Goal: Task Accomplishment & Management: Use online tool/utility

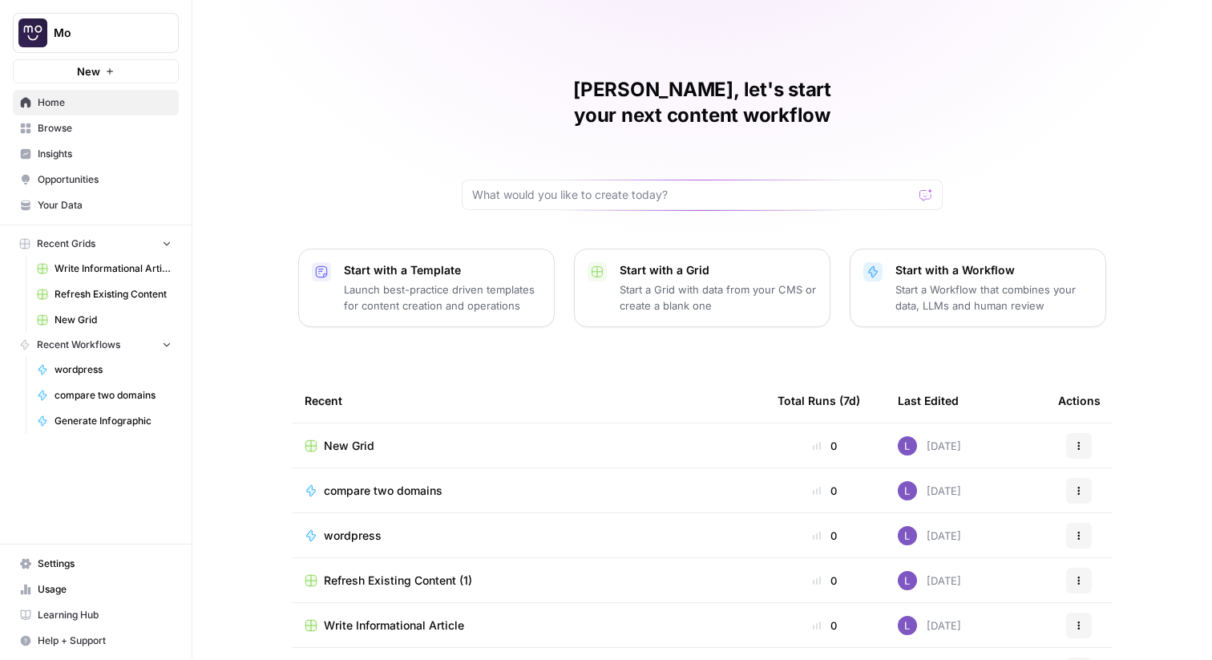
click at [114, 133] on span "Browse" at bounding box center [105, 128] width 134 height 14
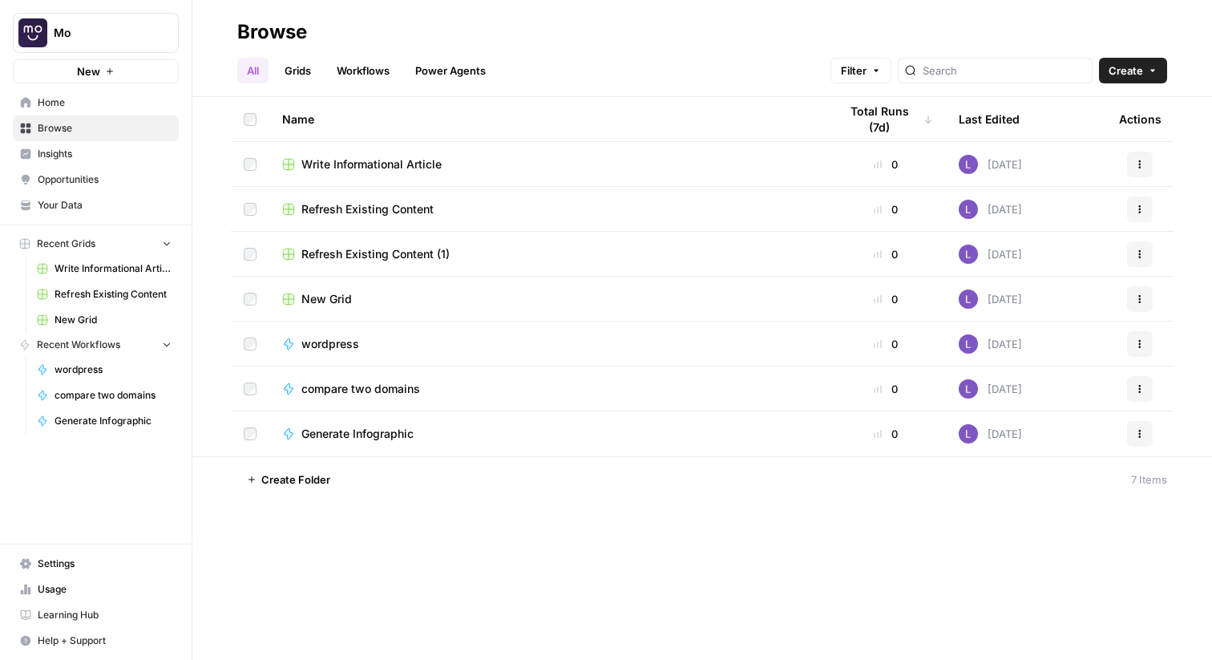
click at [366, 69] on link "Workflows" at bounding box center [363, 71] width 72 height 26
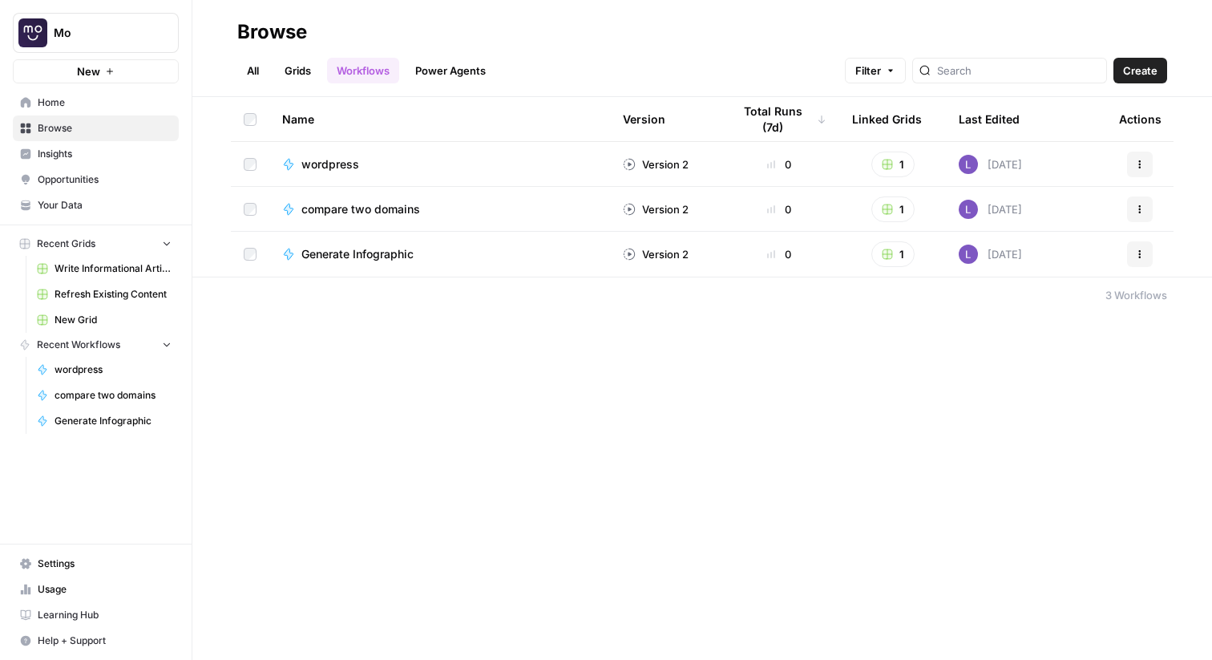
click at [1149, 73] on span "Create" at bounding box center [1140, 71] width 34 height 16
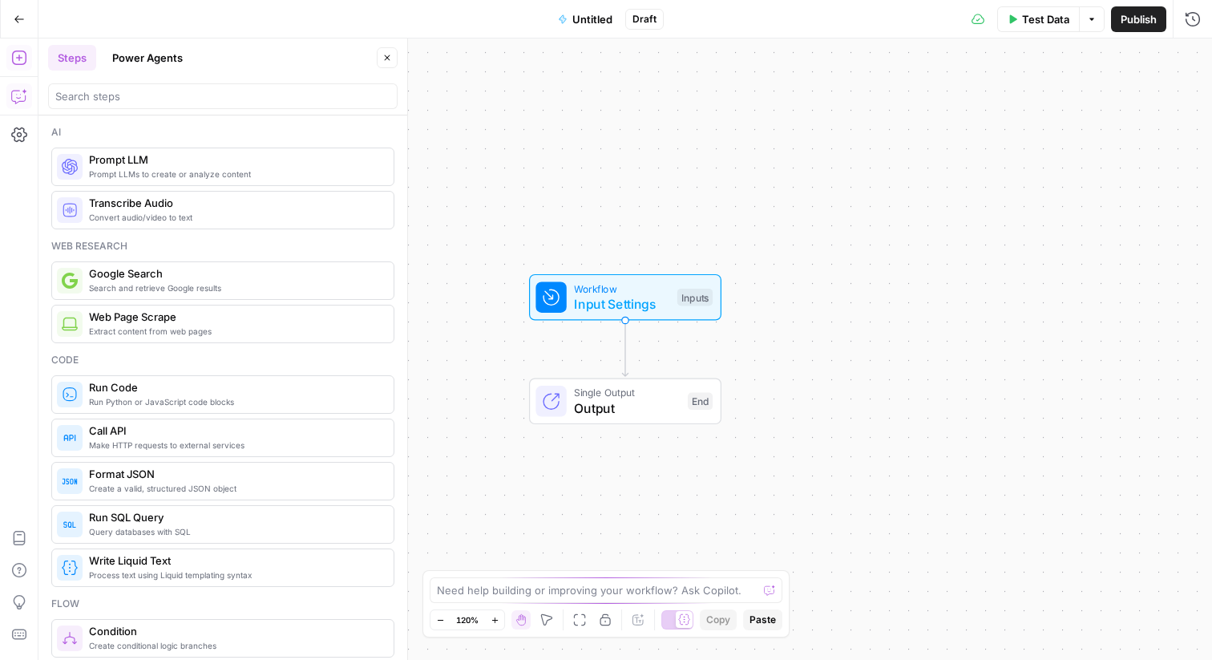
click at [14, 100] on icon "button" at bounding box center [19, 96] width 16 height 16
click at [21, 22] on icon "button" at bounding box center [19, 19] width 11 height 11
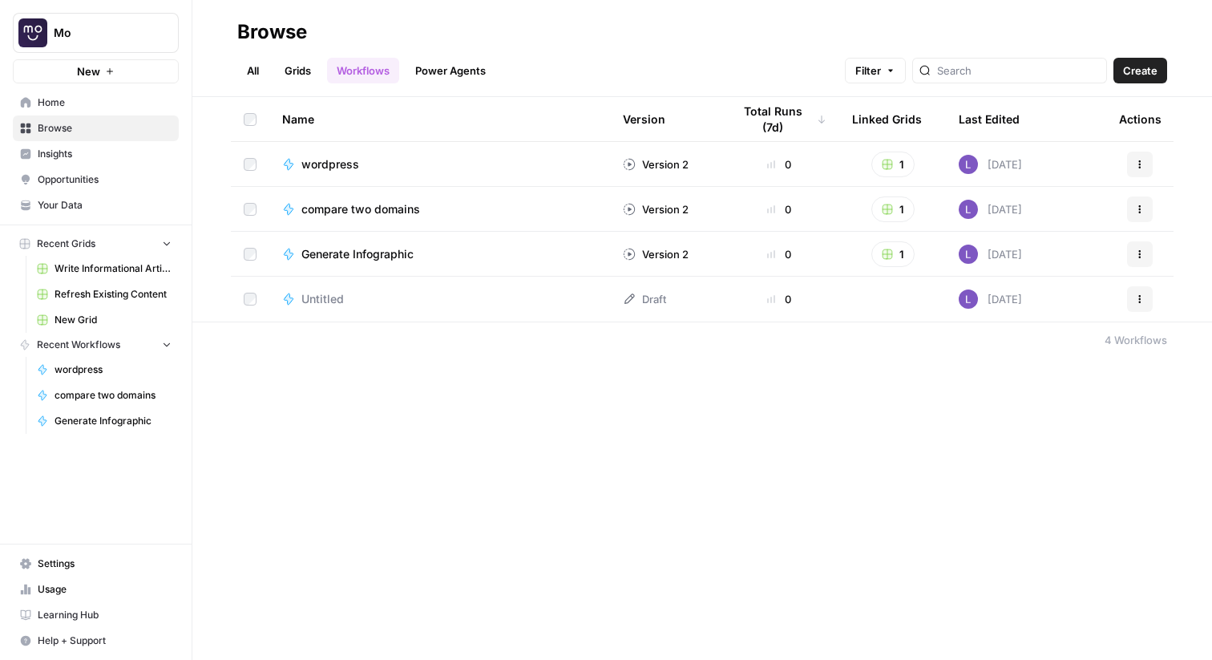
click at [1153, 71] on span "Create" at bounding box center [1140, 71] width 34 height 16
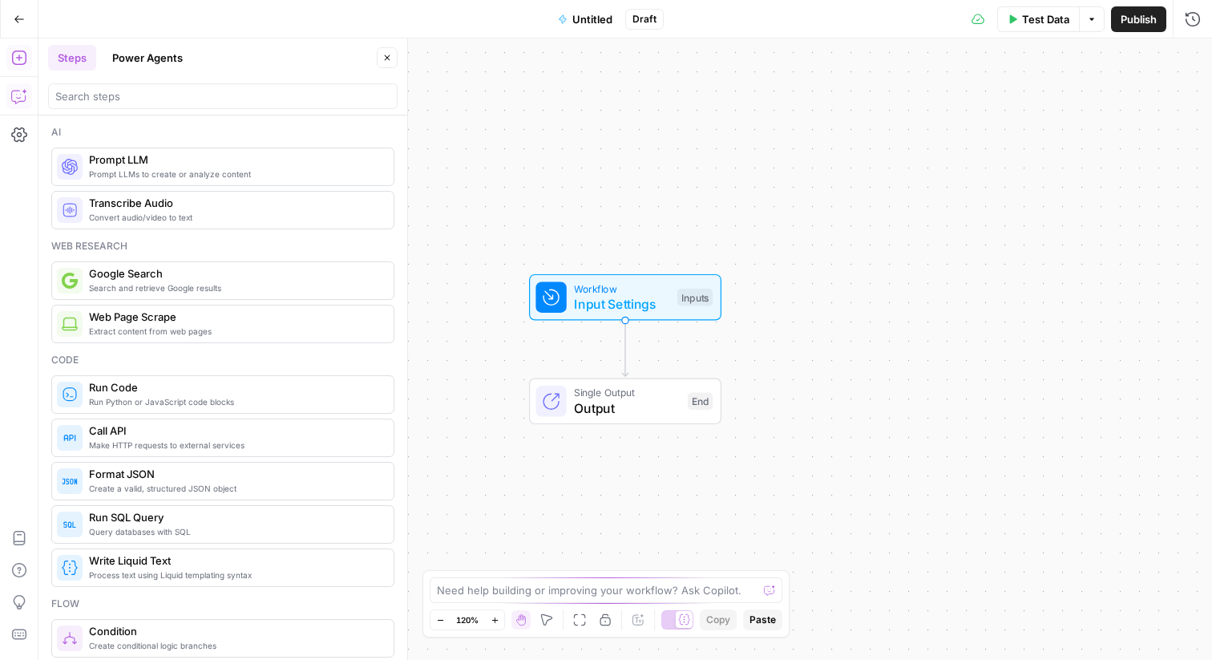
click at [26, 92] on icon "button" at bounding box center [19, 96] width 16 height 16
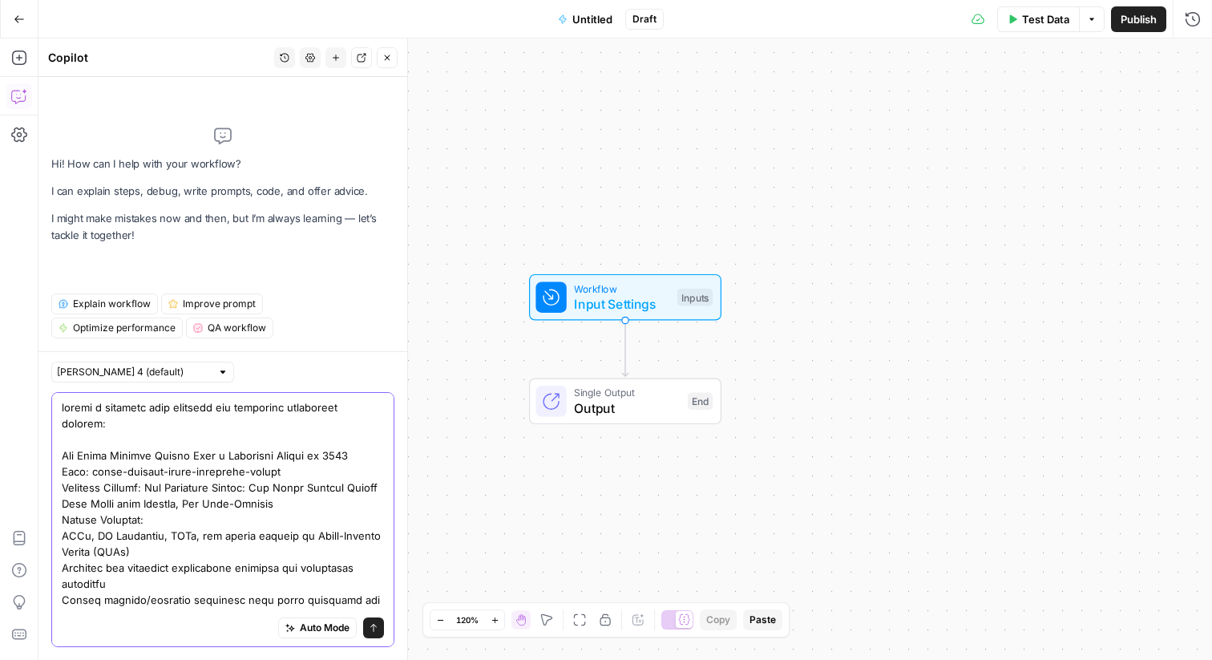
drag, startPoint x: 246, startPoint y: 598, endPoint x: 9, endPoint y: 297, distance: 383.0
click at [9, 297] on body "Mo New Home Browse Insights Opportunities Your Data Recent Grids Write Informat…" at bounding box center [606, 330] width 1212 height 660
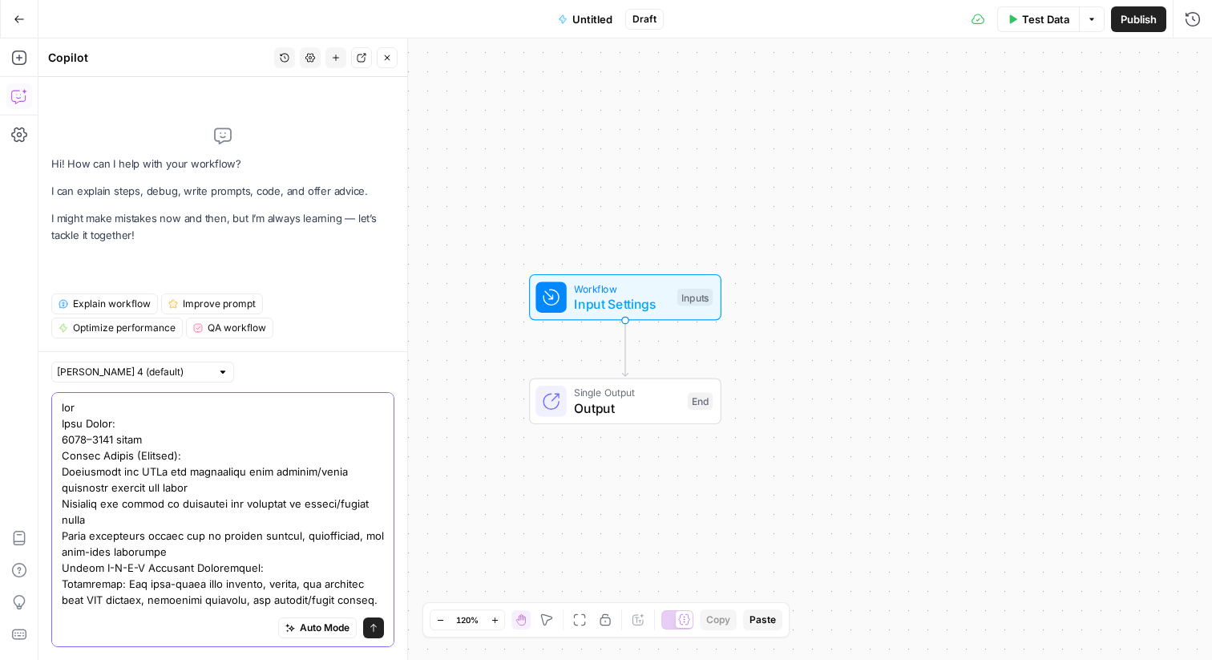
type textarea "crea Word Count: 1000–1500 words Search Intent (Primary): Understand why MATs a…"
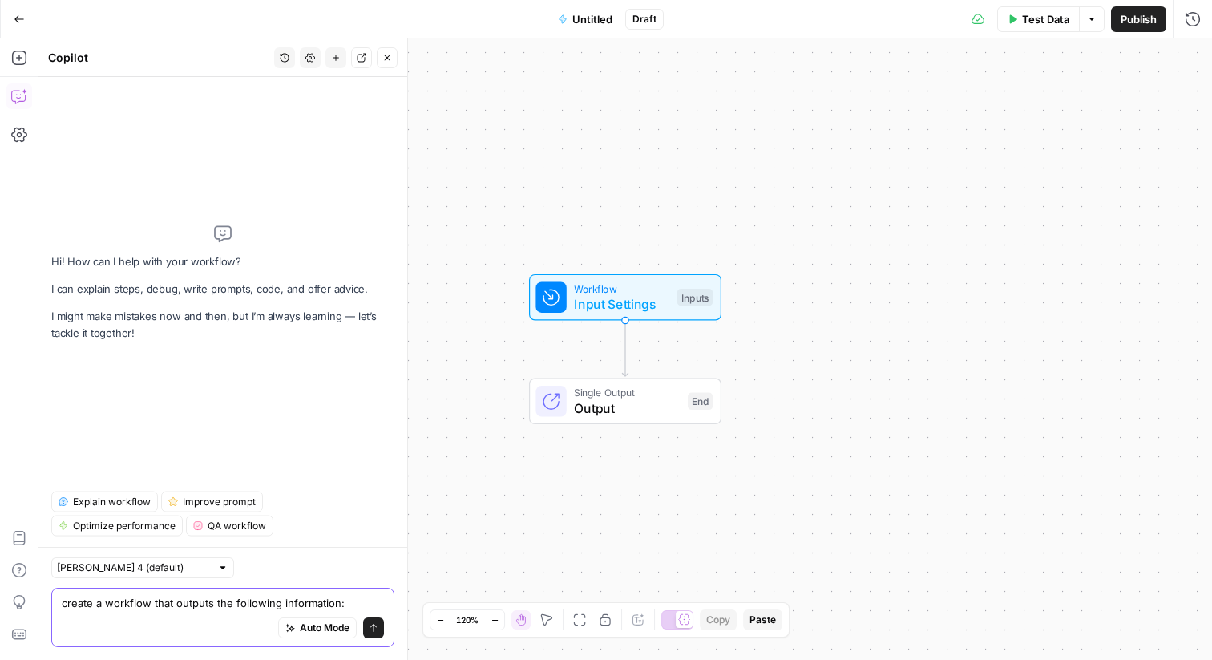
paste textarea "Title / H1: Why Multi Academy Trusts Face a Retention Crisis in 2025 Slug: mult…"
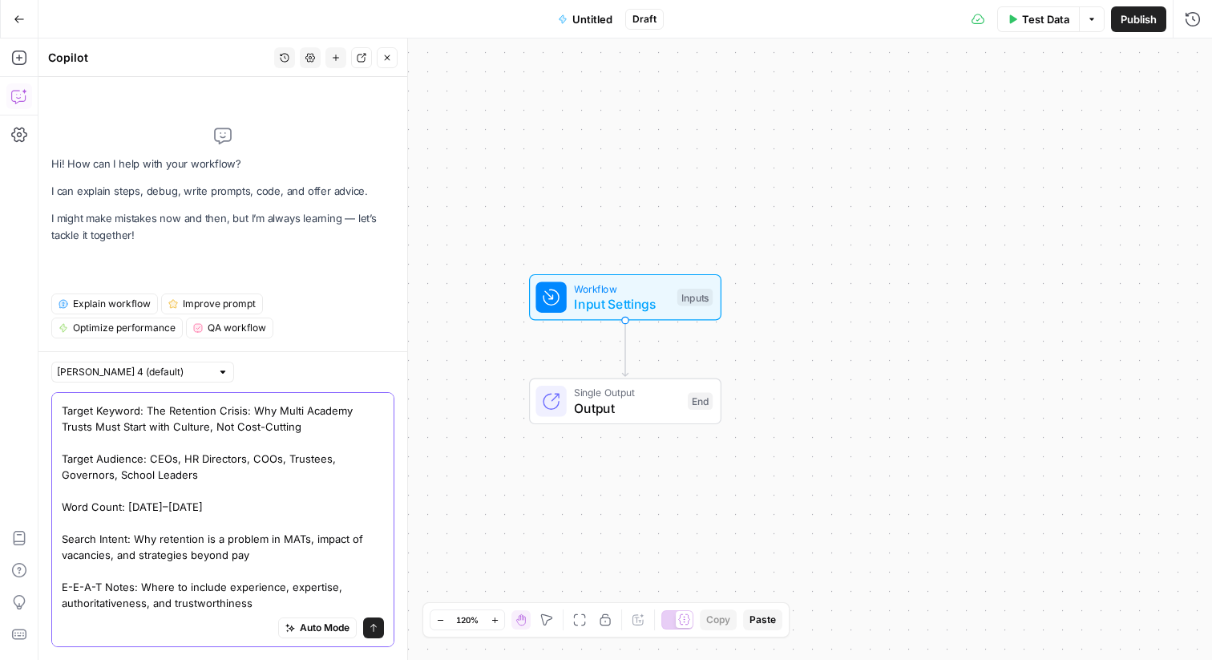
scroll to position [141, 0]
drag, startPoint x: 271, startPoint y: 579, endPoint x: 139, endPoint y: 555, distance: 133.6
click at [139, 555] on textarea "create a workflow that outputs the following information: Title / H1: Why Multi…" at bounding box center [223, 450] width 322 height 321
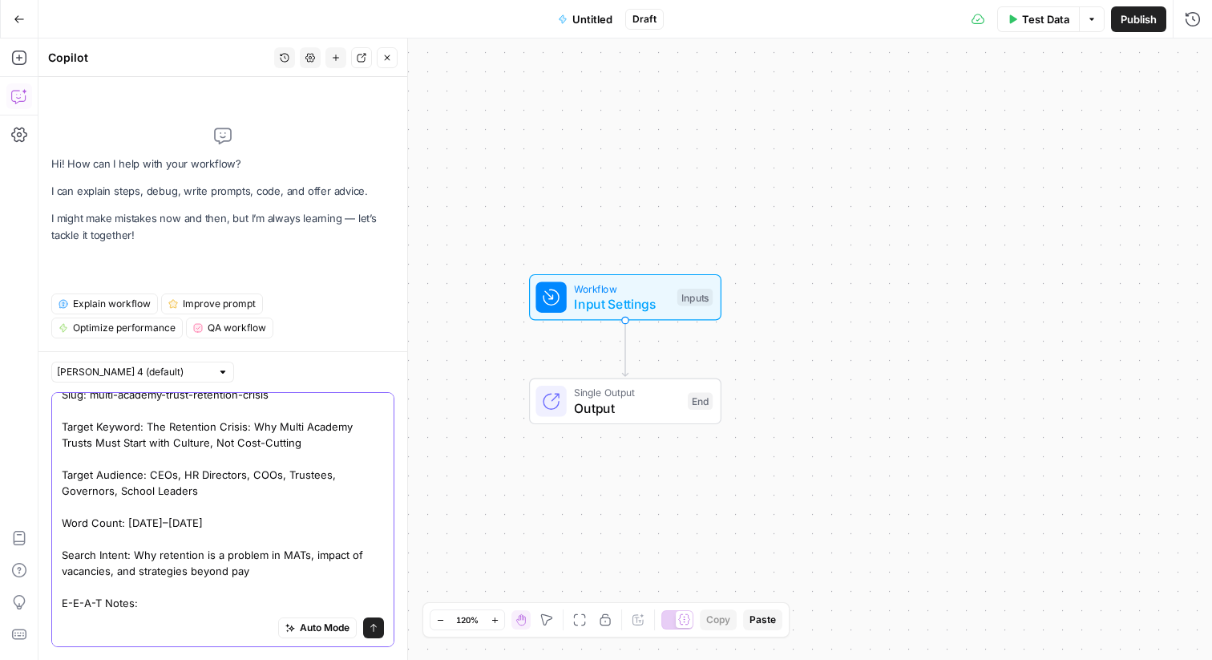
scroll to position [109, 0]
drag, startPoint x: 284, startPoint y: 557, endPoint x: 137, endPoint y: 532, distance: 148.8
click at [137, 533] on textarea "create a workflow that outputs the following information: Title / H1: Why Multi…" at bounding box center [223, 458] width 322 height 305
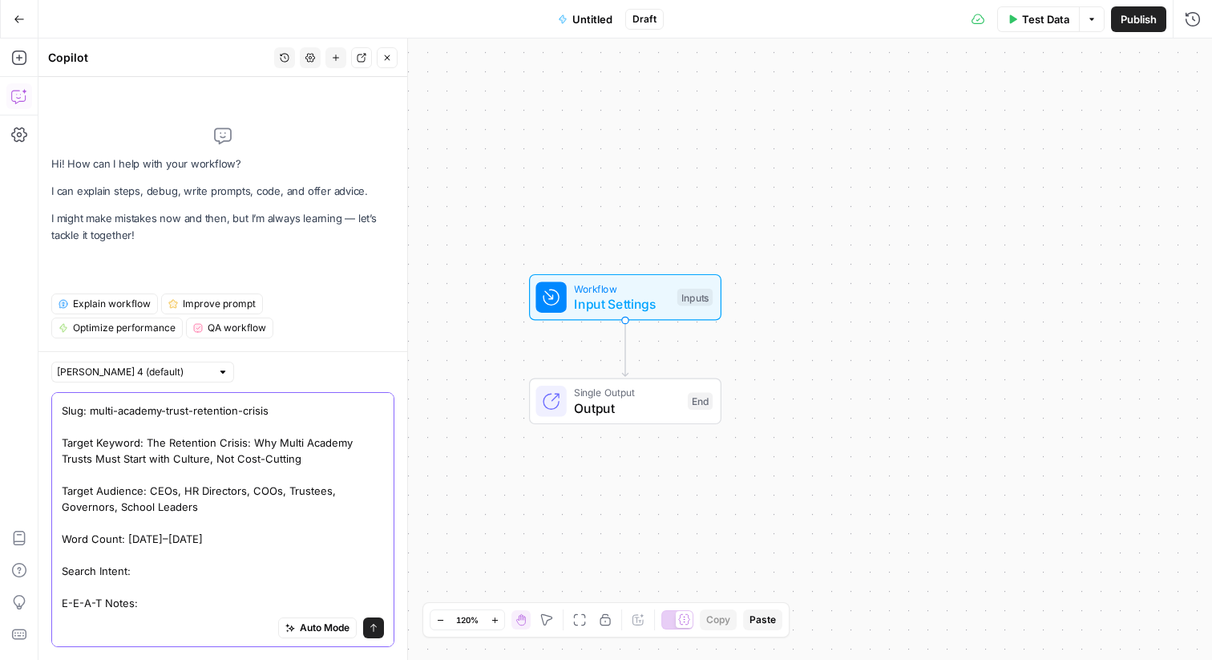
drag, startPoint x: 208, startPoint y: 515, endPoint x: 132, endPoint y: 510, distance: 75.5
click at [132, 511] on textarea "create a workflow that outputs the following information: Title / H1: Why Multi…" at bounding box center [223, 466] width 322 height 289
click at [123, 531] on textarea "create a workflow that outputs the following information: Title / H1: Why Multi…" at bounding box center [223, 466] width 322 height 289
drag, startPoint x: 124, startPoint y: 523, endPoint x: 220, endPoint y: 523, distance: 96.2
click at [220, 523] on textarea "create a workflow that outputs the following information: Title / H1: Why Multi…" at bounding box center [223, 466] width 322 height 289
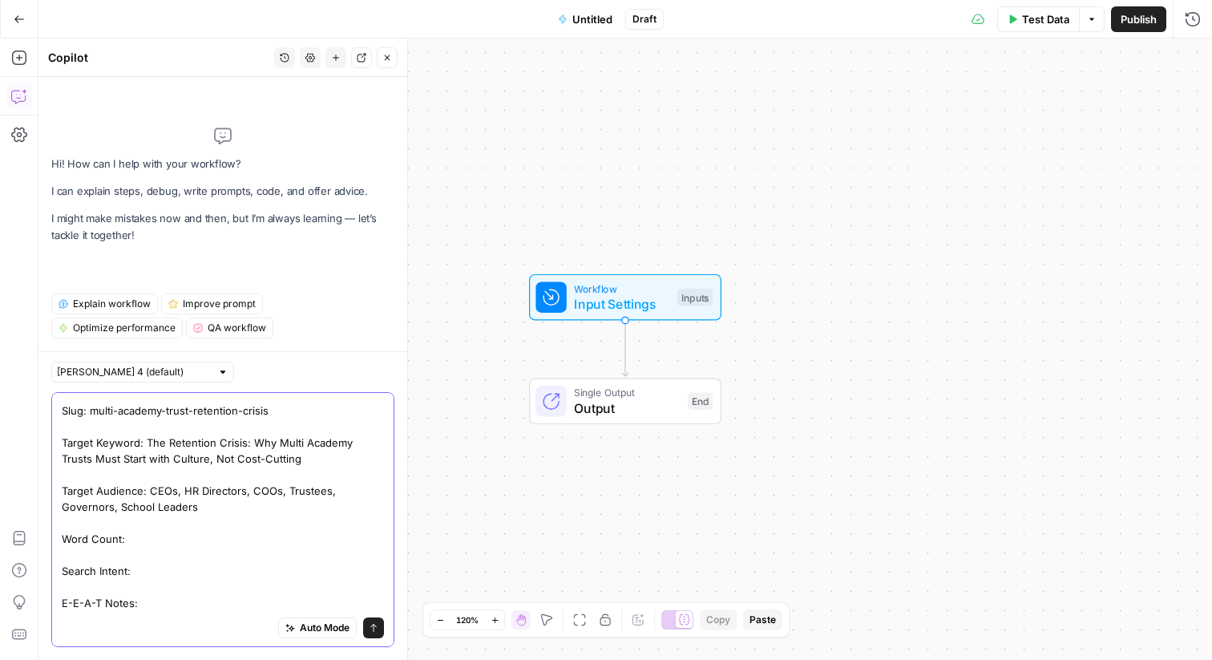
drag, startPoint x: 206, startPoint y: 489, endPoint x: 152, endPoint y: 478, distance: 54.9
click at [152, 478] on textarea "create a workflow that outputs the following information: Title / H1: Why Multi…" at bounding box center [223, 466] width 322 height 289
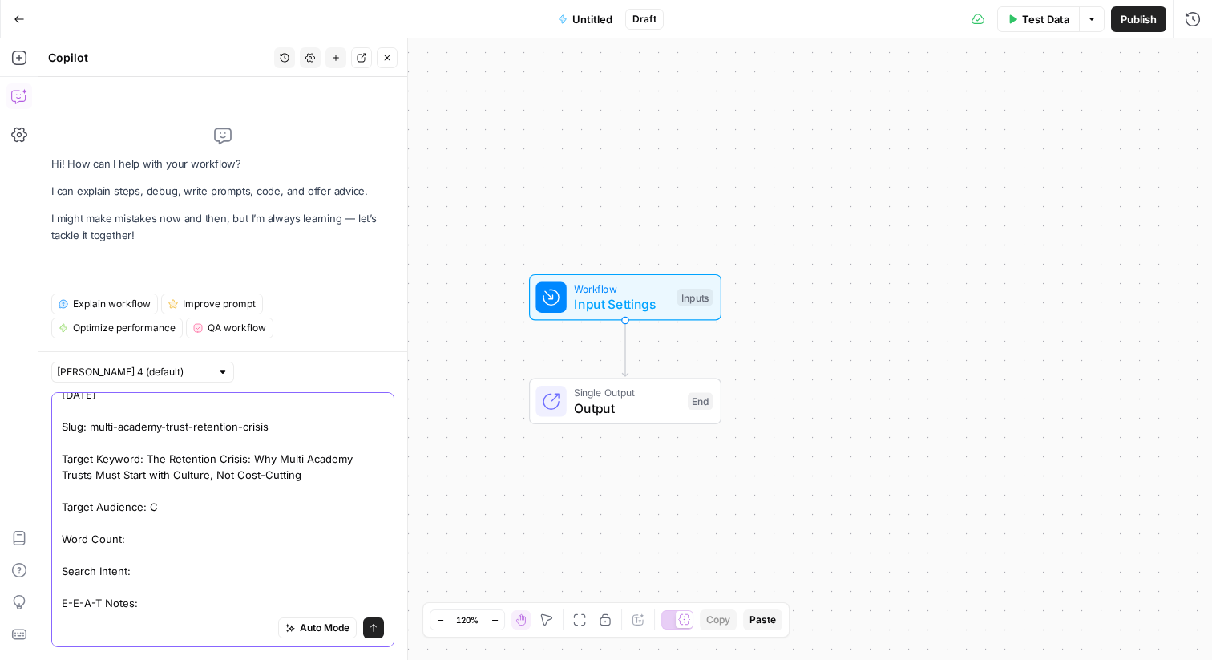
drag, startPoint x: 292, startPoint y: 457, endPoint x: 144, endPoint y: 442, distance: 148.3
click at [144, 442] on textarea "create a workflow that outputs the following information: Title / H1: Why Multi…" at bounding box center [223, 474] width 322 height 273
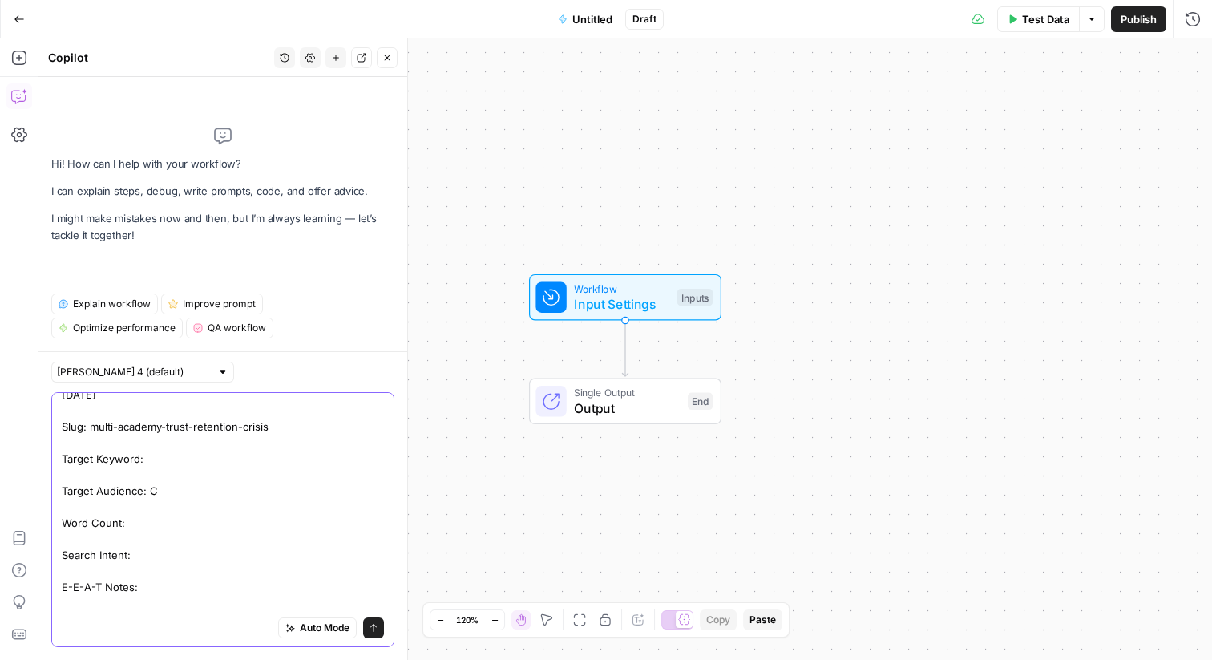
scroll to position [61, 0]
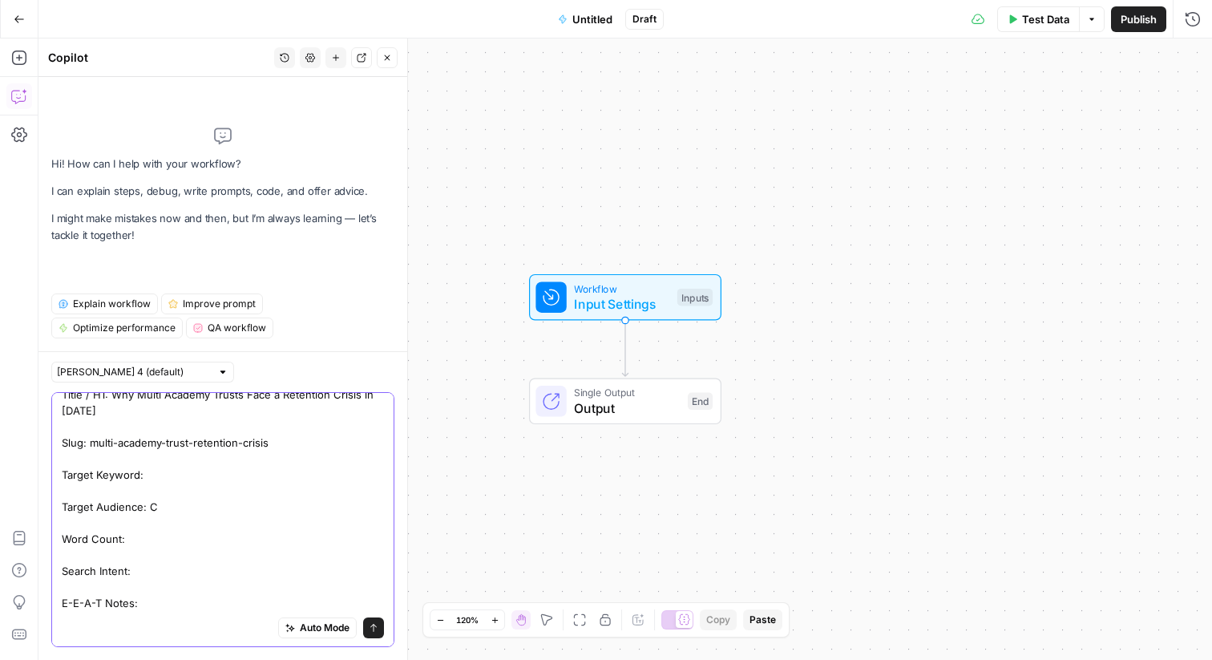
click at [172, 498] on textarea "create a workflow that outputs the following information: Title / H1: Why Multi…" at bounding box center [223, 482] width 322 height 257
drag, startPoint x: 305, startPoint y: 426, endPoint x: 90, endPoint y: 428, distance: 214.8
click at [90, 428] on textarea "create a workflow that outputs the following information: Title / H1: Why Multi…" at bounding box center [223, 482] width 322 height 257
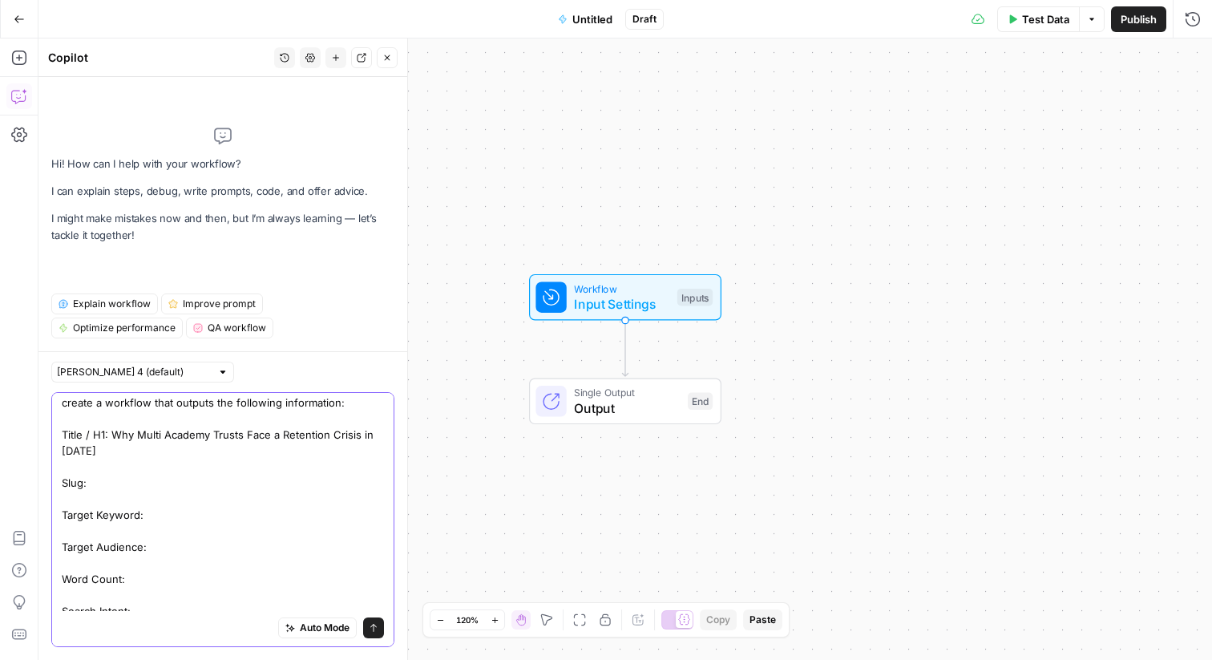
scroll to position [6, 0]
drag, startPoint x: 117, startPoint y: 450, endPoint x: 114, endPoint y: 436, distance: 14.8
click at [114, 436] on textarea "create a workflow that outputs the following information: Title / H1: Why Multi…" at bounding box center [223, 521] width 322 height 257
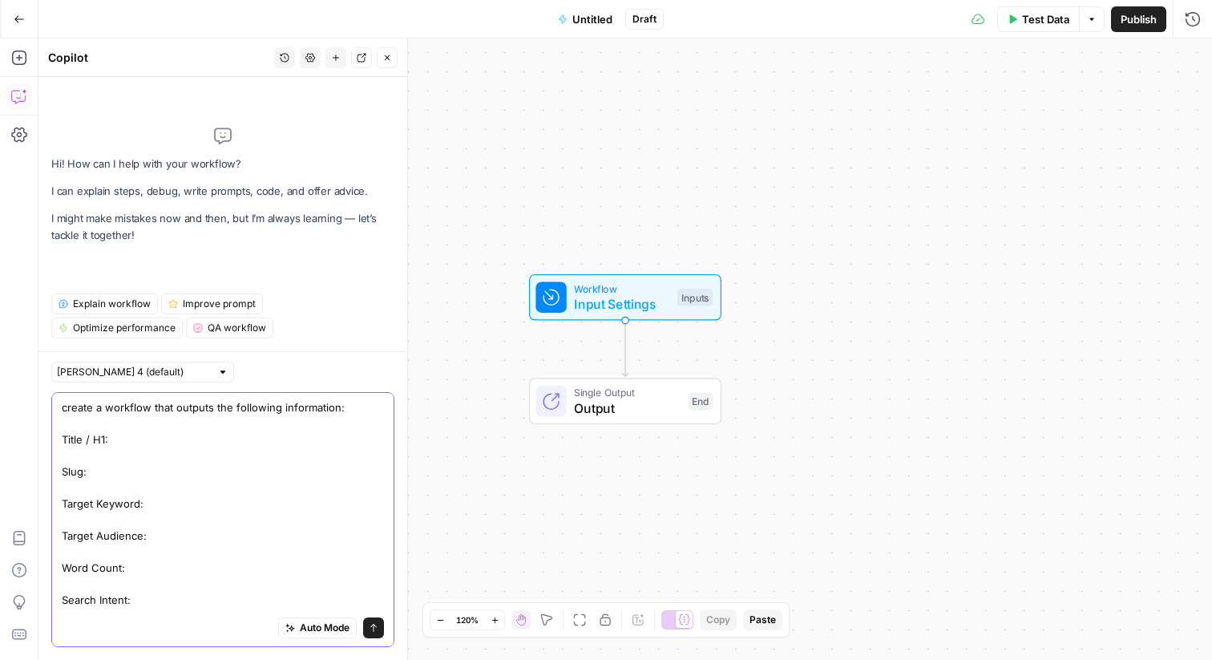
scroll to position [45, 0]
click at [200, 572] on textarea "create a workflow that outputs the following information: Title / H1: Slug: Tar…" at bounding box center [223, 490] width 322 height 240
click at [200, 592] on textarea "create a workflow that outputs the following information: Title / H1: Slug: Tar…" at bounding box center [223, 490] width 322 height 240
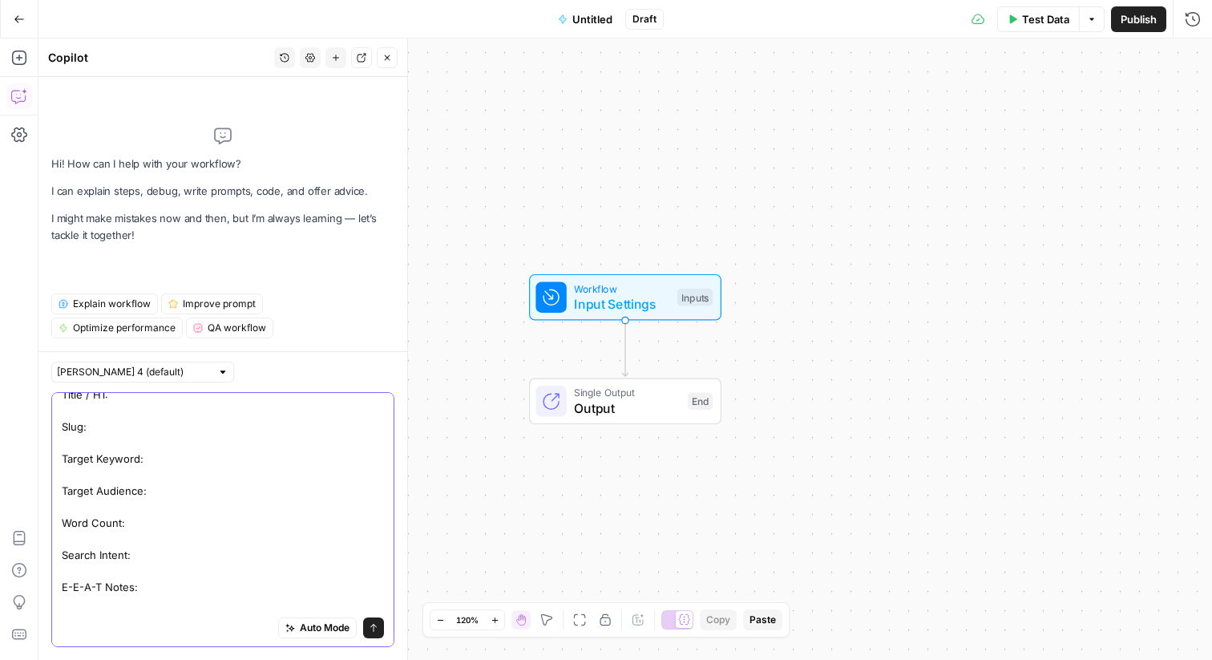
scroll to position [77, 0]
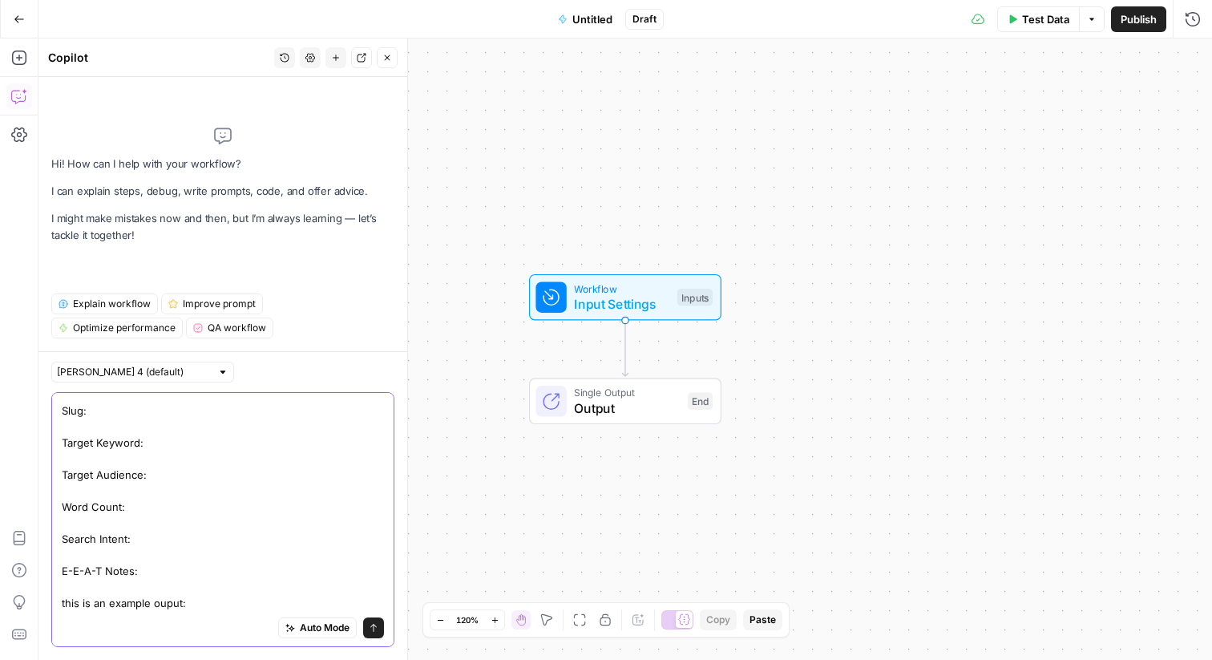
paste textarea "Why Multi Academy Trusts Face a Retention Crisis in 2025 Slug: multi-academy-tr…"
type textarea "create a workflow that outputs the following information: Title / H1: Slug: Tar…"
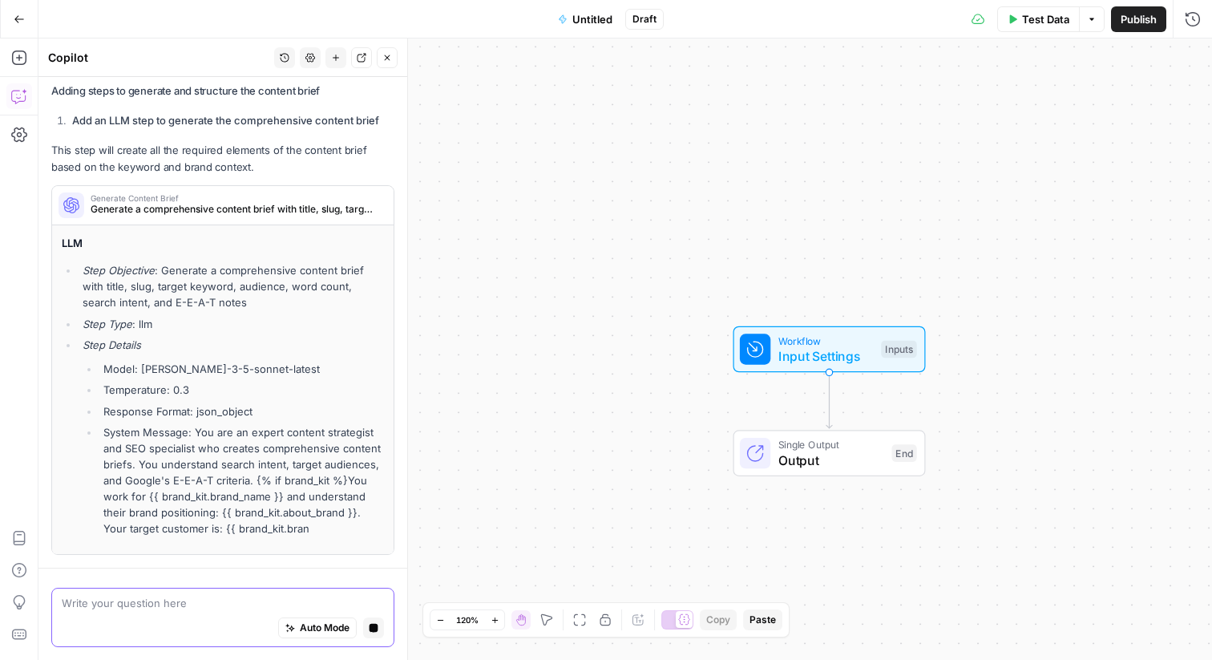
scroll to position [1502, 0]
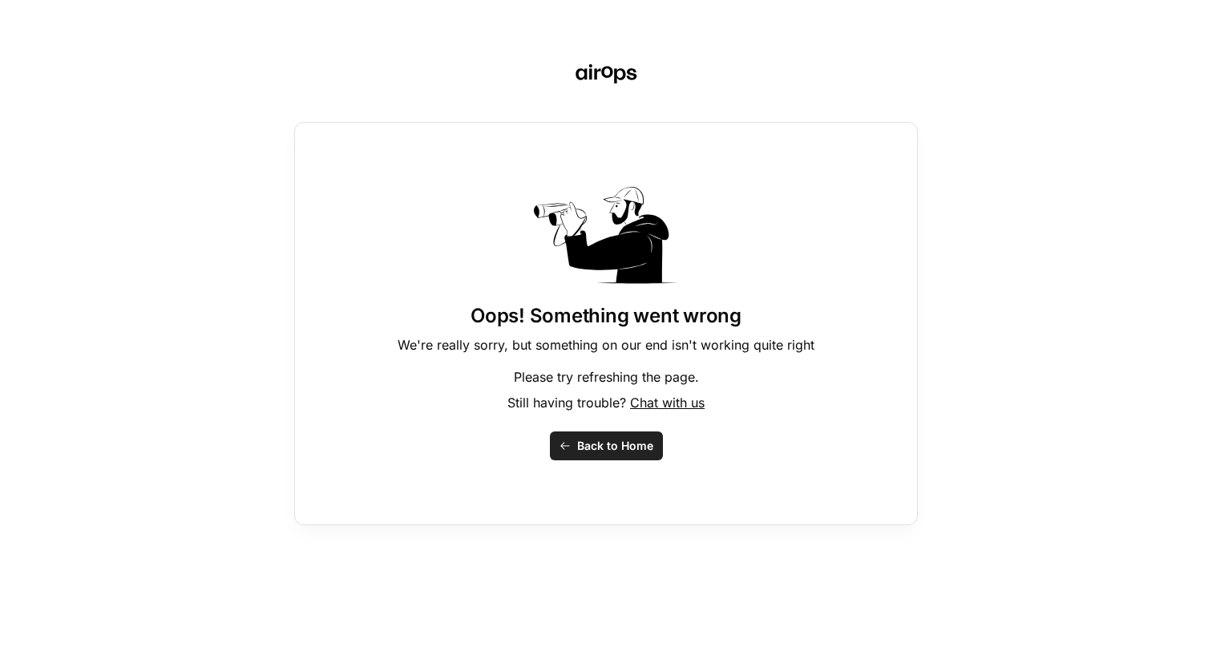
click at [588, 447] on span "Back to Home" at bounding box center [615, 446] width 76 height 16
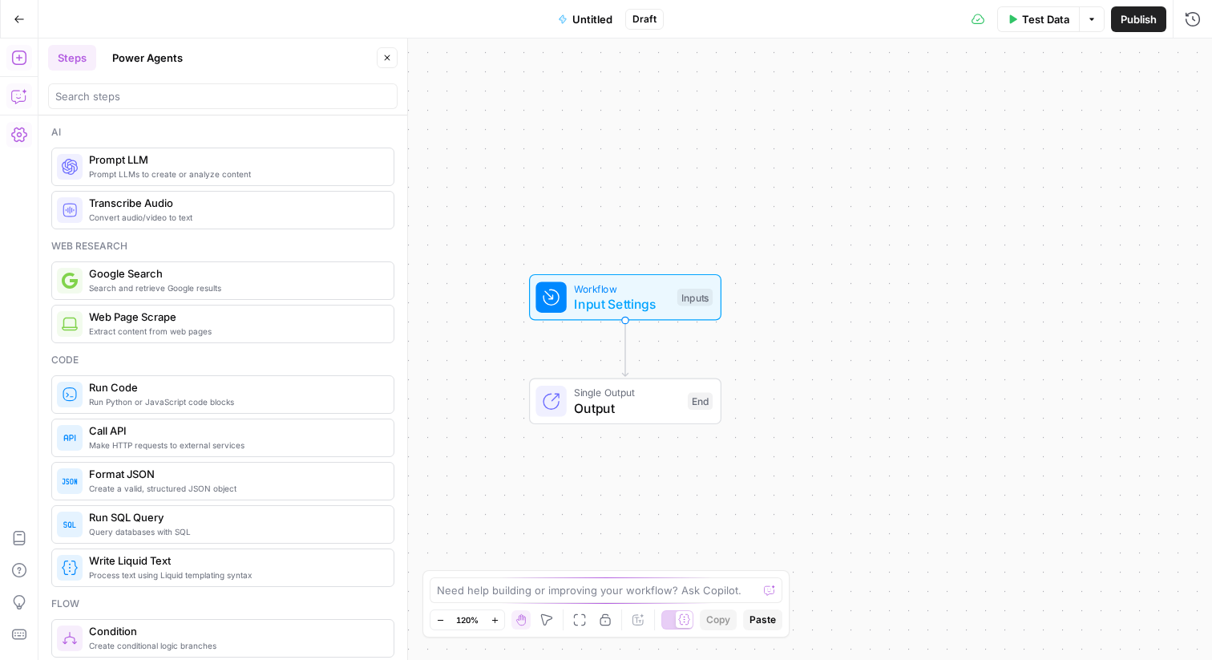
click at [22, 87] on button "Copilot" at bounding box center [19, 96] width 26 height 26
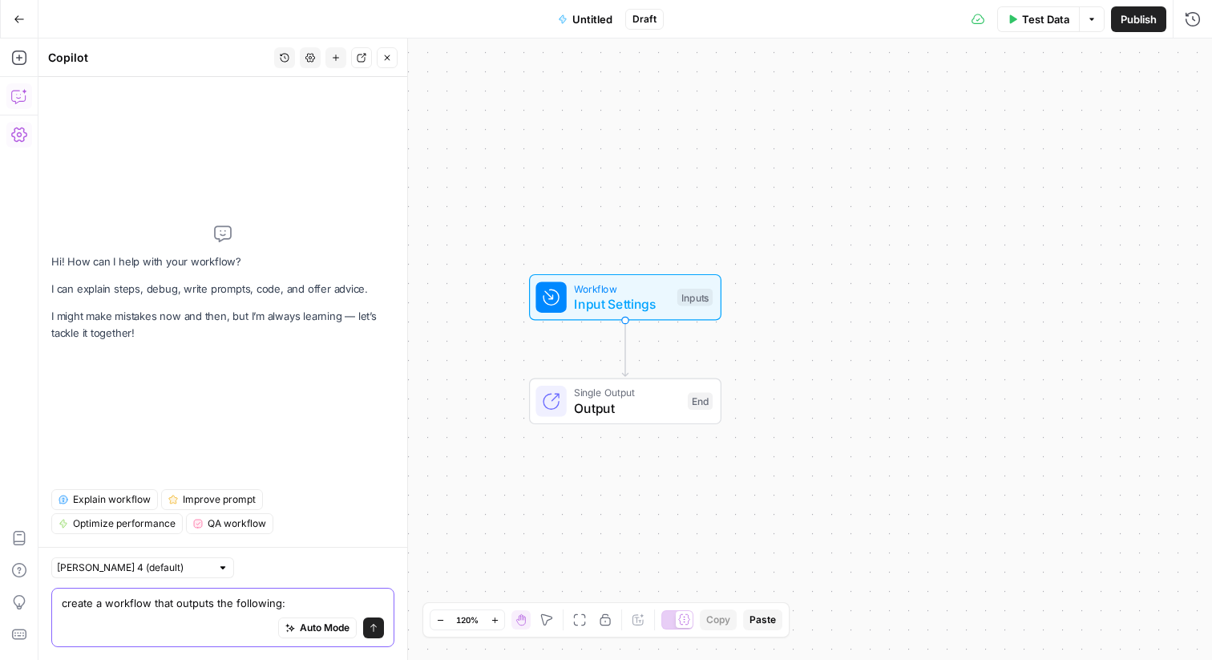
paste textarea "Title / H1: Why Multi Academy Trusts Face a Retention Crisis in 2025 Slug: mult…"
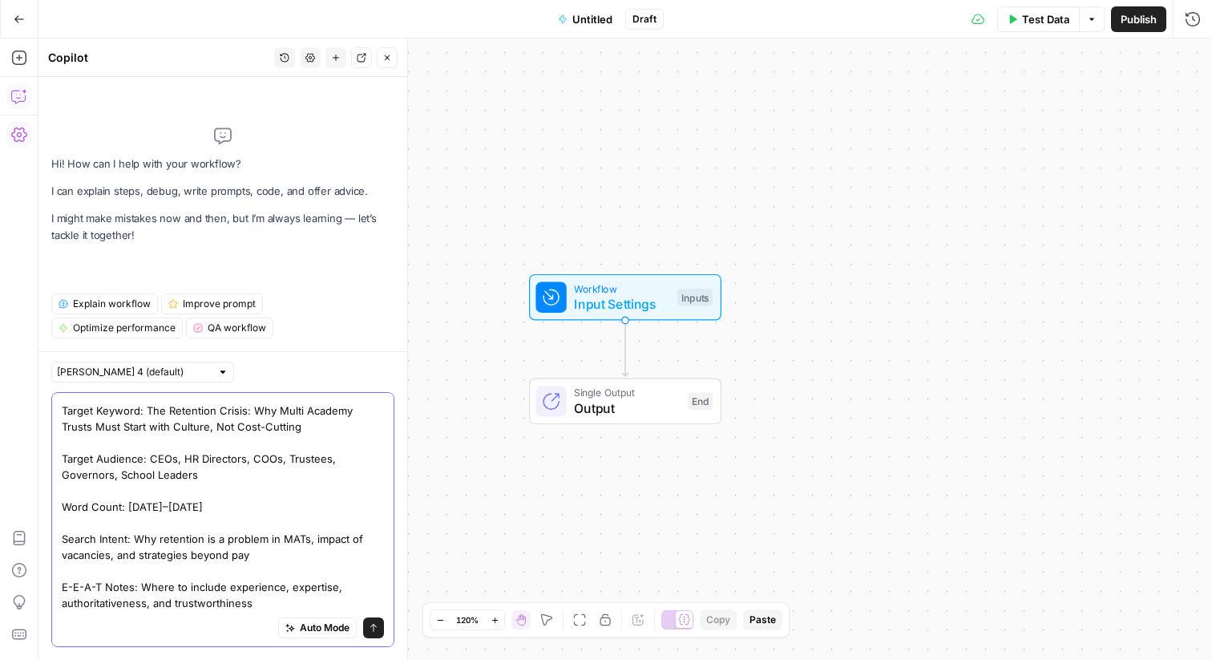
scroll to position [125, 0]
click at [249, 588] on textarea "create a workflow that outputs the following: Title / H1: Why Multi Academy Tru…" at bounding box center [223, 458] width 322 height 305
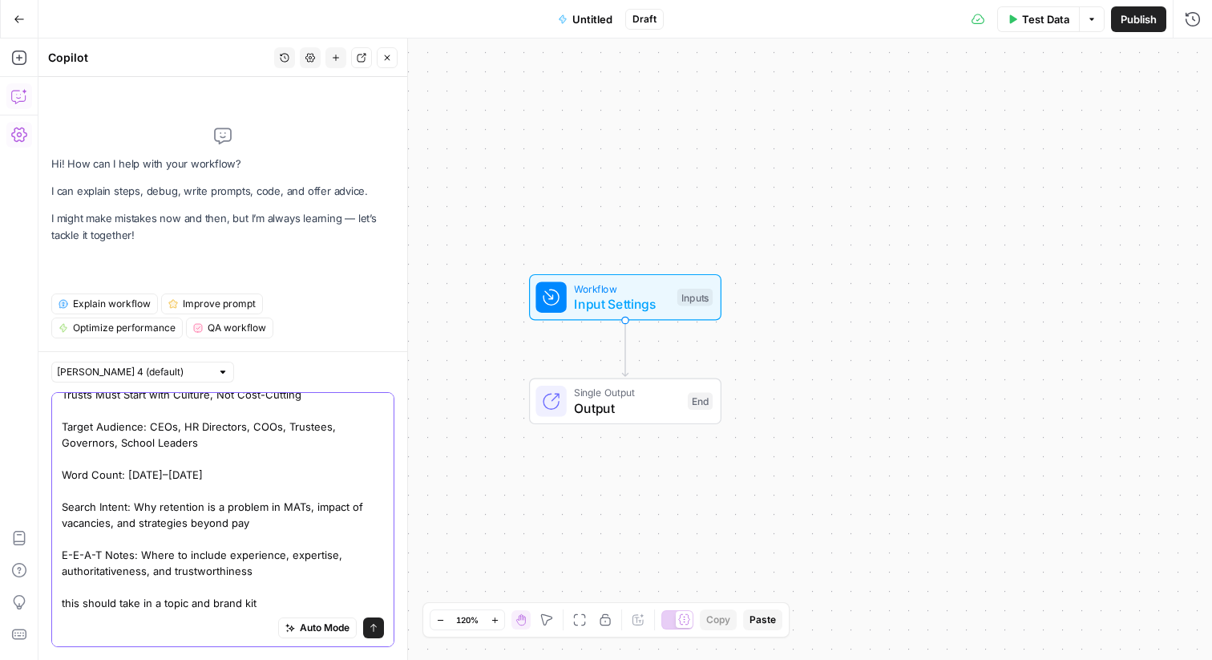
type textarea "create a workflow that outputs the following: Title / H1: Why Multi Academy Tru…"
click at [376, 632] on icon "submit" at bounding box center [374, 628] width 10 height 10
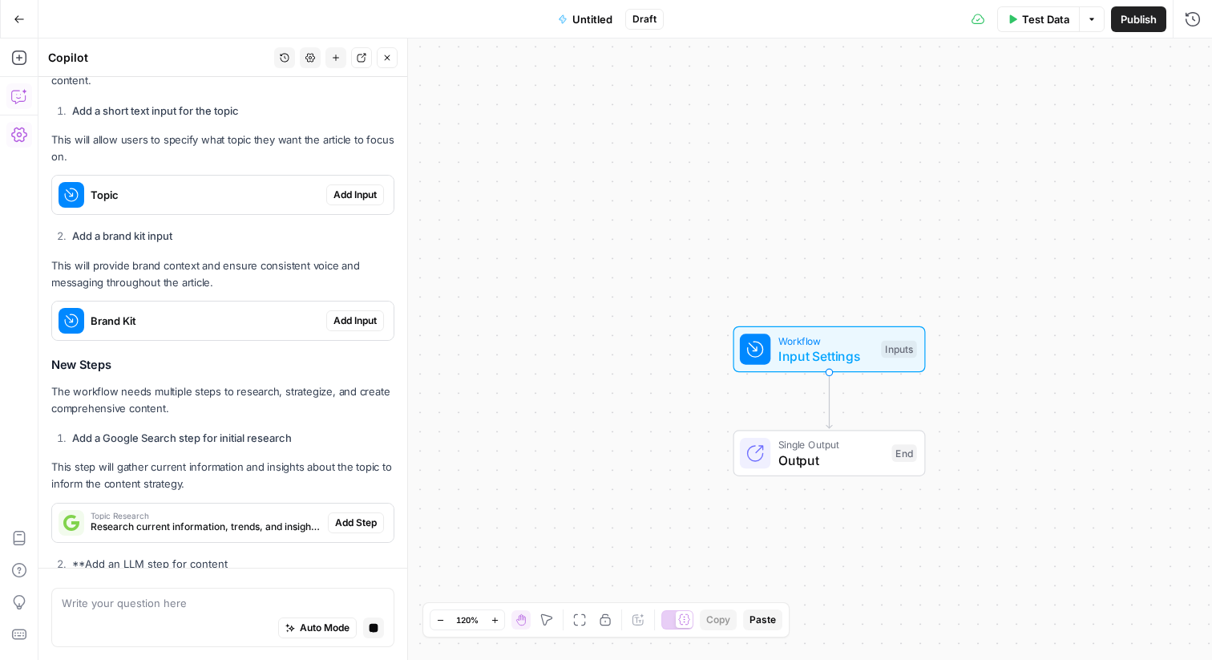
scroll to position [733, 0]
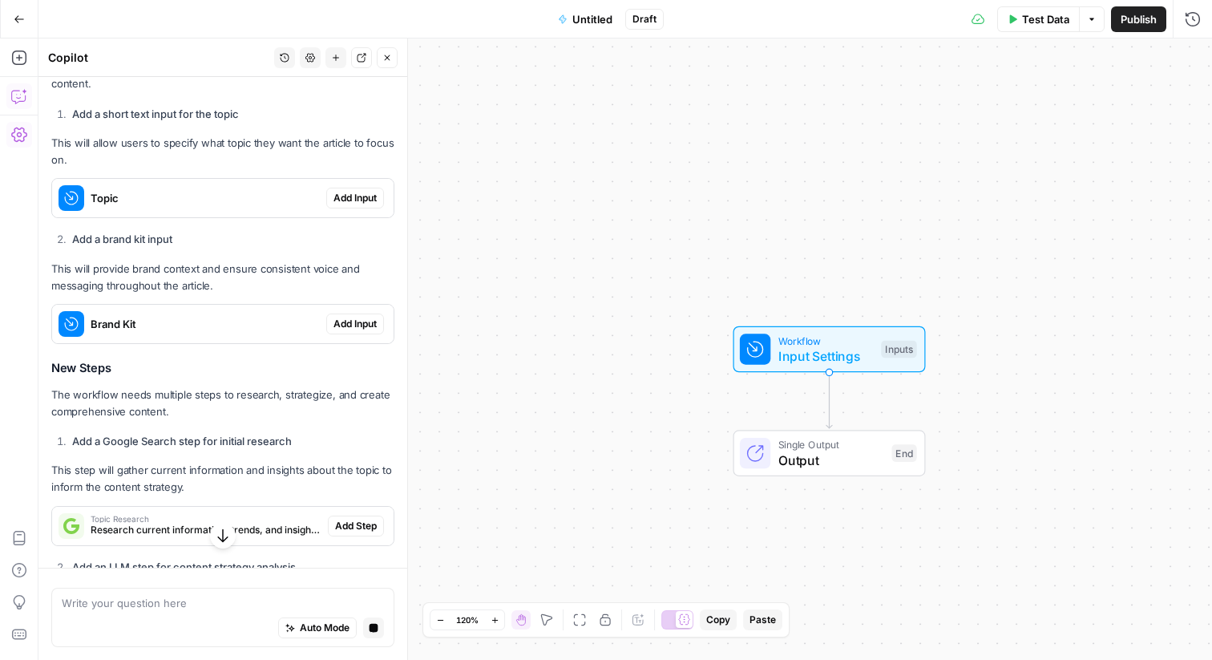
click at [365, 208] on button "Add Input" at bounding box center [355, 198] width 58 height 21
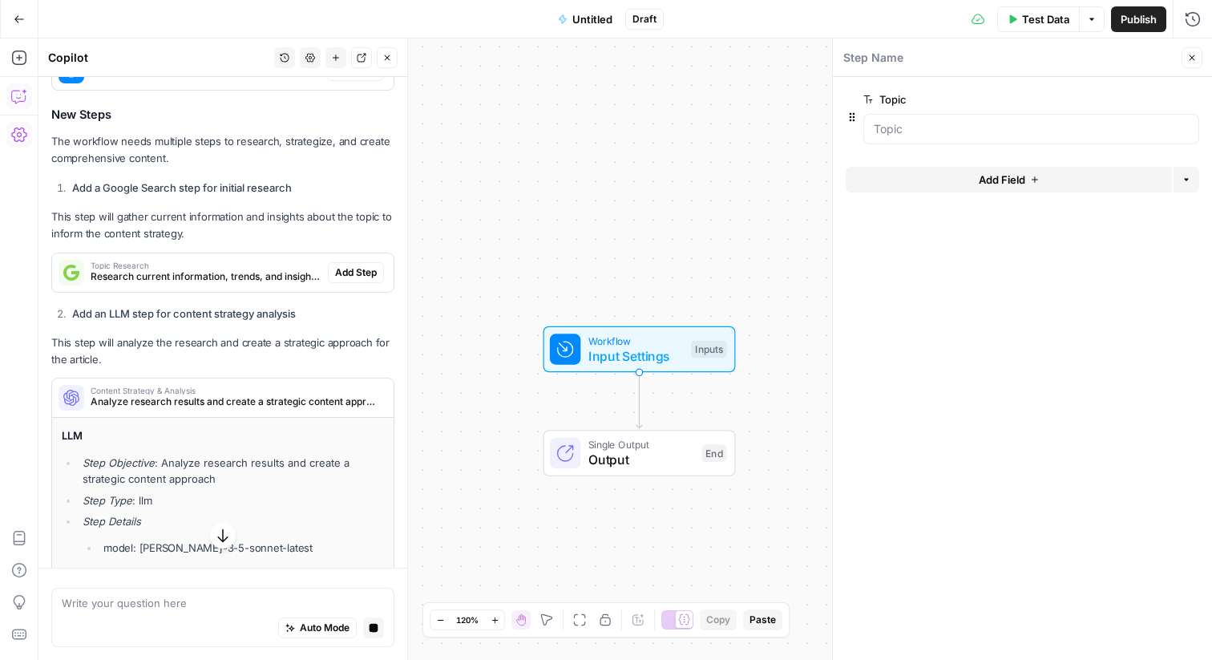
scroll to position [871, 0]
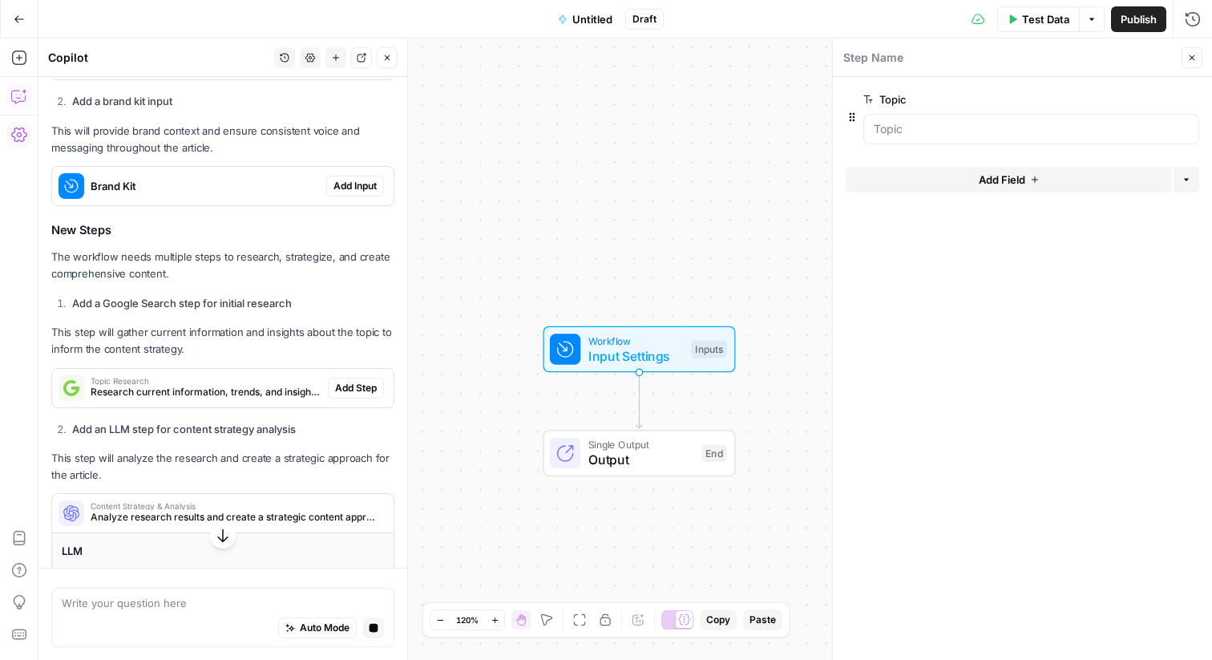
click at [353, 193] on span "Add Input" at bounding box center [354, 186] width 43 height 14
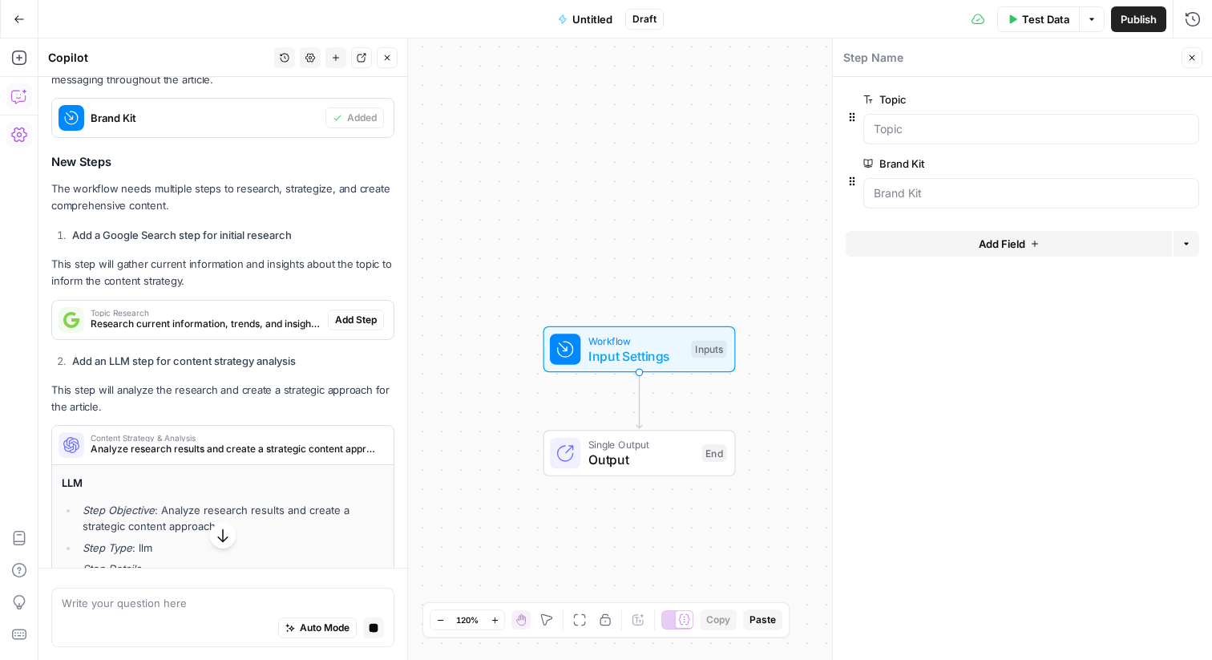
scroll to position [947, 0]
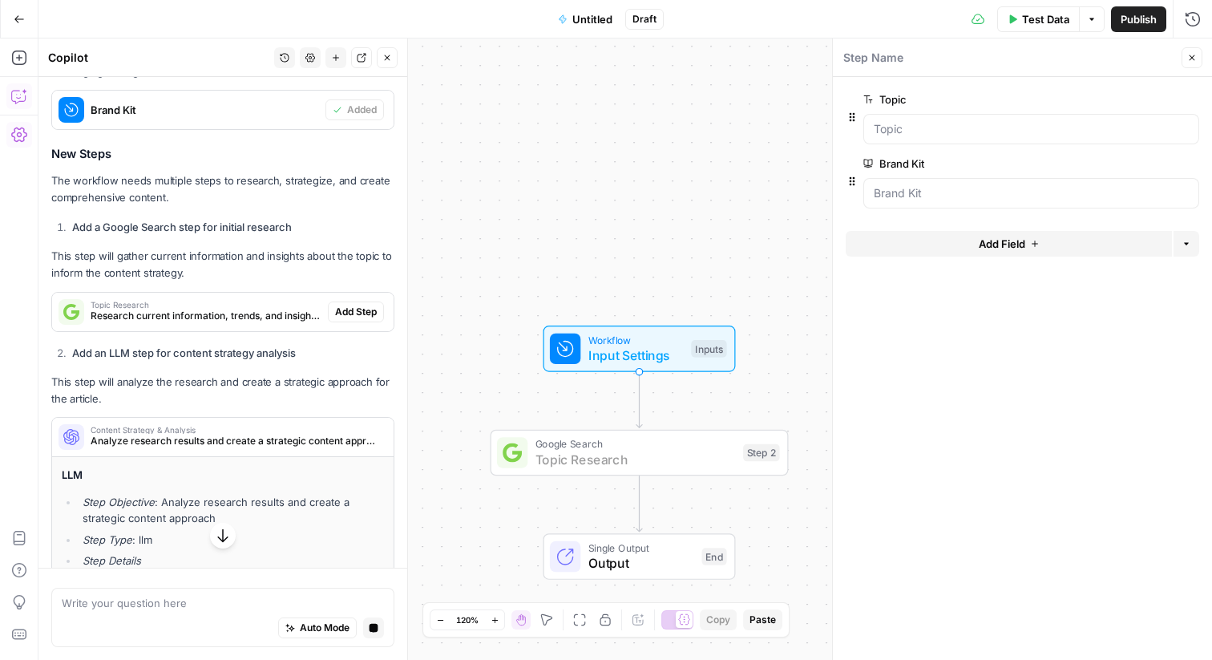
click at [354, 319] on span "Add Step" at bounding box center [356, 312] width 42 height 14
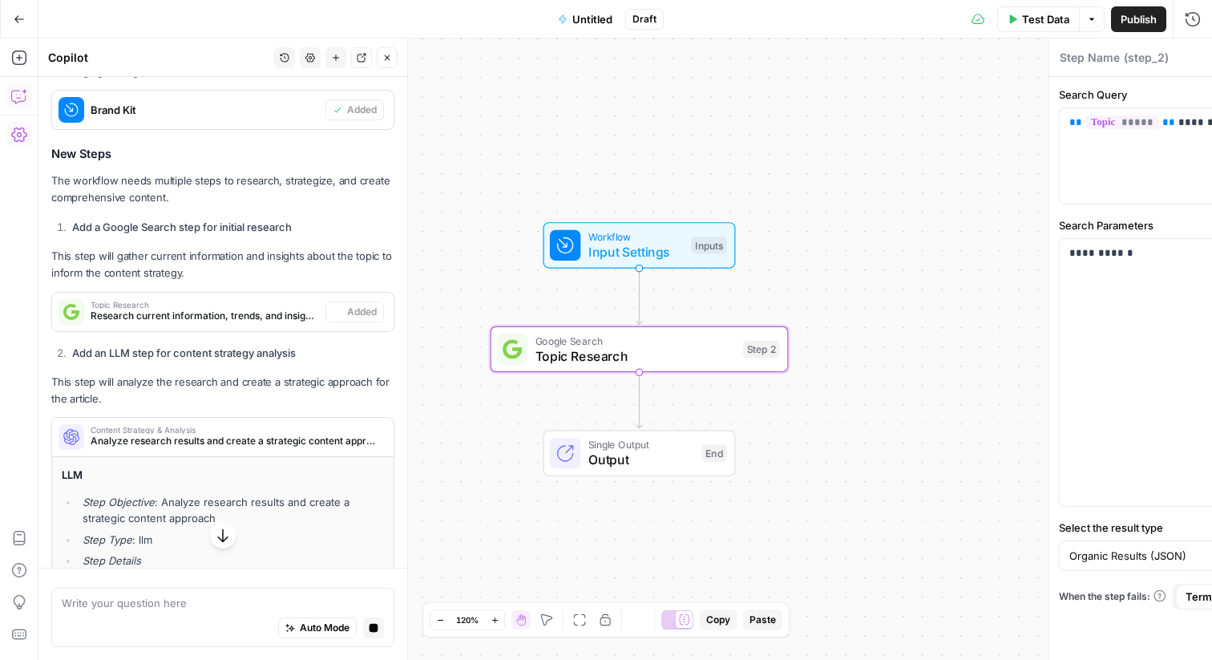
type textarea "Topic Research"
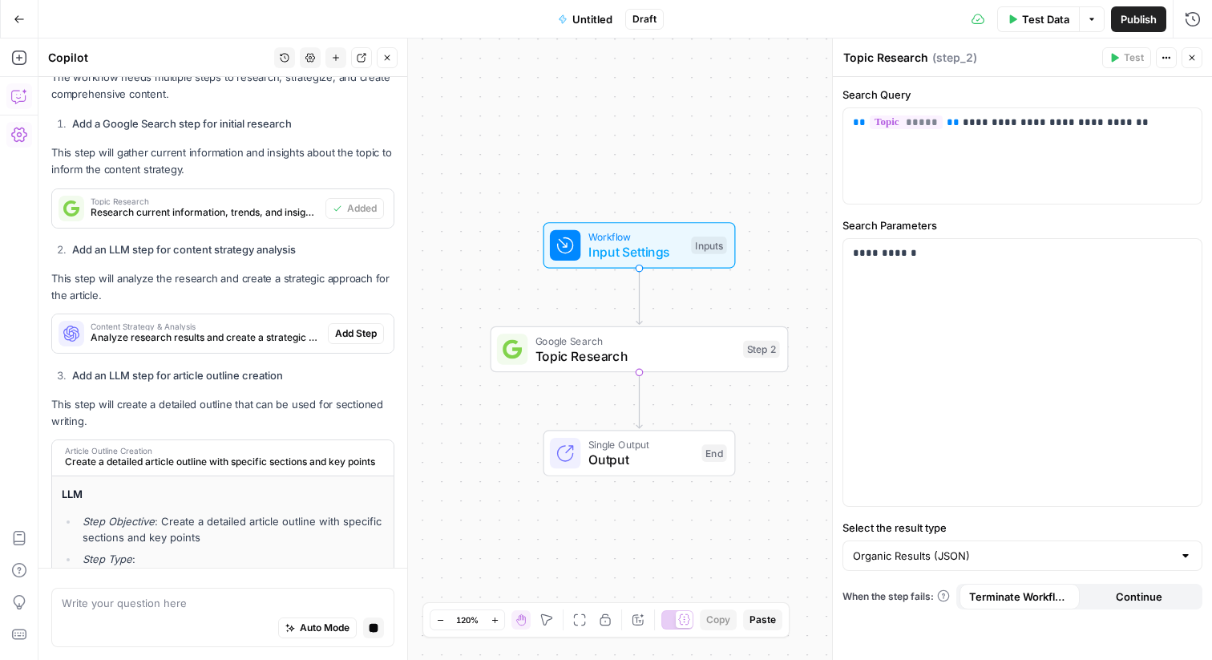
scroll to position [1052, 0]
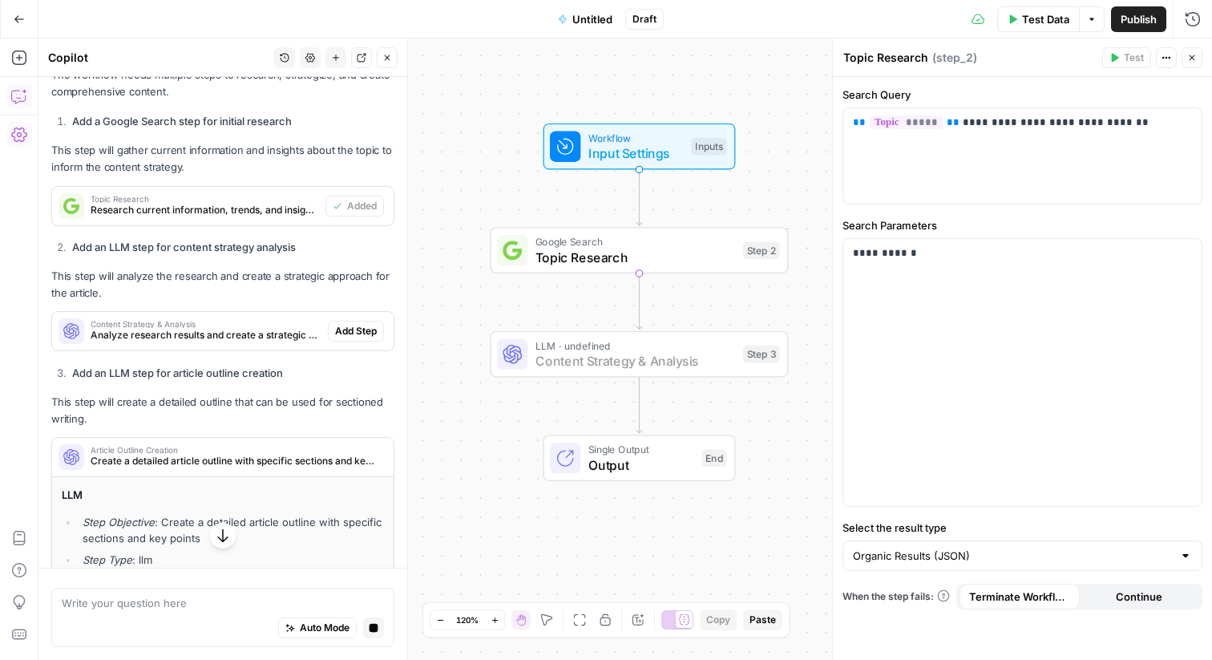
click at [352, 338] on span "Add Step" at bounding box center [356, 331] width 42 height 14
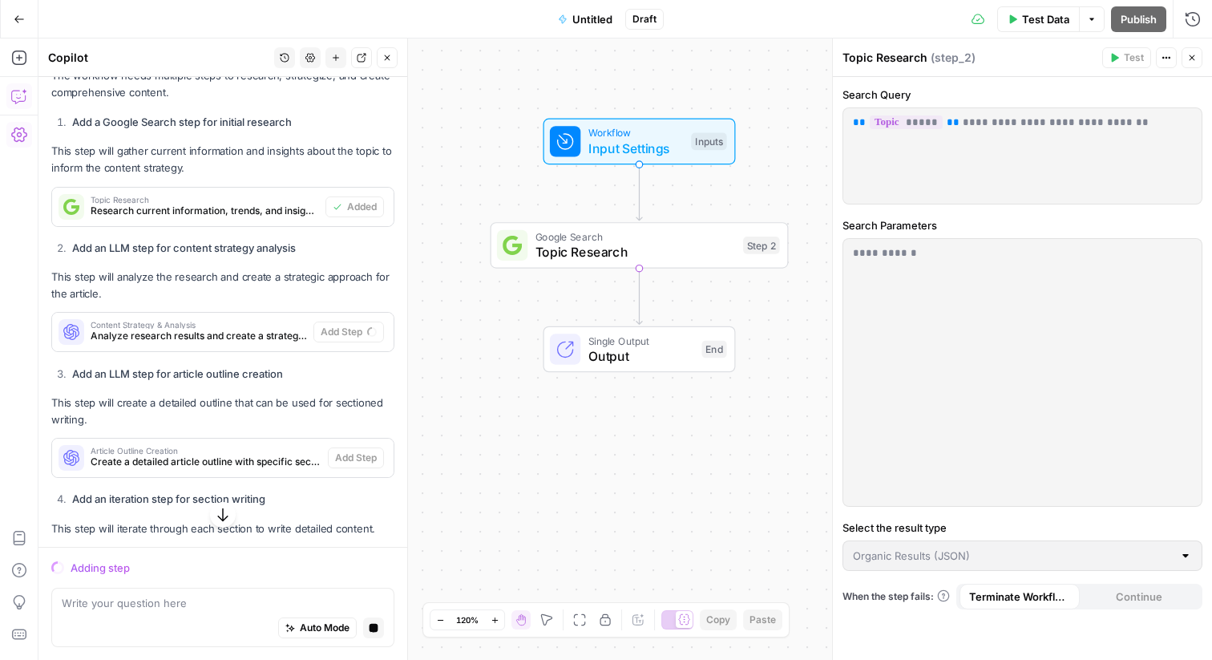
scroll to position [1053, 0]
click at [189, 349] on div "Content Strategy & Analysis Analyze research results and create a strategic con…" at bounding box center [182, 330] width 261 height 38
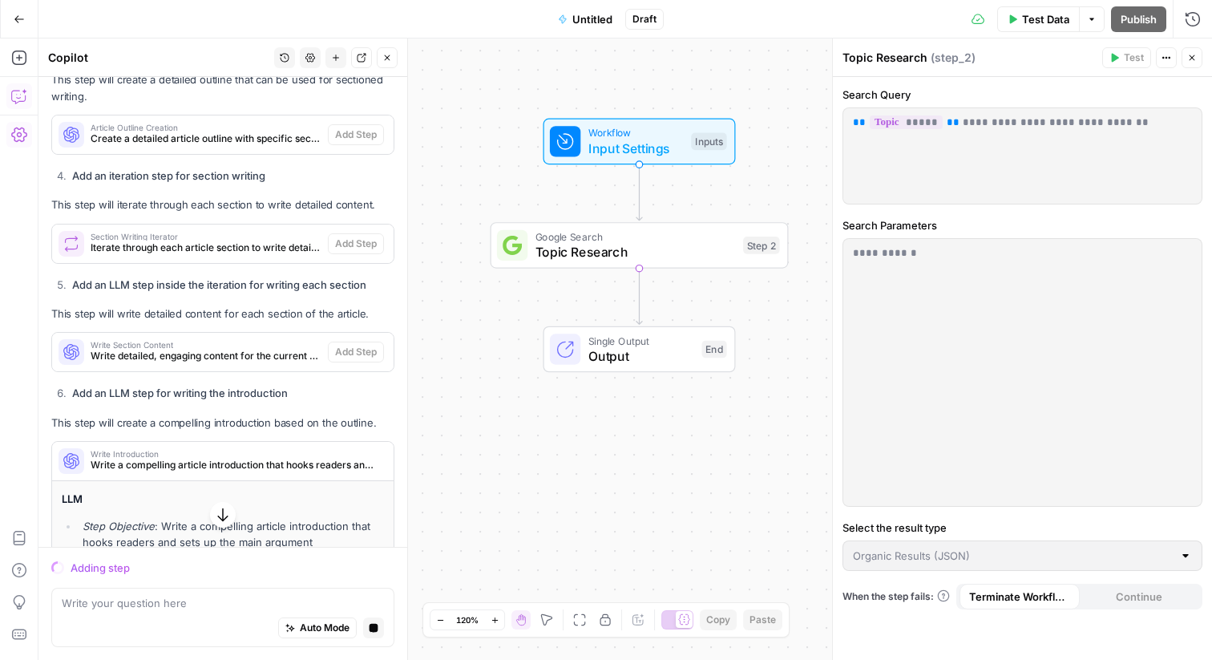
scroll to position [2235, 0]
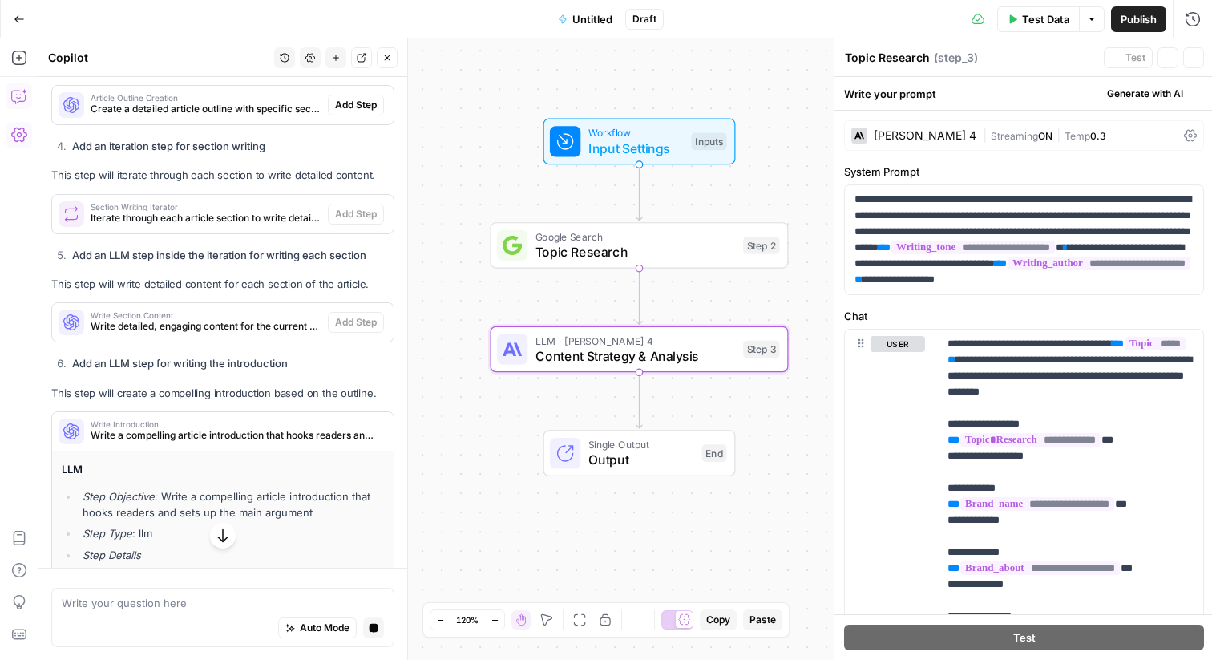
type textarea "Content Strategy & Analysis"
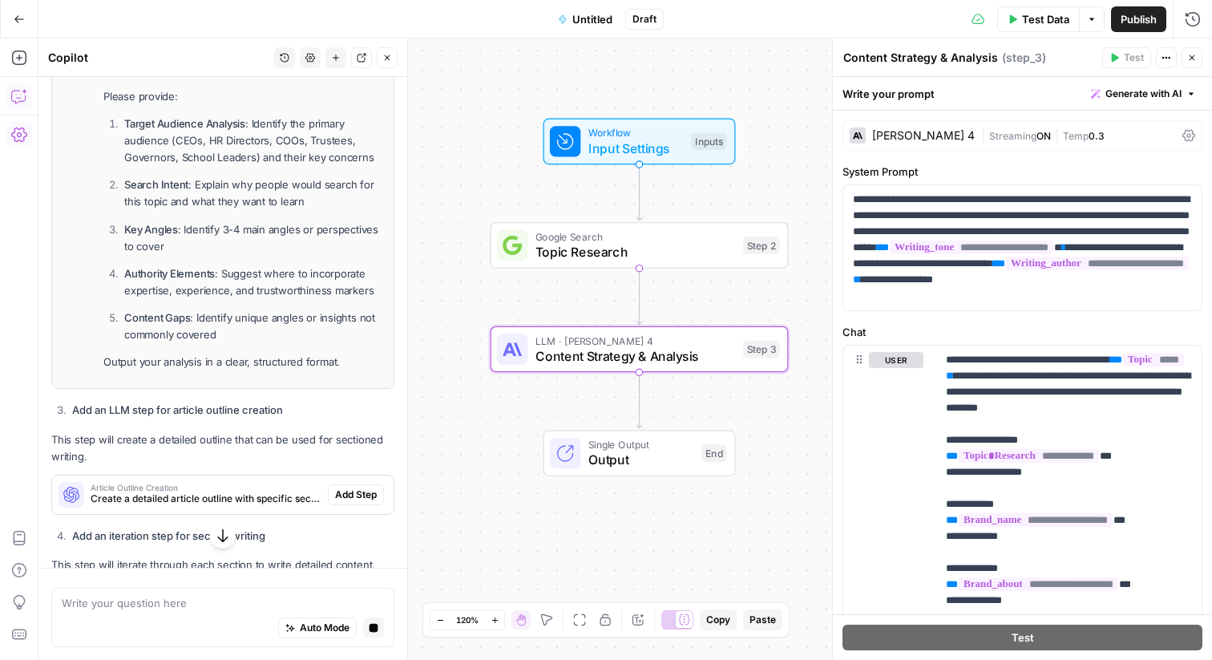
scroll to position [1836, 0]
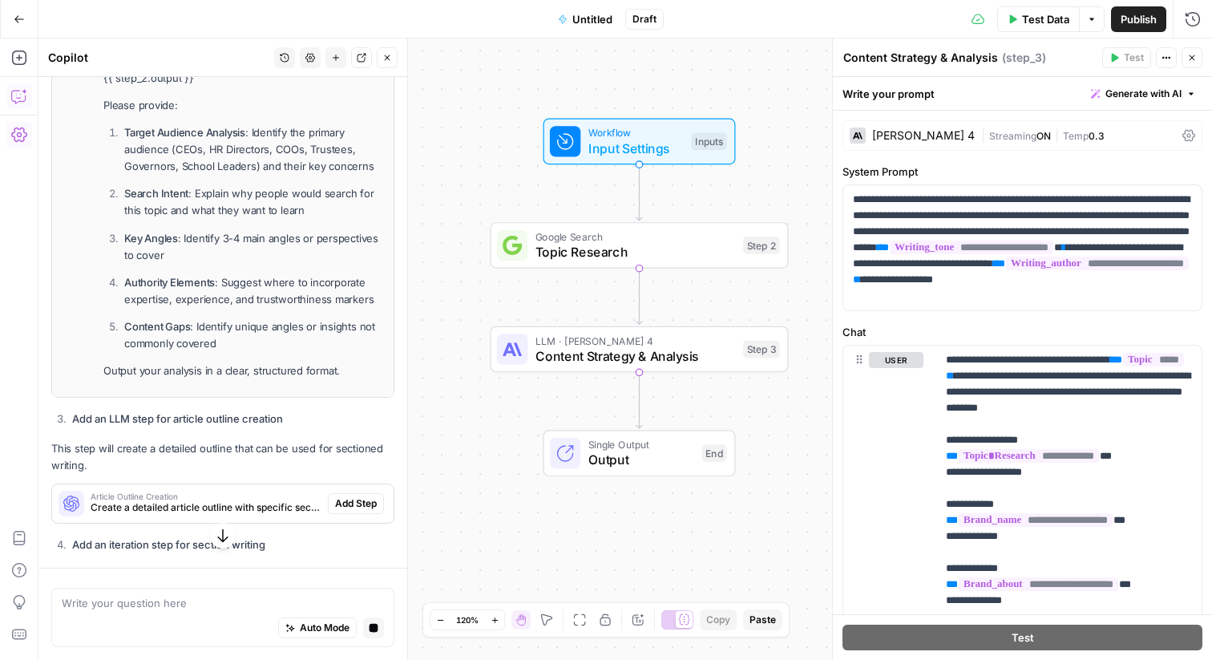
click at [156, 515] on span "Create a detailed article outline with specific sections and key points" at bounding box center [206, 507] width 231 height 14
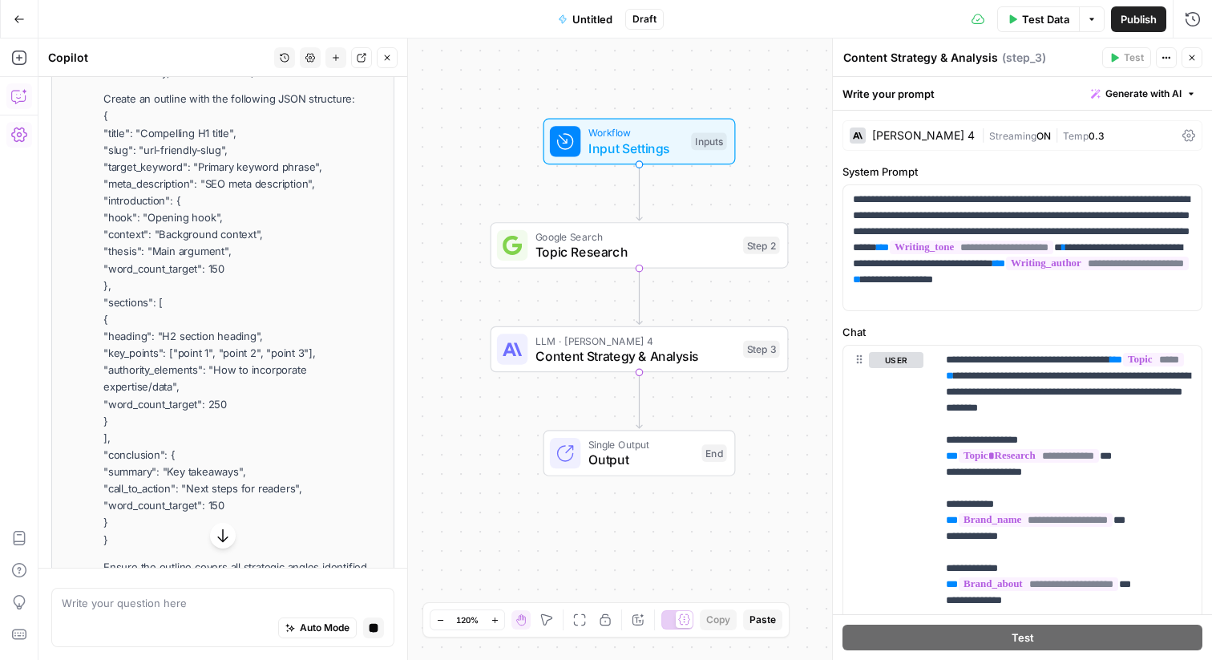
scroll to position [2416, 0]
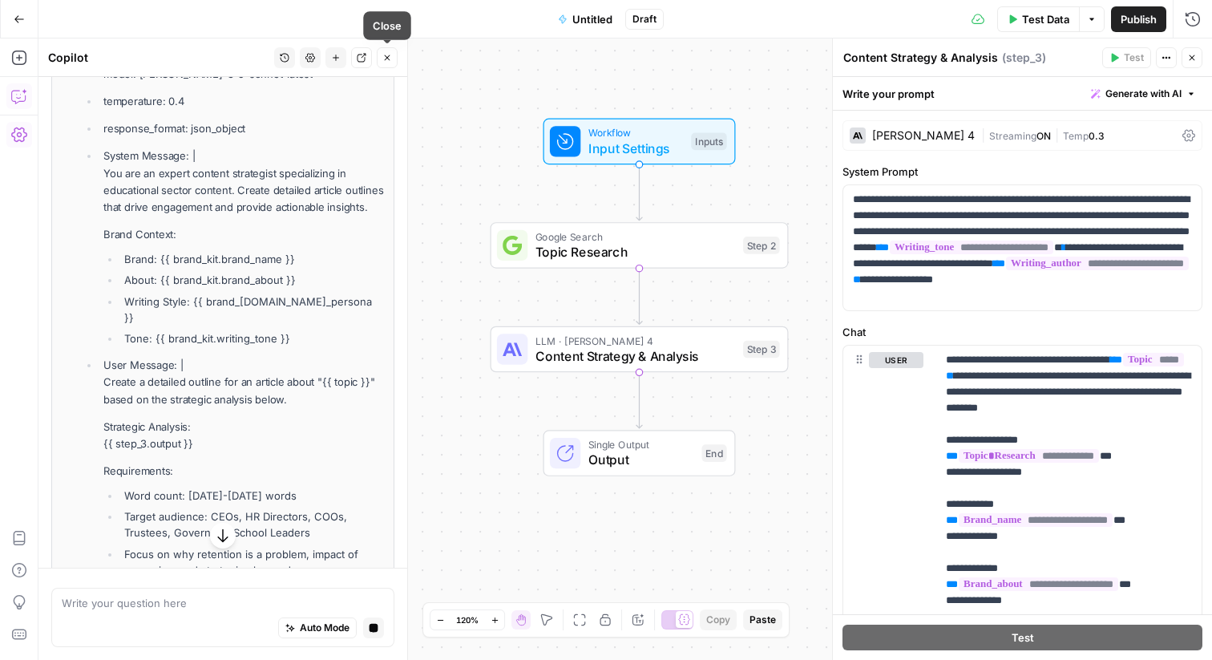
click at [385, 59] on icon "button" at bounding box center [388, 58] width 6 height 6
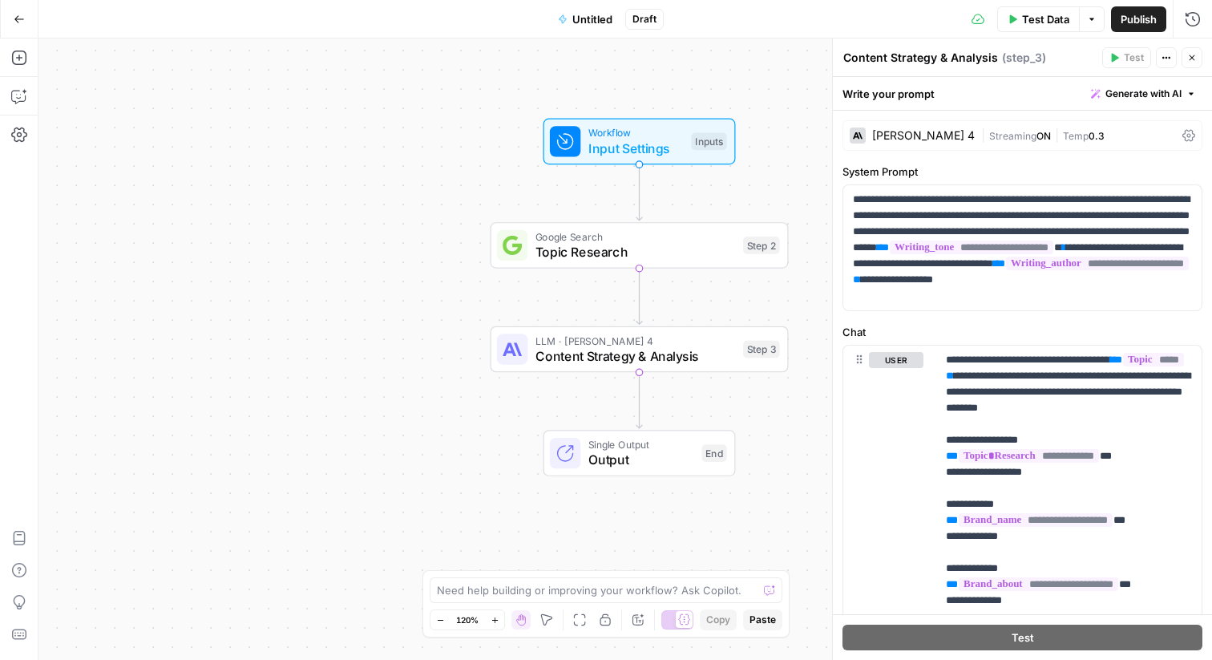
click at [13, 114] on div "Add Steps Copilot Settings AirOps Academy Help Give Feedback Shortcuts" at bounding box center [19, 348] width 38 height 621
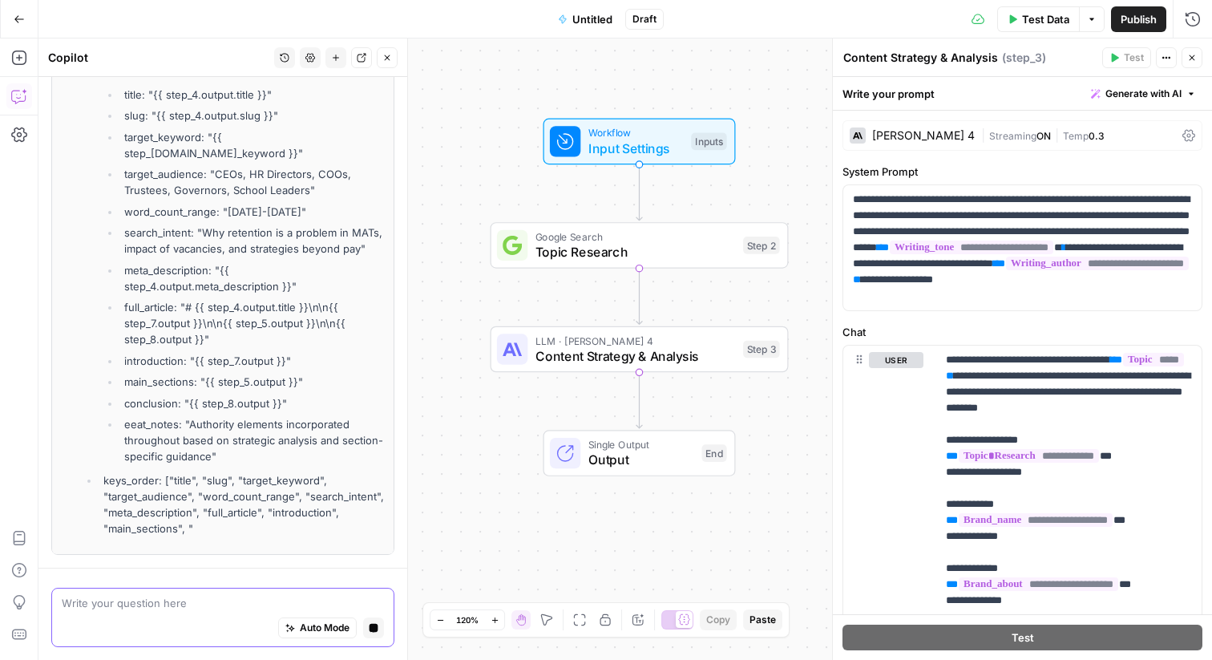
click at [378, 632] on button "Stop generating" at bounding box center [373, 627] width 21 height 21
click at [273, 632] on div "Auto Mode Stop generating" at bounding box center [223, 628] width 322 height 35
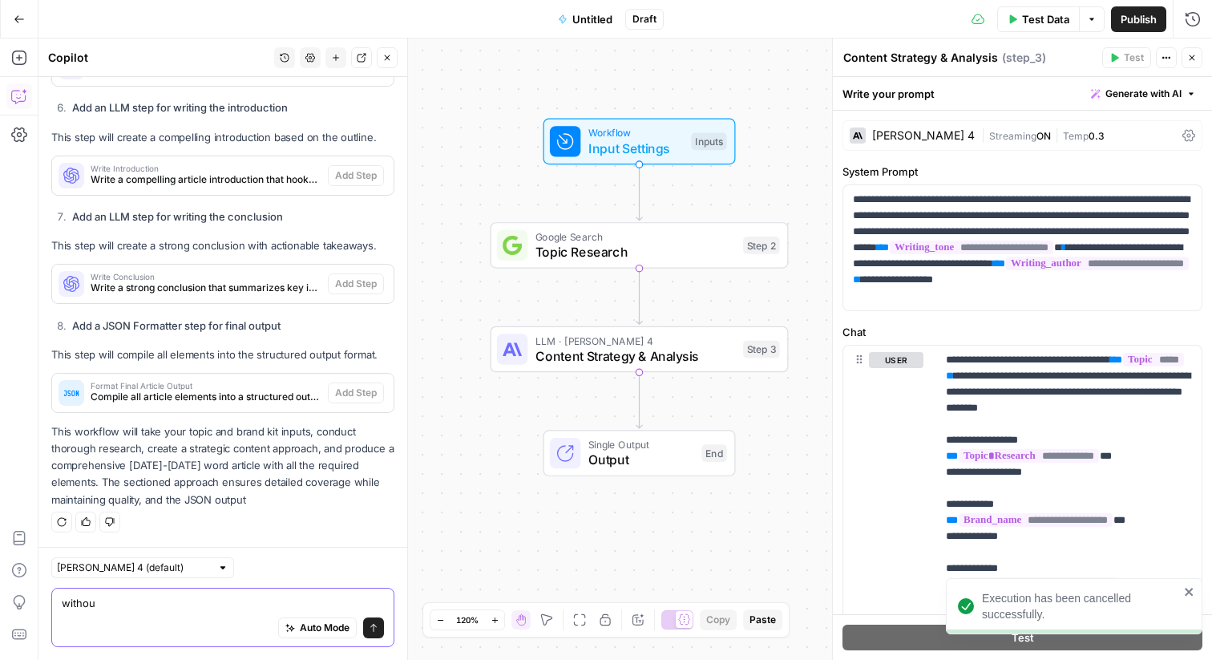
scroll to position [1731, 0]
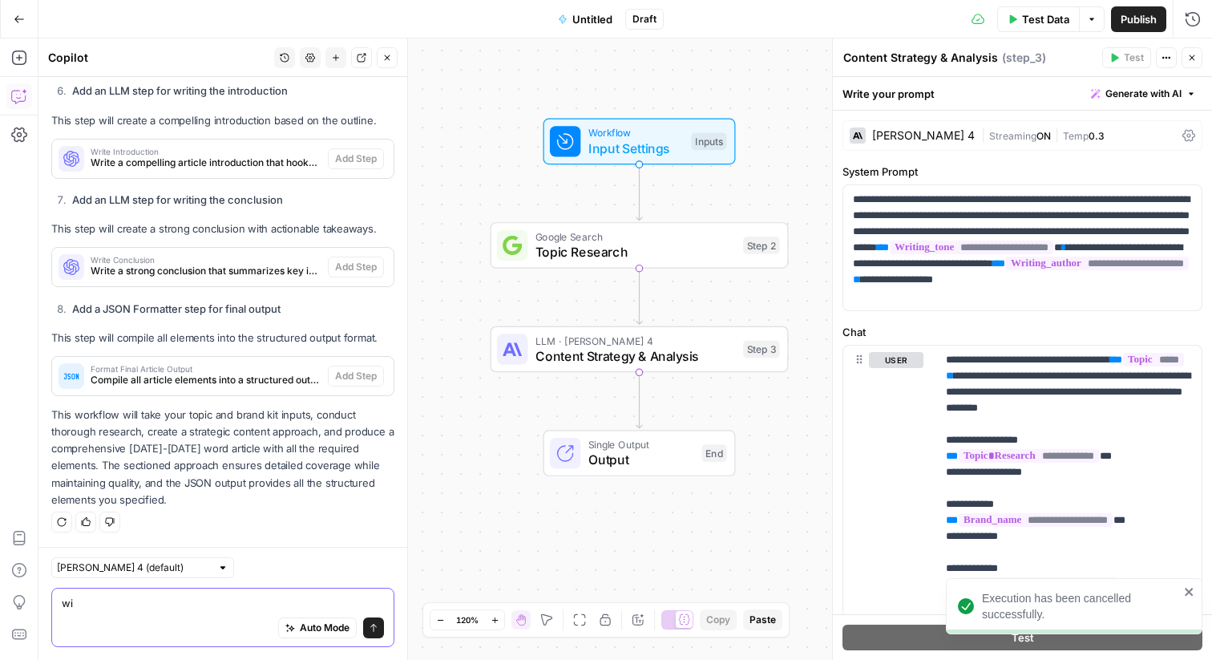
type textarea "w"
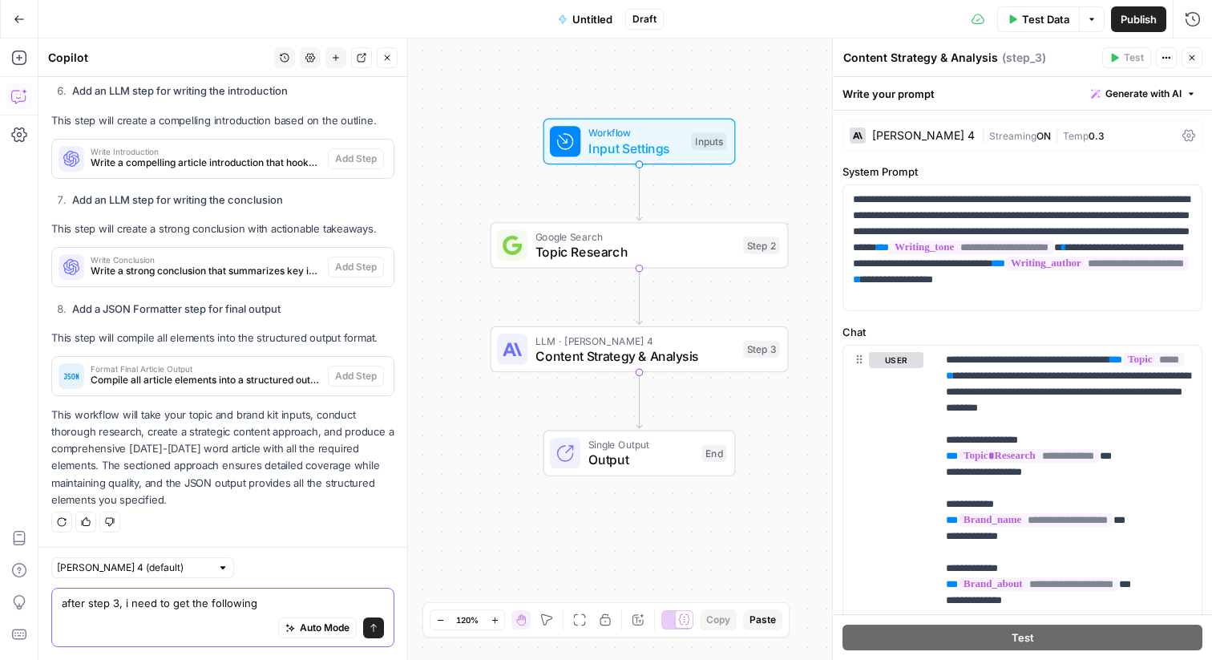
paste textarea "Title / H1: Why Multi Academy Trusts Face a Retention Crisis in 2025 Slug: mult…"
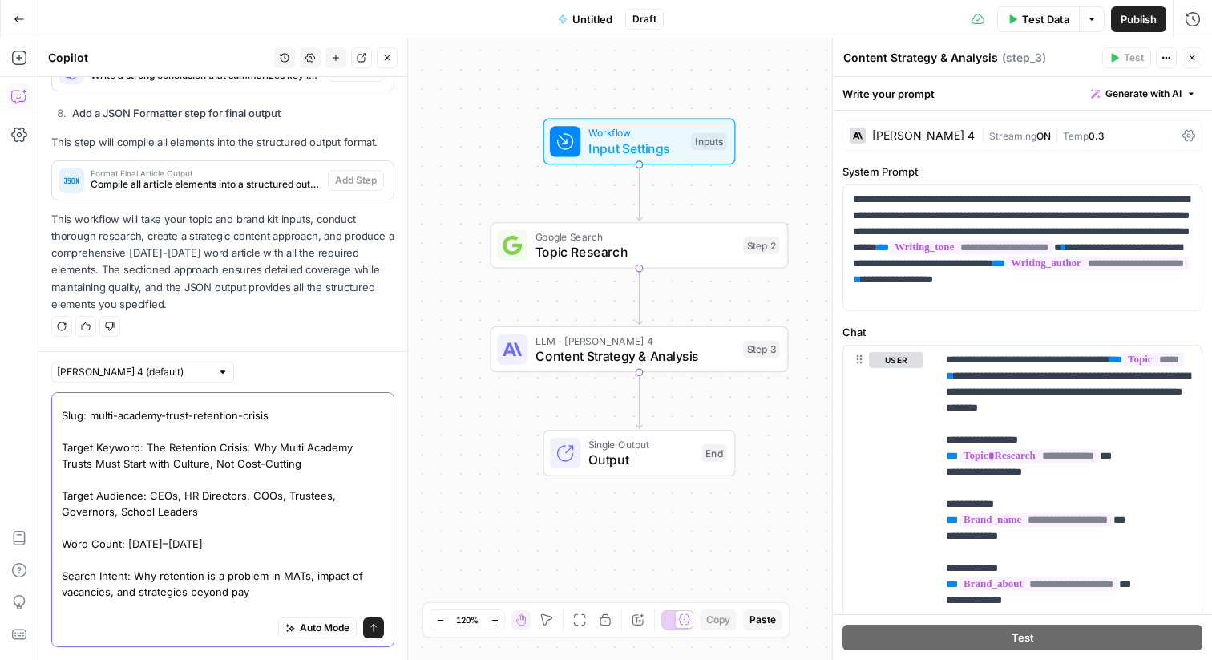
drag, startPoint x: 144, startPoint y: 491, endPoint x: 194, endPoint y: 492, distance: 49.7
click at [194, 492] on textarea "after step 3, i need to get the following Title / H1: Why Multi Academy Trusts …" at bounding box center [223, 495] width 322 height 305
drag, startPoint x: 199, startPoint y: 506, endPoint x: 148, endPoint y: 496, distance: 51.4
click at [148, 496] on textarea "after step 3, i need to get the following Title / H1: Why Multi Academy Trusts …" at bounding box center [223, 495] width 322 height 305
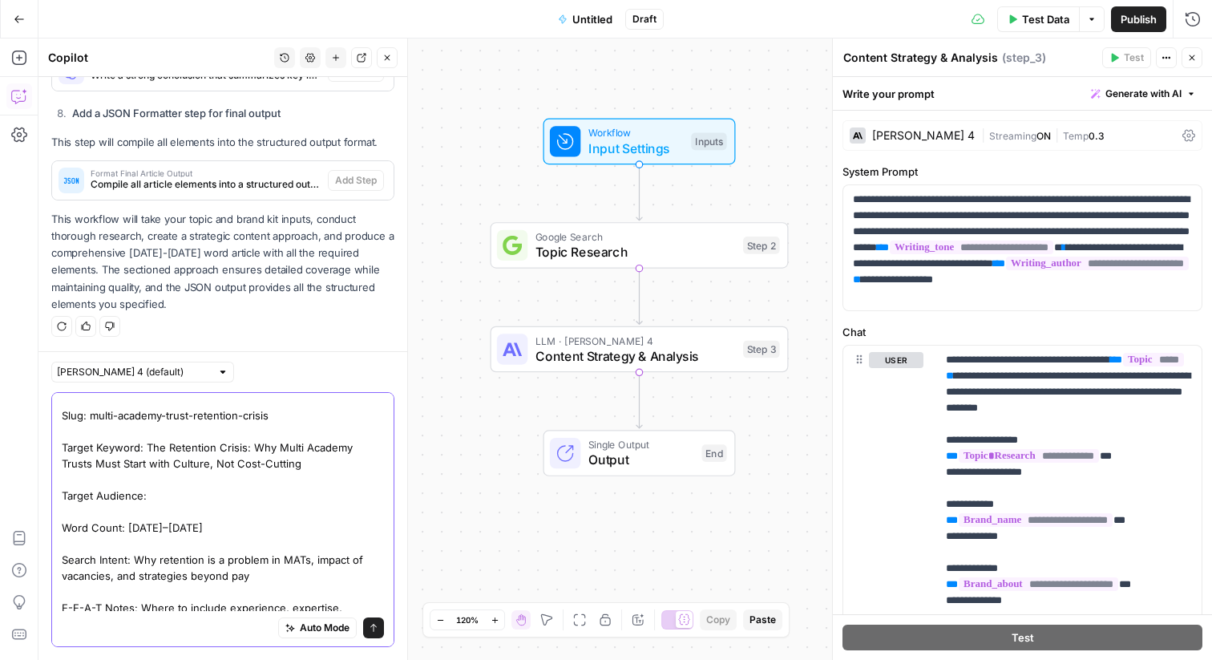
drag, startPoint x: 185, startPoint y: 526, endPoint x: 121, endPoint y: 526, distance: 64.1
click at [121, 526] on textarea "after step 3, i need to get the following Title / H1: Why Multi Academy Trusts …" at bounding box center [223, 487] width 322 height 289
drag, startPoint x: 266, startPoint y: 572, endPoint x: 136, endPoint y: 562, distance: 130.2
click at [137, 562] on textarea "after step 3, i need to get the following Title / H1: Why Multi Academy Trusts …" at bounding box center [223, 487] width 322 height 289
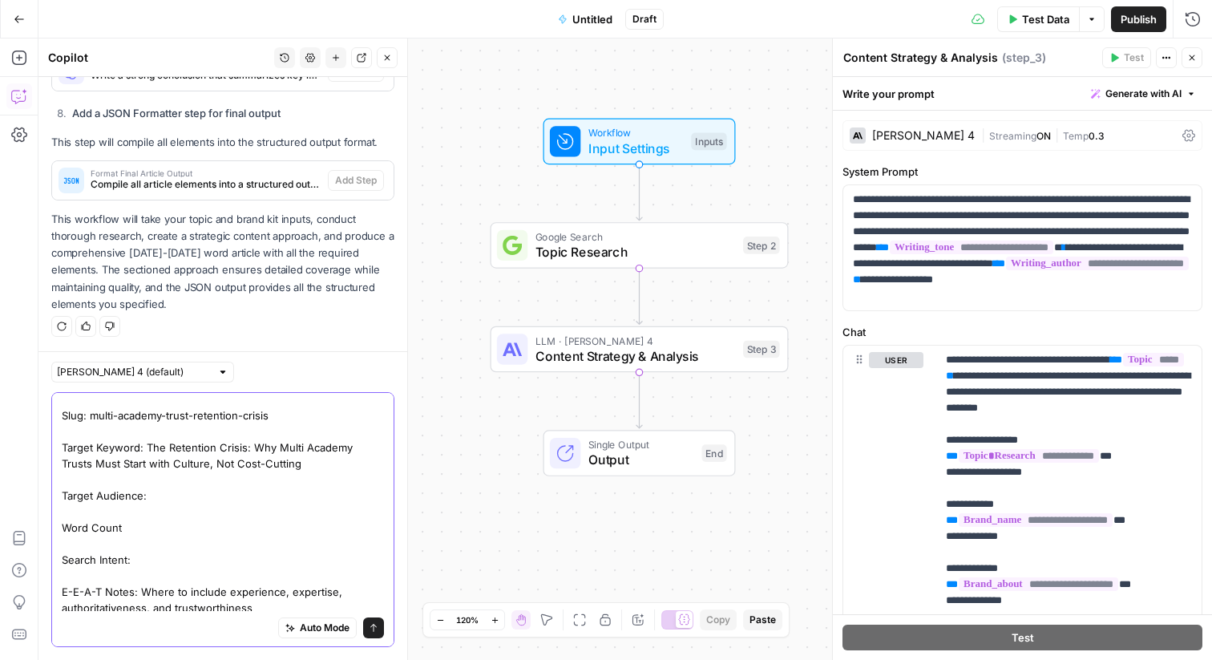
drag, startPoint x: 141, startPoint y: 592, endPoint x: 272, endPoint y: 601, distance: 131.0
click at [276, 605] on textarea "after step 3, i need to get the following Title / H1: Why Multi Academy Trusts …" at bounding box center [223, 479] width 322 height 273
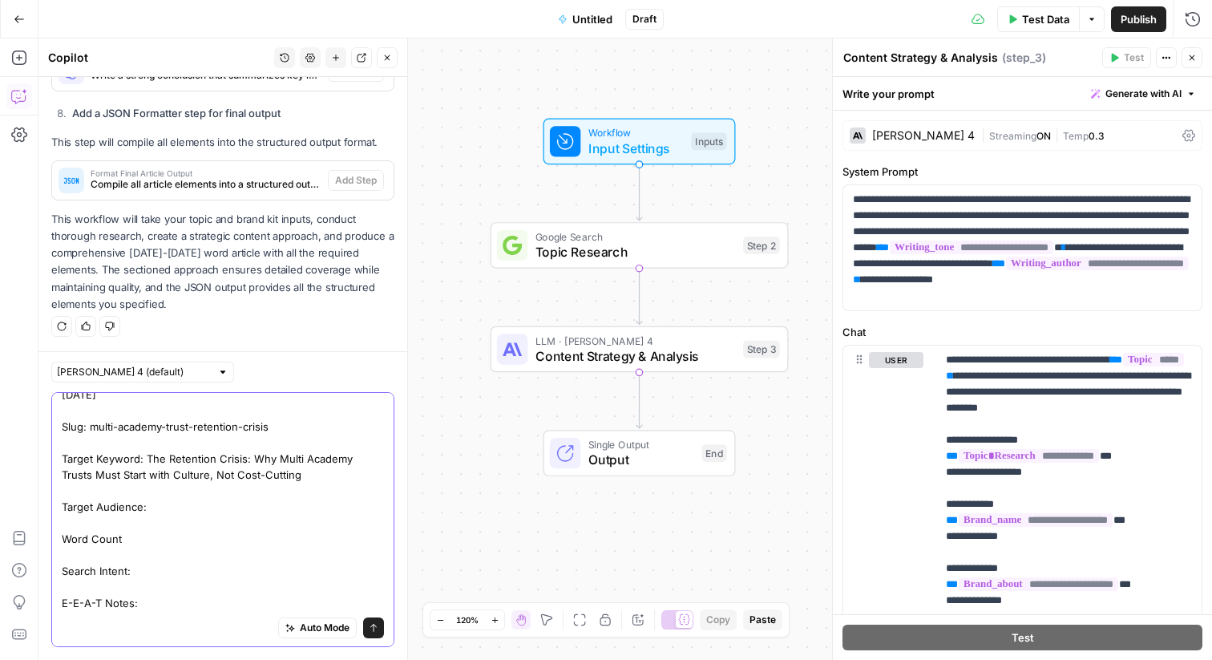
drag, startPoint x: 270, startPoint y: 474, endPoint x: 147, endPoint y: 459, distance: 124.4
click at [147, 459] on textarea "after step 3, i need to get the following Title / H1: Why Multi Academy Trusts …" at bounding box center [223, 482] width 322 height 257
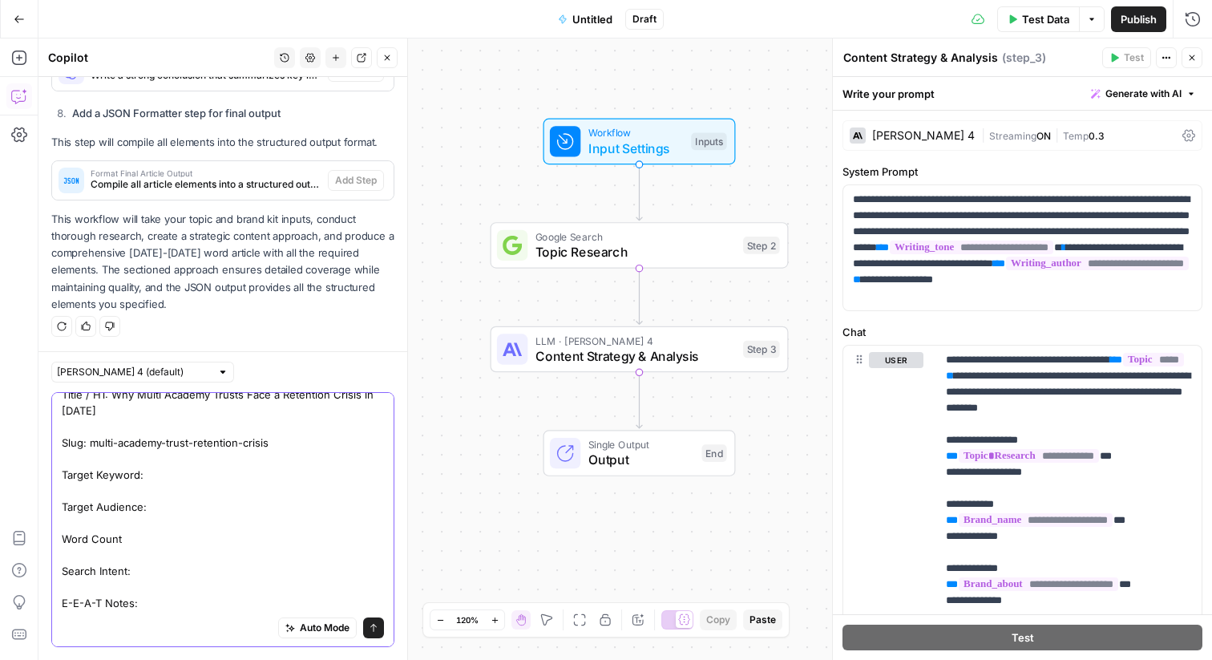
scroll to position [0, 0]
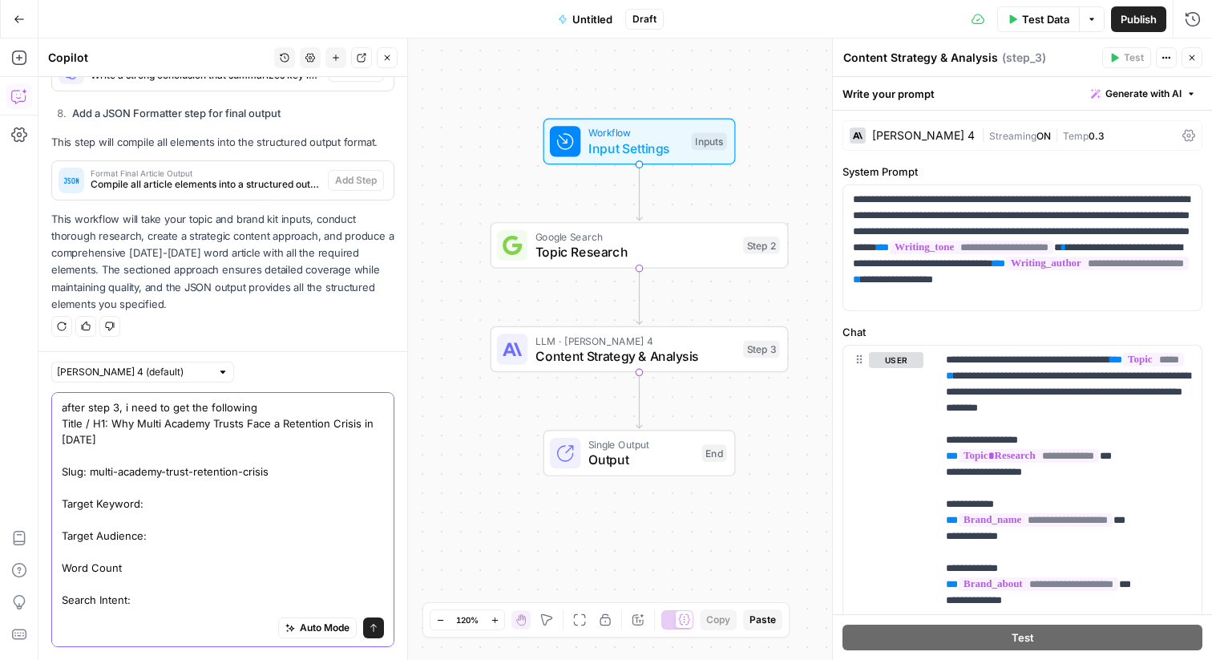
drag, startPoint x: 294, startPoint y: 474, endPoint x: 87, endPoint y: 473, distance: 206.8
click at [87, 473] on textarea "after step 3, i need to get the following Title / H1: Why Multi Academy Trusts …" at bounding box center [223, 519] width 322 height 240
drag, startPoint x: 126, startPoint y: 449, endPoint x: 109, endPoint y: 426, distance: 28.7
click at [109, 426] on textarea "after step 3, i need to get the following Title / H1: Why Multi Academy Trusts …" at bounding box center [223, 519] width 322 height 240
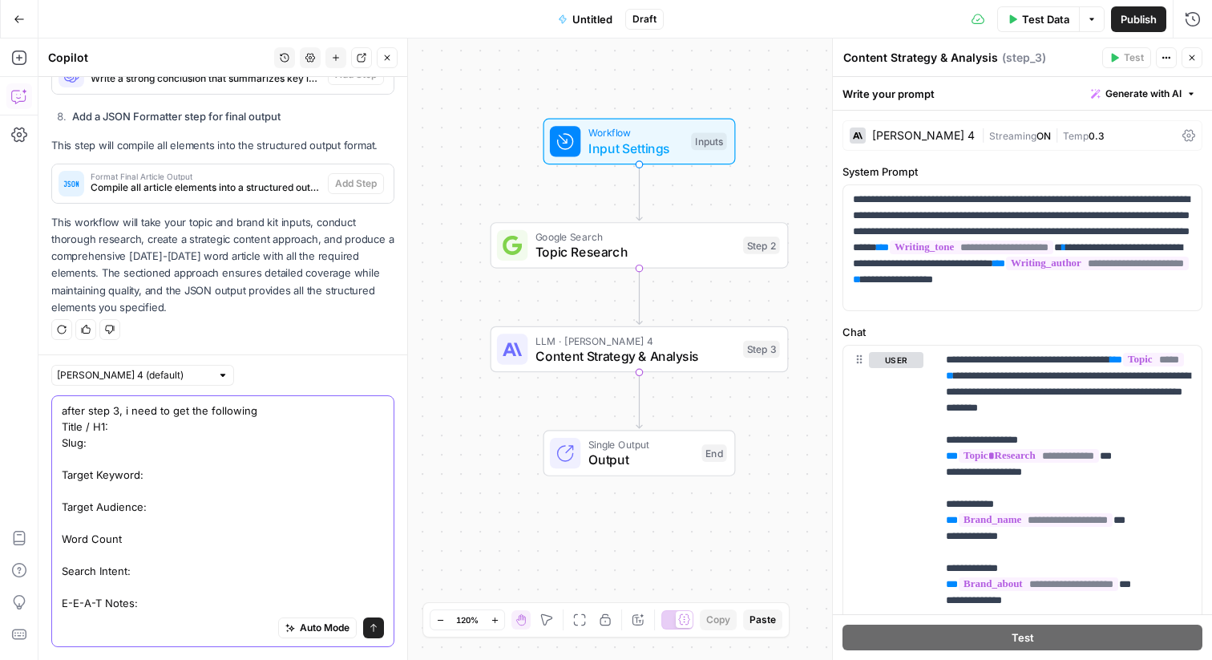
type textarea "after step 3, i need to get the following Title / H1: Slug: Target Keyword: Tar…"
click at [373, 626] on icon "submit" at bounding box center [374, 628] width 10 height 10
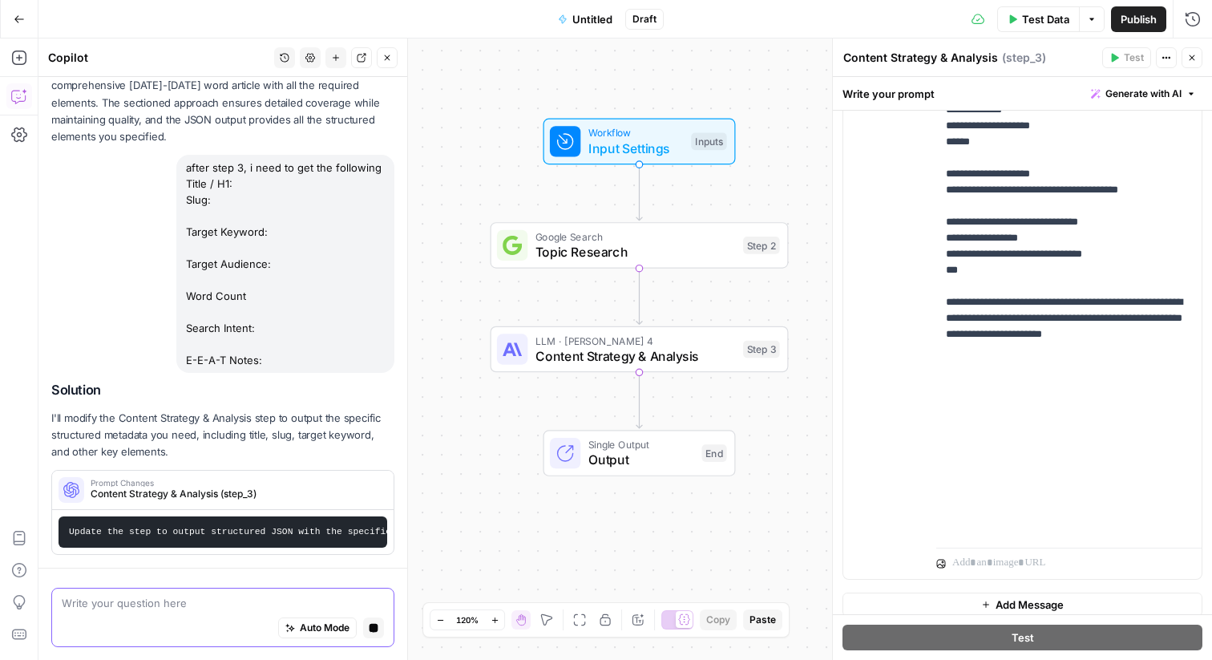
scroll to position [470, 0]
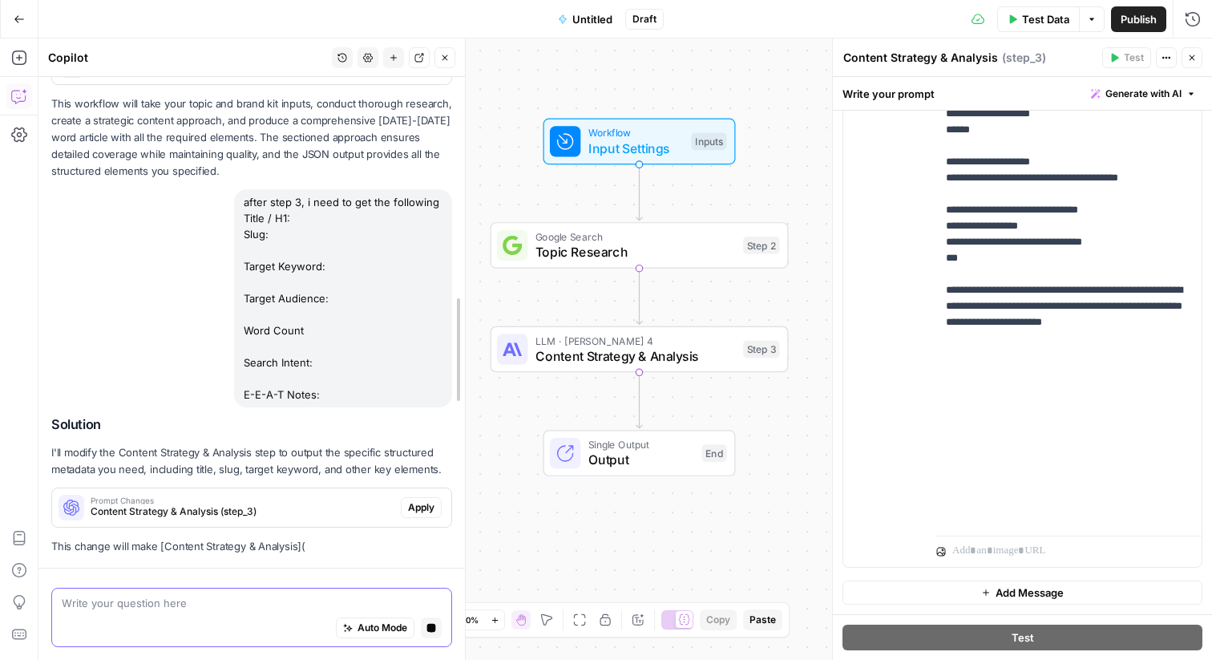
drag, startPoint x: 401, startPoint y: 486, endPoint x: 465, endPoint y: 483, distance: 64.2
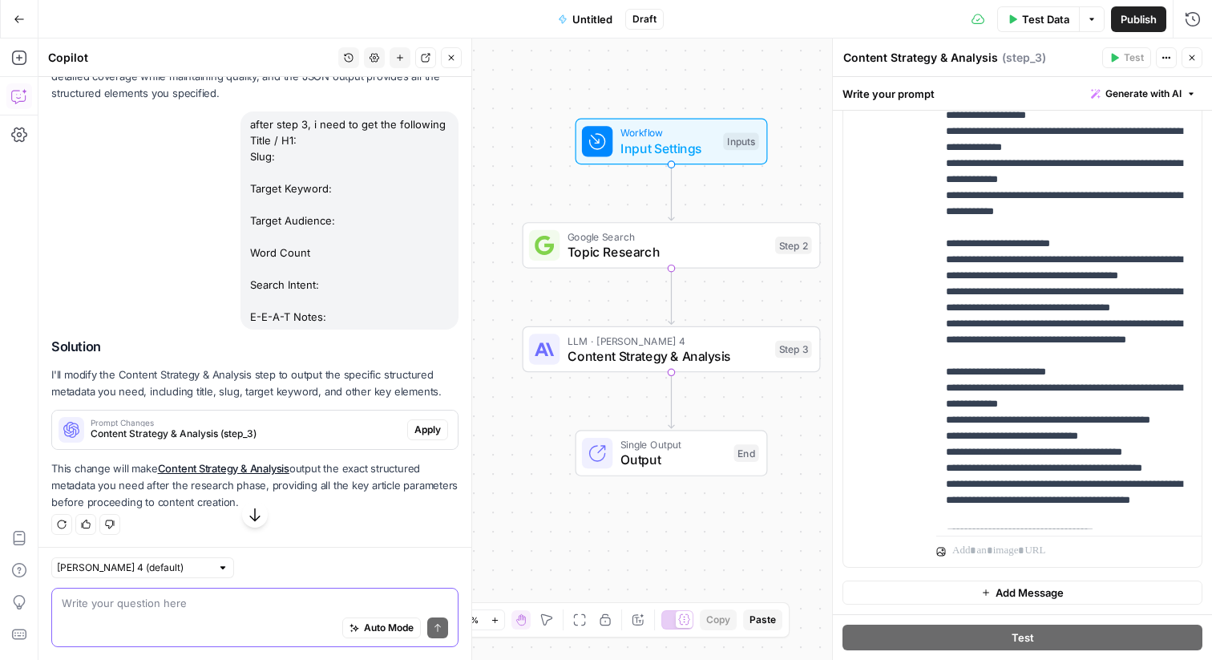
scroll to position [2022, 0]
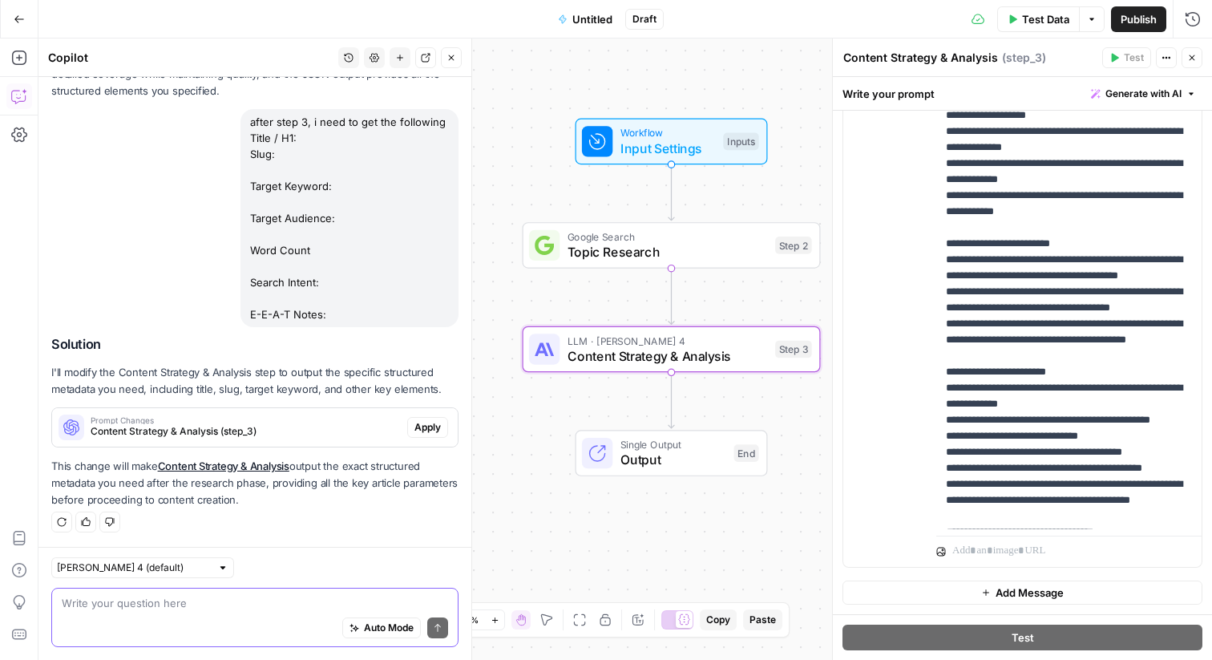
click at [320, 434] on span "Content Strategy & Analysis (step_3)" at bounding box center [246, 431] width 310 height 14
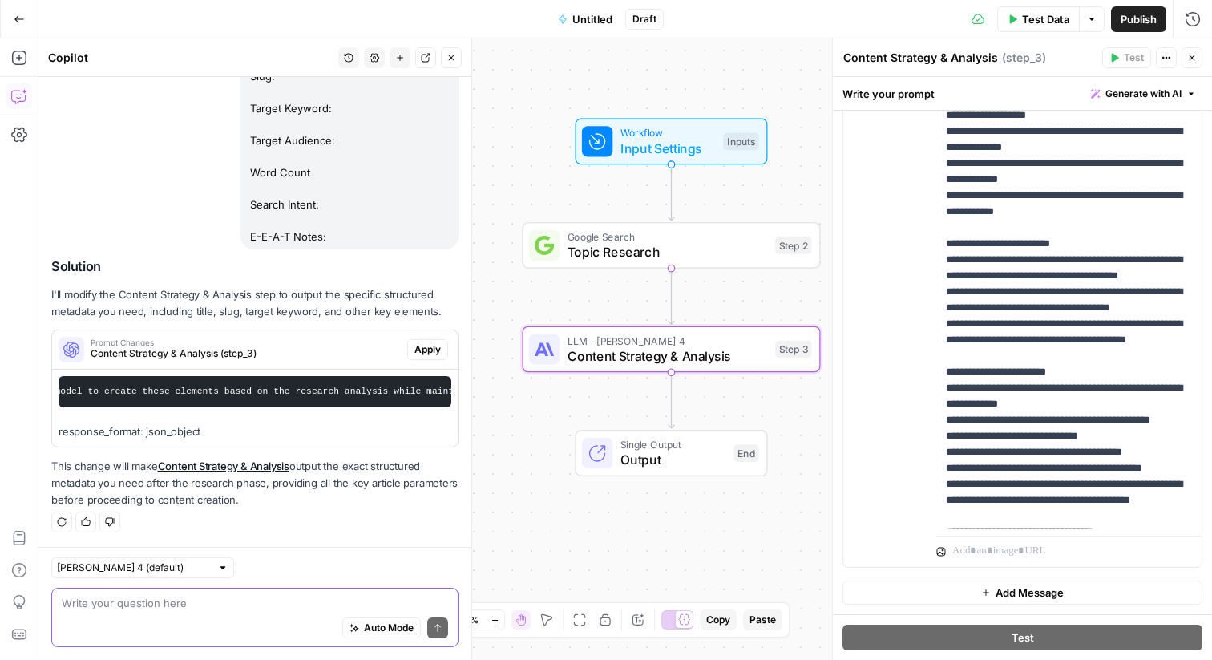
scroll to position [0, 1982]
click at [426, 353] on span "Apply" at bounding box center [427, 349] width 26 height 14
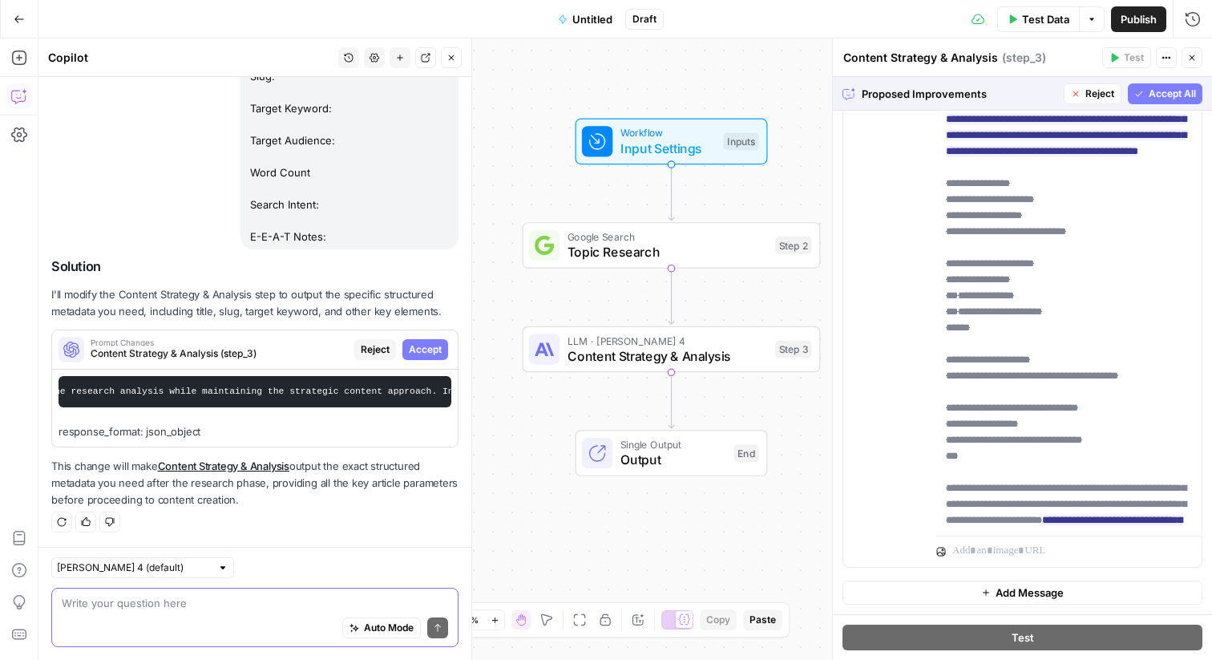
scroll to position [1358, 0]
click at [1173, 97] on span "Accept All" at bounding box center [1172, 94] width 47 height 14
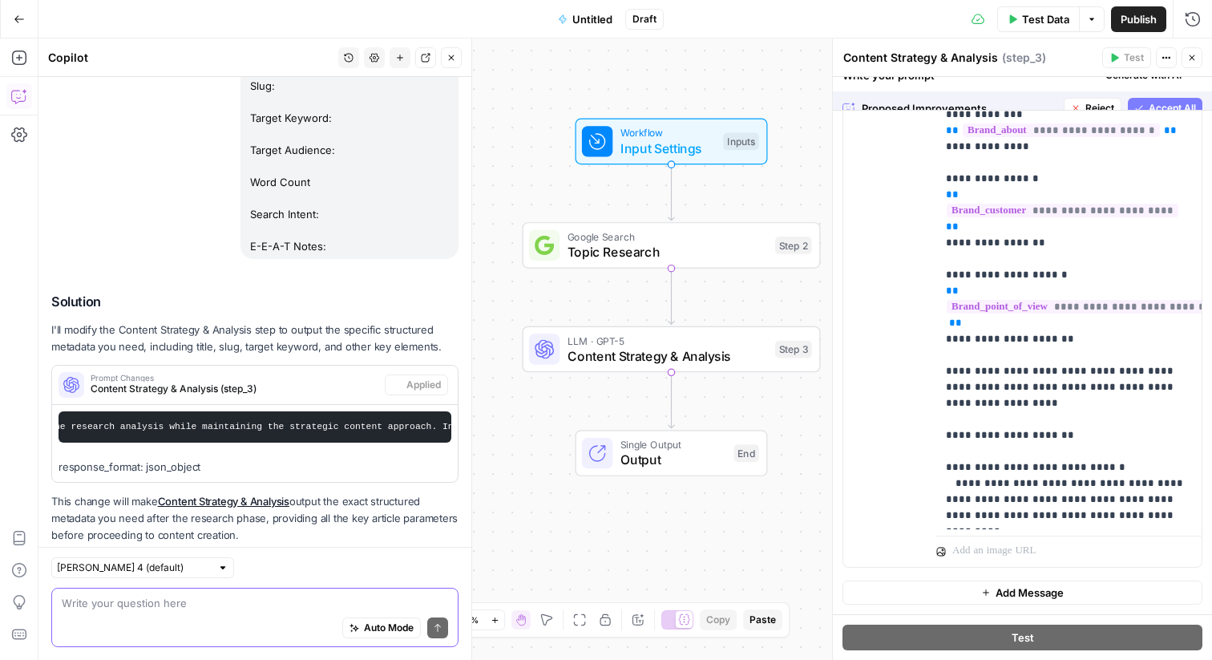
scroll to position [0, 0]
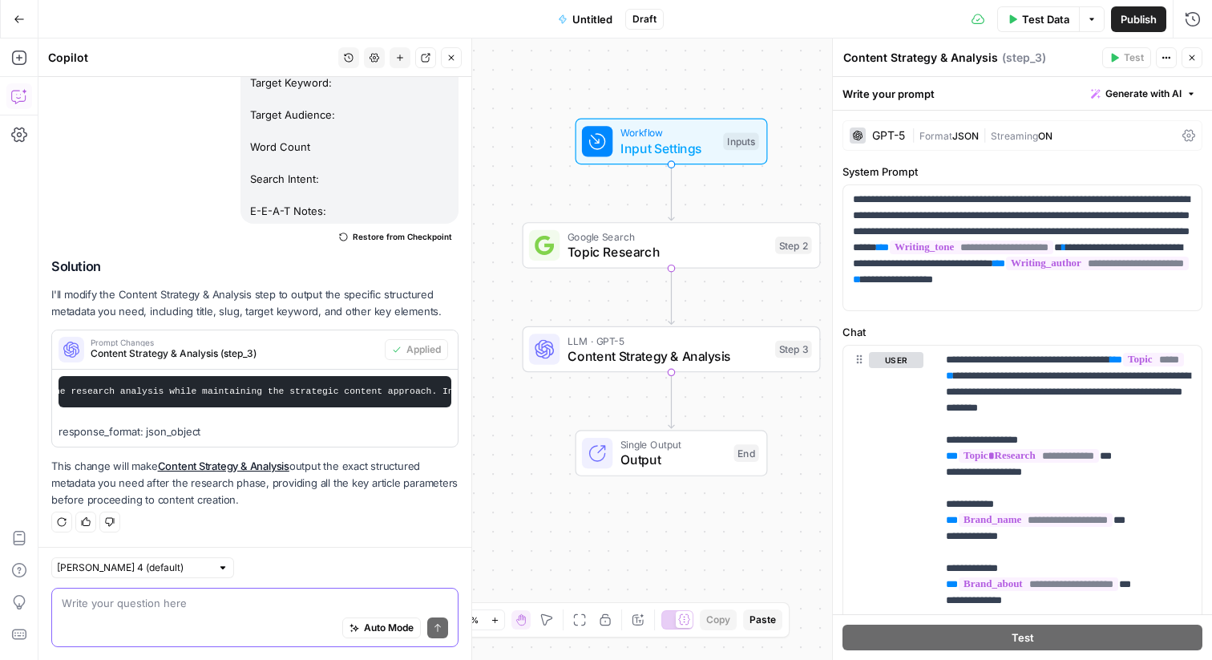
click at [225, 619] on div "Auto Mode Send" at bounding box center [255, 628] width 386 height 35
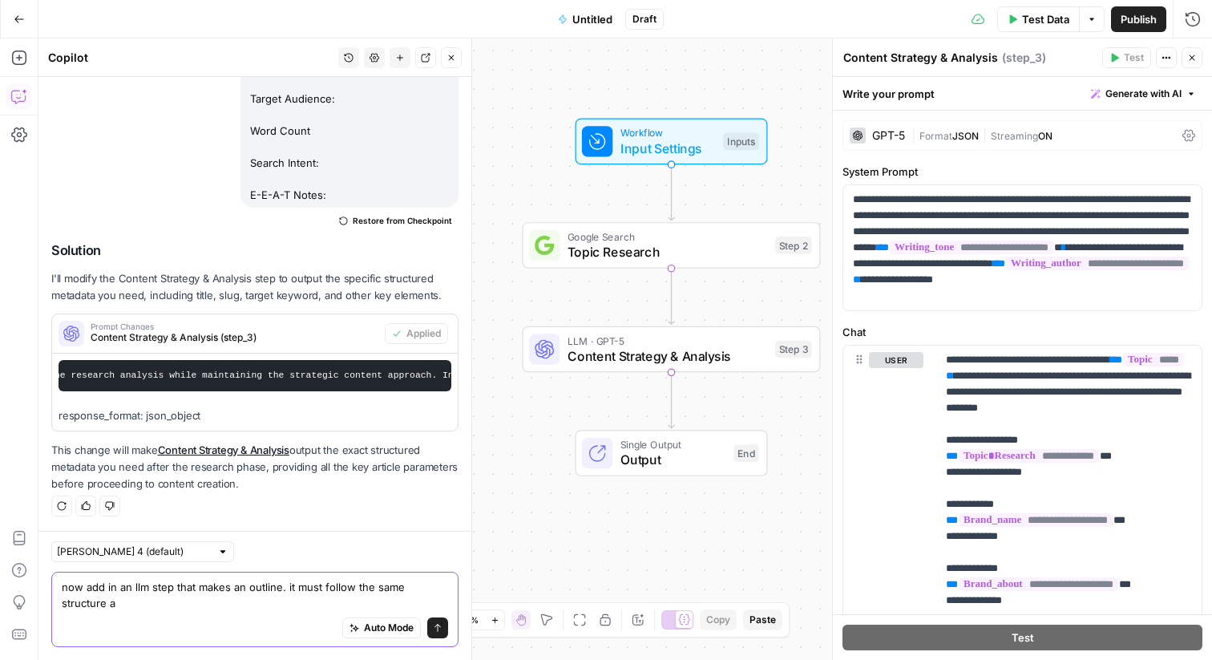
scroll to position [2141, 0]
paste textarea "Outline H1: Why Multi Academy Trusts Face a Retention Crisis in 2025 H2: The Sc…"
type textarea "now add in an llm step that makes an outline. it must follow the same structure…"
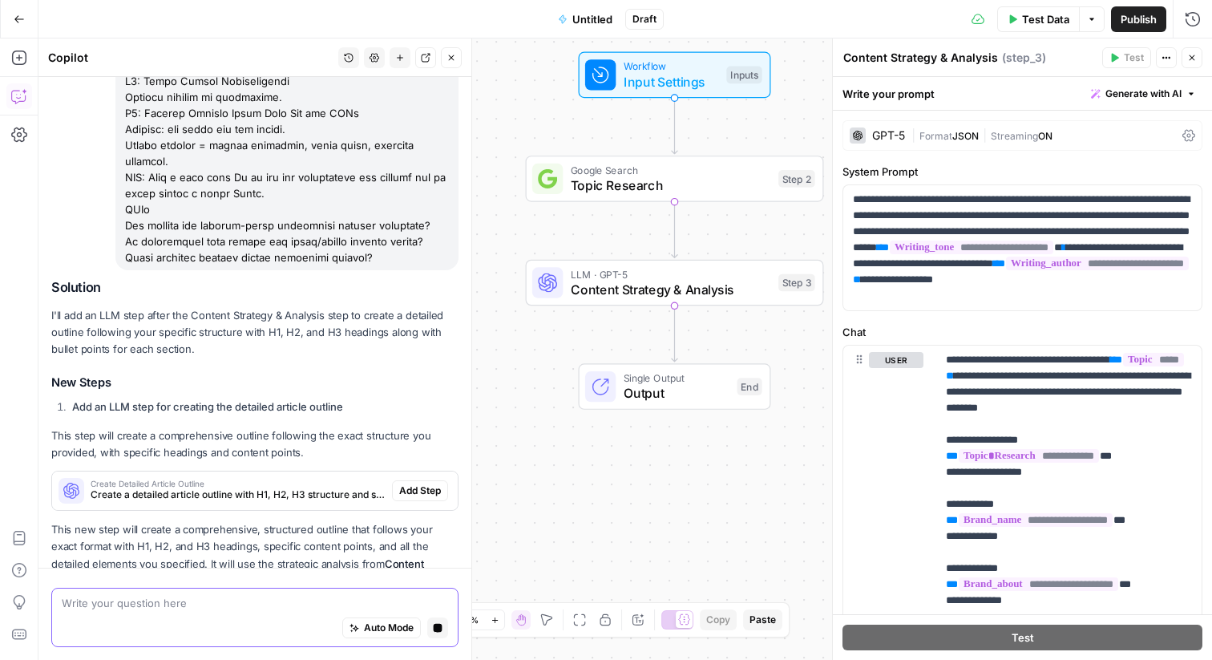
scroll to position [4333, 0]
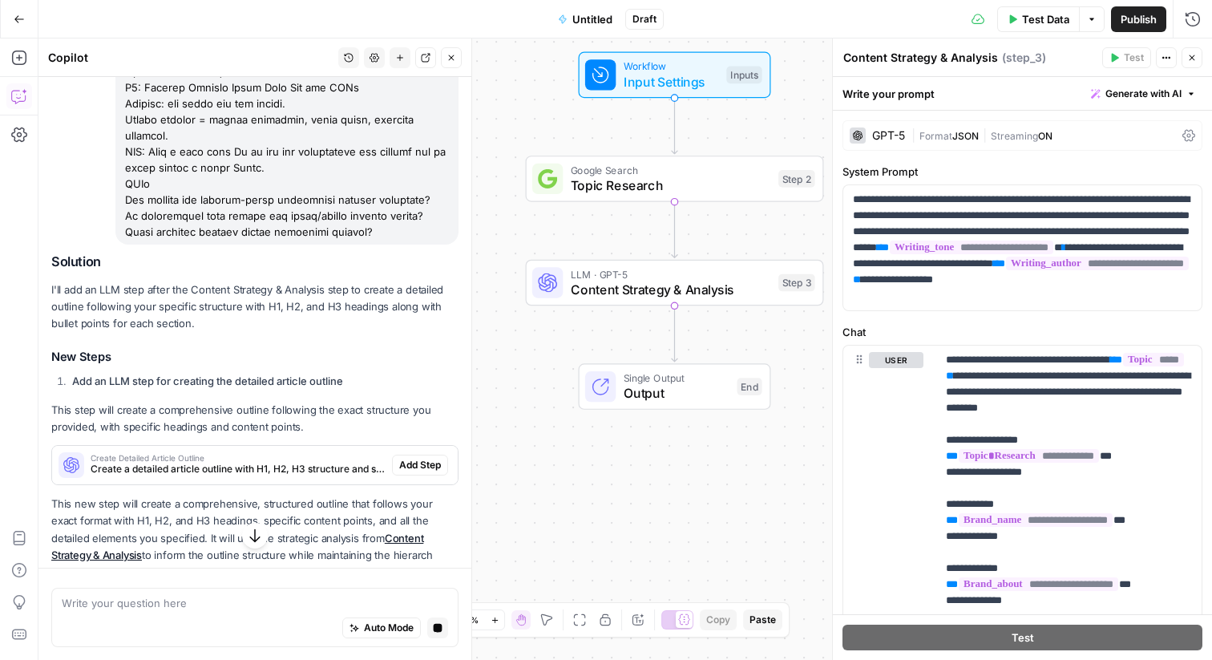
click at [420, 455] on button "Add Step" at bounding box center [420, 464] width 56 height 21
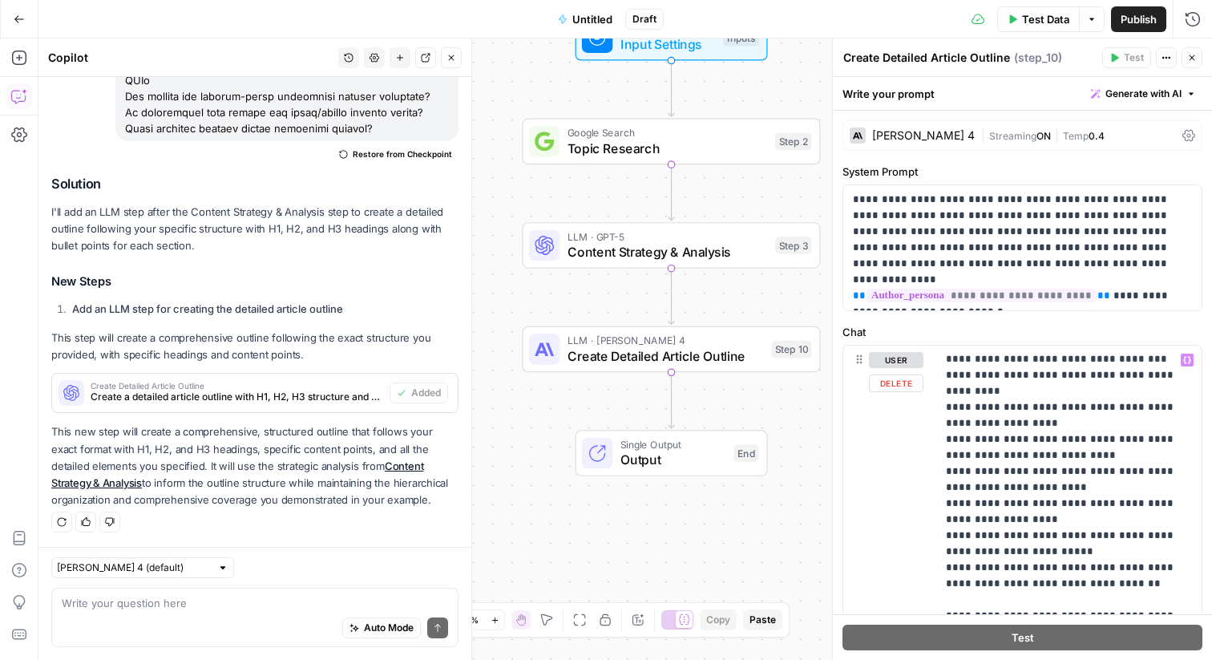
scroll to position [470, 0]
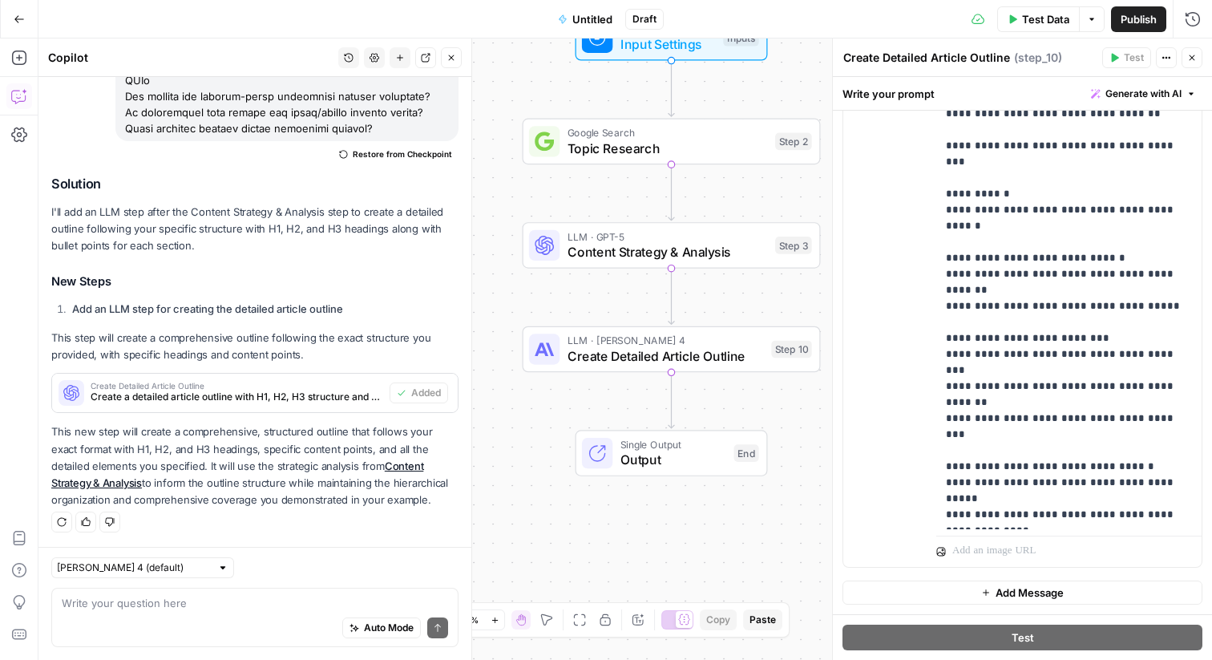
click at [198, 611] on div "Auto Mode Send" at bounding box center [255, 628] width 386 height 35
paste textarea "FAQs How quickly can culture-first approaches improve retention? Is recognition…"
type textarea "now i need an faq section. the output should look something like this: FAQs How…"
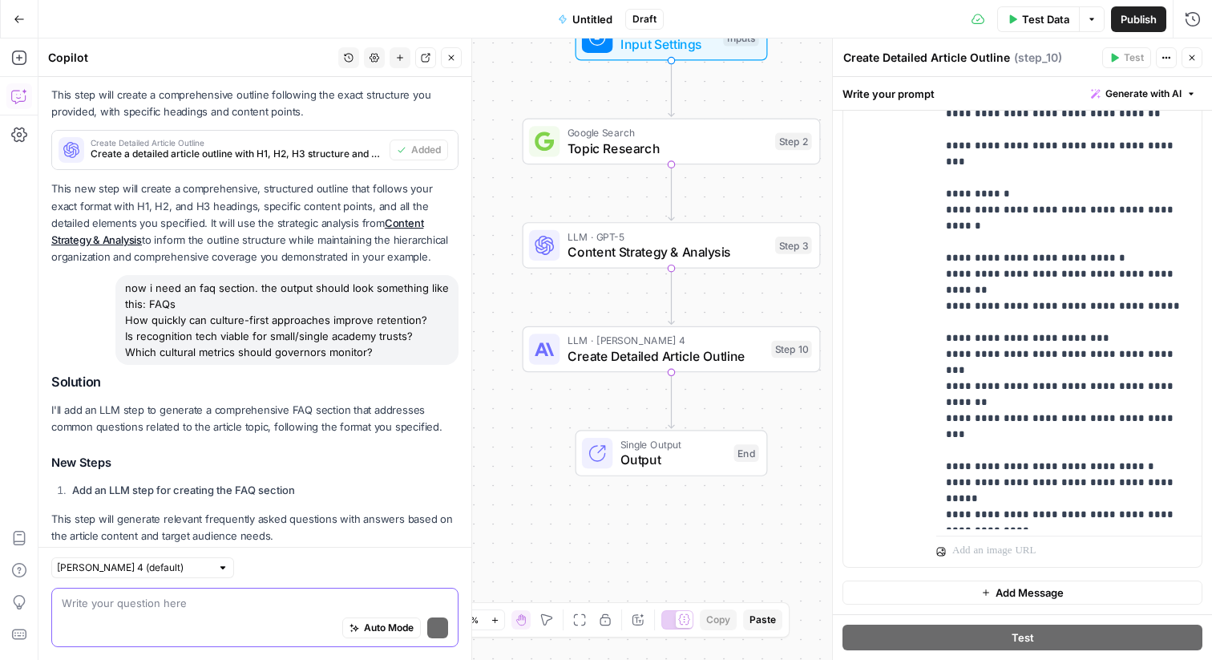
scroll to position [4890, 0]
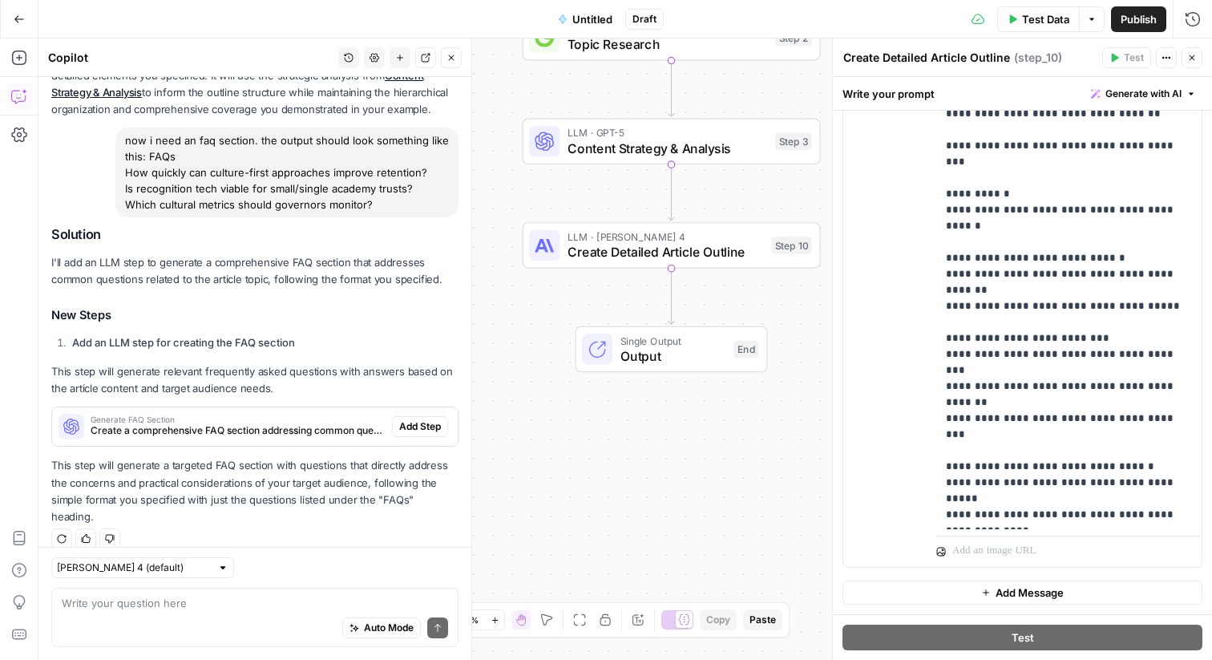
click at [379, 436] on span "Create a comprehensive FAQ section addressing common questions from the target …" at bounding box center [238, 430] width 295 height 14
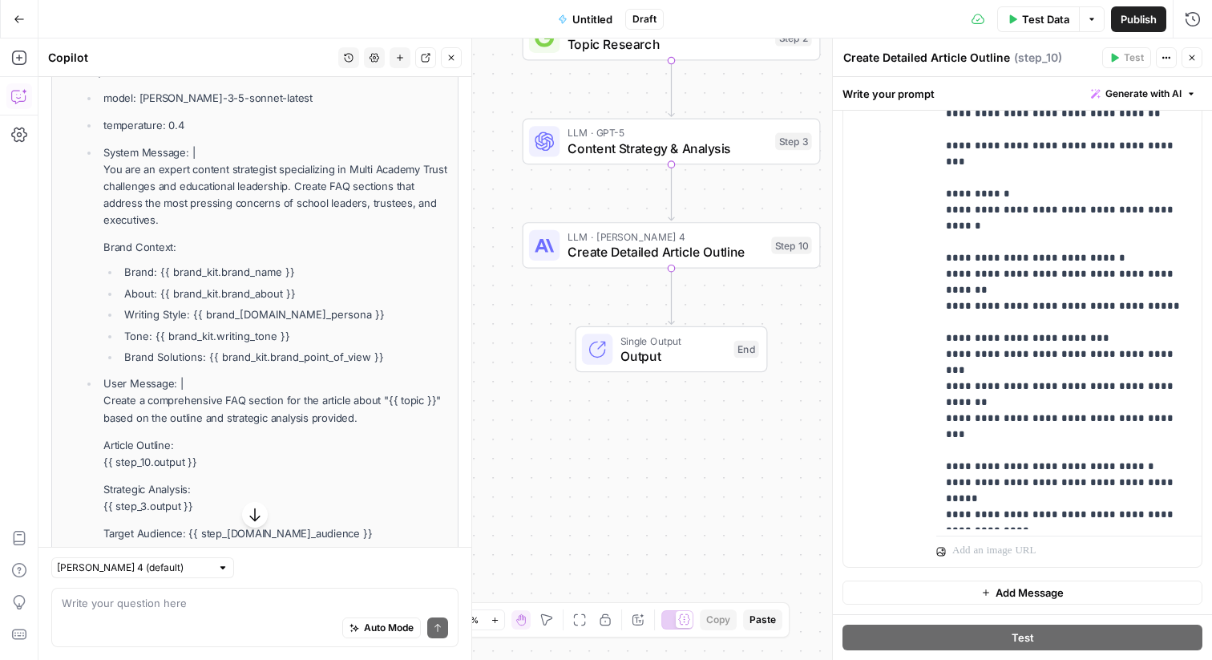
scroll to position [4866, 0]
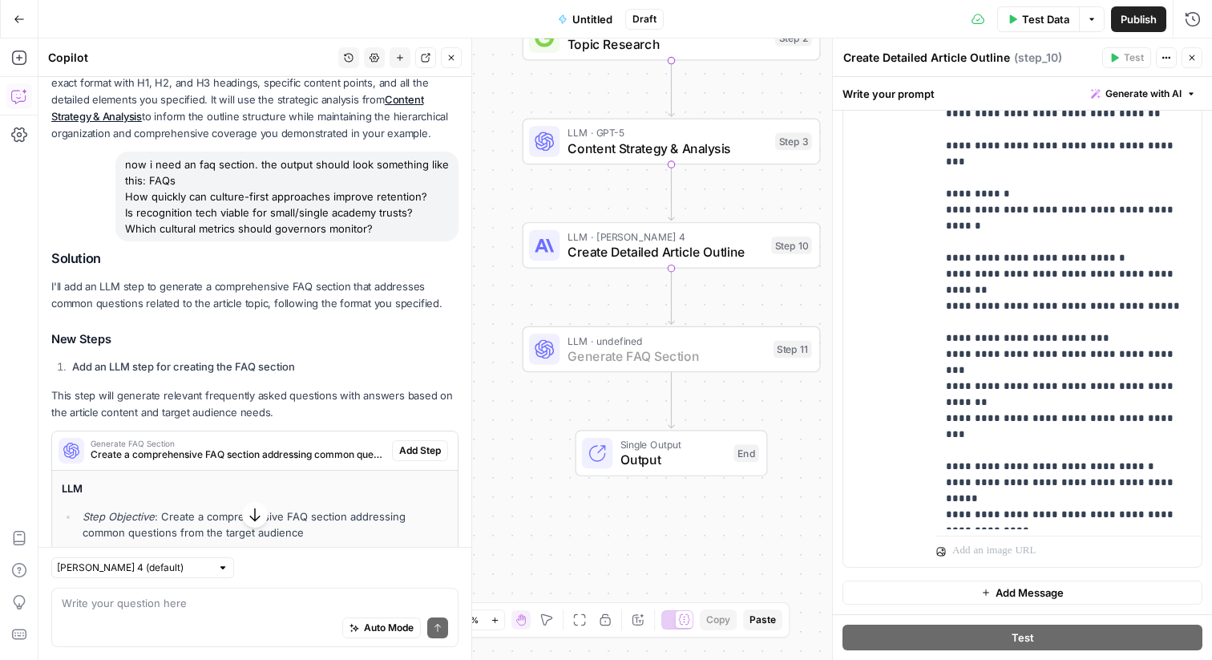
click at [422, 440] on button "Add Step" at bounding box center [420, 450] width 56 height 21
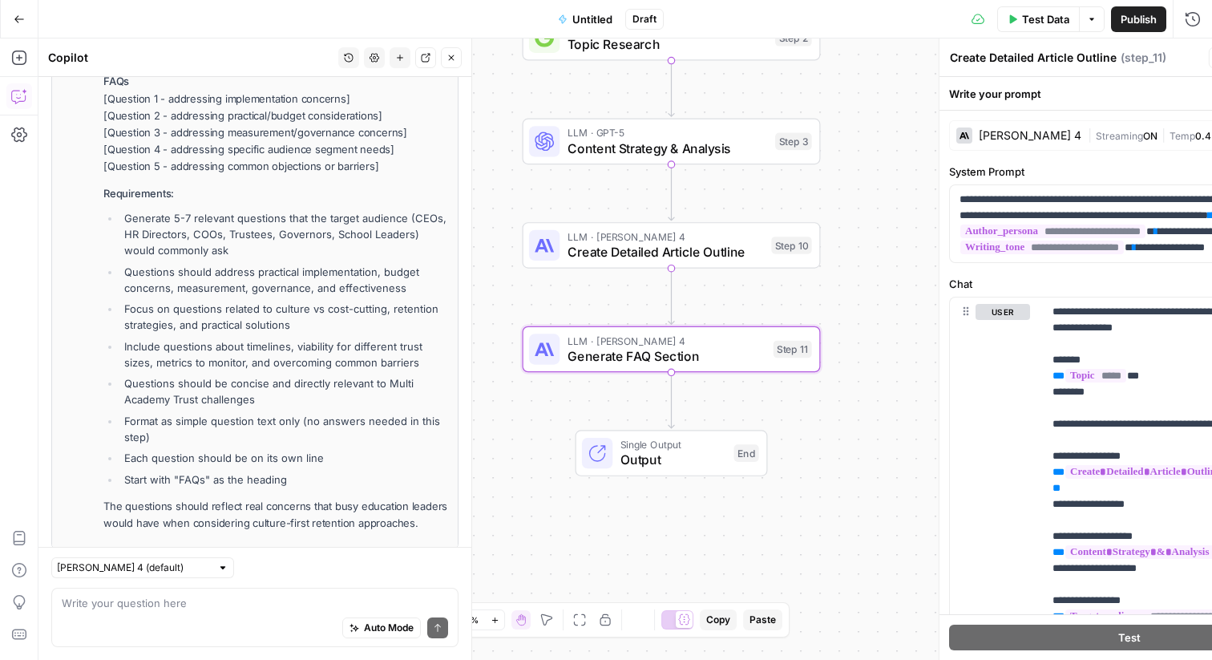
scroll to position [6004, 0]
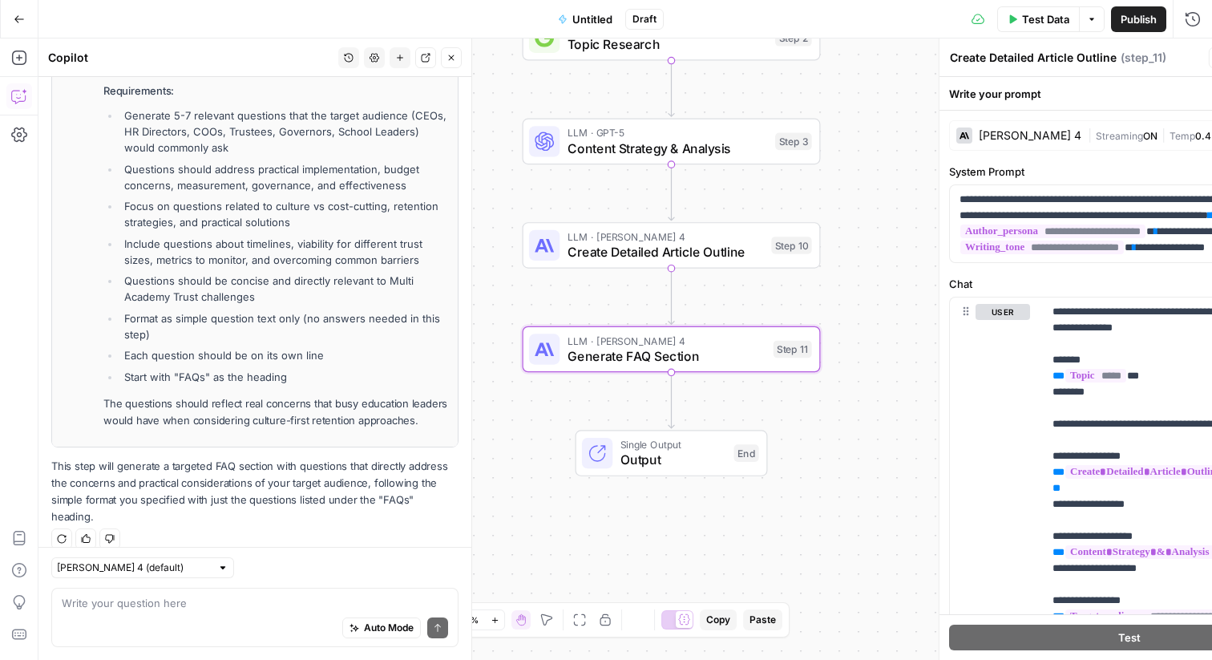
type textarea "Generate FAQ Section"
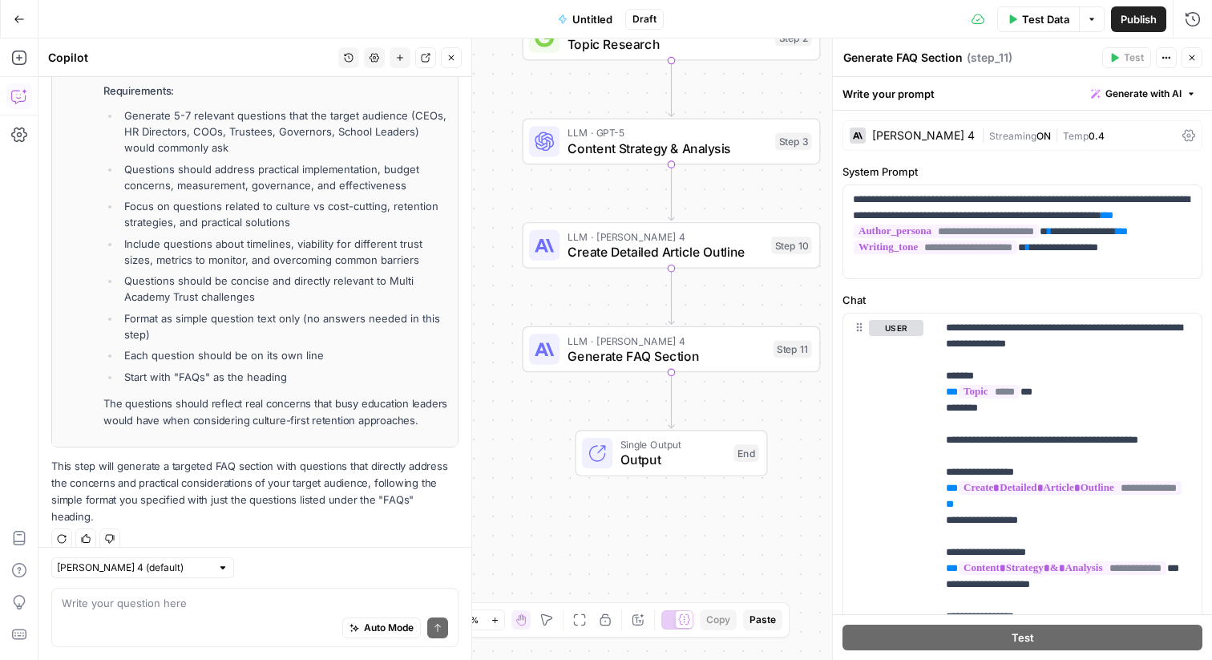
click at [232, 588] on div "Write your question here Auto Mode Send" at bounding box center [254, 617] width 407 height 59
click at [234, 616] on div "Auto Mode Send" at bounding box center [255, 628] width 386 height 35
paste textarea "Supporting Data Sources DfE School Workforce Census EPI & NFER reports on reten…"
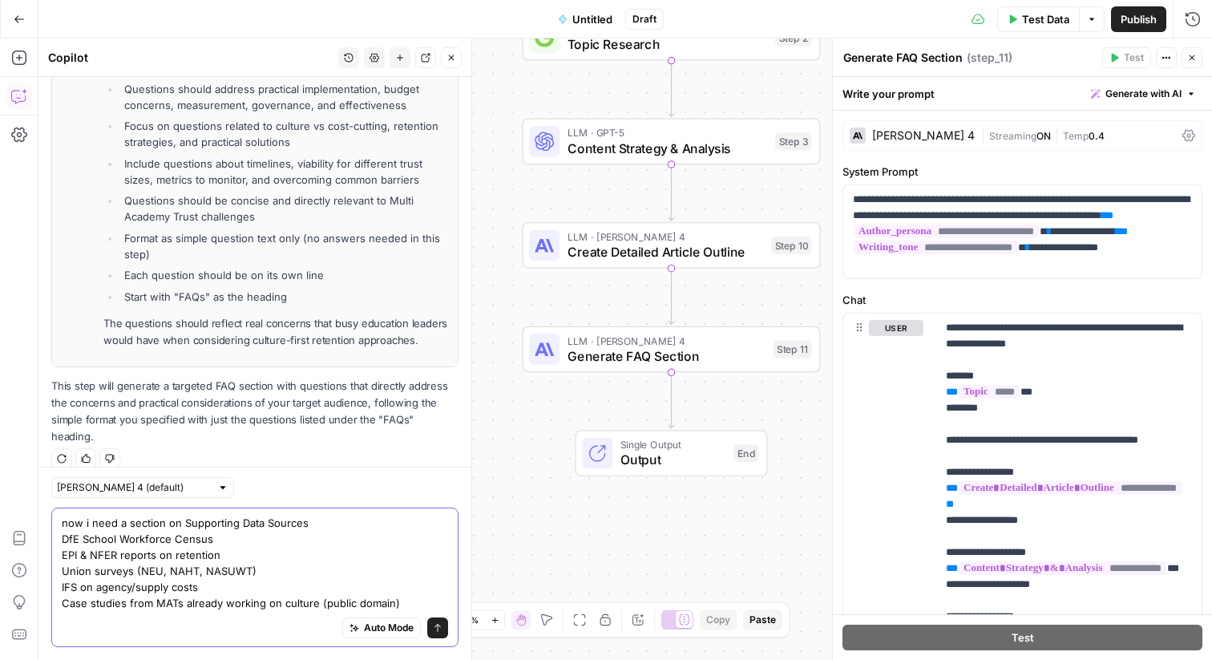
click at [314, 524] on textarea "now i need a section on Supporting Data Sources DfE School Workforce Census EPI…" at bounding box center [255, 563] width 386 height 96
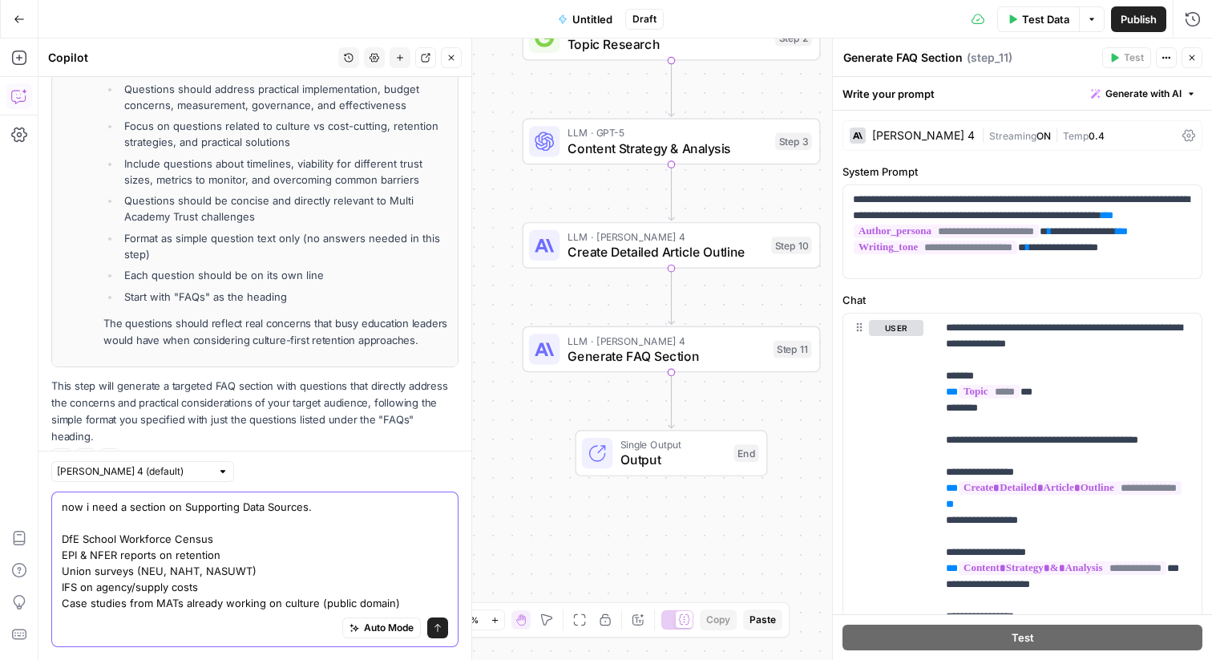
scroll to position [6116, 0]
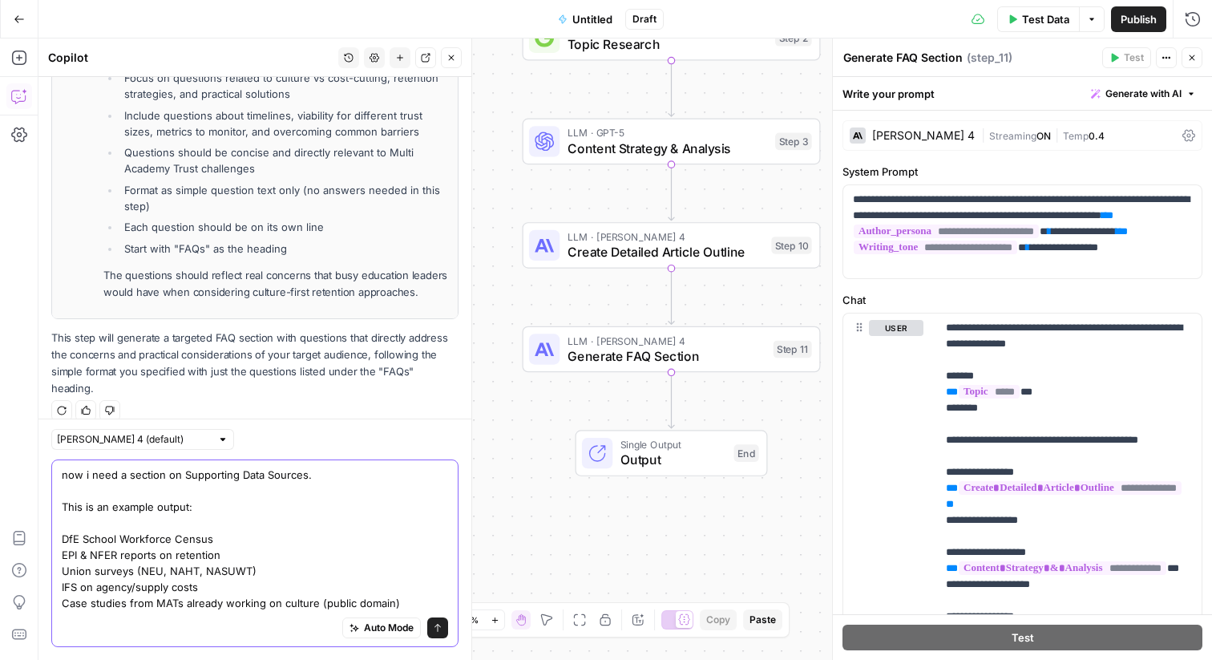
paste textarea "Supporting Data Sources DfE School Workforce Census EPI & NFER reports on reten…"
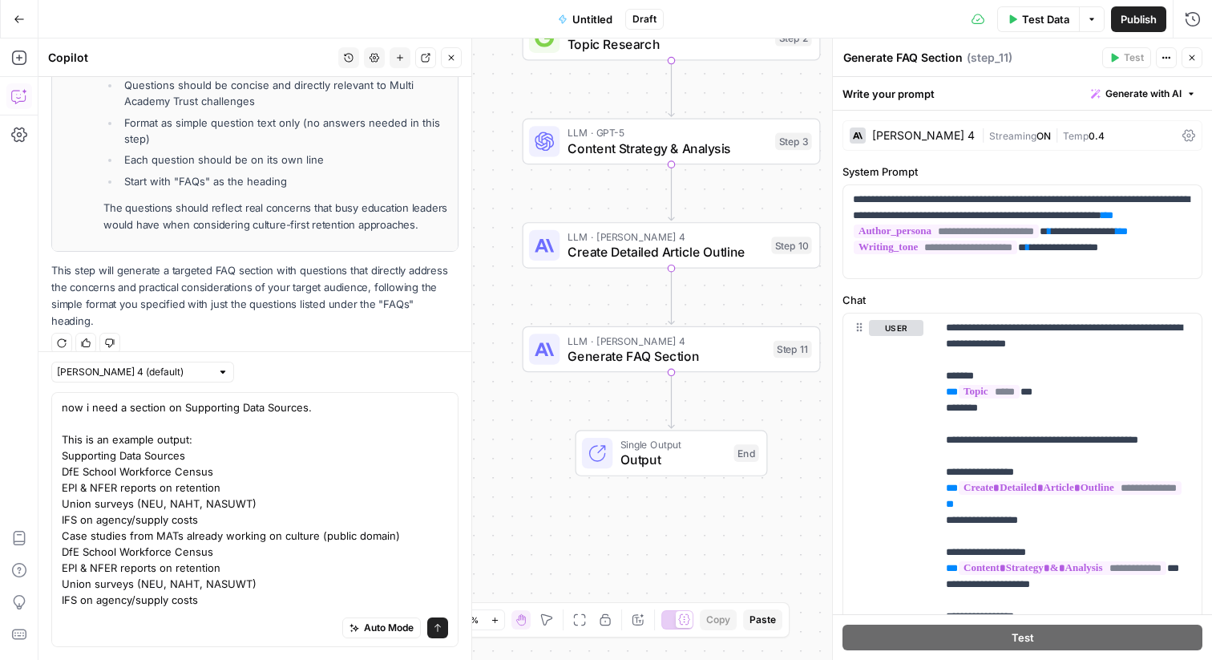
drag, startPoint x: 279, startPoint y: 615, endPoint x: 60, endPoint y: 555, distance: 226.9
click at [60, 554] on div "now i need a section on Supporting Data Sources. This is an example output: Sup…" at bounding box center [254, 519] width 407 height 255
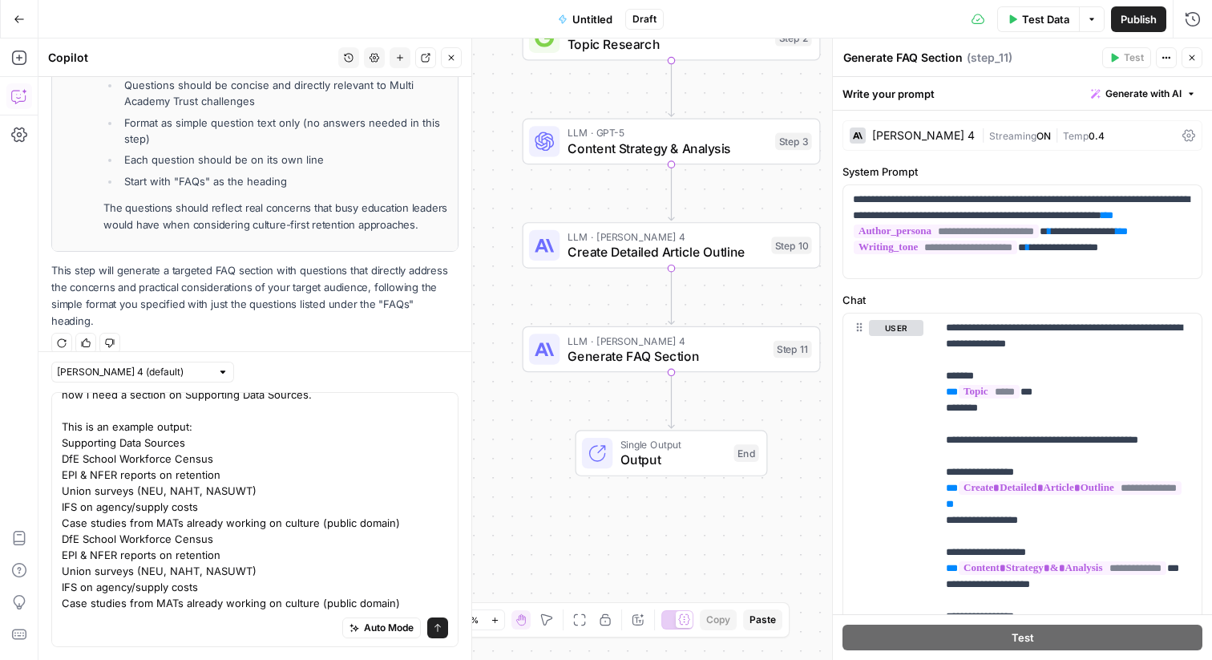
drag, startPoint x: 60, startPoint y: 553, endPoint x: 301, endPoint y: 656, distance: 261.8
click at [301, 657] on div "Claude Sonnet 4 (default) now i need a section on Supporting Data Sources. This…" at bounding box center [254, 505] width 433 height 309
click at [245, 562] on textarea "now i need a section on Supporting Data Sources. This is an example output: Sup…" at bounding box center [255, 498] width 386 height 224
drag, startPoint x: 395, startPoint y: 522, endPoint x: 418, endPoint y: 628, distance: 109.1
click at [418, 628] on div "now i need a section on Supporting Data Sources. This is an example output: Sup…" at bounding box center [254, 519] width 407 height 255
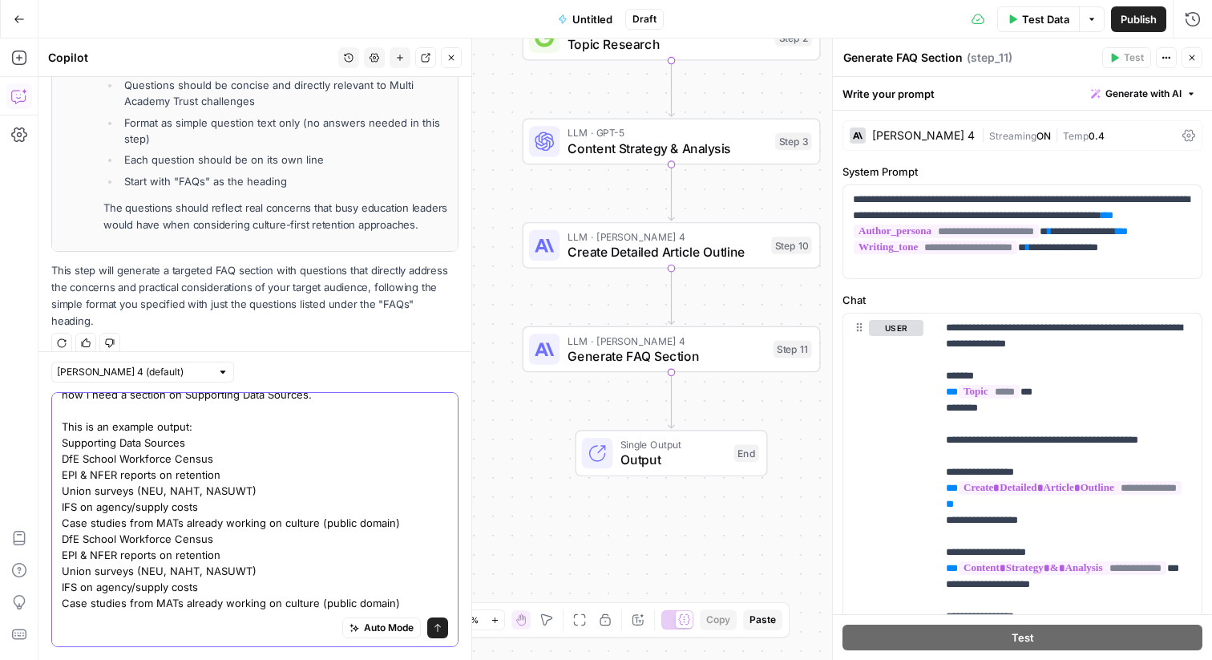
type textarea "now i need a section on Supporting Data Sources. This is an example output: Sup…"
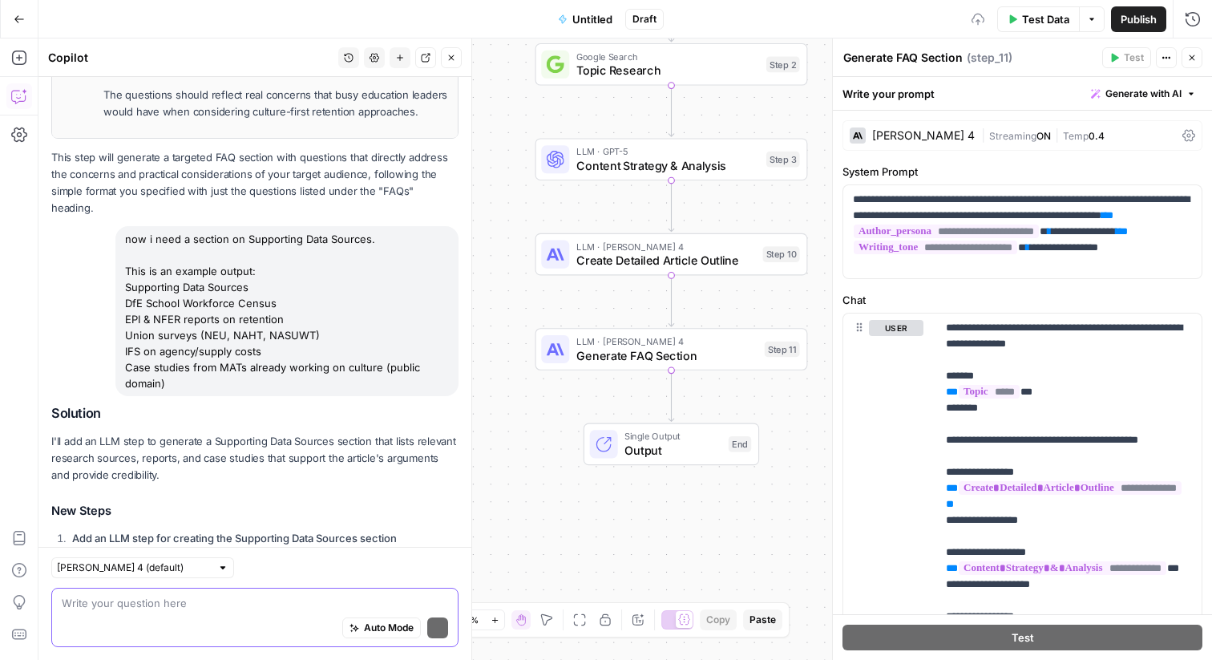
scroll to position [6491, 0]
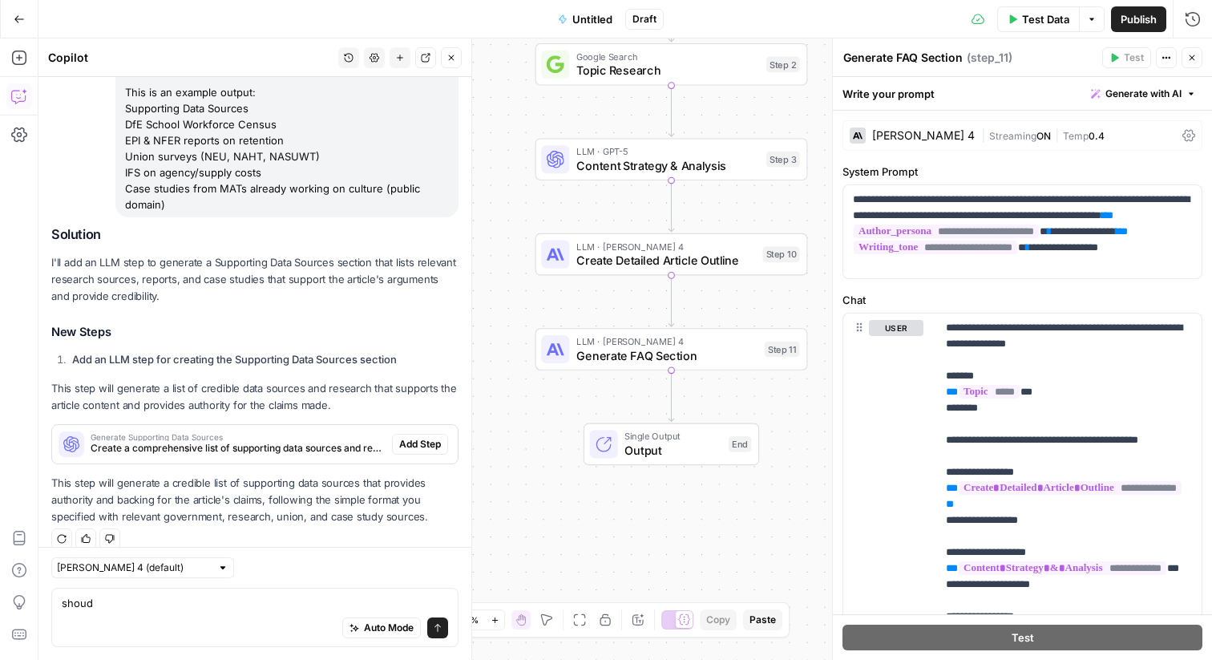
drag, startPoint x: 293, startPoint y: 611, endPoint x: 108, endPoint y: 593, distance: 186.0
click at [108, 593] on div "shoud shoud Auto Mode Send" at bounding box center [254, 617] width 407 height 59
type textarea "shoud"
drag, startPoint x: 129, startPoint y: 593, endPoint x: 20, endPoint y: 593, distance: 109.0
click at [20, 593] on body "Mo New Home Browse Insights Opportunities Your Data Recent Grids Write Informat…" at bounding box center [606, 330] width 1212 height 660
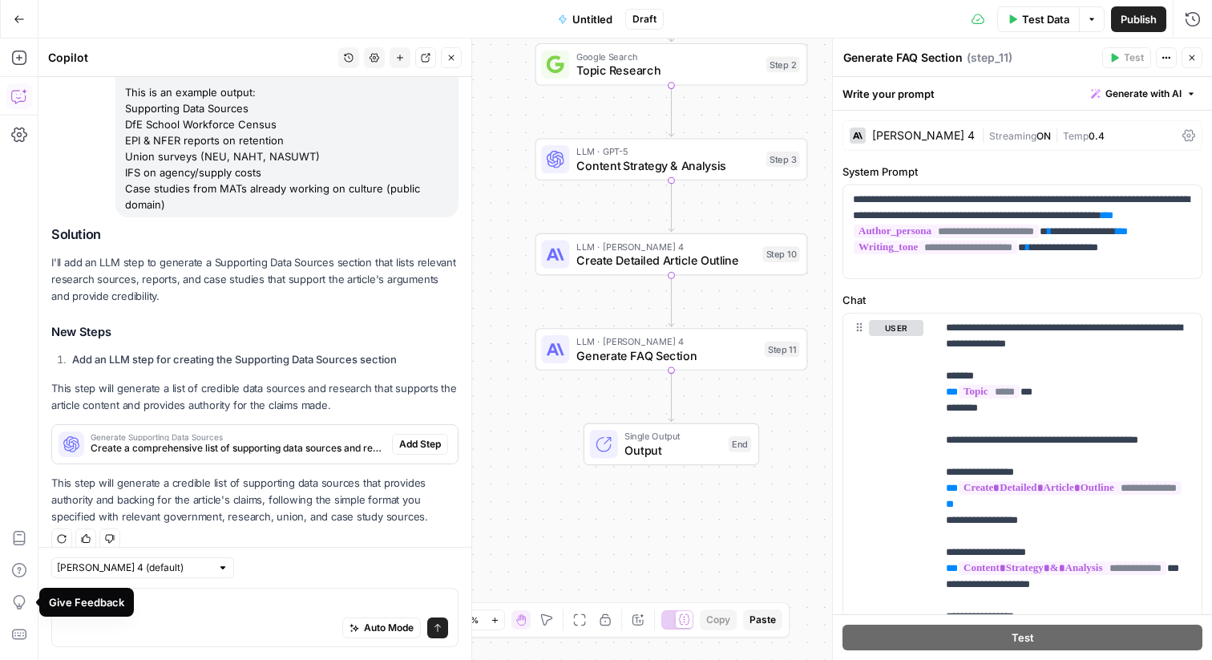
click at [128, 600] on div "Give Feedback" at bounding box center [86, 602] width 95 height 29
click at [137, 609] on textarea "shoud" at bounding box center [255, 603] width 386 height 16
click at [429, 437] on span "Add Step" at bounding box center [420, 444] width 42 height 14
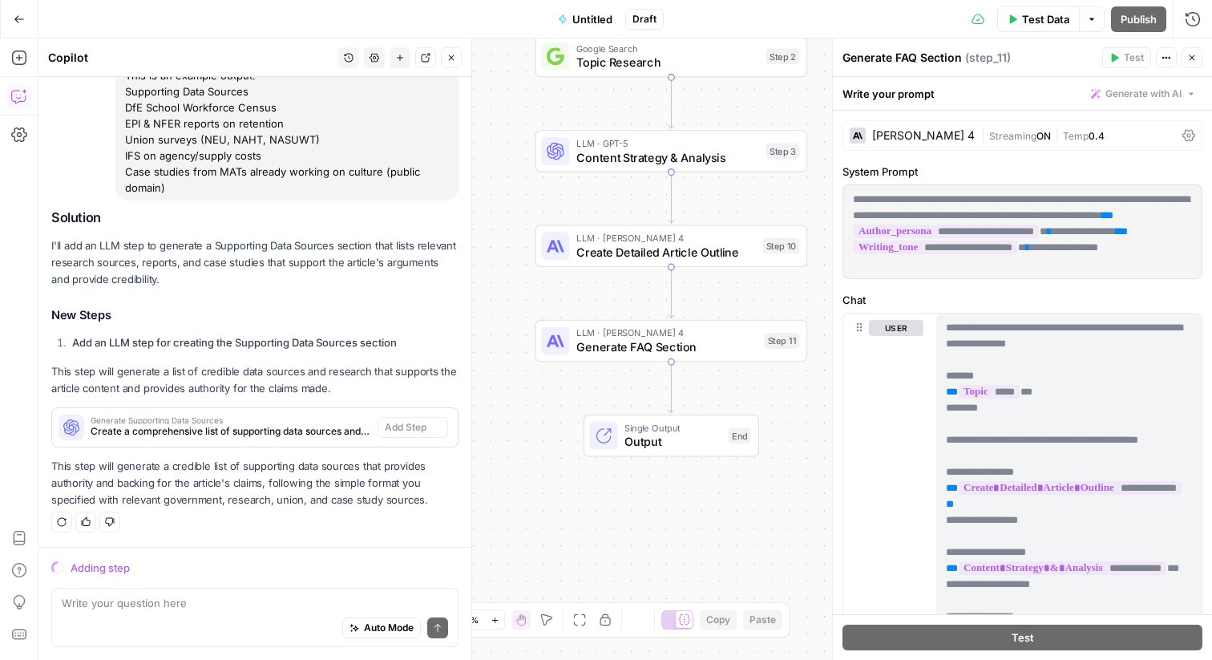
scroll to position [6389, 0]
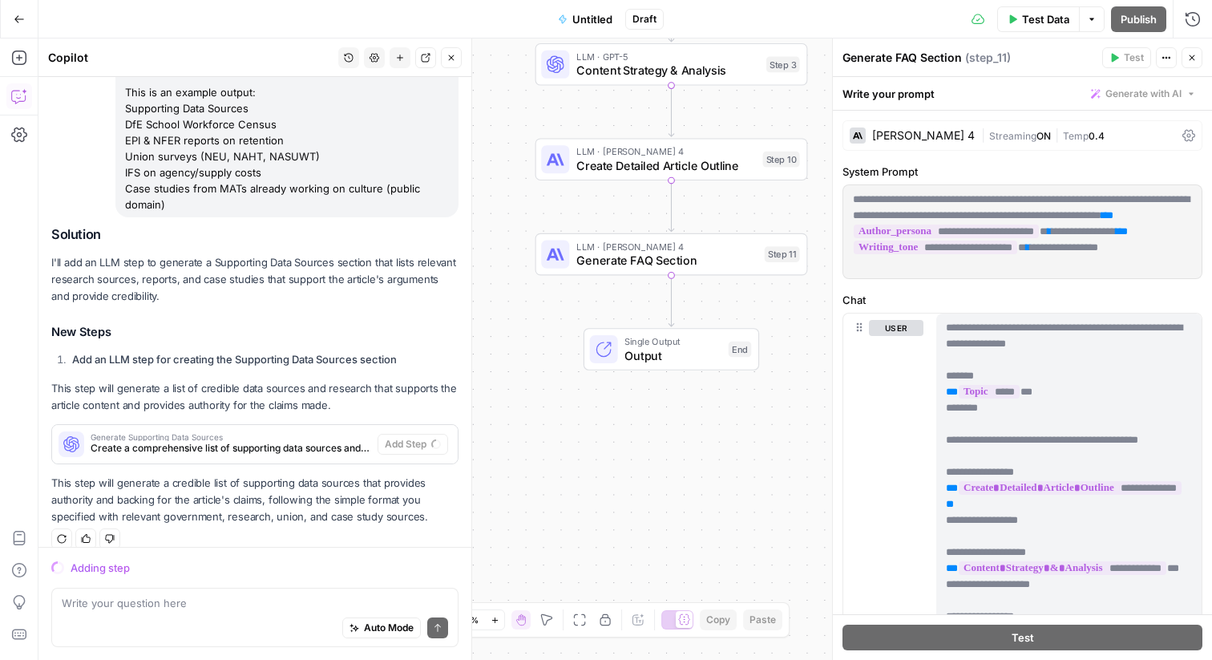
click at [226, 616] on div "Auto Mode Send" at bounding box center [255, 628] width 386 height 35
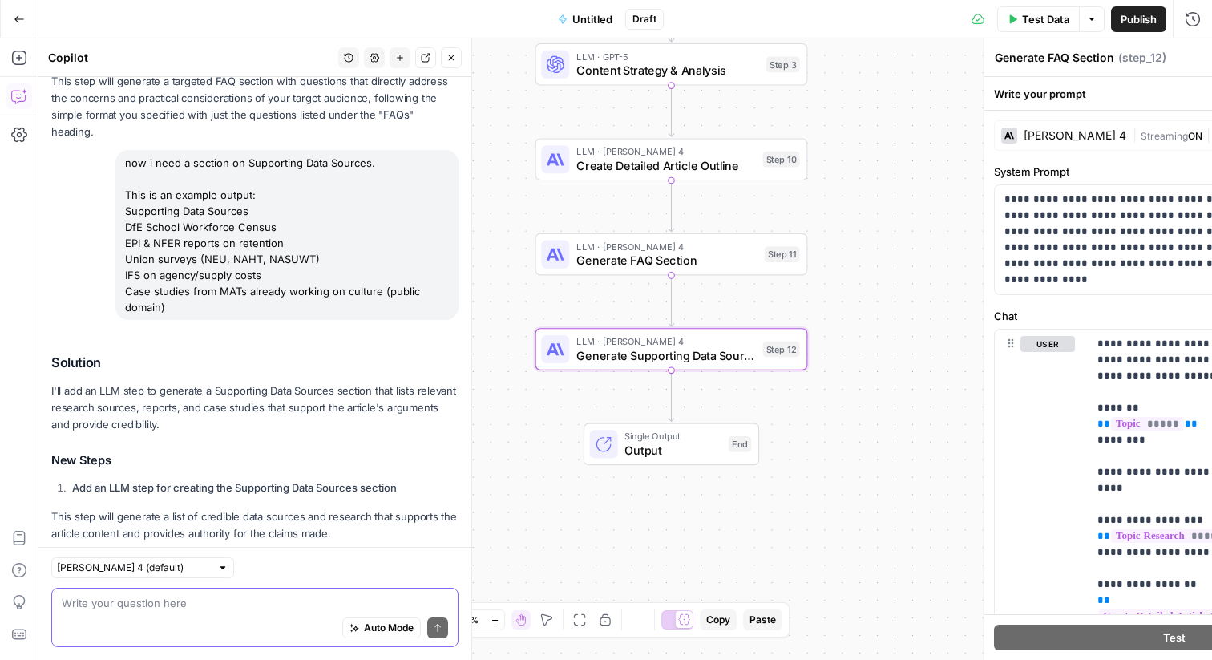
type textarea "Generate Supporting Data Sources"
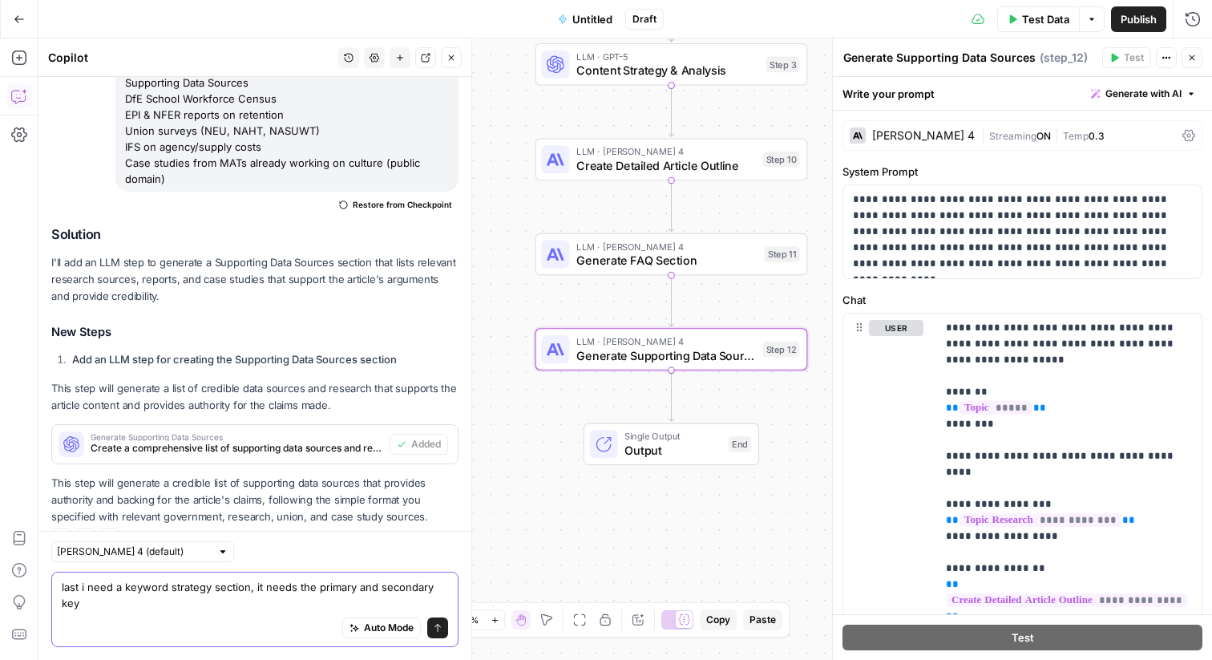
scroll to position [6533, 0]
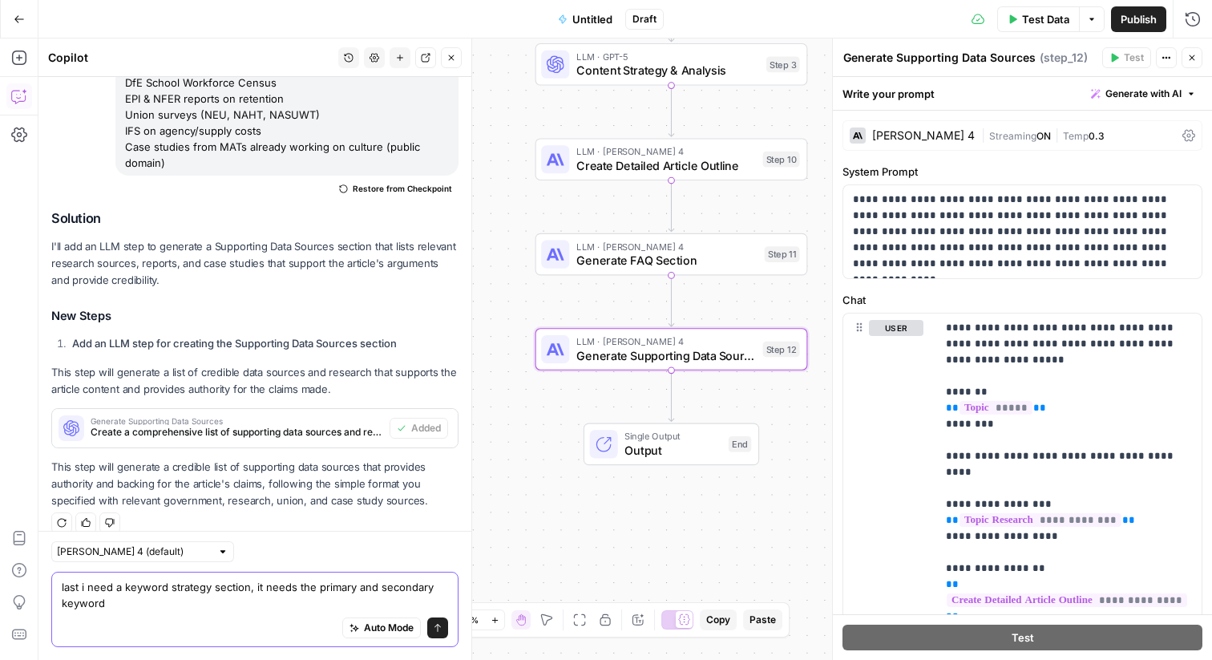
type textarea "last i need a keyword strategy section, it needs the primary and secondary keyw…"
click at [435, 626] on icon "submit" at bounding box center [437, 628] width 6 height 8
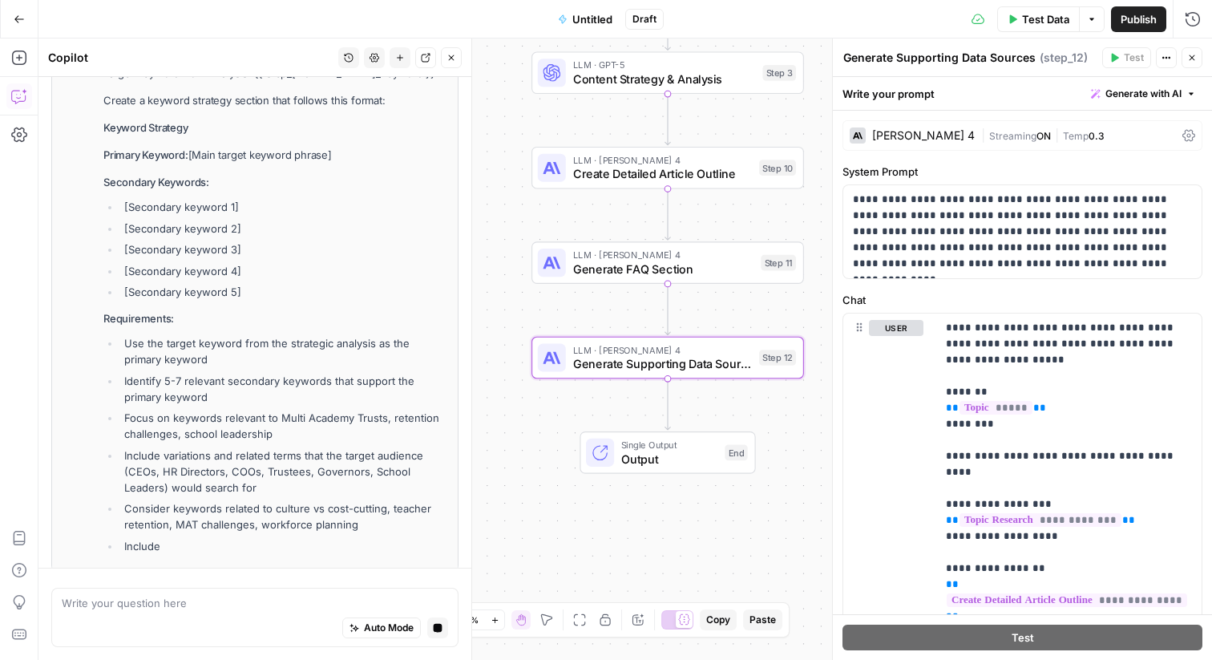
scroll to position [7545, 0]
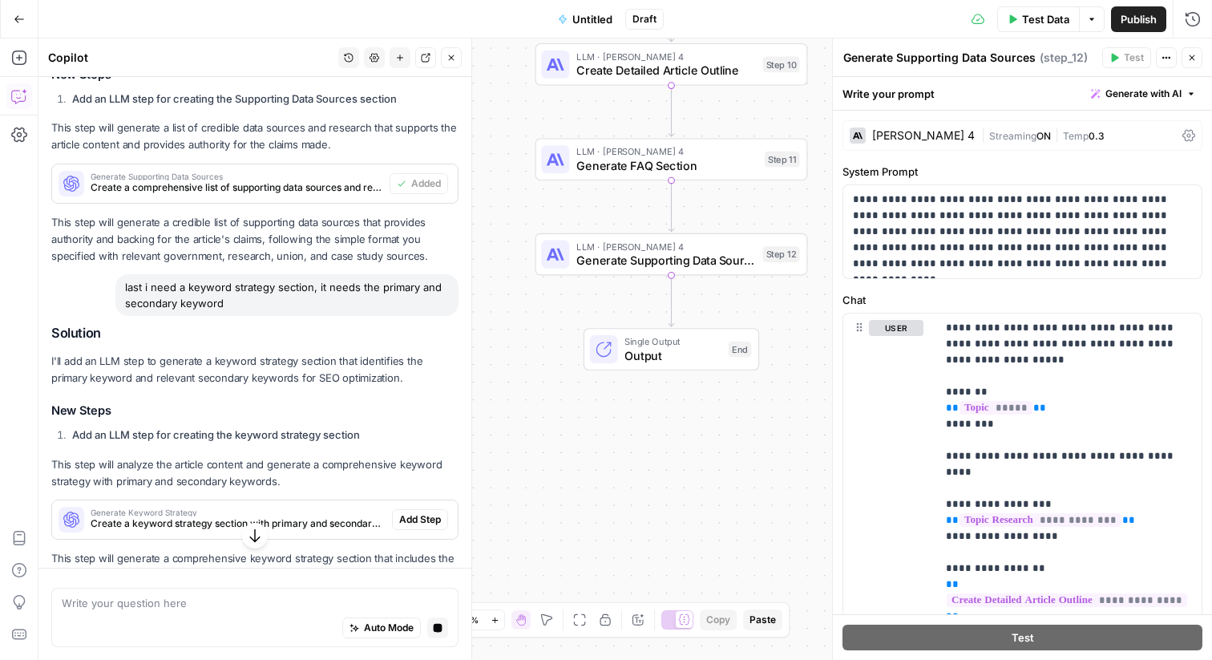
click at [414, 512] on span "Add Step" at bounding box center [420, 519] width 42 height 14
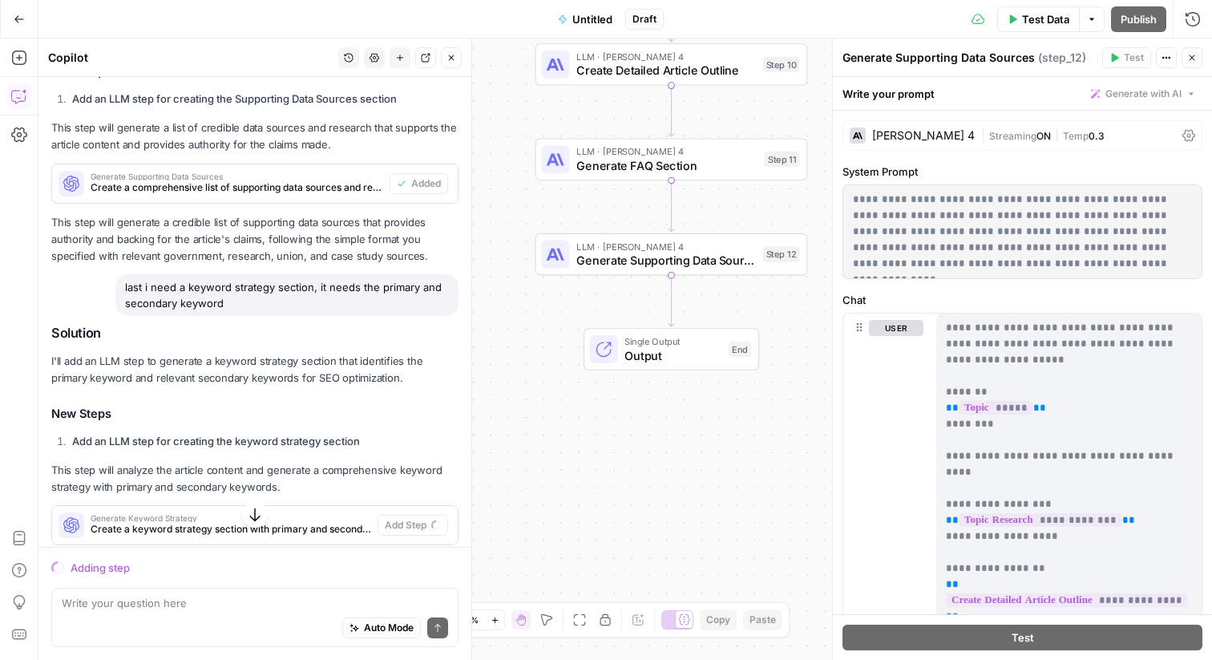
scroll to position [6687, 0]
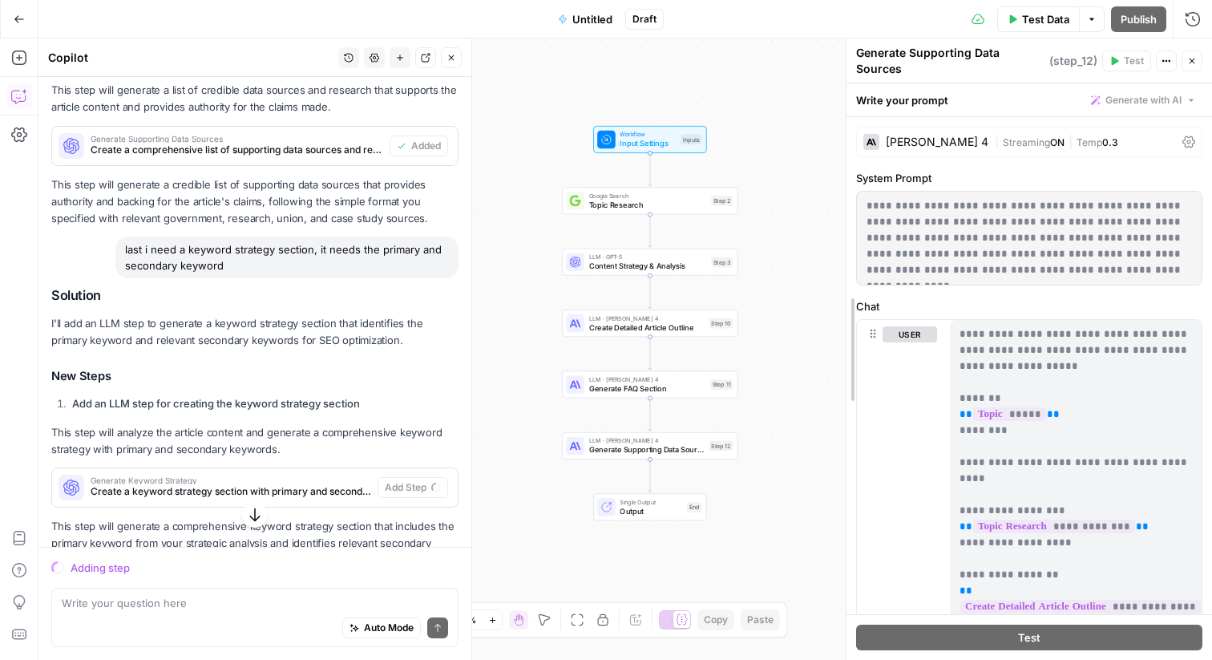
drag, startPoint x: 833, startPoint y: 180, endPoint x: 872, endPoint y: 180, distance: 39.3
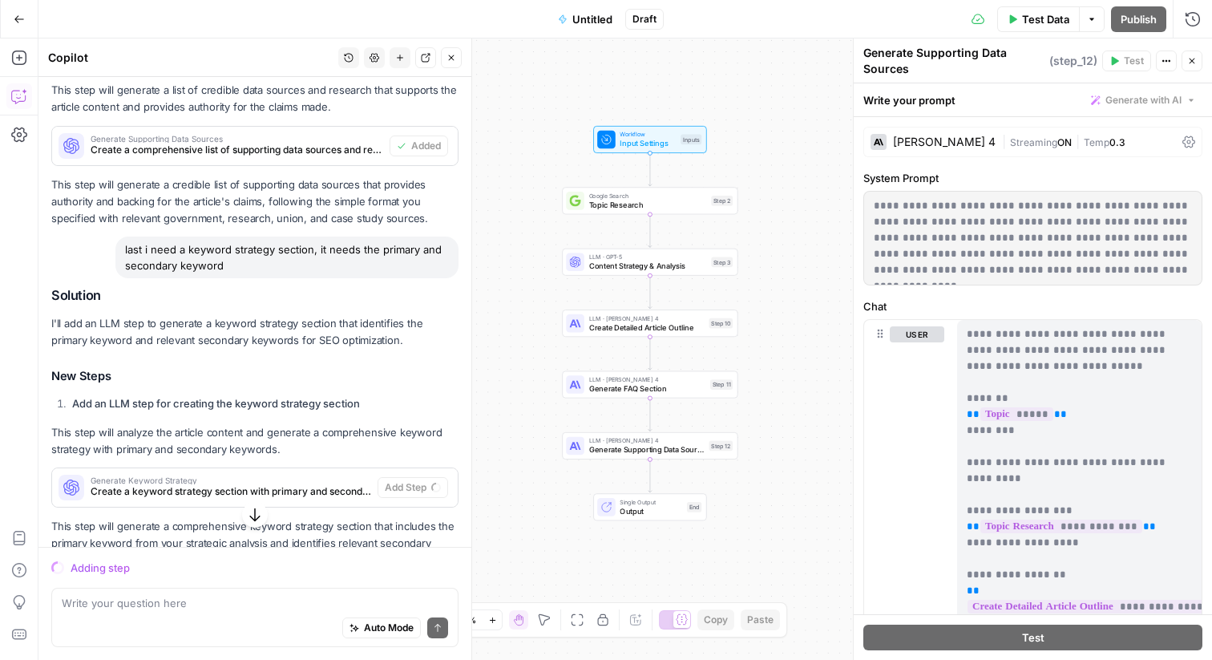
scroll to position [6730, 0]
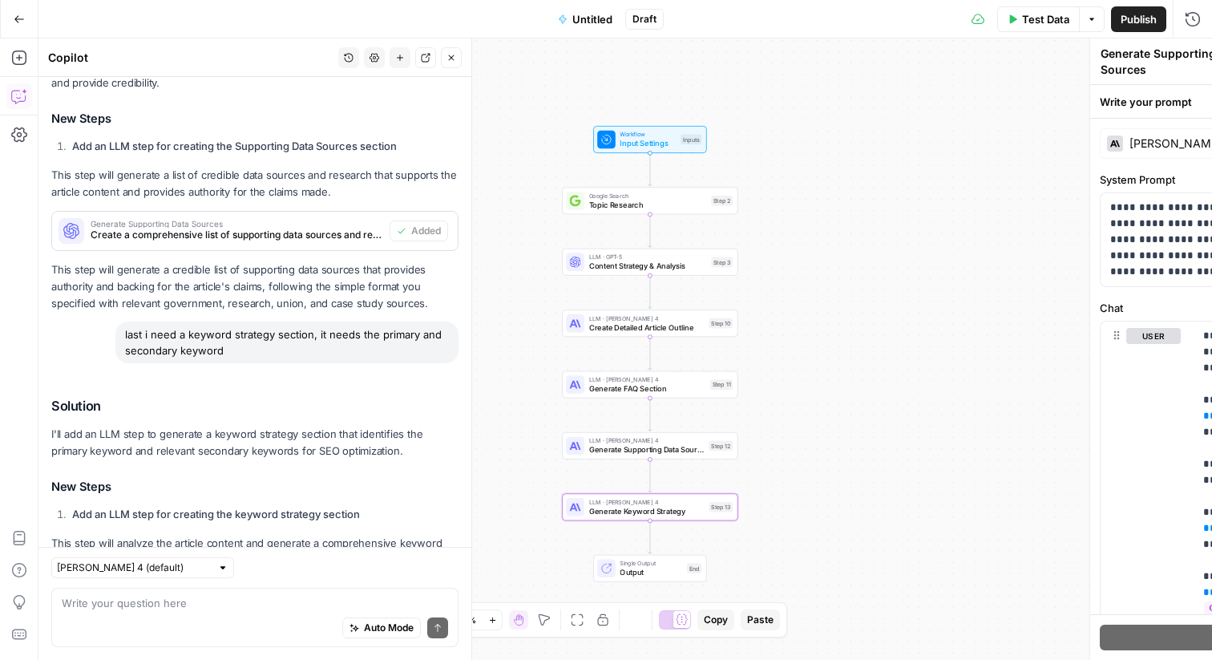
type textarea "Generate Keyword Strategy"
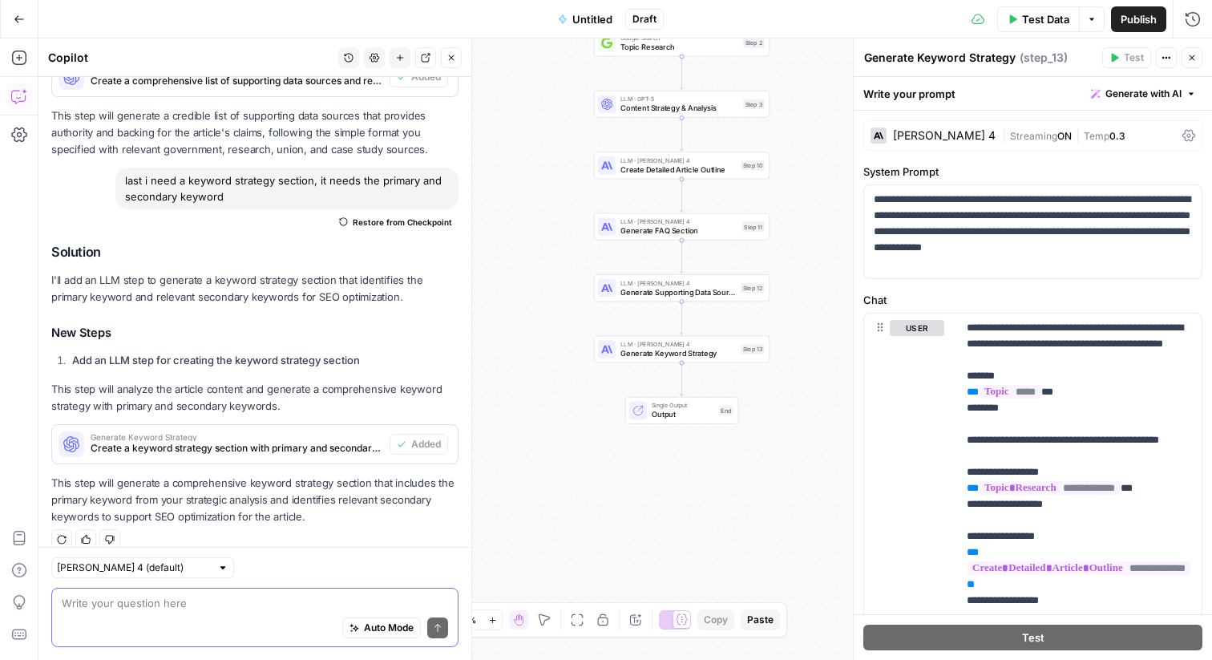
click at [241, 600] on textarea at bounding box center [255, 603] width 386 height 16
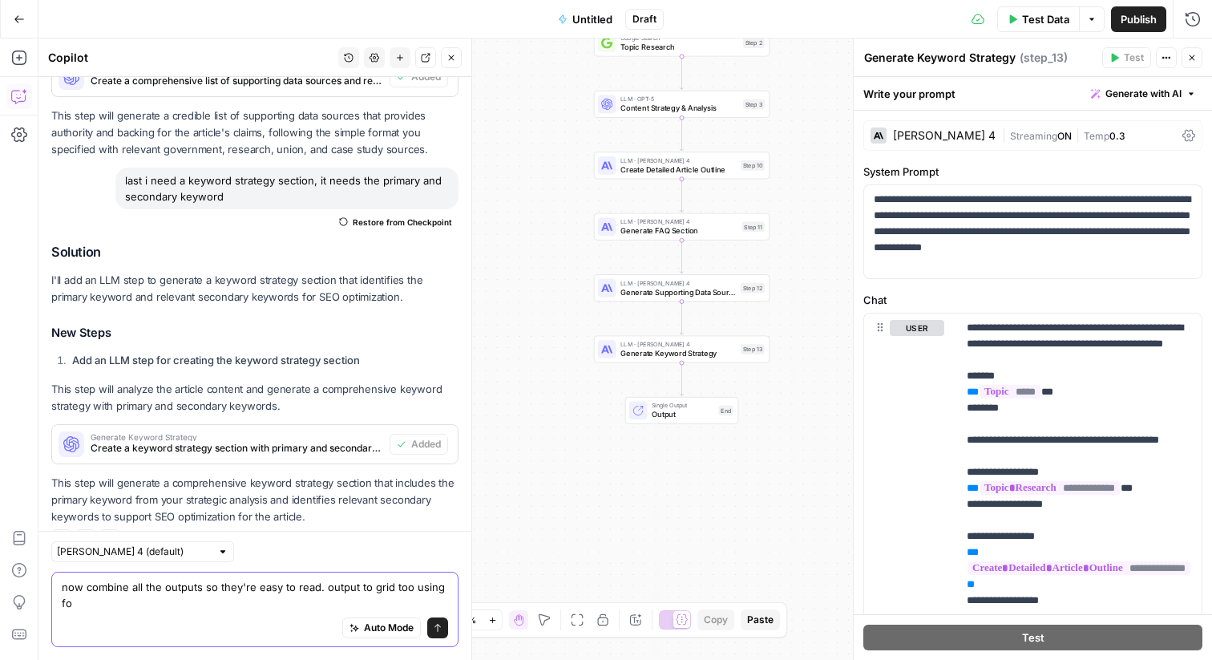
scroll to position [6900, 0]
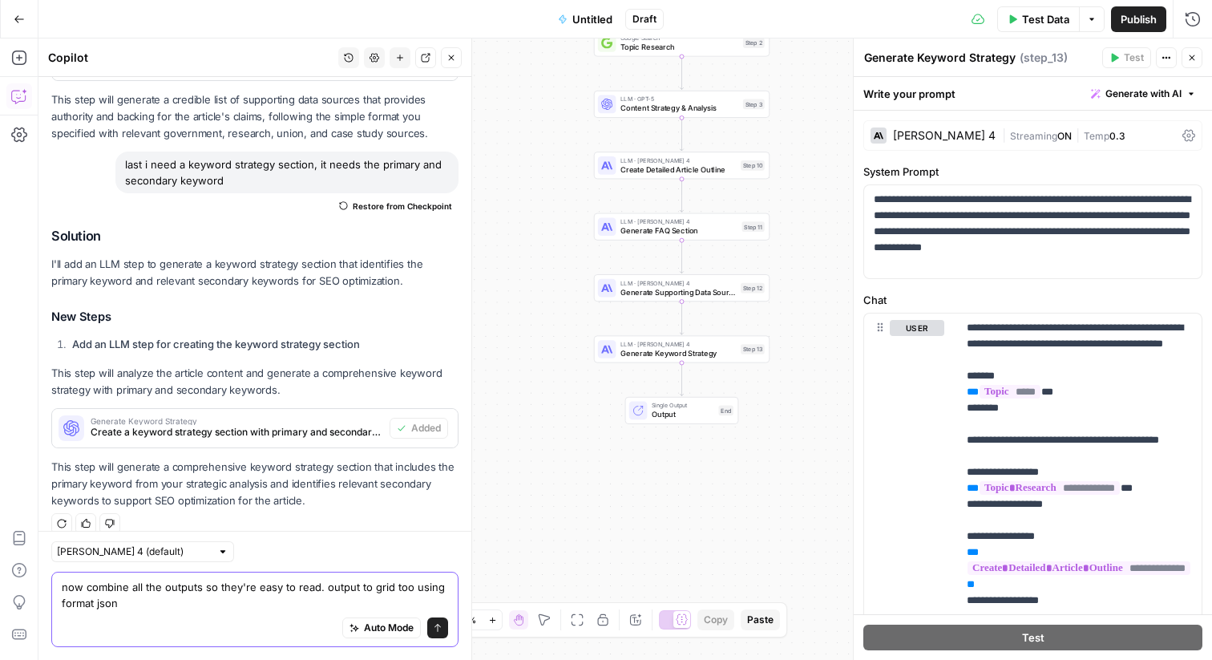
type textarea "now combine all the outputs so they're easy to read. output to grid too using f…"
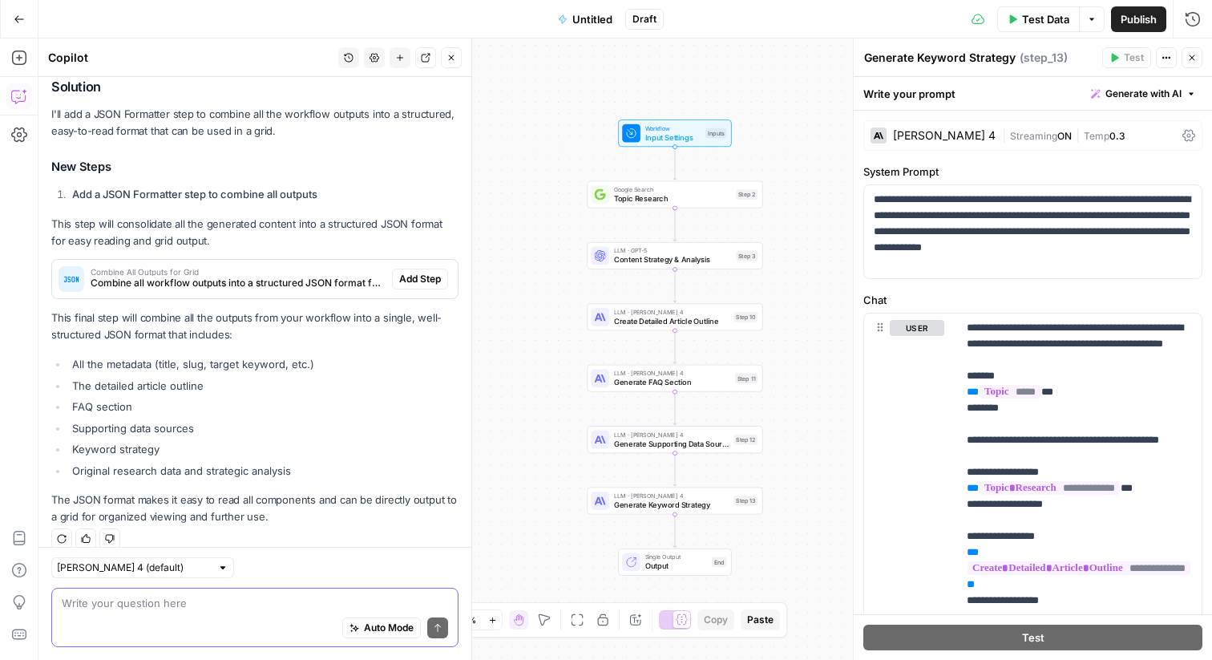
scroll to position [7346, 0]
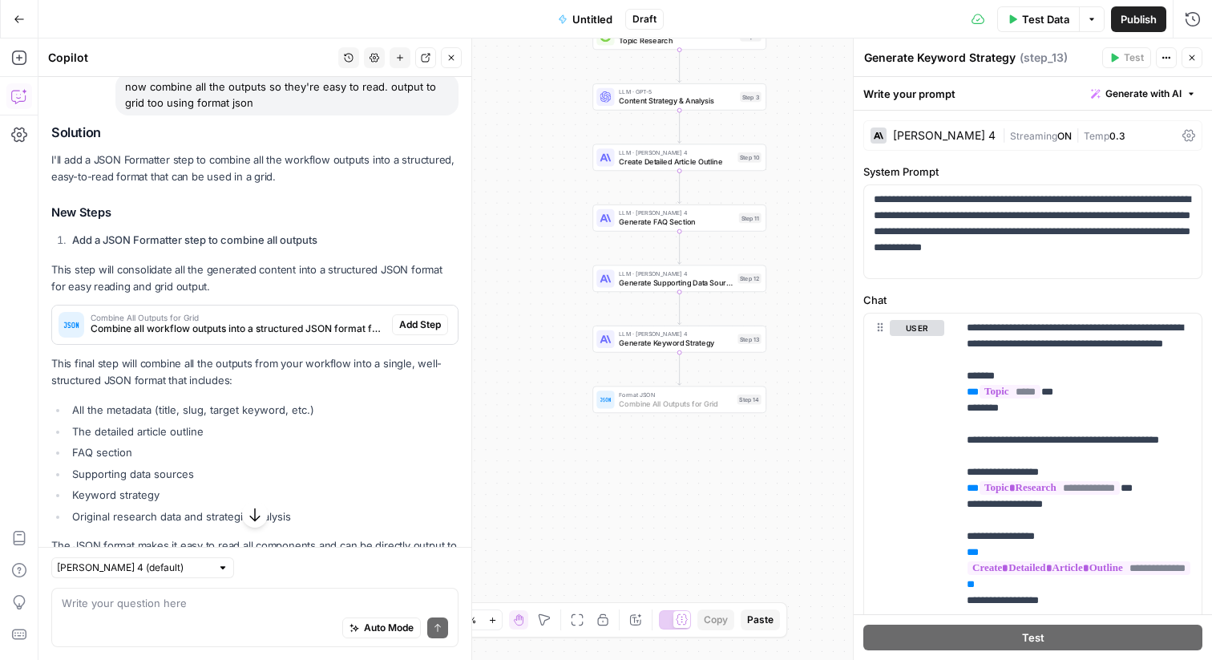
click at [424, 315] on button "Add Step" at bounding box center [420, 324] width 56 height 21
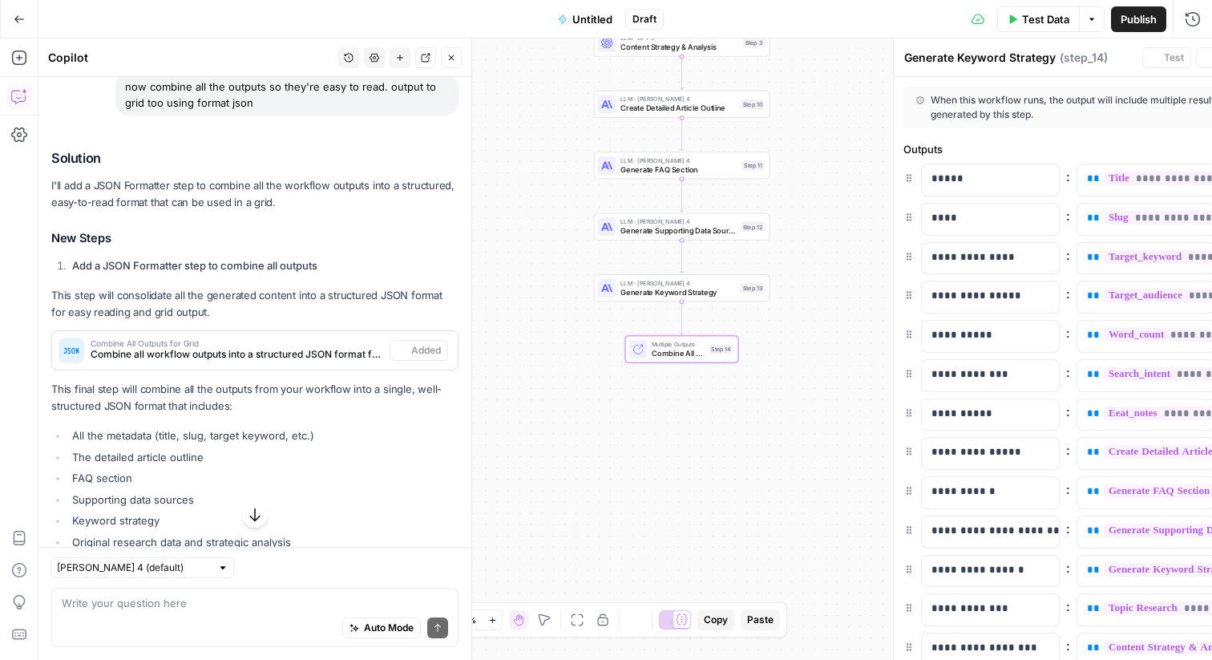
type textarea "Combine All Outputs for Grid"
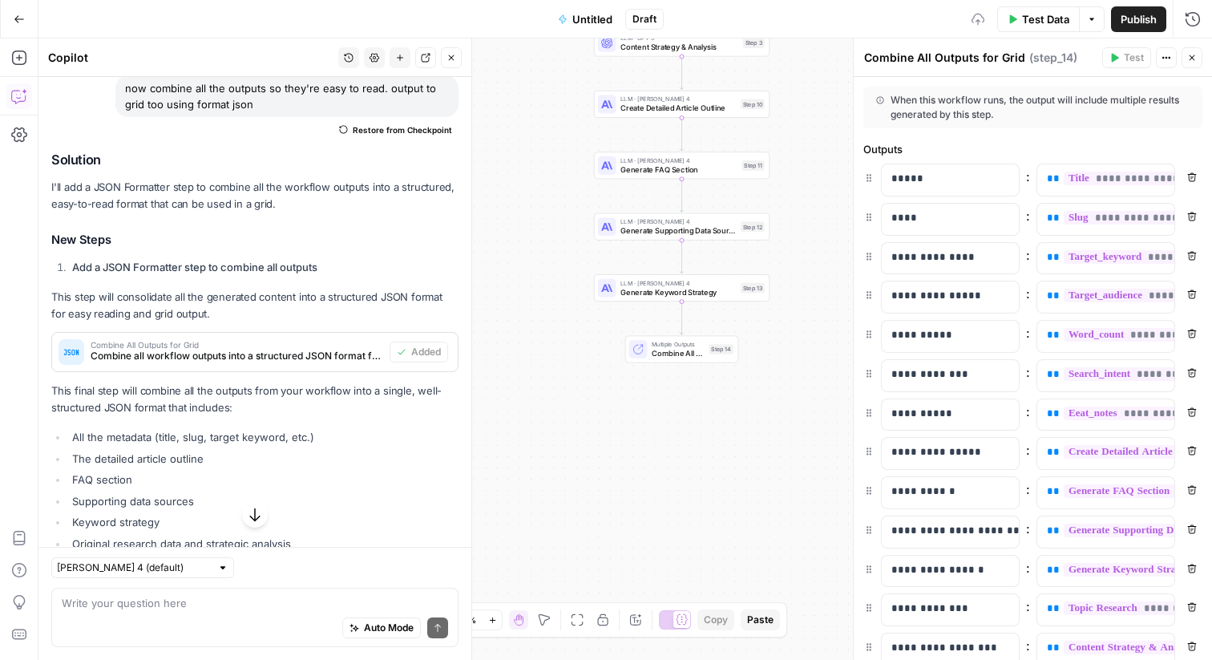
scroll to position [7417, 0]
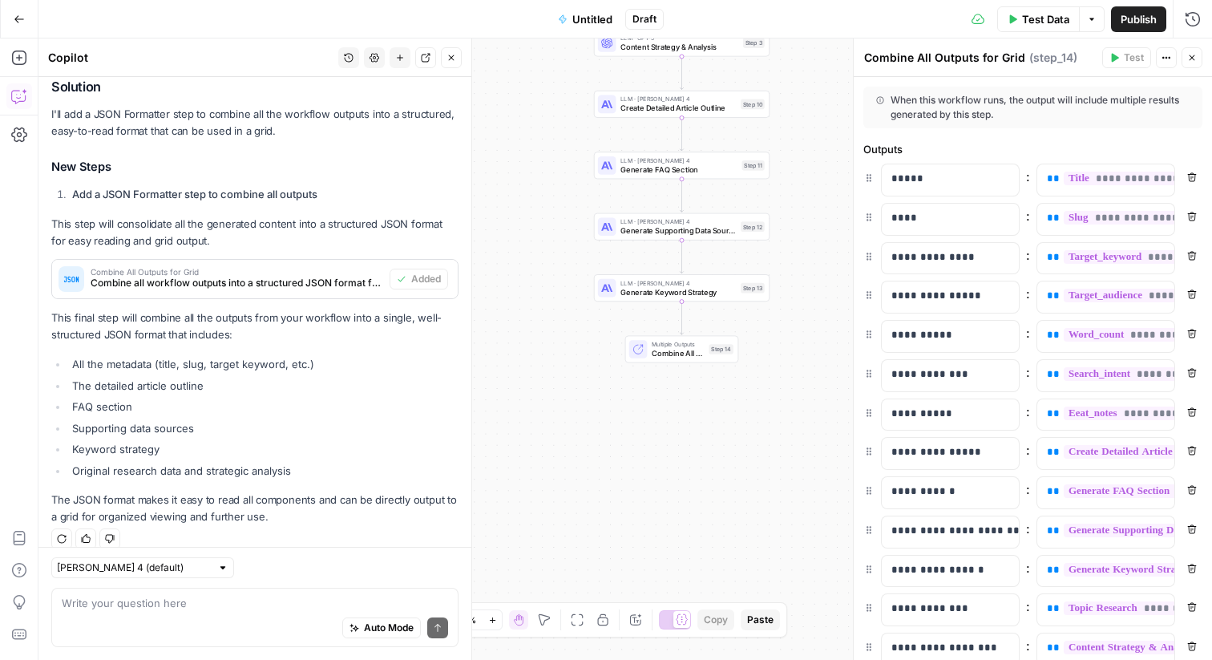
click at [1025, 15] on span "Test Data" at bounding box center [1045, 19] width 47 height 16
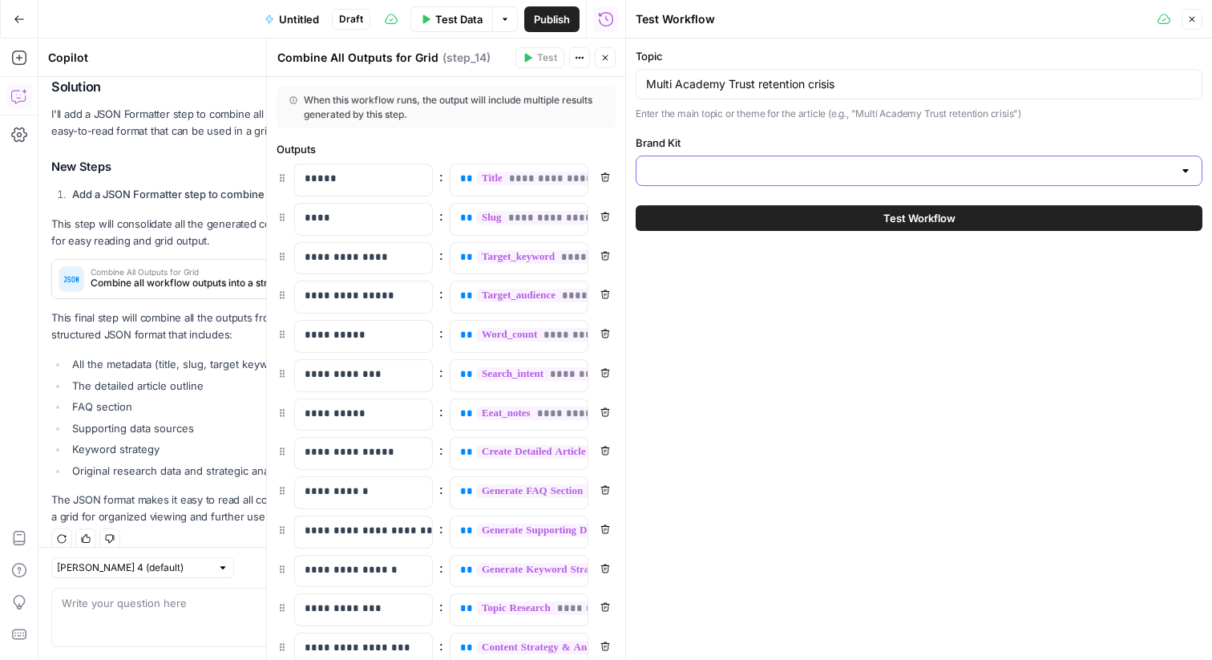
click at [723, 164] on input "Brand Kit" at bounding box center [909, 171] width 527 height 16
click at [757, 90] on input "Multi Academy Trust retention crisis" at bounding box center [919, 84] width 546 height 16
click at [903, 85] on input "Multi Academy Trust retention crisis" at bounding box center [919, 84] width 546 height 16
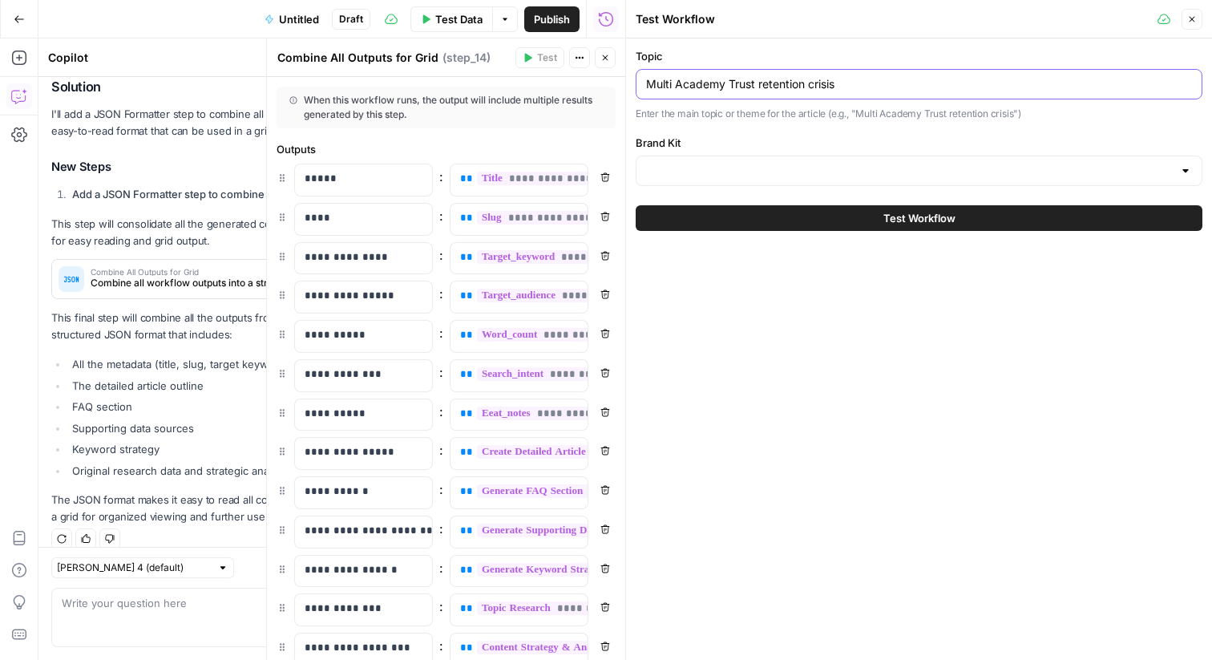
click at [783, 79] on input "Multi Academy Trust retention crisis" at bounding box center [919, 84] width 546 height 16
paste input "How Culture-First Companies Save Million"
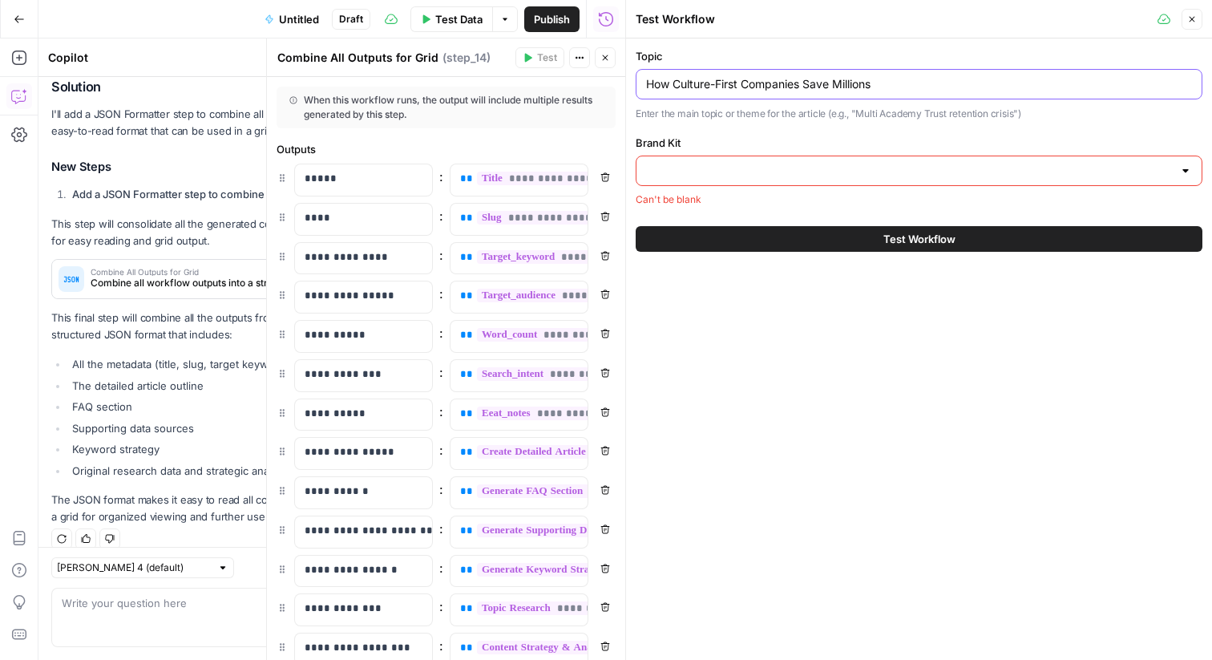
click at [758, 81] on input "How Culture-First Companies Save Millions" at bounding box center [919, 84] width 546 height 16
click at [669, 80] on input "How Culture-First Companies Save Millions" at bounding box center [919, 84] width 546 height 16
type input "How Culture-First Companies Save Millions"
click at [750, 174] on input "Brand Kit" at bounding box center [909, 171] width 527 height 16
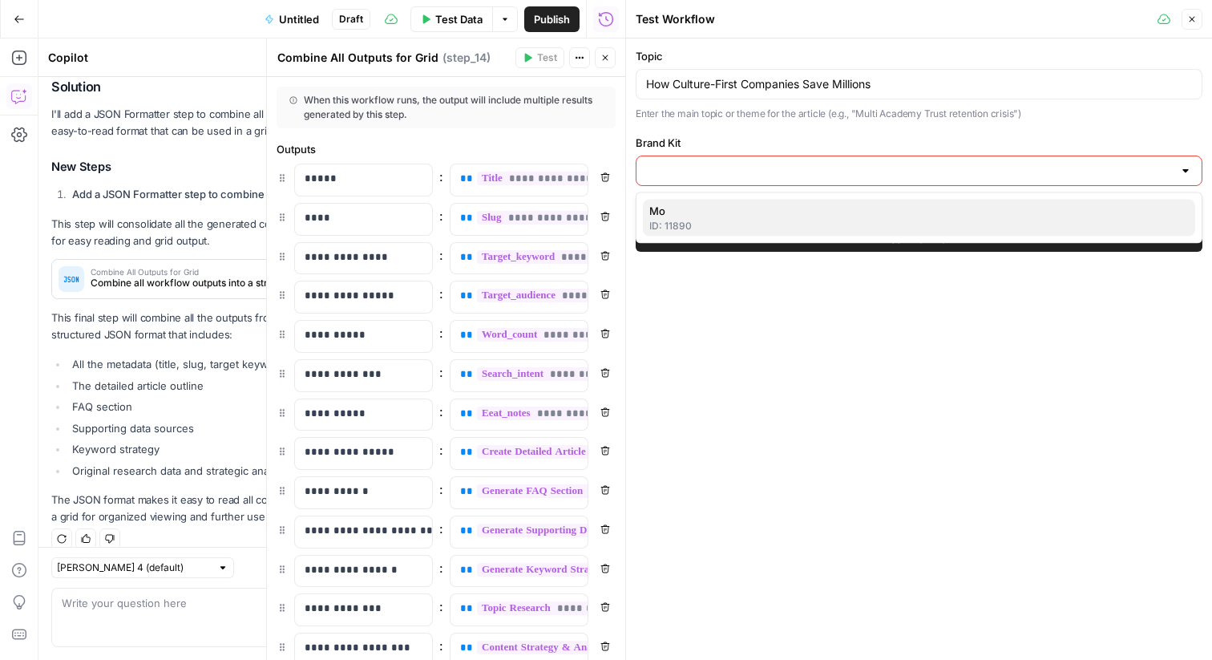
click at [741, 219] on div "ID: 11890" at bounding box center [918, 226] width 539 height 14
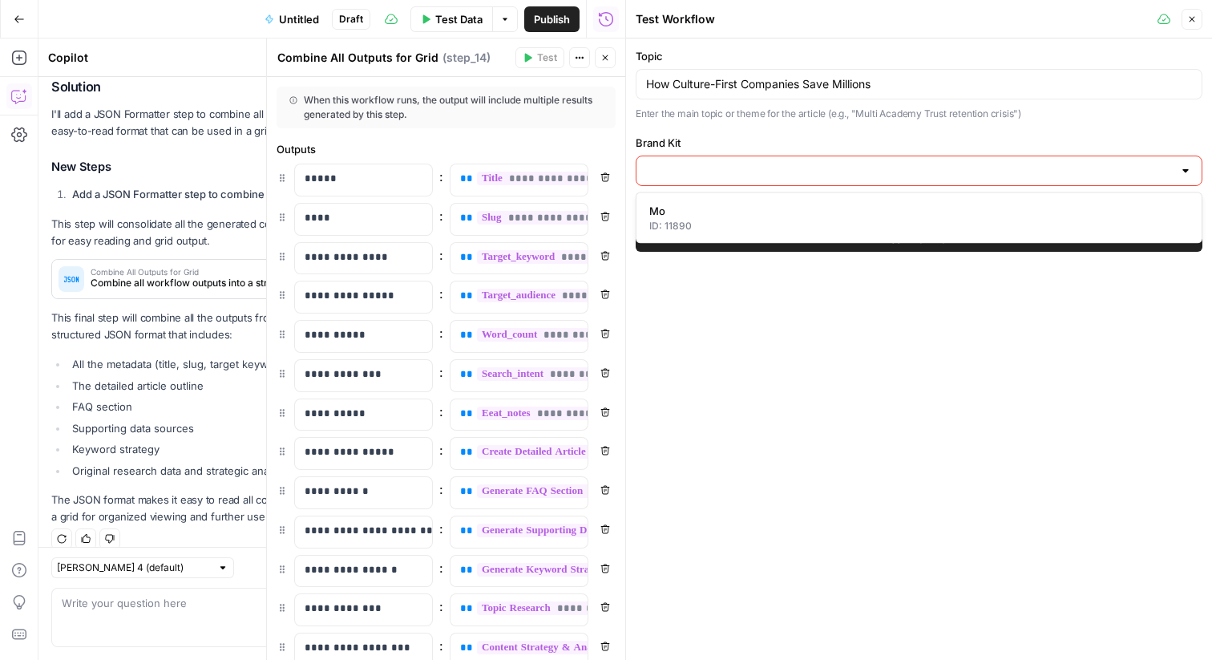
type input "Mo"
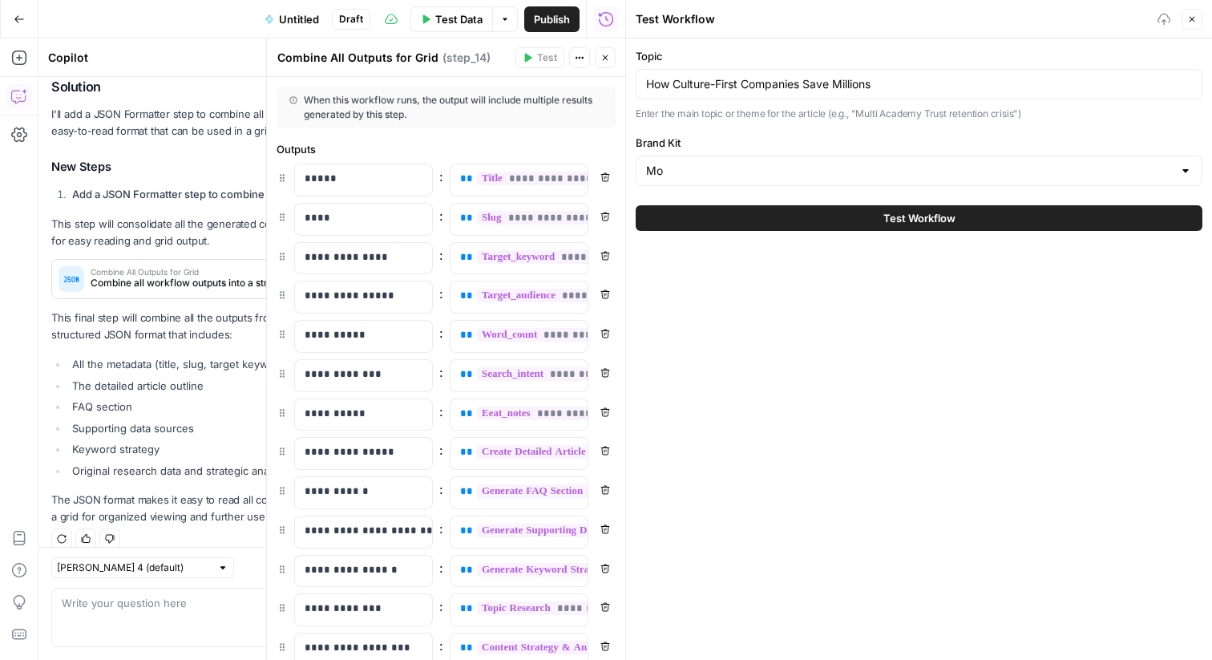
click at [791, 224] on button "Test Workflow" at bounding box center [919, 218] width 567 height 26
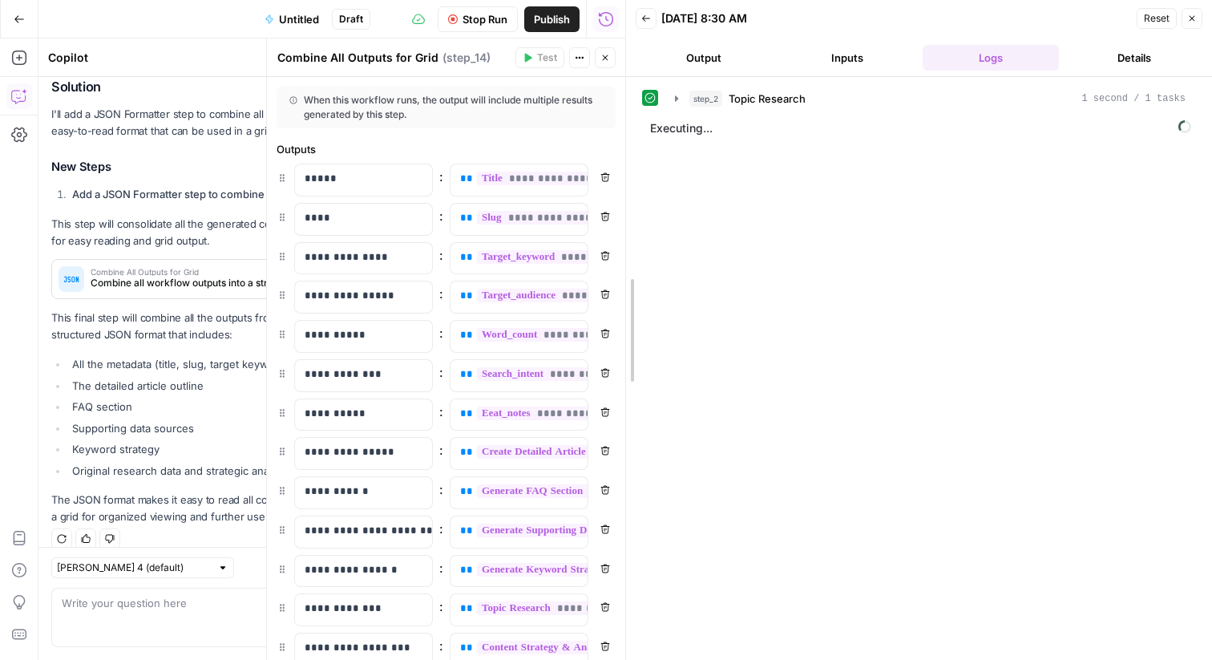
drag, startPoint x: 628, startPoint y: 150, endPoint x: 746, endPoint y: 150, distance: 117.8
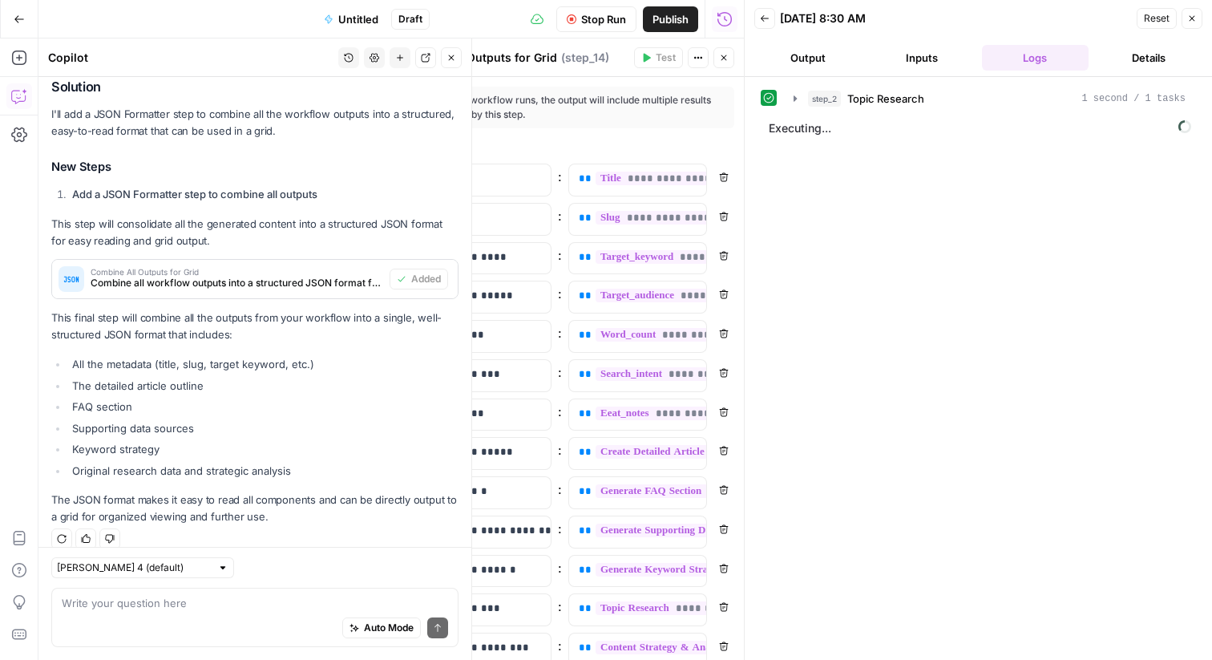
click at [449, 58] on icon "button" at bounding box center [451, 58] width 10 height 10
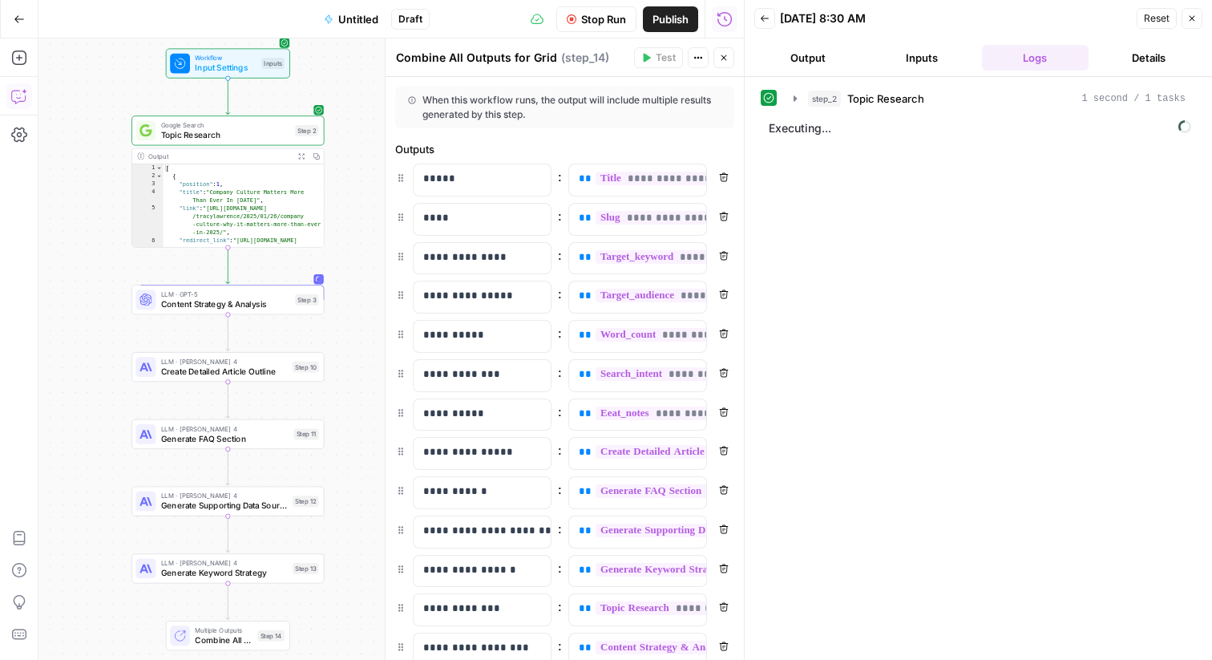
click at [725, 58] on div "Run History E" at bounding box center [725, 53] width 72 height 15
click at [213, 299] on span "Content Strategy & Analysis" at bounding box center [225, 304] width 129 height 13
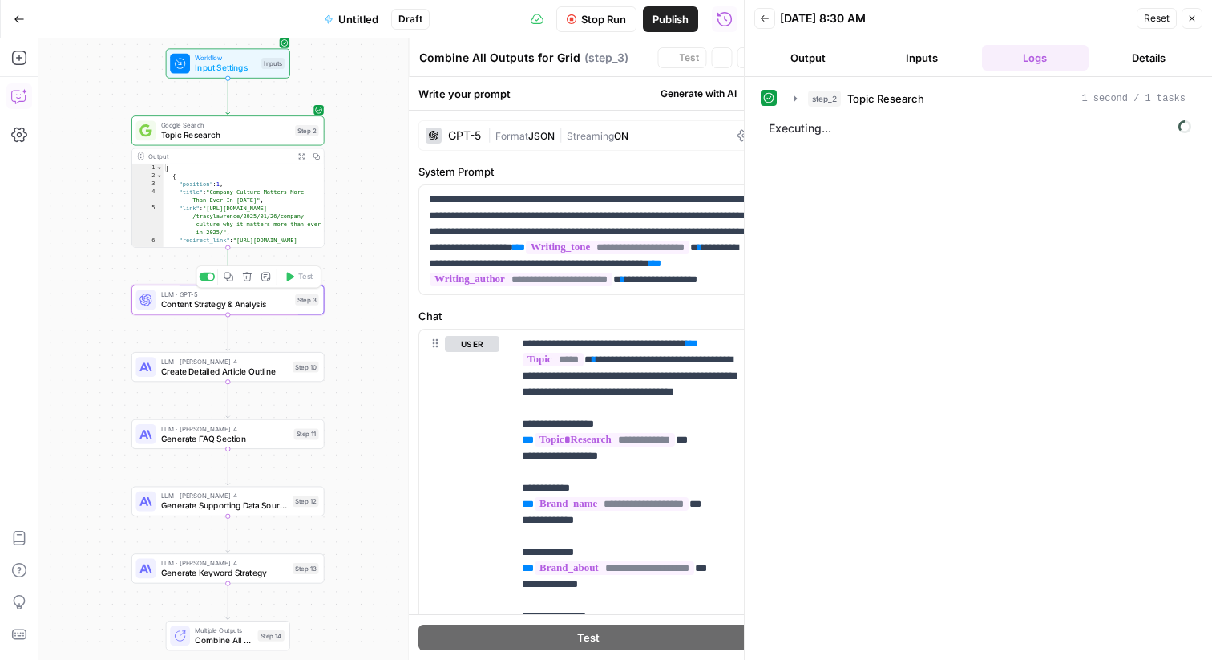
type textarea "Content Strategy & Analysis"
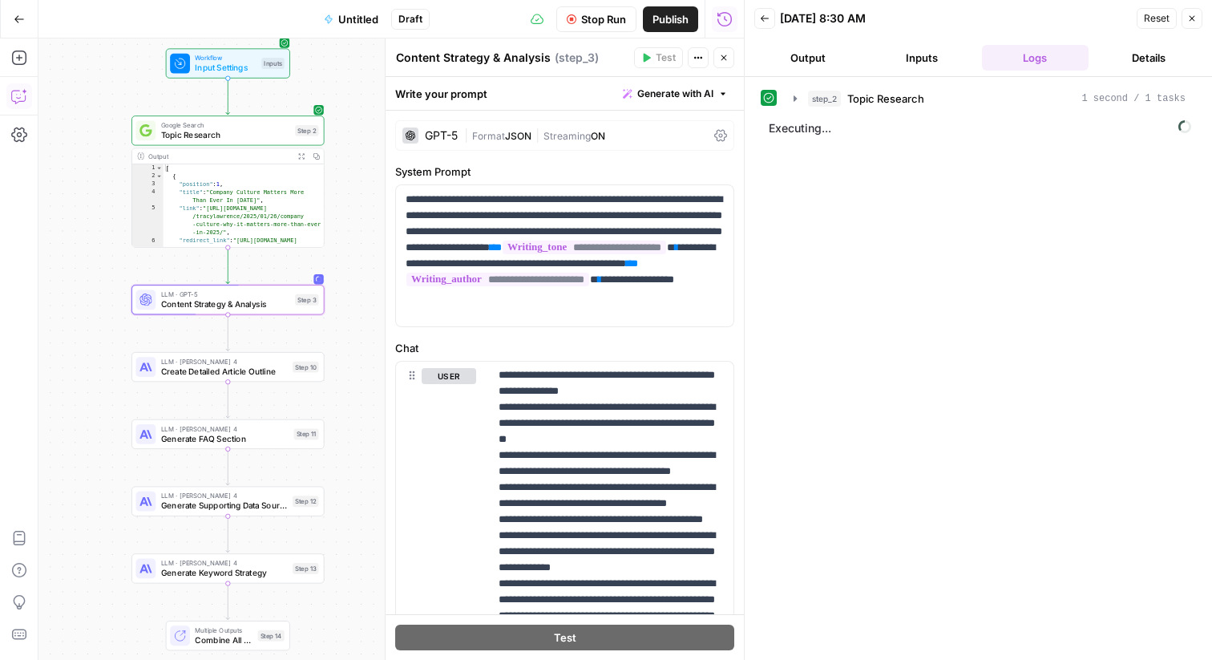
scroll to position [486, 0]
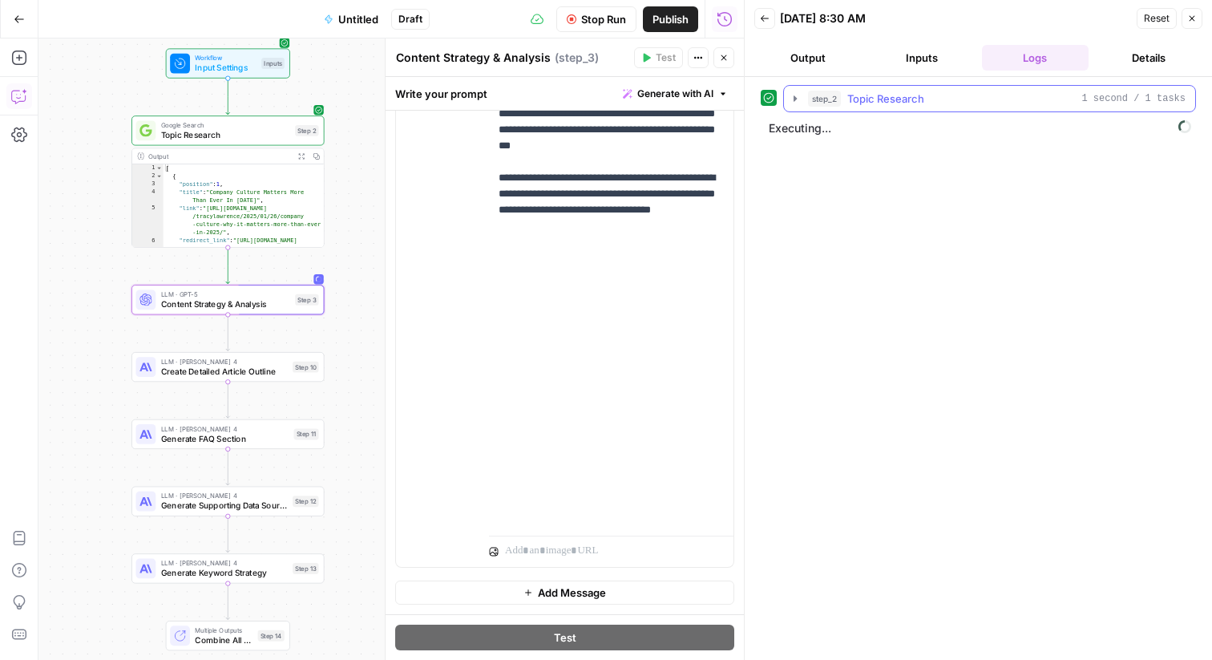
click at [942, 85] on div "step_2 Topic Research 1 second / 1 tasks" at bounding box center [989, 98] width 413 height 27
click at [952, 101] on div "step_2 Topic Research 1 second / 1 tasks" at bounding box center [997, 99] width 378 height 16
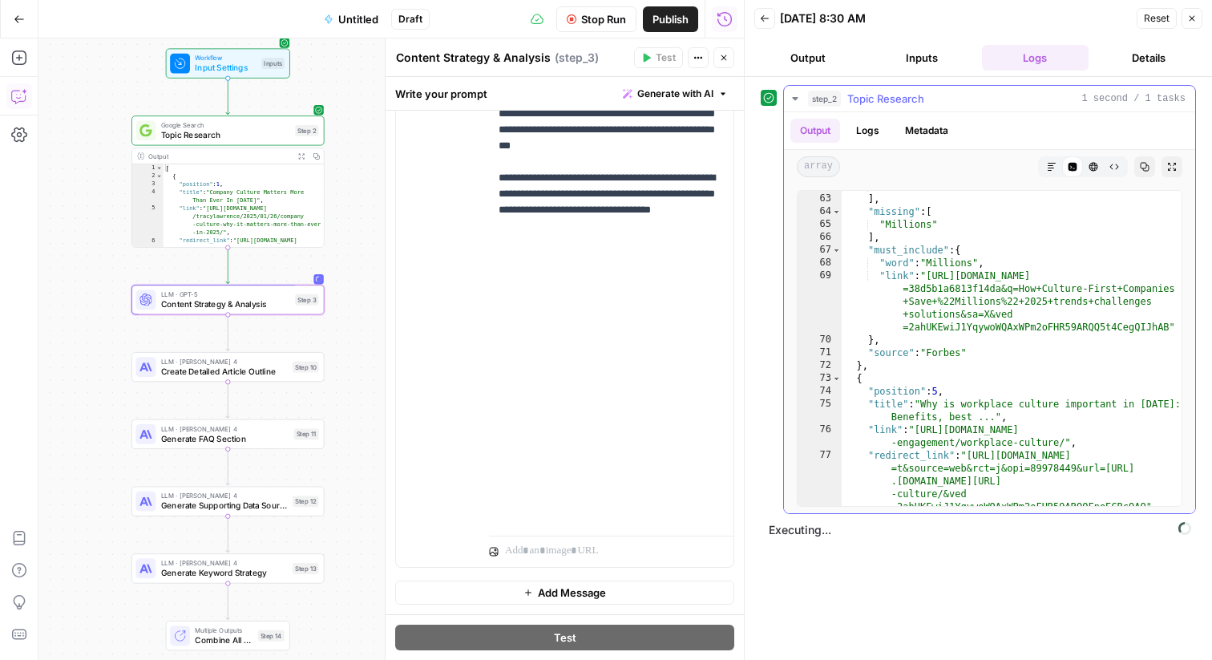
scroll to position [1486, 0]
click at [277, 304] on span "Content Strategy & Analysis" at bounding box center [225, 304] width 129 height 13
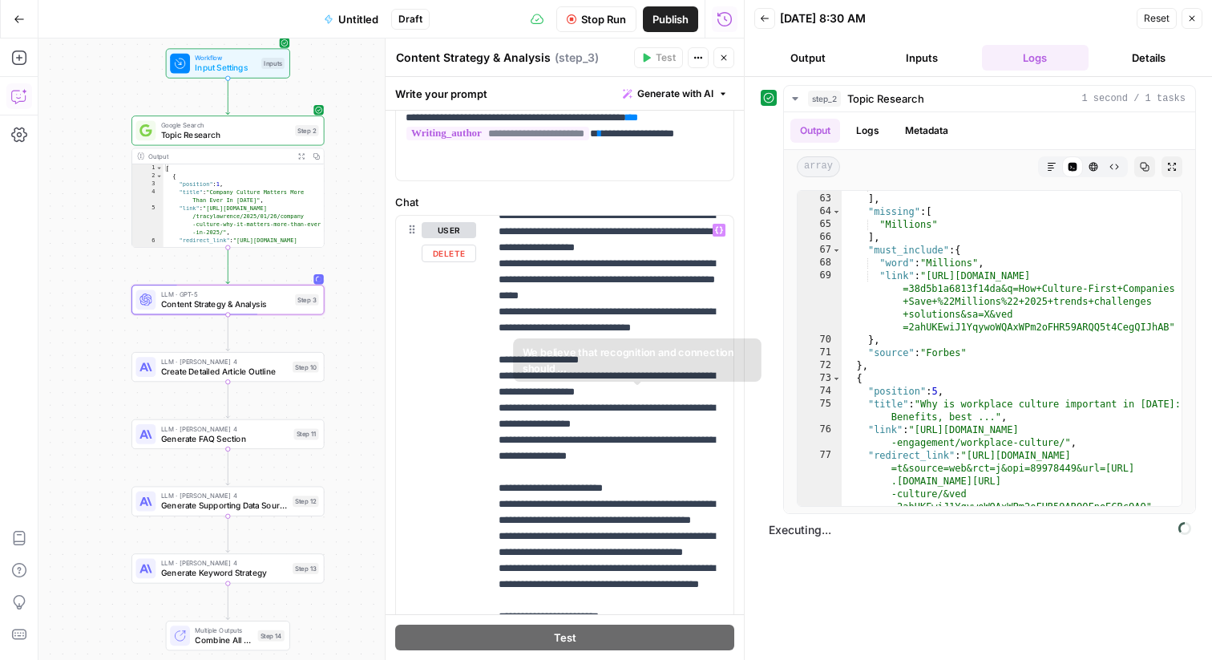
scroll to position [627, 0]
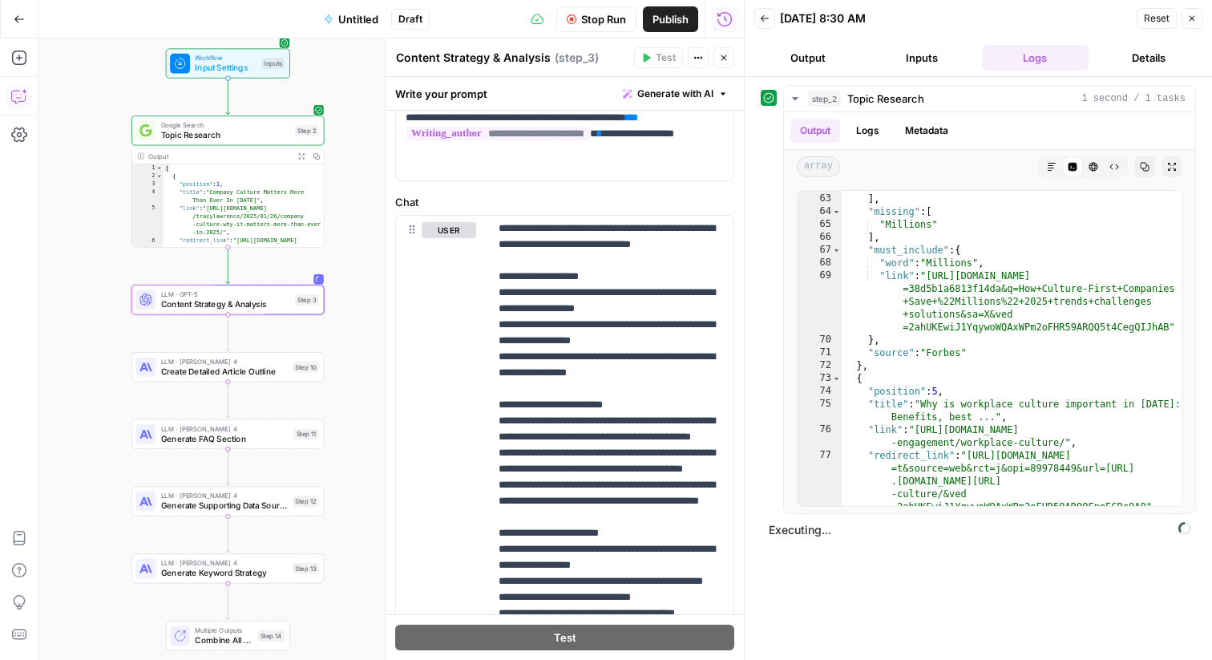
click at [812, 55] on button "Output" at bounding box center [807, 58] width 107 height 26
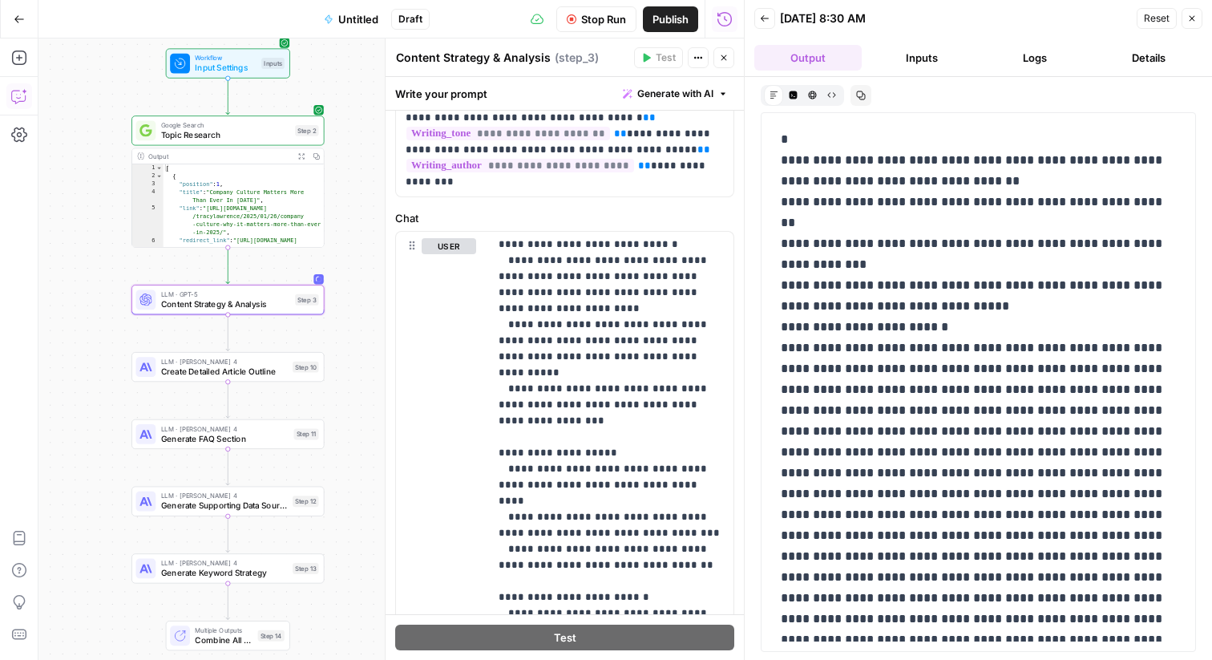
click at [898, 57] on button "Inputs" at bounding box center [921, 58] width 107 height 26
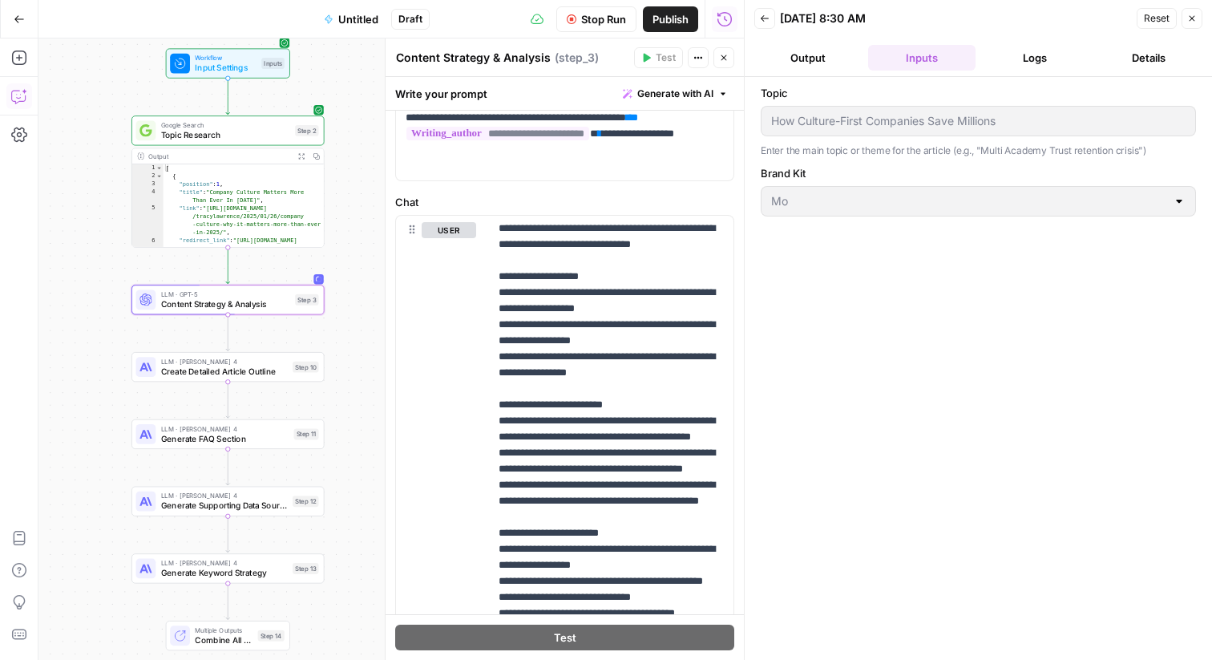
click at [1033, 55] on button "Logs" at bounding box center [1035, 58] width 107 height 26
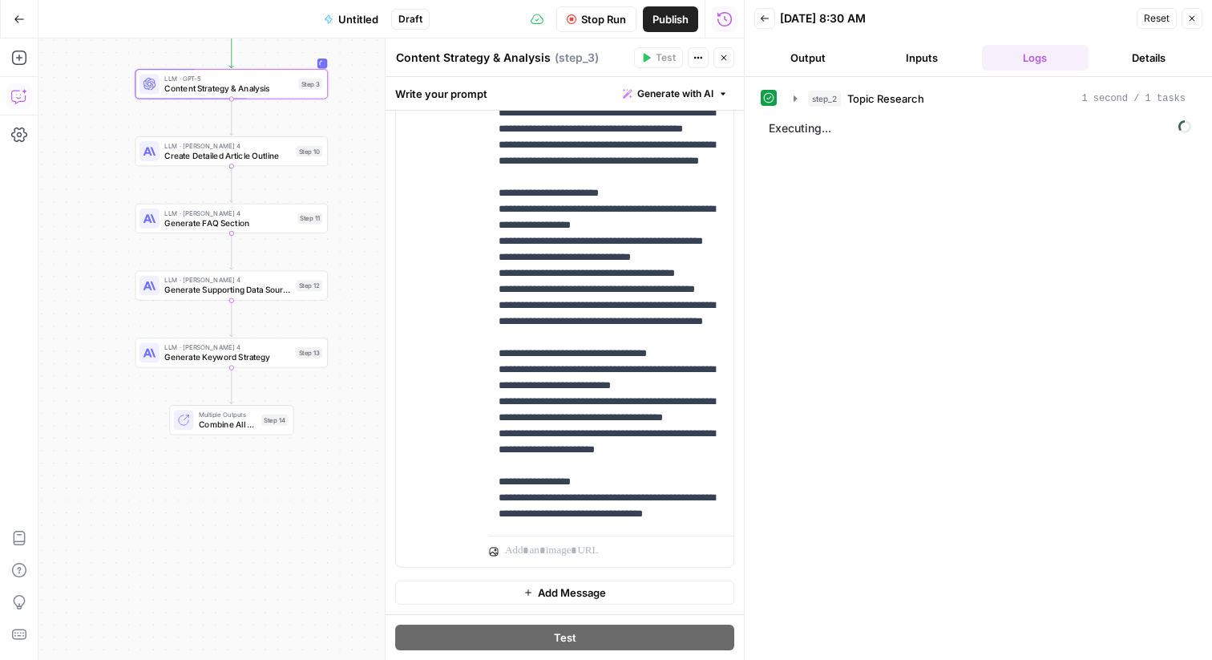
scroll to position [483, 0]
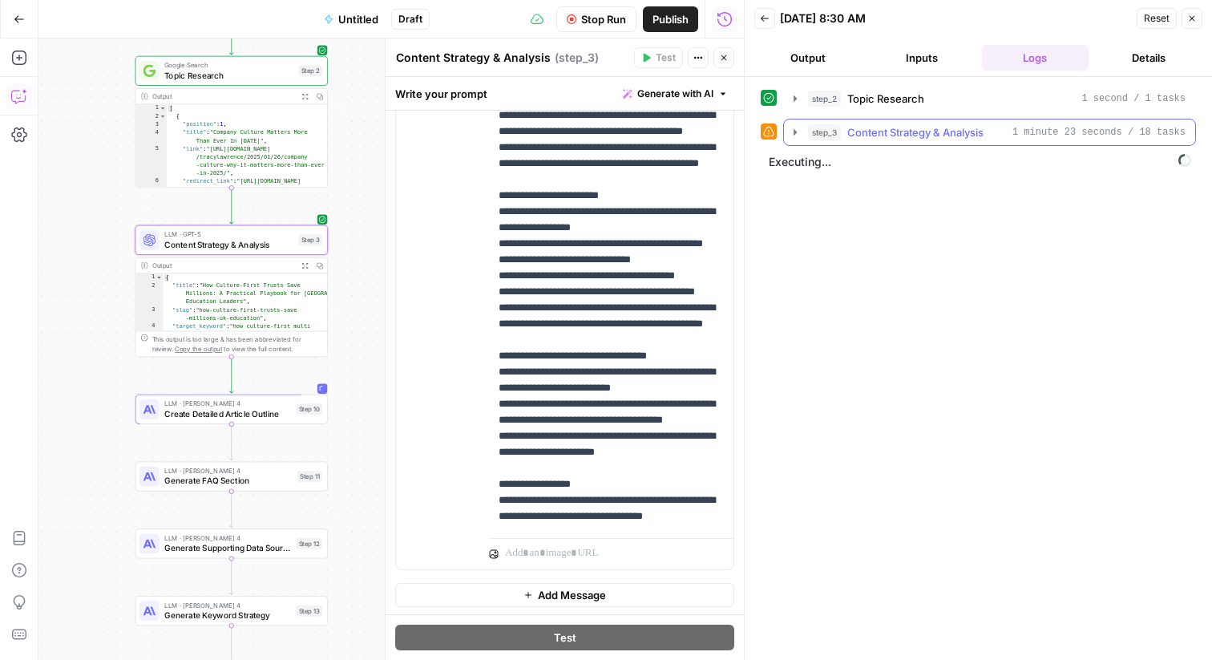
click at [881, 127] on span "Content Strategy & Analysis" at bounding box center [915, 132] width 136 height 16
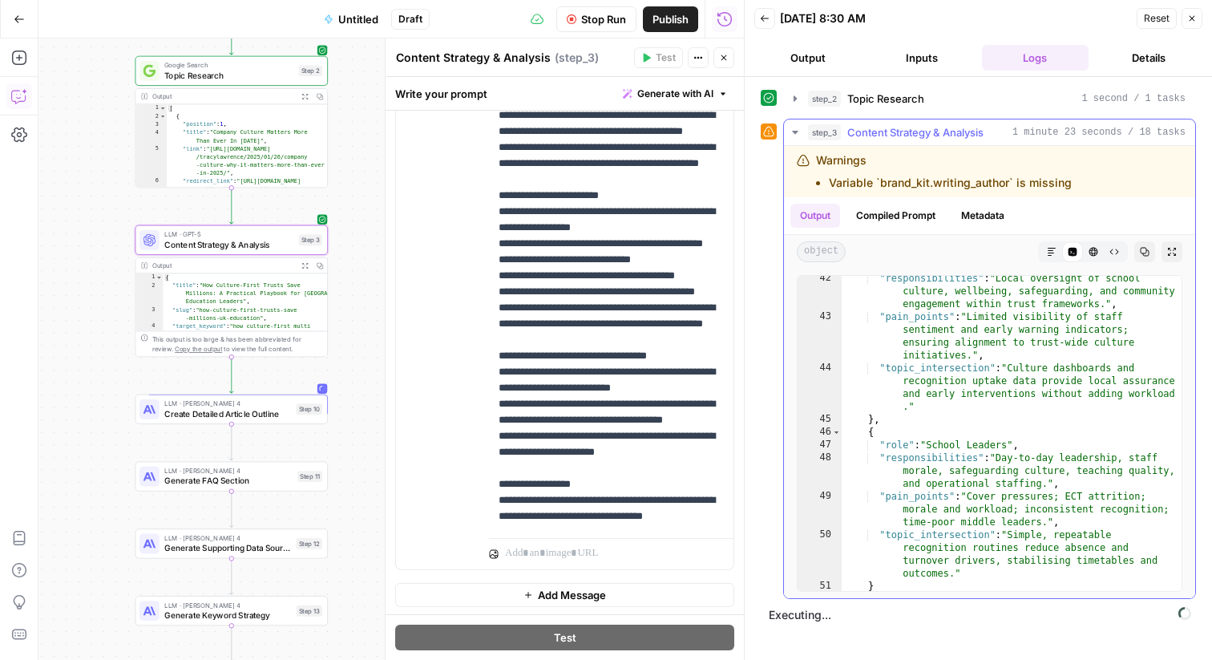
scroll to position [1318, 0]
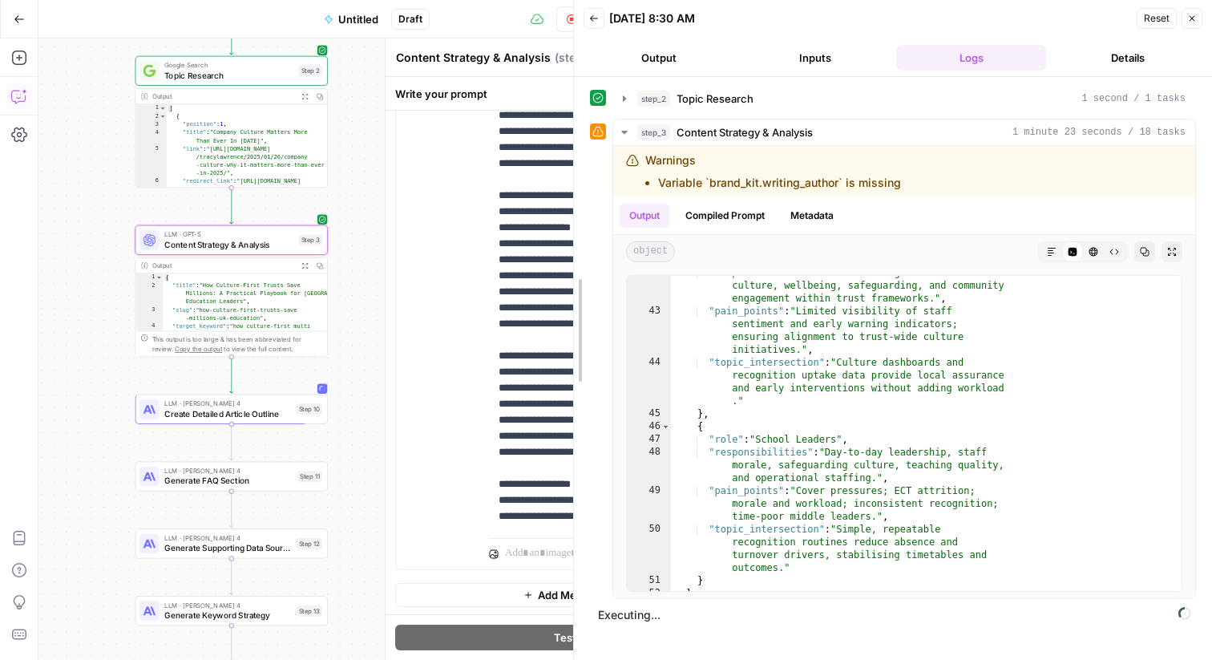
drag, startPoint x: 741, startPoint y: 402, endPoint x: 521, endPoint y: 408, distance: 219.7
click at [521, 408] on body "Mo New Home Browse Insights Opportunities Your Data Recent Grids Write Informat…" at bounding box center [606, 330] width 1212 height 660
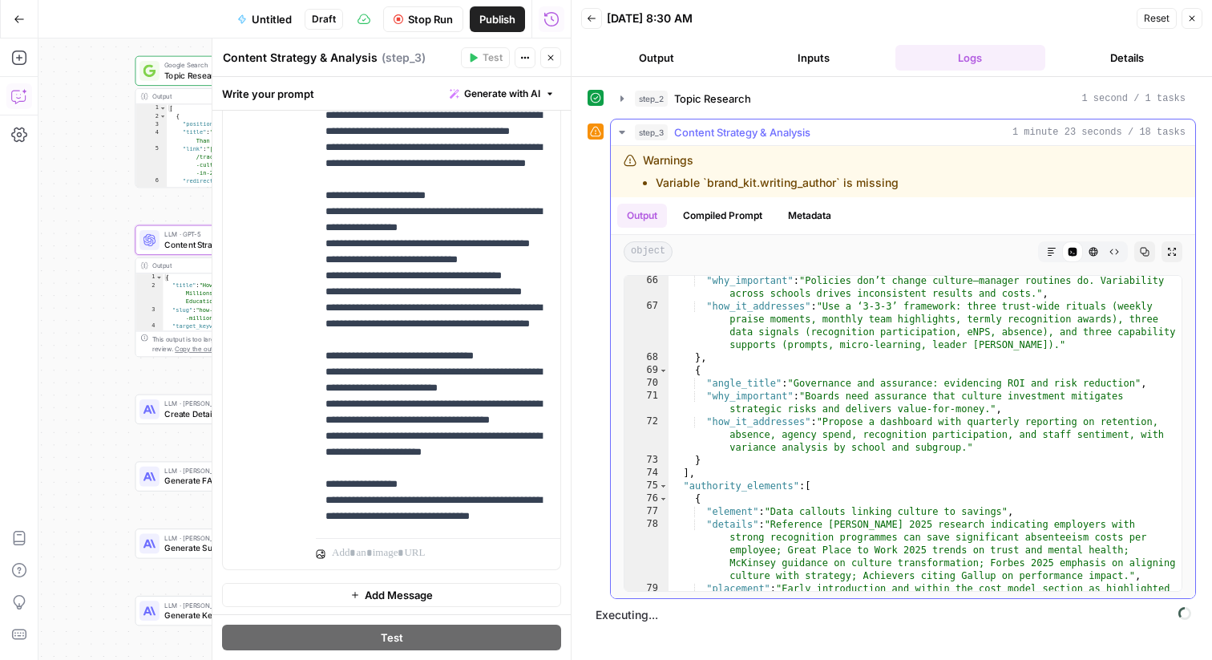
scroll to position [1501, 0]
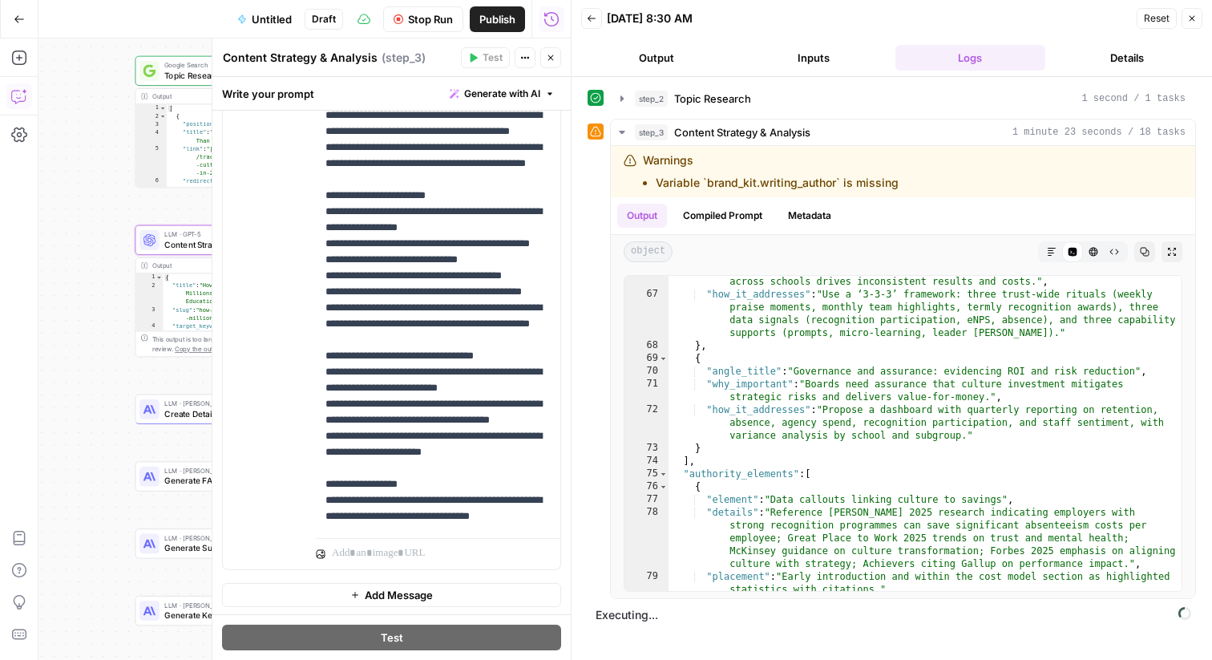
click at [549, 62] on icon "button" at bounding box center [551, 58] width 10 height 10
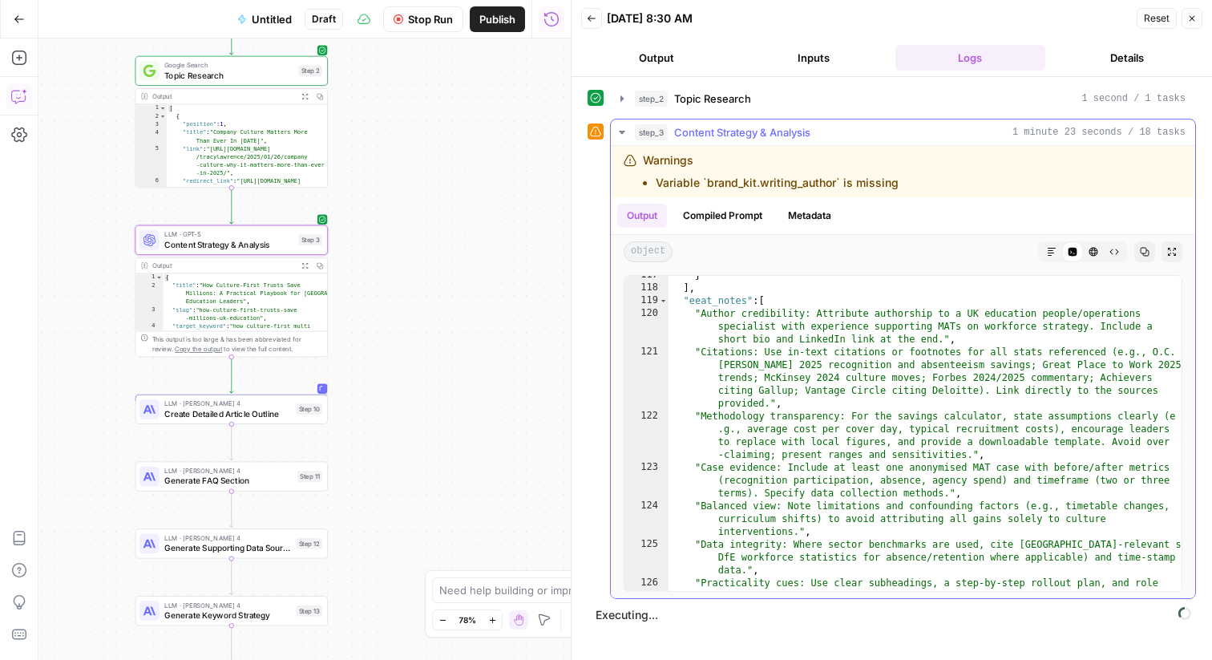
scroll to position [2622, 0]
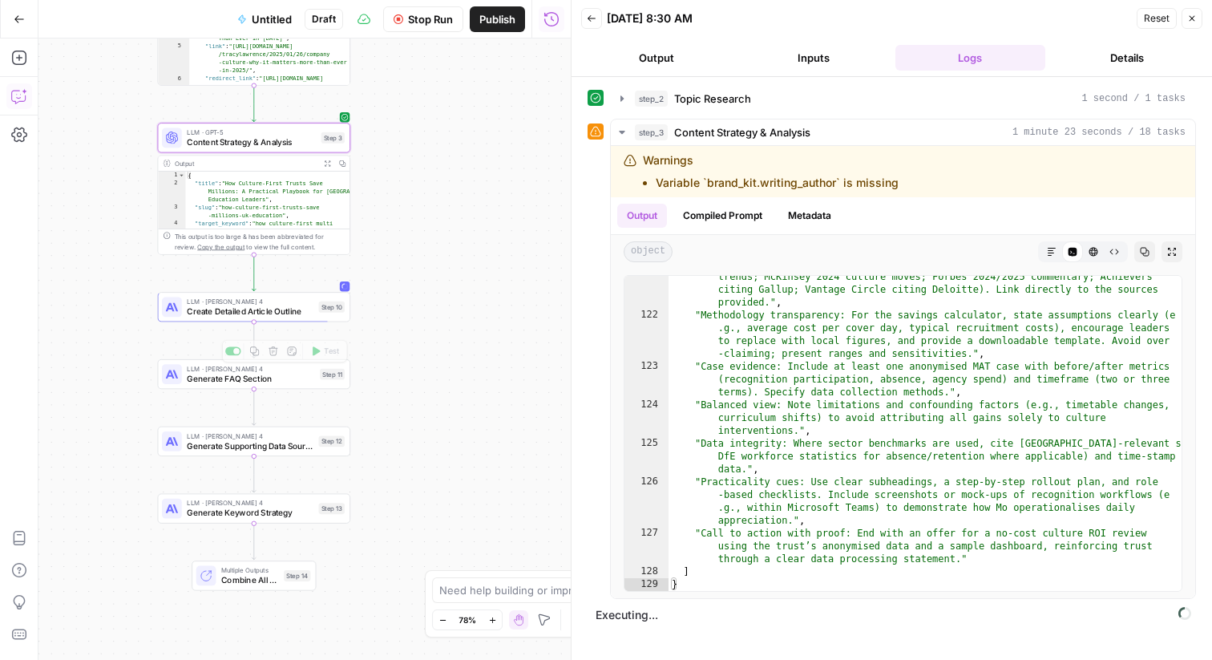
click at [290, 308] on span "Create Detailed Article Outline" at bounding box center [250, 311] width 127 height 13
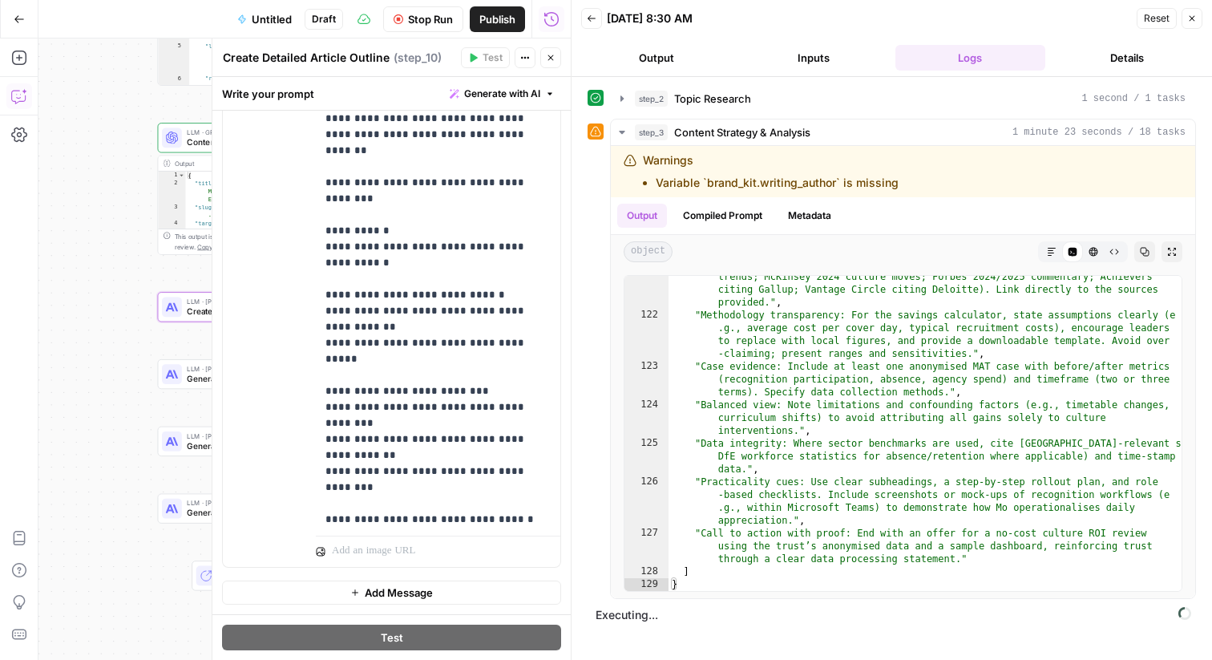
scroll to position [1315, 0]
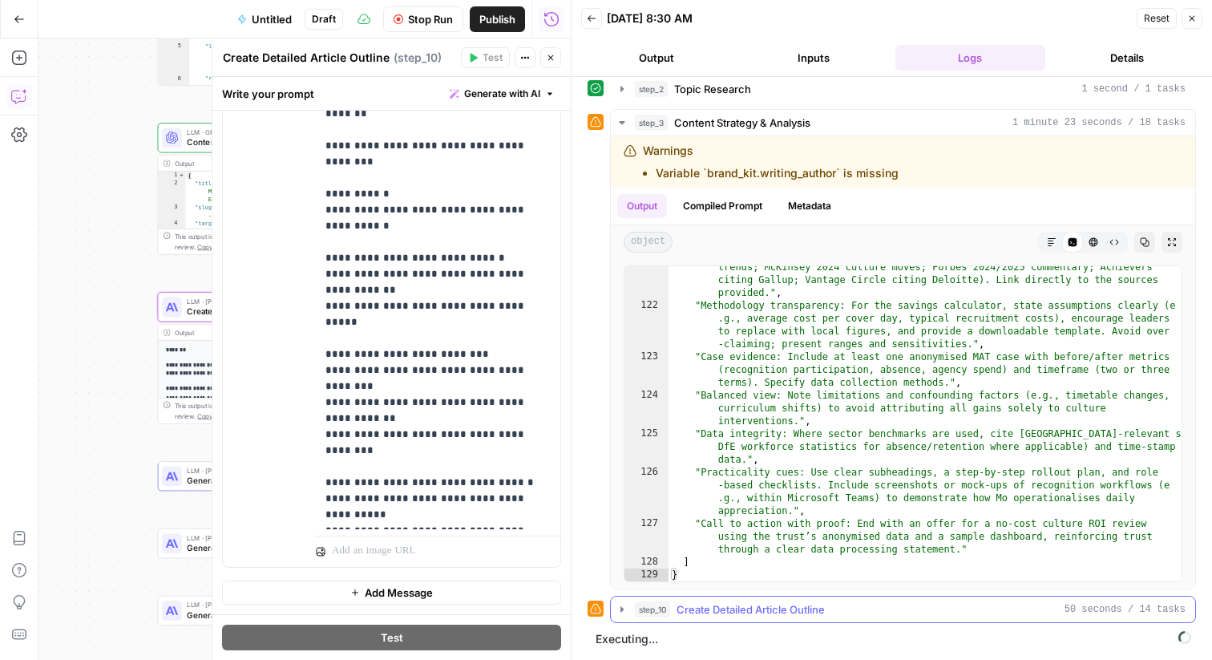
click at [846, 616] on div "step_10 Create Detailed Article Outline 50 seconds / 14 tasks" at bounding box center [910, 609] width 551 height 16
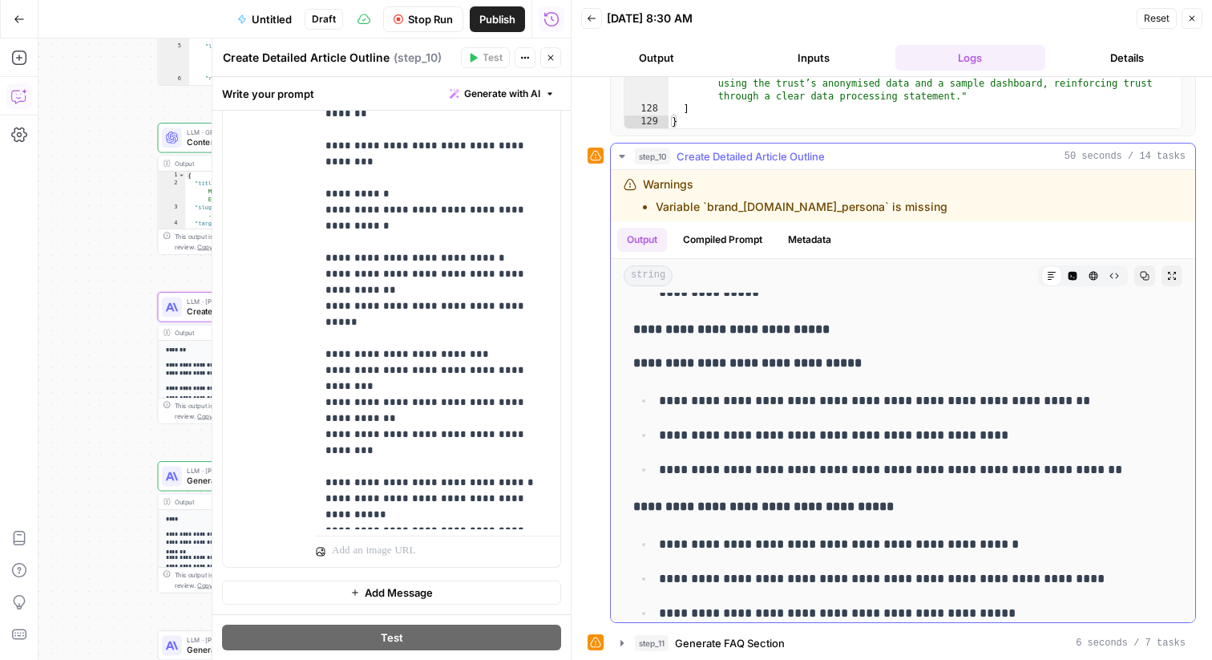
scroll to position [496, 0]
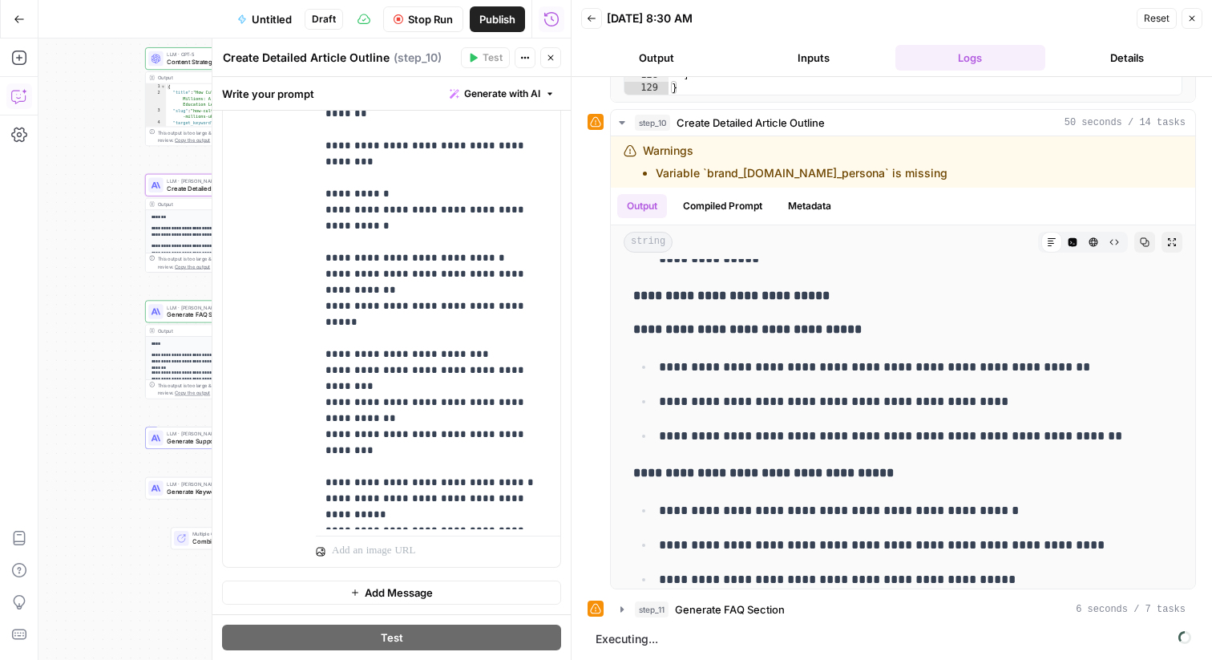
click at [661, 119] on span "step_10" at bounding box center [652, 123] width 35 height 16
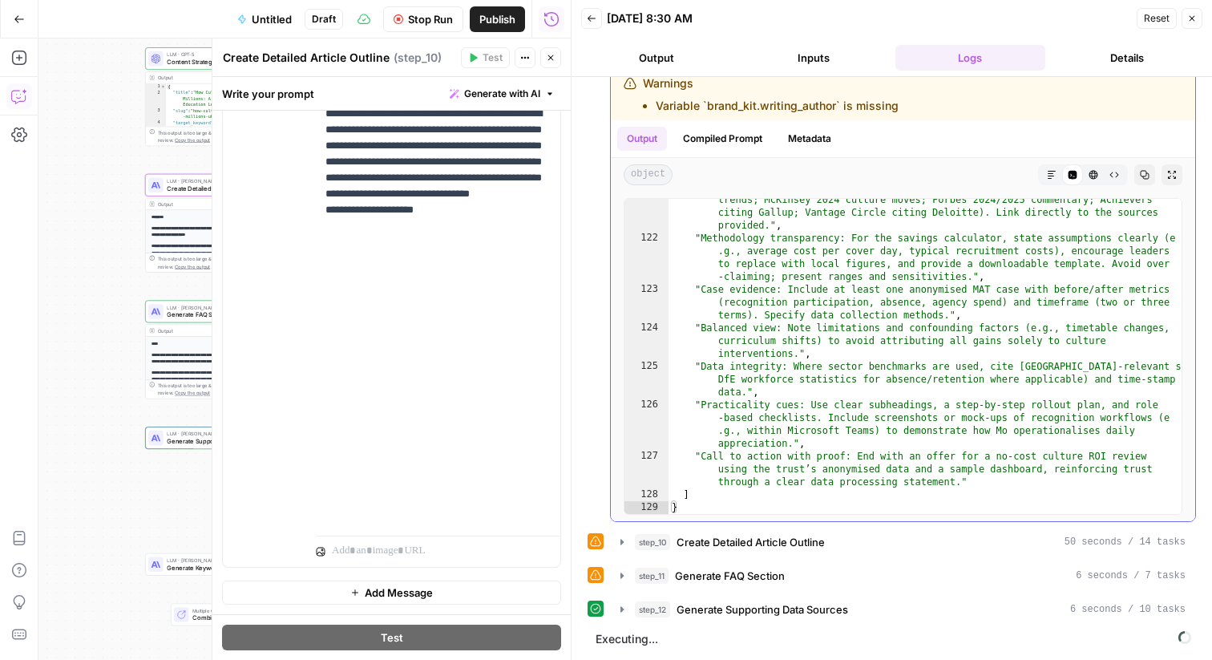
scroll to position [470, 0]
click at [742, 565] on button "step_11 Generate FAQ Section 6 seconds / 7 tasks" at bounding box center [903, 576] width 584 height 26
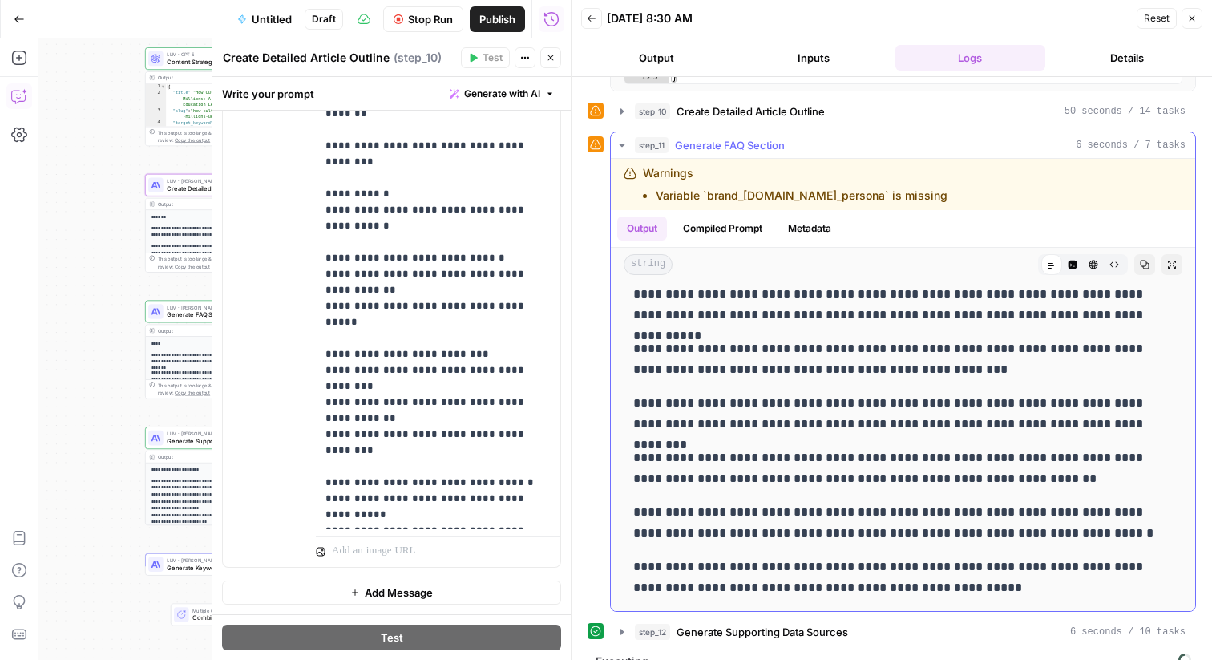
scroll to position [530, 0]
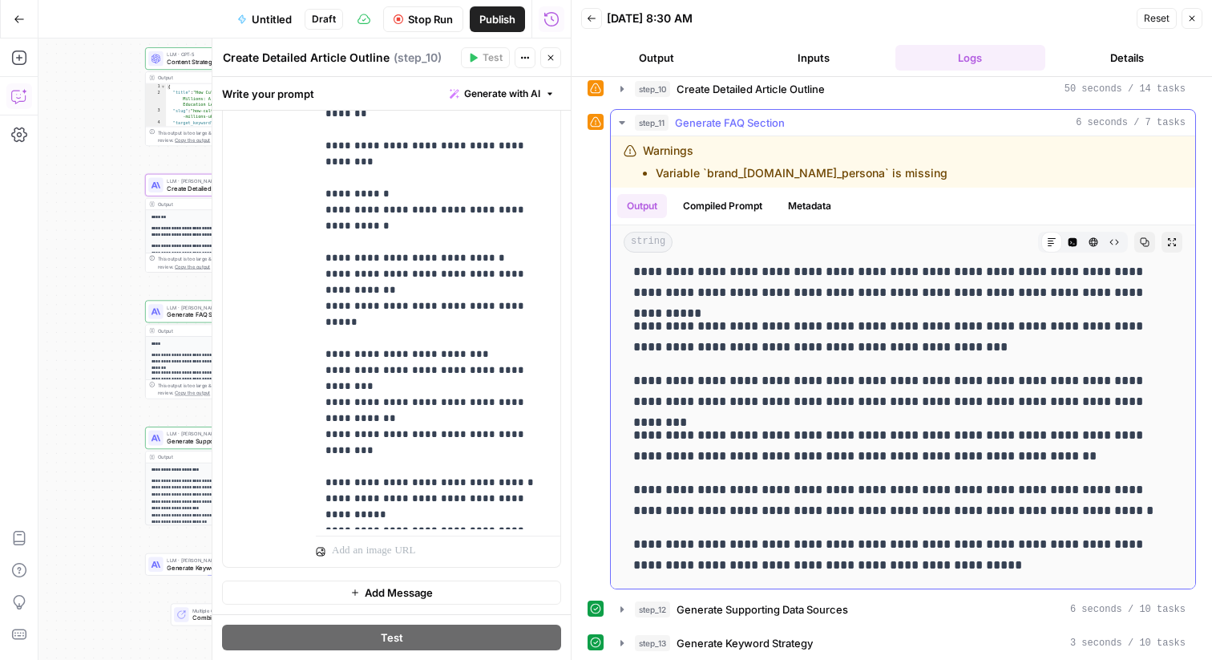
click at [734, 122] on span "Generate FAQ Section" at bounding box center [730, 123] width 110 height 16
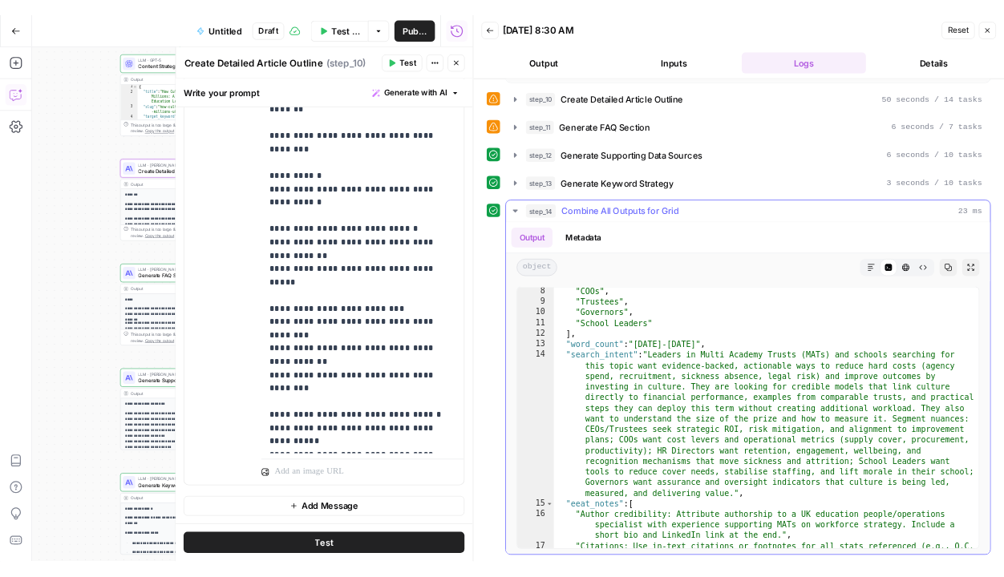
scroll to position [137, 0]
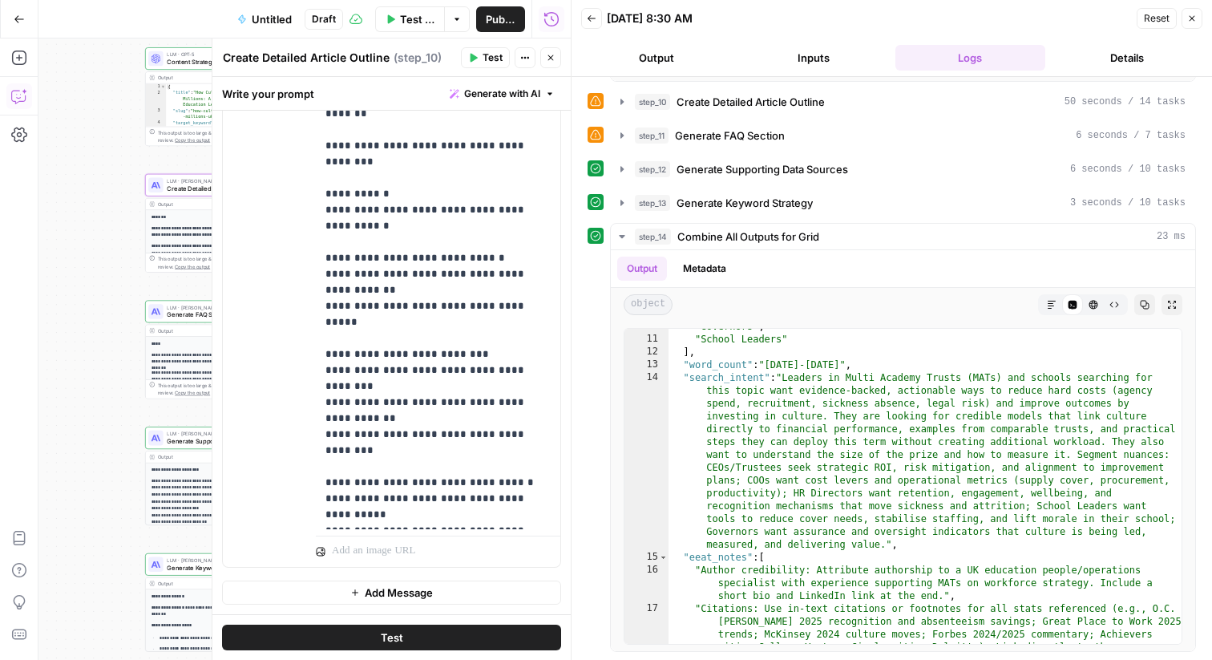
click at [552, 55] on icon "button" at bounding box center [551, 58] width 10 height 10
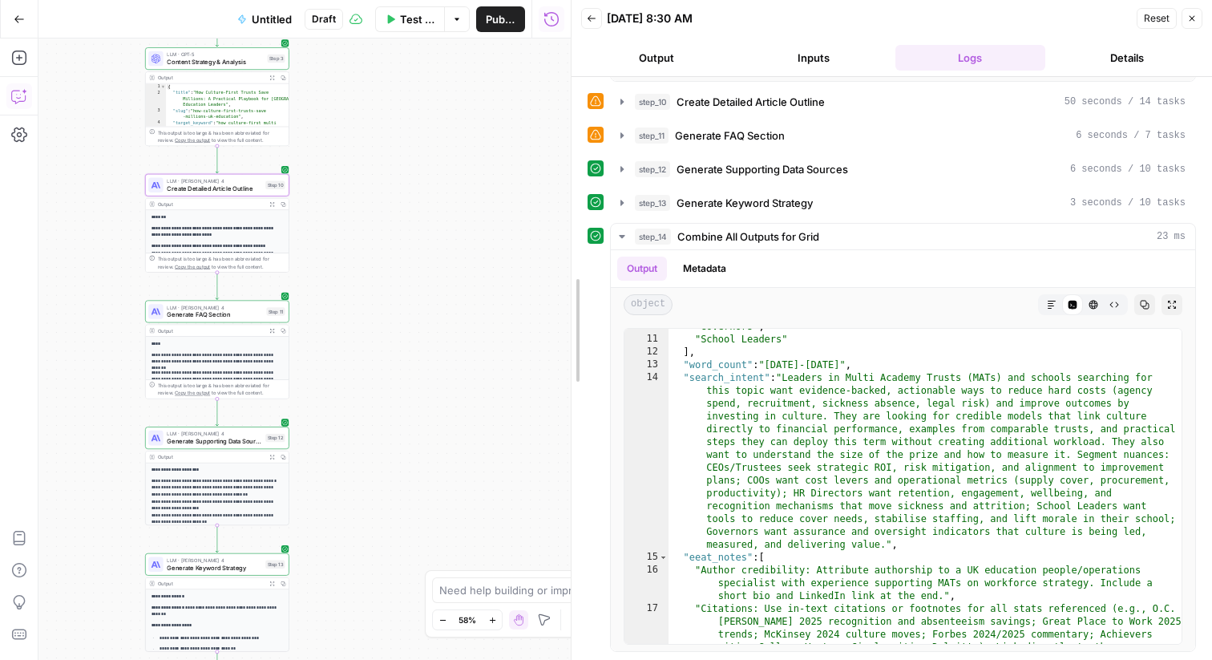
drag, startPoint x: 570, startPoint y: 353, endPoint x: 390, endPoint y: 353, distance: 180.4
click at [390, 353] on body "Mo New Home Browse Insights Opportunities Your Data Recent Grids Write Informat…" at bounding box center [606, 330] width 1212 height 660
click at [502, 26] on span "Publish" at bounding box center [501, 19] width 30 height 16
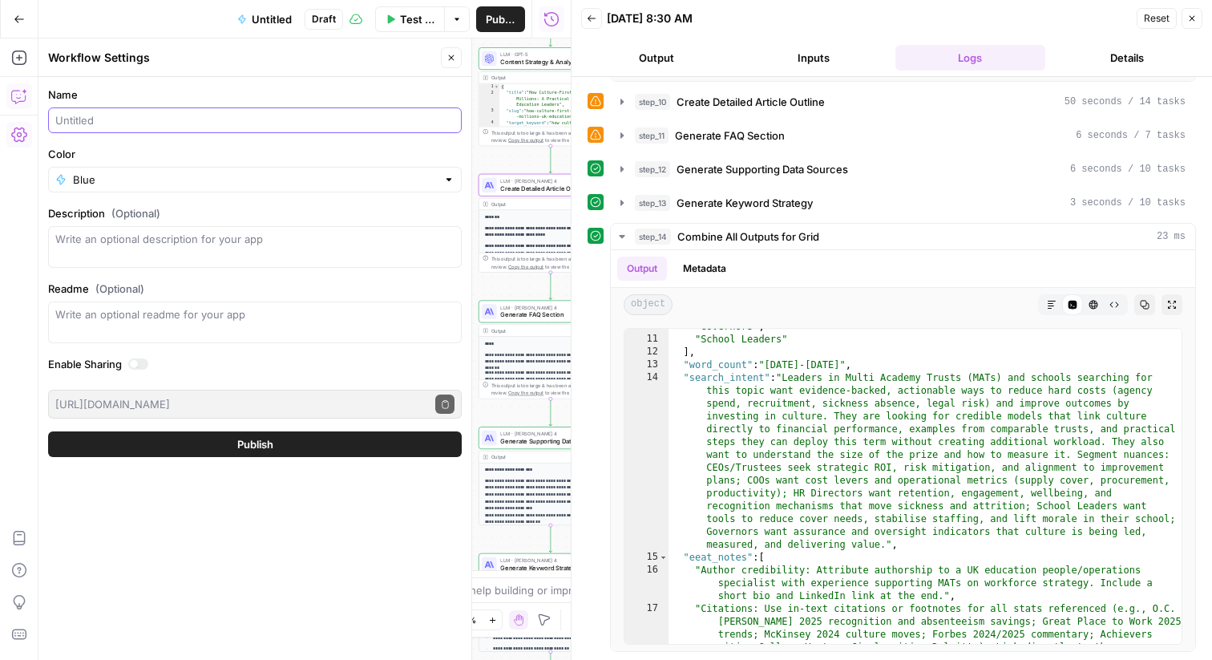
click at [231, 115] on input "Name" at bounding box center [254, 120] width 399 height 16
type input "Brief"
click at [48, 431] on button "Publish" at bounding box center [255, 444] width 414 height 26
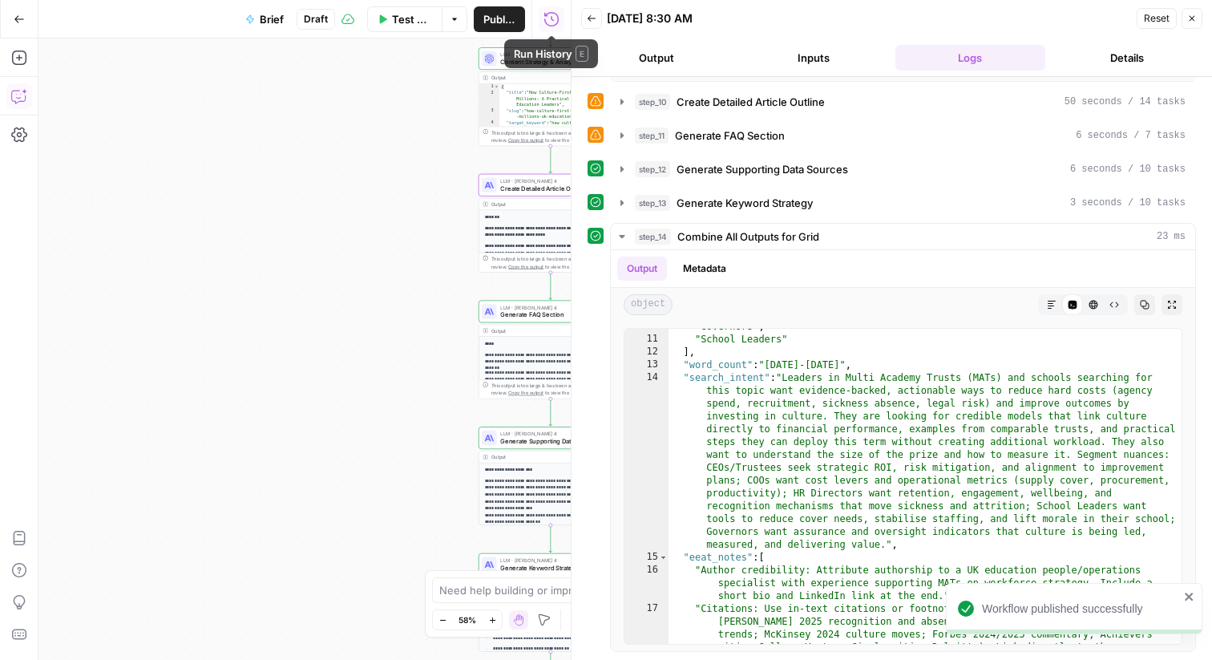
click at [496, 17] on span "Publish" at bounding box center [499, 19] width 32 height 16
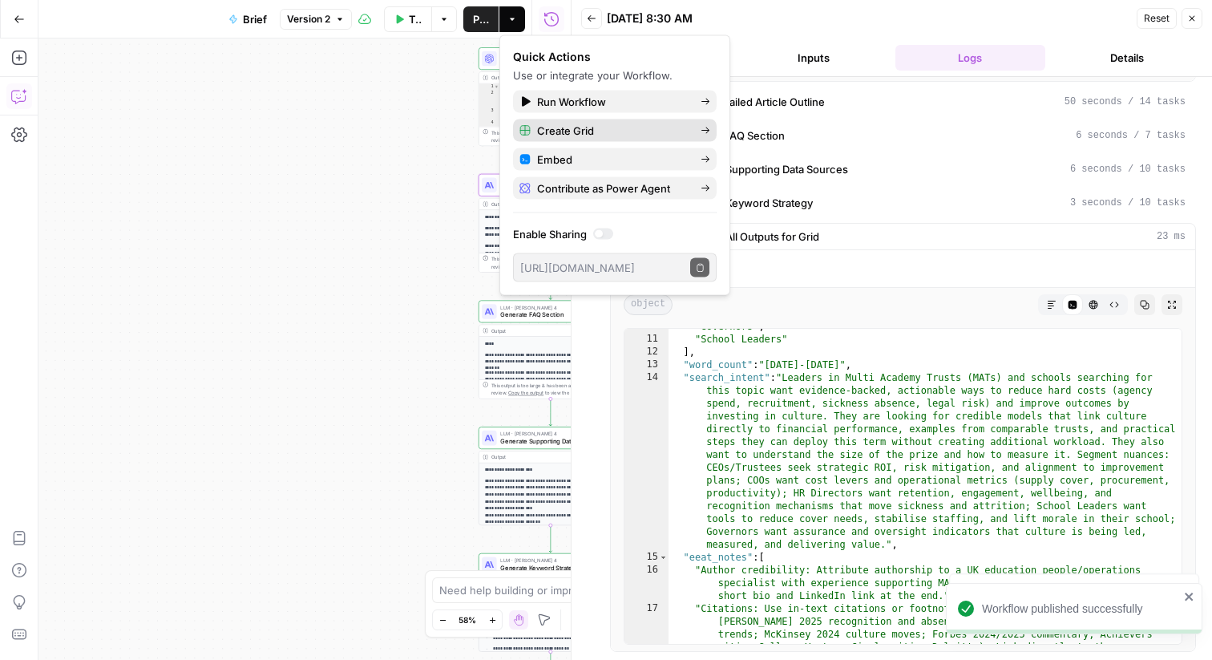
click at [596, 124] on span "Create Grid" at bounding box center [612, 131] width 151 height 16
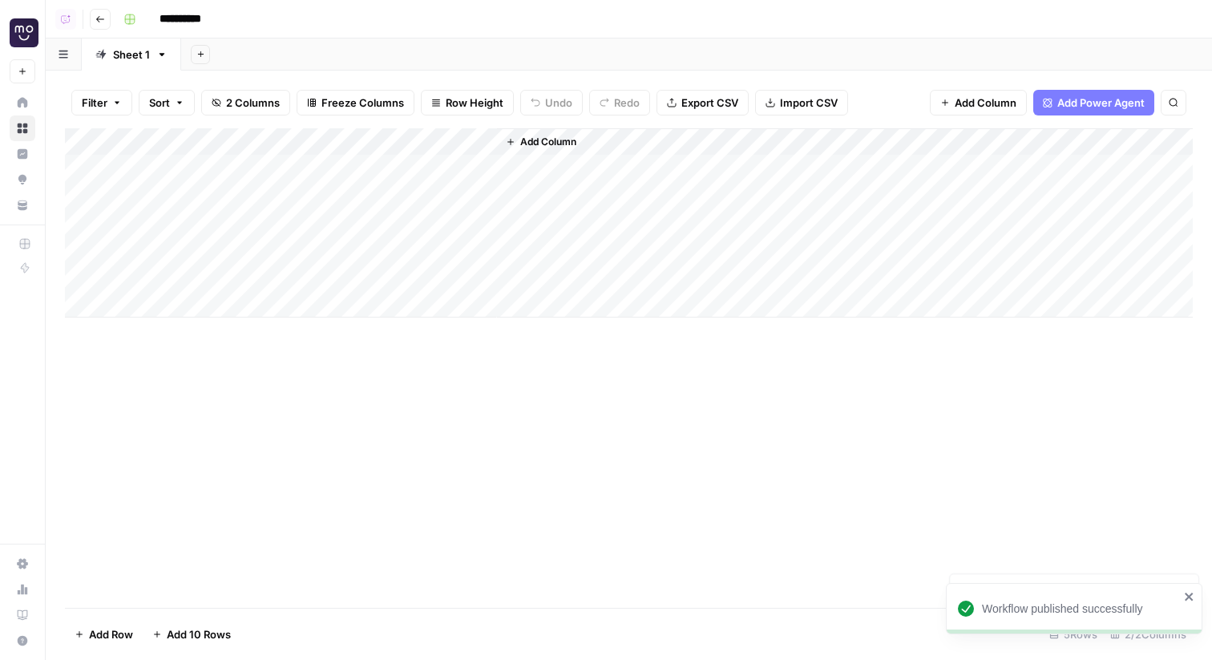
click at [245, 169] on div "Add Column" at bounding box center [629, 222] width 1128 height 189
paste textarea "**********"
type textarea "**********"
click at [460, 144] on div "Add Column" at bounding box center [629, 222] width 1128 height 189
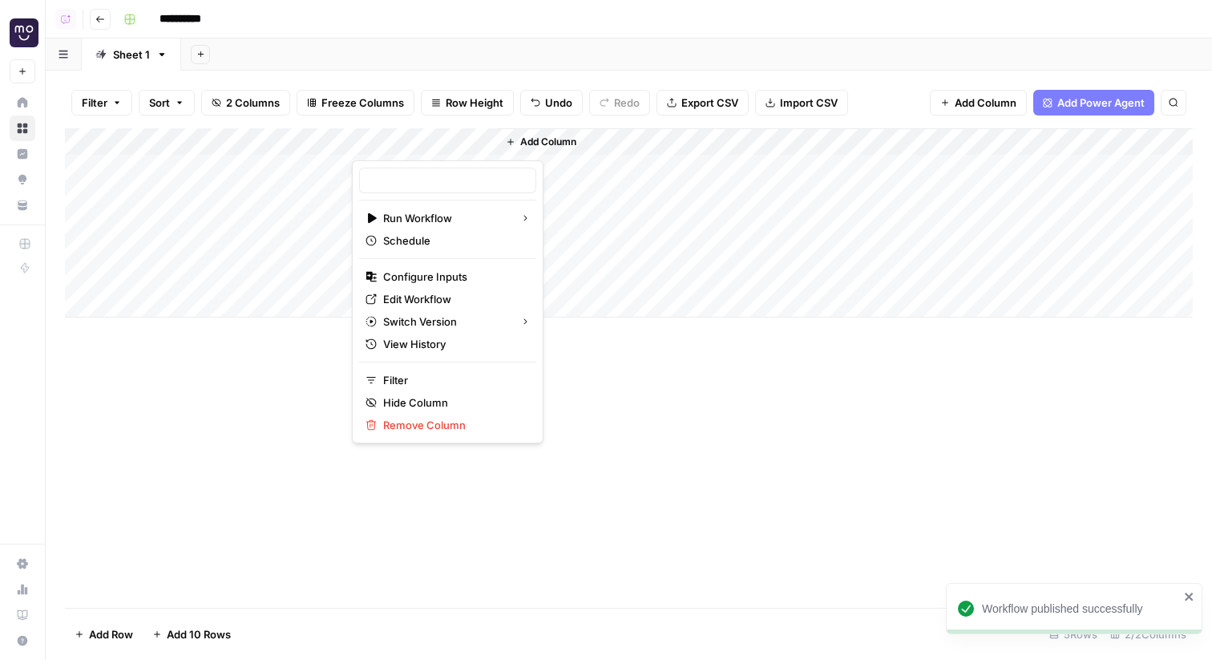
type input "Brief"
click at [436, 276] on span "Configure Inputs" at bounding box center [453, 277] width 140 height 16
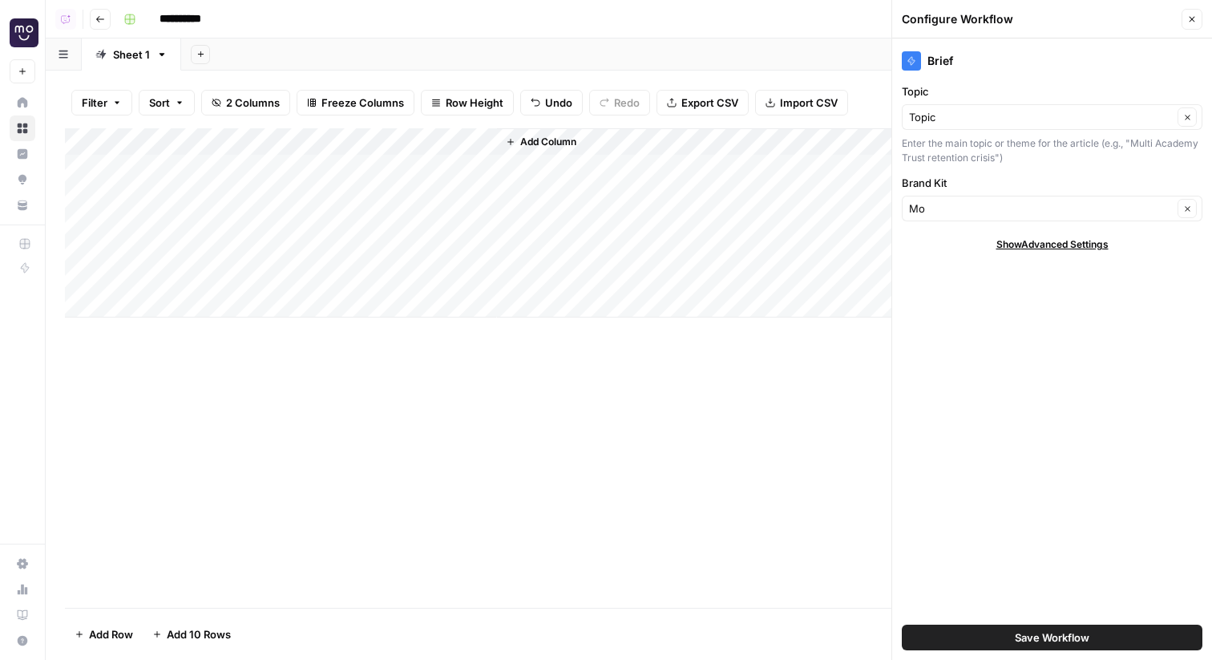
click at [1007, 631] on button "Save Workflow" at bounding box center [1052, 637] width 301 height 26
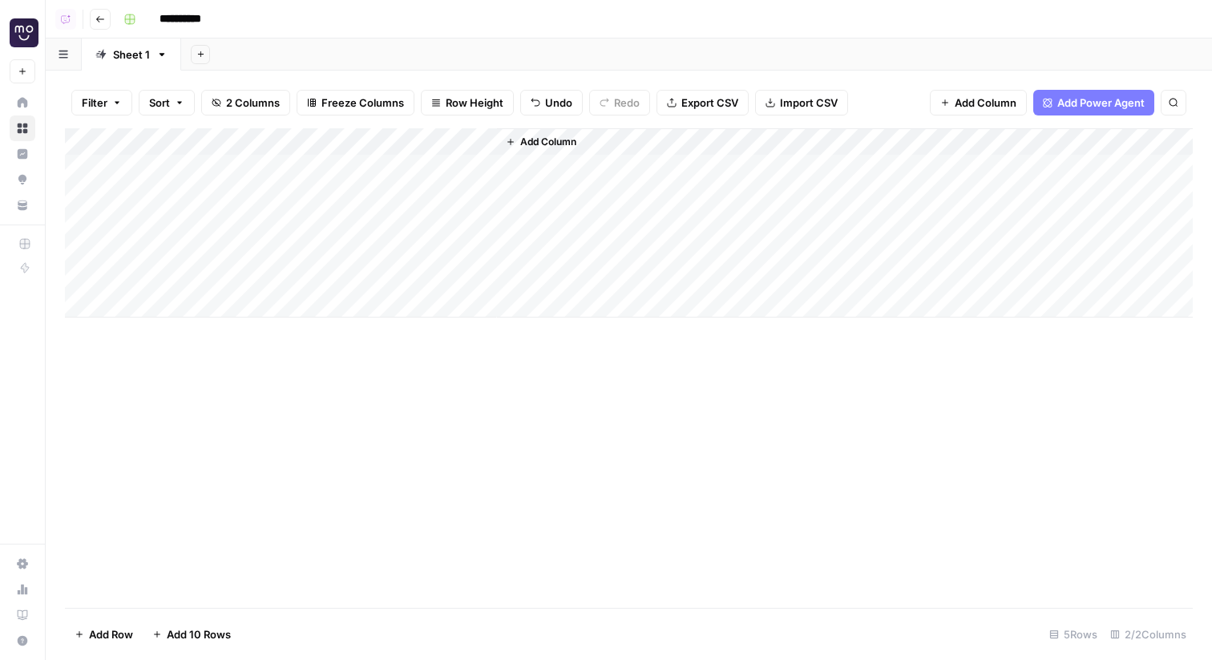
click at [422, 172] on div "Add Column" at bounding box center [629, 222] width 1128 height 189
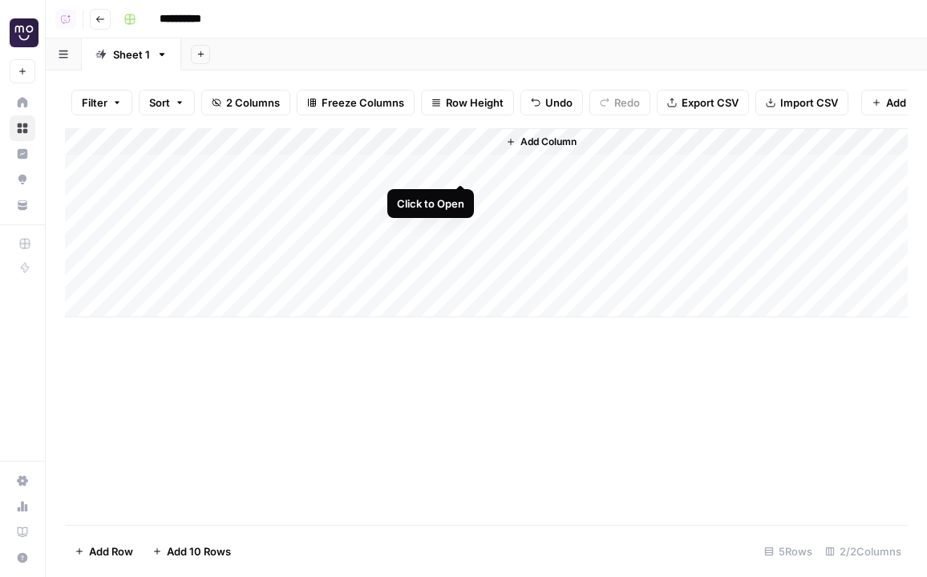
click at [462, 168] on div "Add Column" at bounding box center [486, 222] width 842 height 189
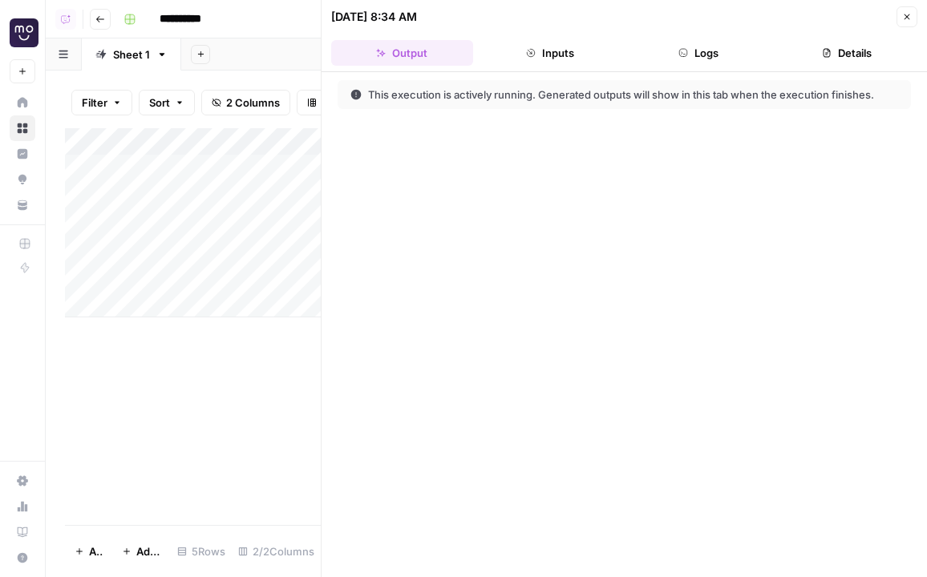
click at [735, 52] on button "Logs" at bounding box center [699, 53] width 142 height 26
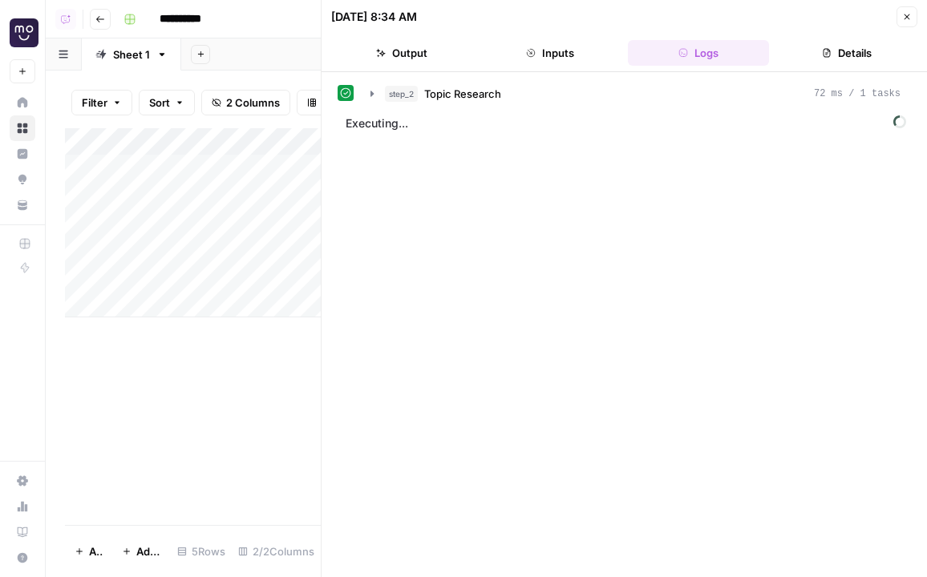
click at [898, 18] on button "Close" at bounding box center [906, 16] width 21 height 21
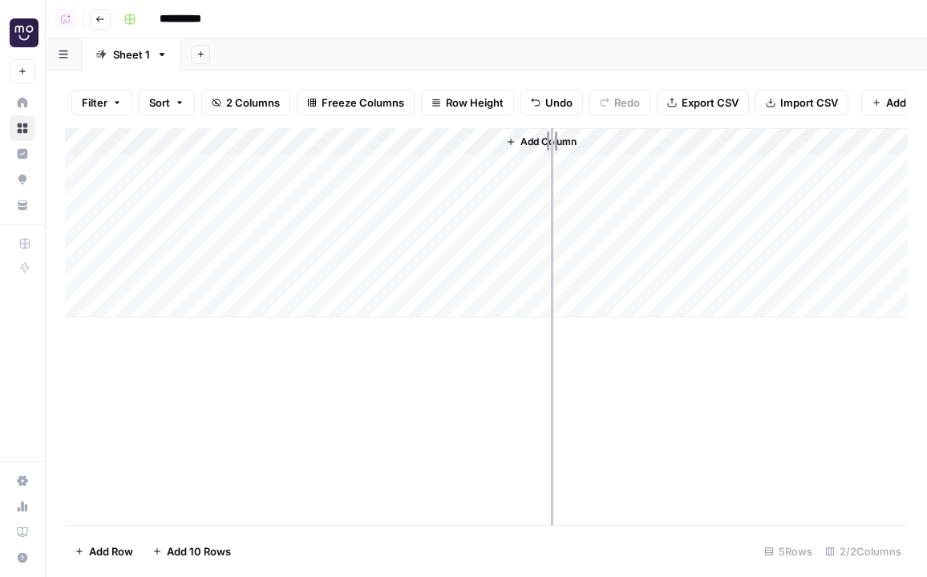
drag, startPoint x: 495, startPoint y: 145, endPoint x: 588, endPoint y: 145, distance: 93.0
click at [588, 145] on div "Add Column" at bounding box center [486, 222] width 842 height 189
click at [345, 144] on div "Add Column" at bounding box center [486, 222] width 842 height 189
click at [447, 87] on div "Filter Sort 2 Columns Freeze Columns Row Height Undo Redo Export CSV Import CSV…" at bounding box center [486, 102] width 842 height 51
click at [555, 141] on div "Add Column" at bounding box center [486, 222] width 842 height 189
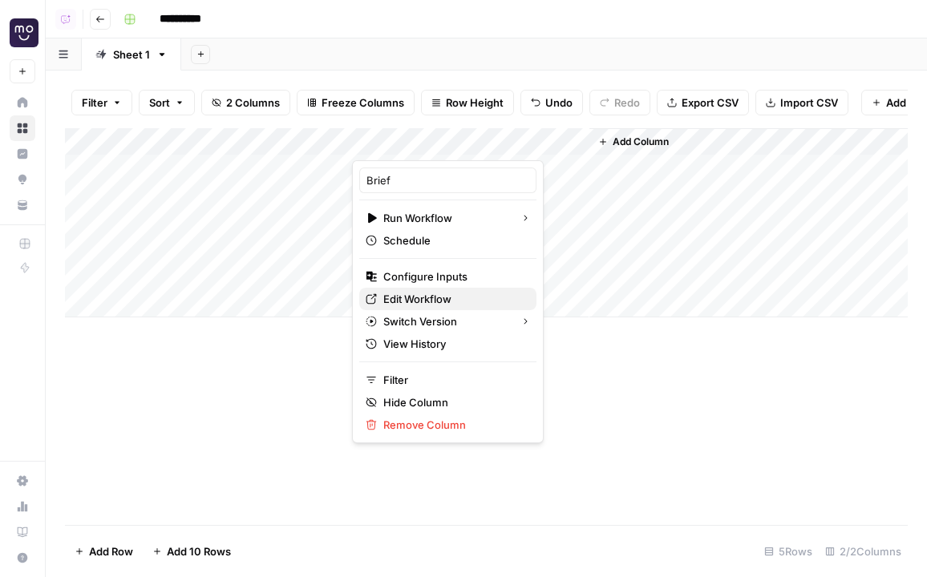
click at [412, 298] on span "Edit Workflow" at bounding box center [453, 299] width 140 height 16
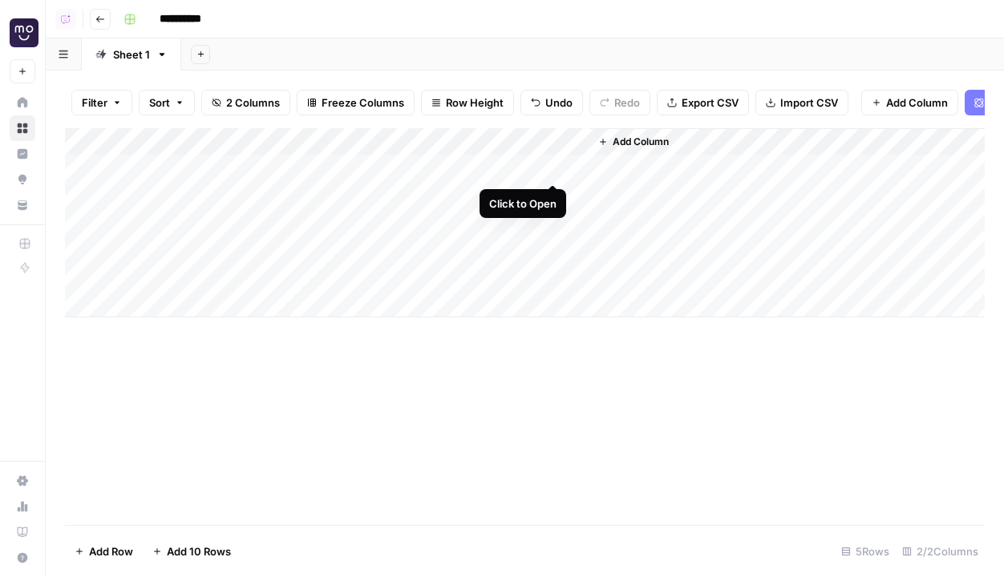
click at [556, 164] on div "Add Column" at bounding box center [524, 222] width 919 height 189
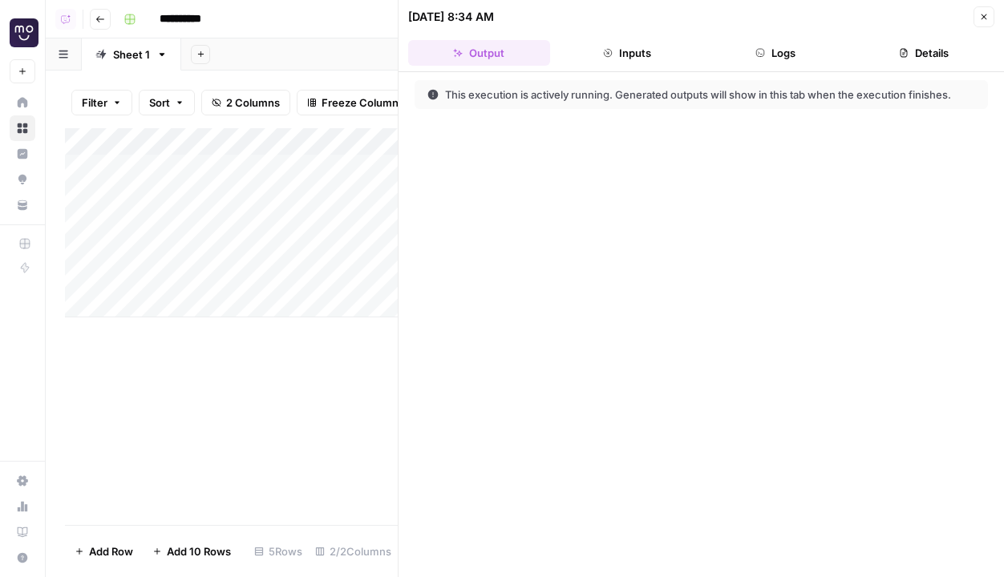
click at [822, 55] on button "Logs" at bounding box center [776, 53] width 142 height 26
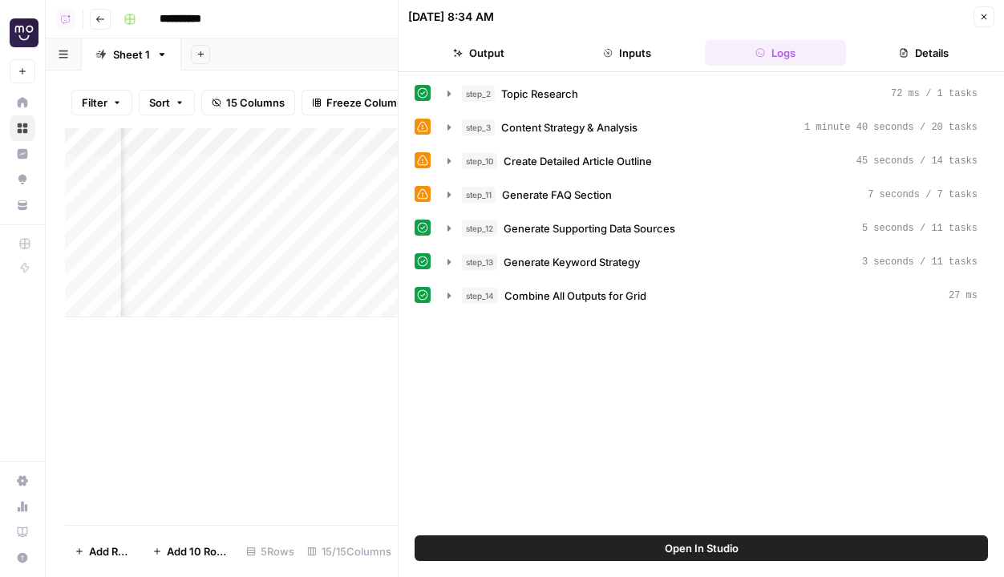
scroll to position [0, 535]
click at [988, 17] on span "Close" at bounding box center [988, 17] width 1 height 1
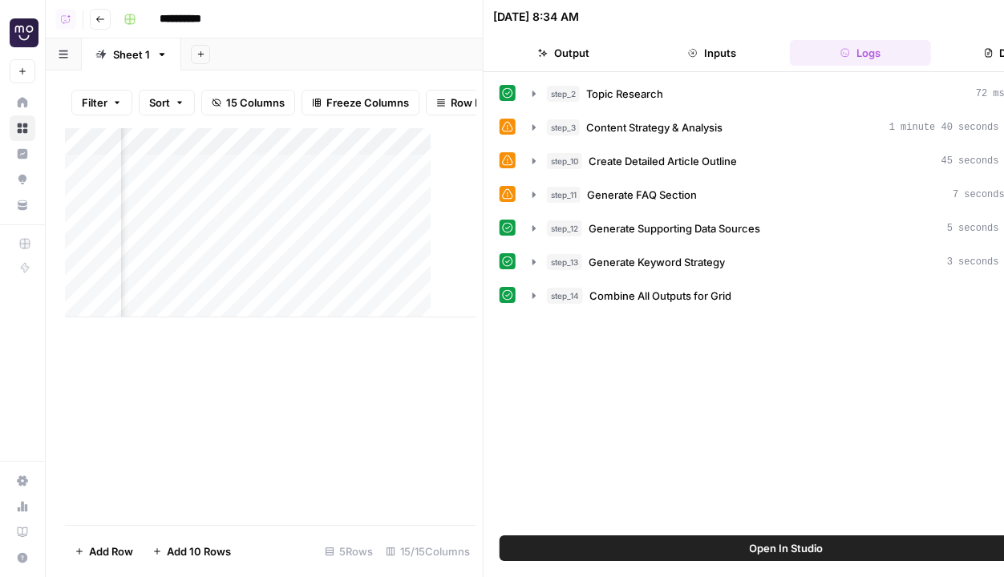
click at [988, 17] on div "10/02/25 at 8:34 AM Close" at bounding box center [786, 16] width 586 height 21
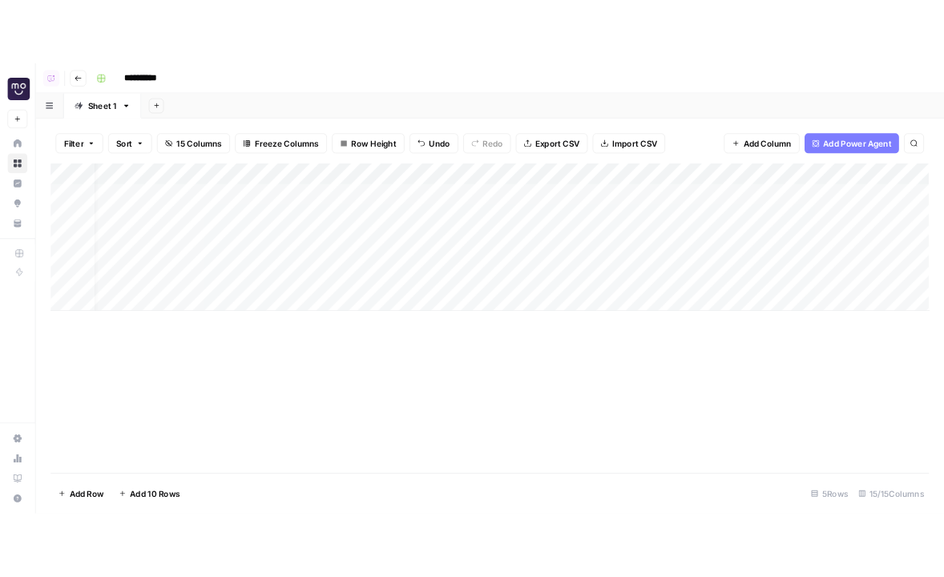
scroll to position [0, 26]
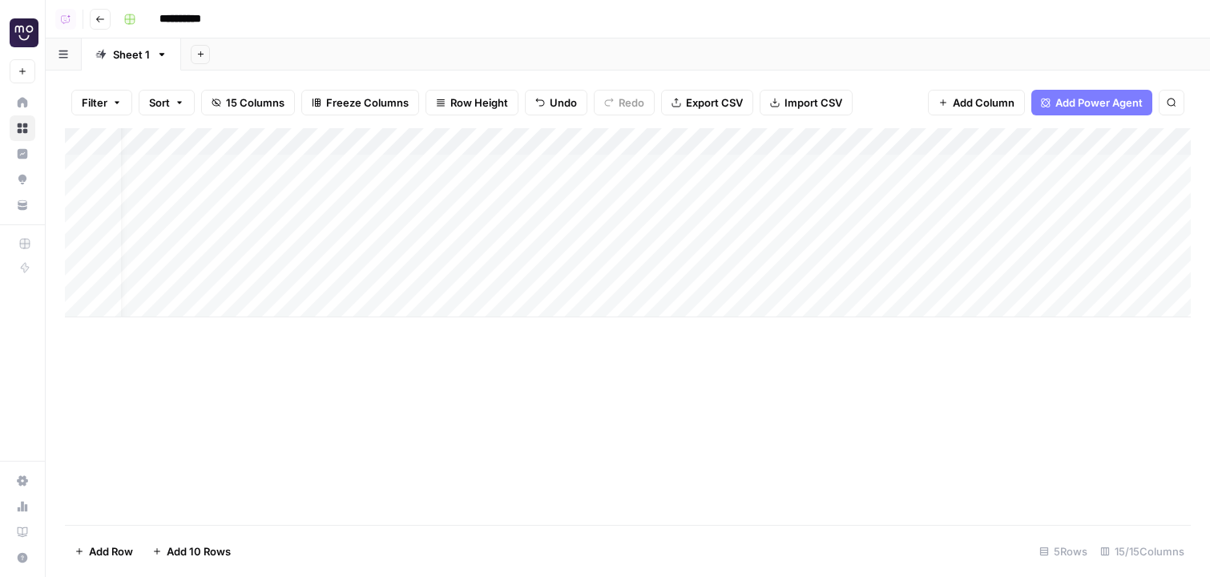
click at [527, 143] on div "Add Column" at bounding box center [628, 222] width 1126 height 189
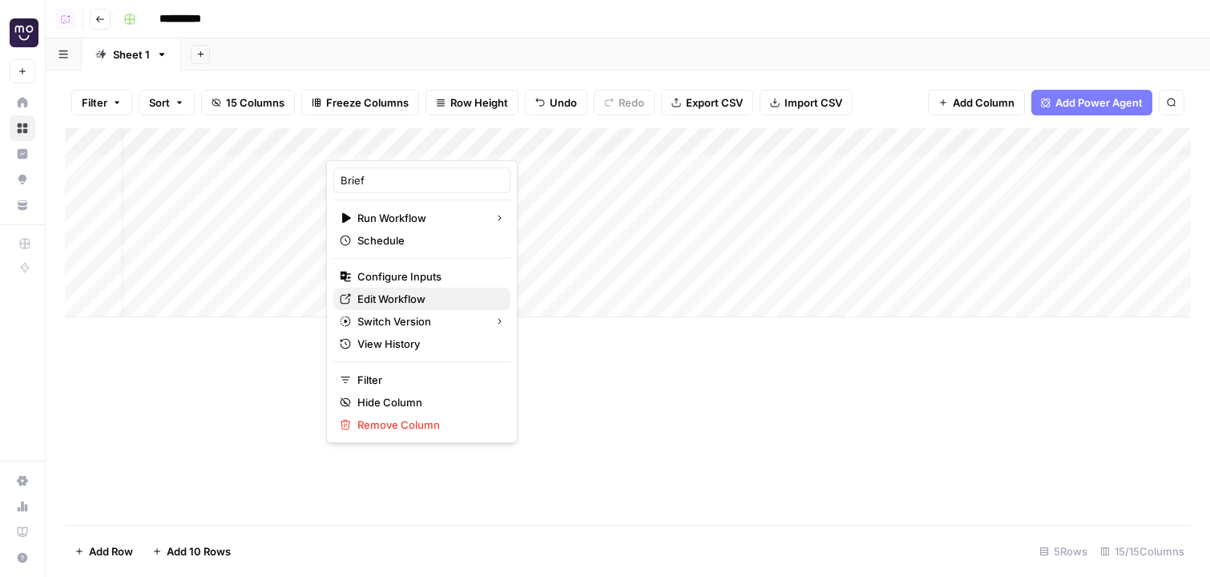
click at [383, 294] on span "Edit Workflow" at bounding box center [428, 299] width 140 height 16
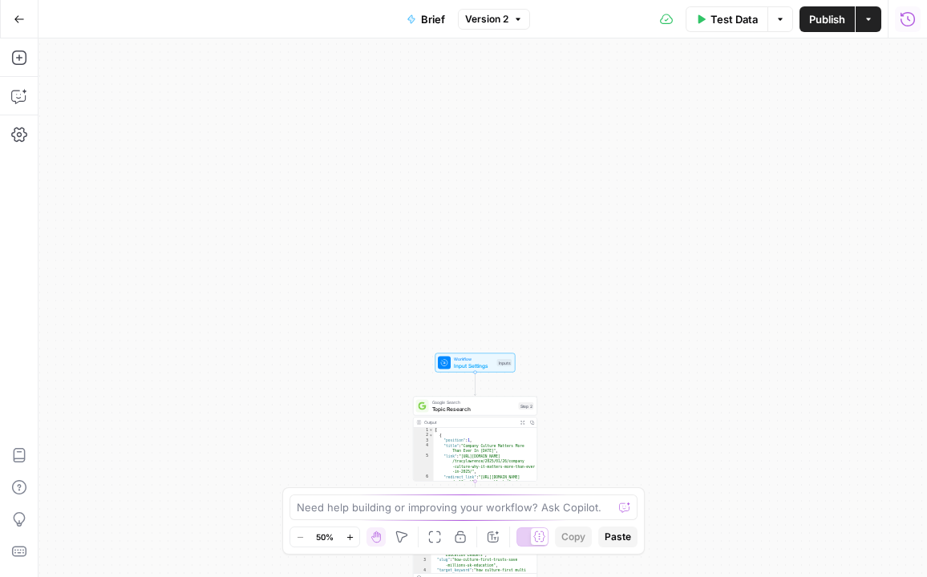
click at [904, 27] on button "Run History" at bounding box center [908, 19] width 26 height 26
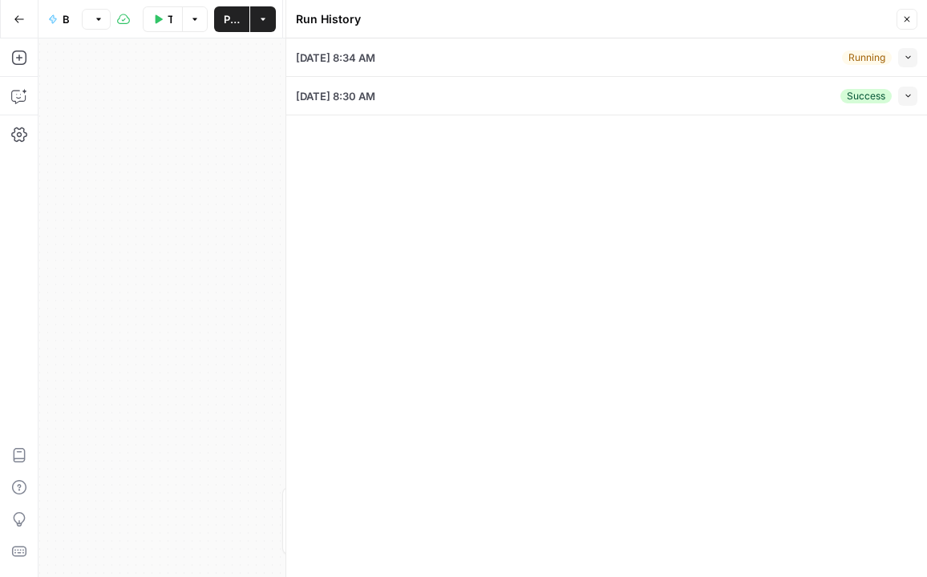
click at [907, 95] on icon "button" at bounding box center [907, 95] width 9 height 9
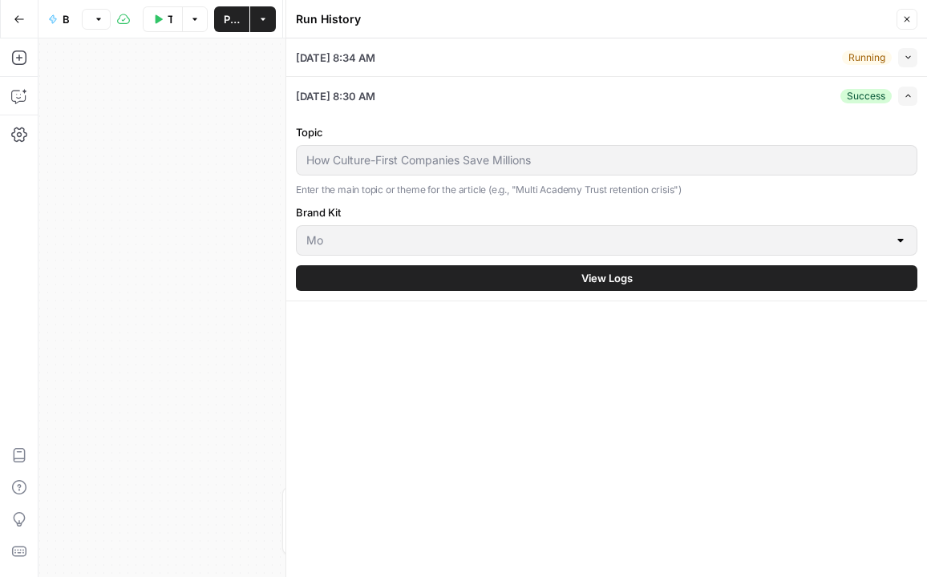
click at [388, 278] on button "View Logs" at bounding box center [606, 278] width 621 height 26
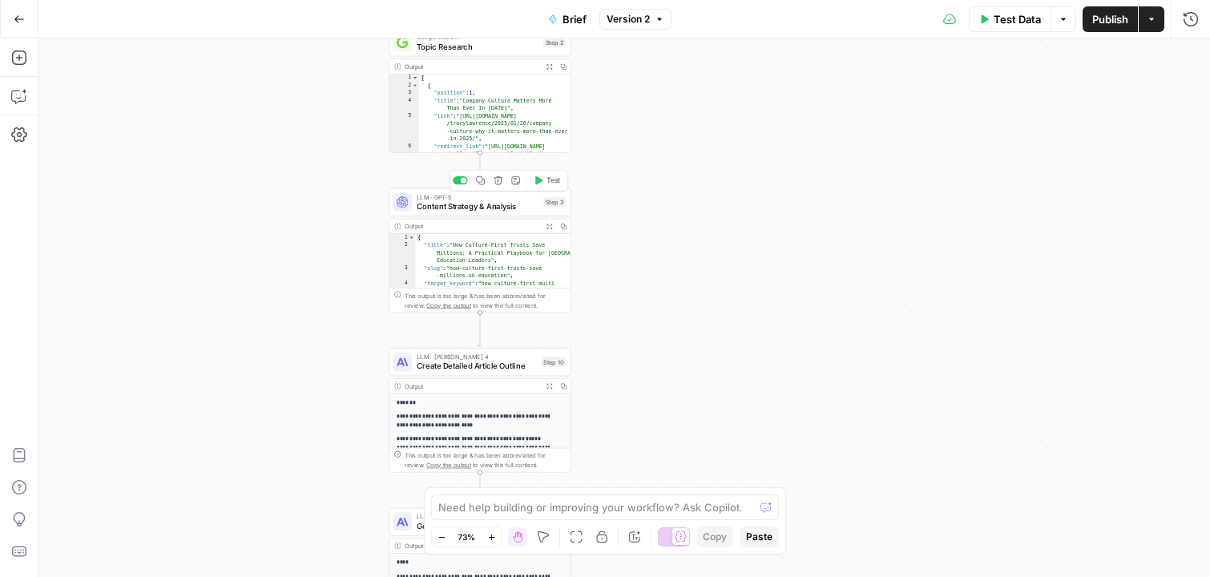
click at [469, 212] on div "LLM · GPT-5 Content Strategy & Analysis Step 3 Copy step Delete step Add Note T…" at bounding box center [480, 202] width 182 height 28
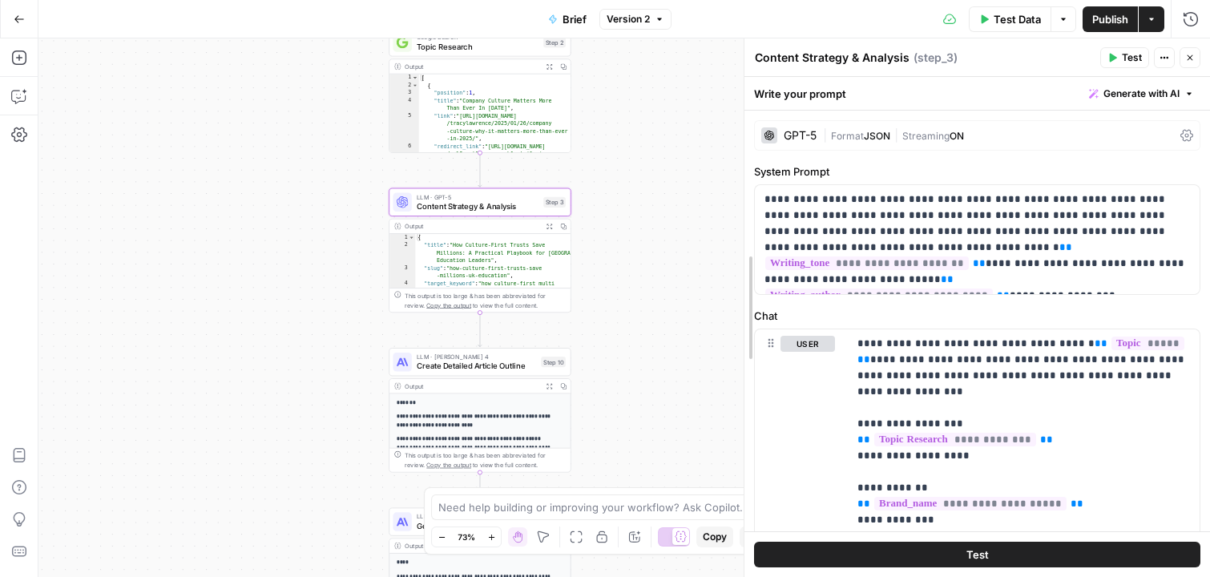
drag, startPoint x: 854, startPoint y: 206, endPoint x: 713, endPoint y: 217, distance: 140.7
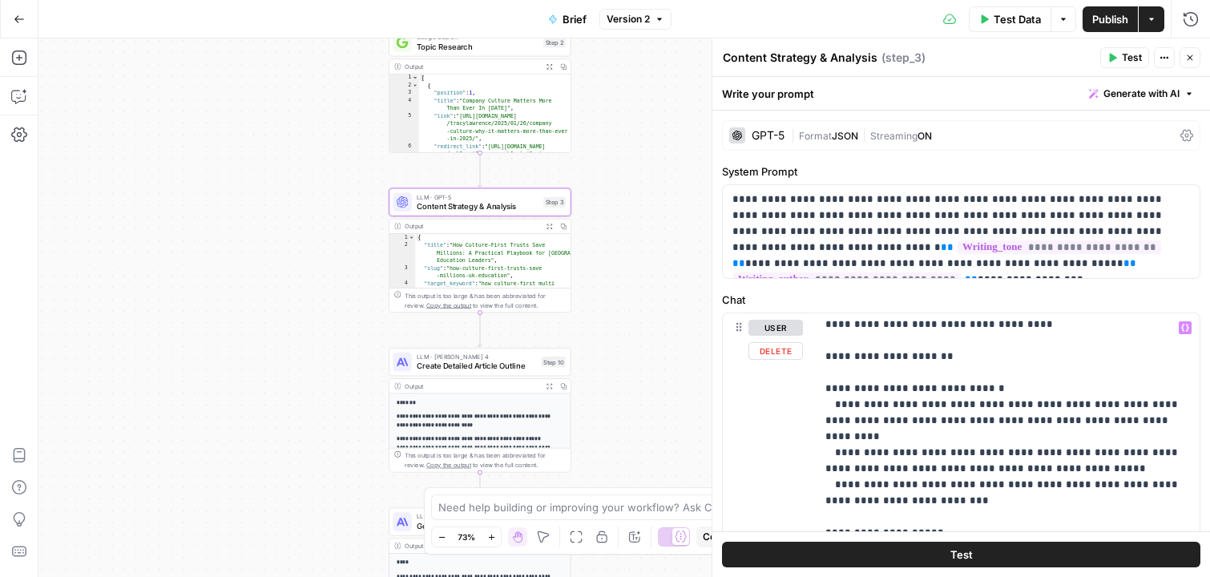
scroll to position [448, 0]
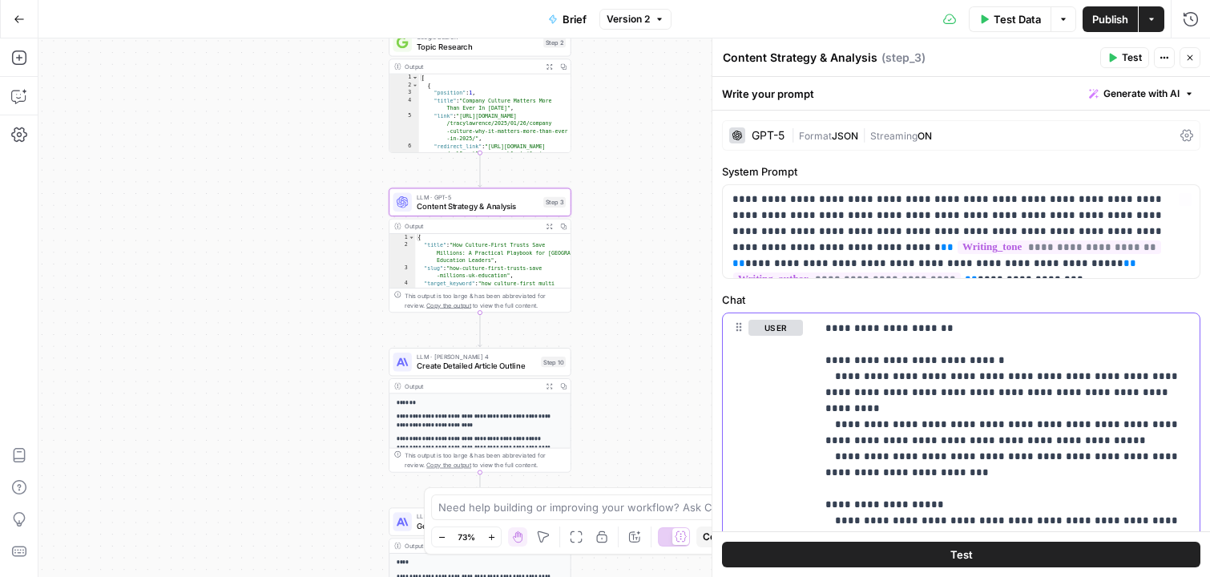
click at [754, 329] on button "user" at bounding box center [776, 328] width 55 height 16
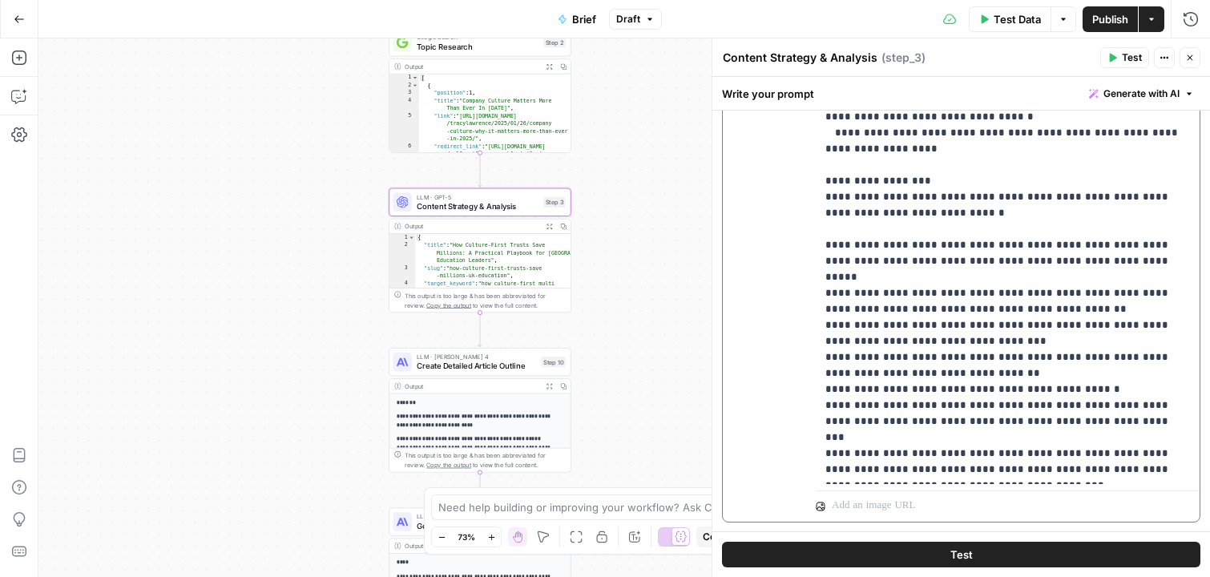
scroll to position [520, 0]
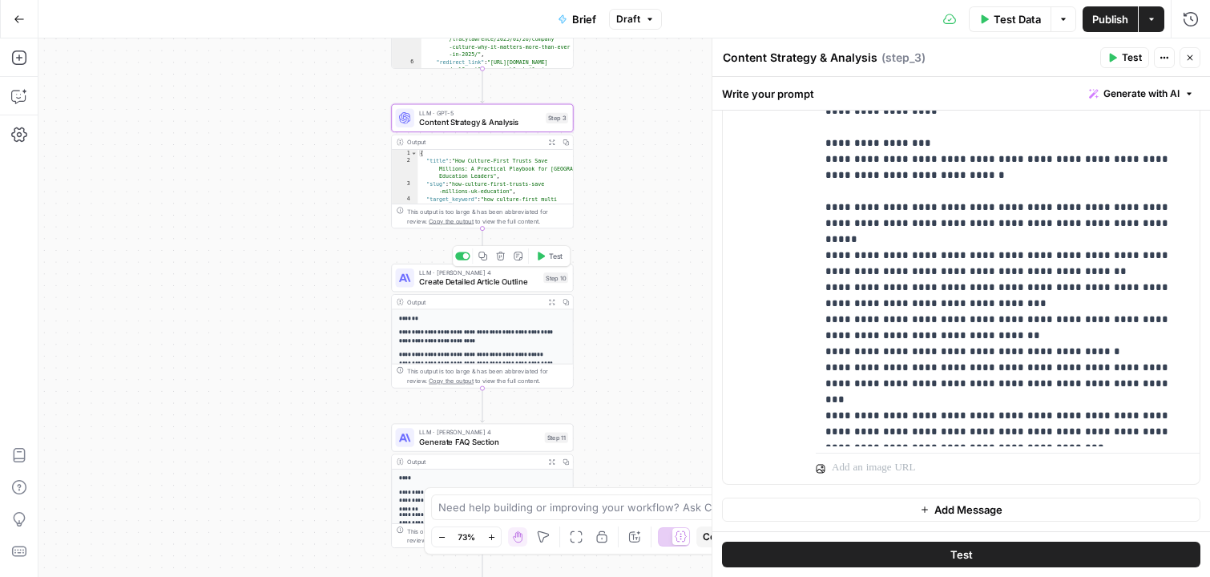
click at [499, 285] on span "Create Detailed Article Outline" at bounding box center [479, 282] width 120 height 12
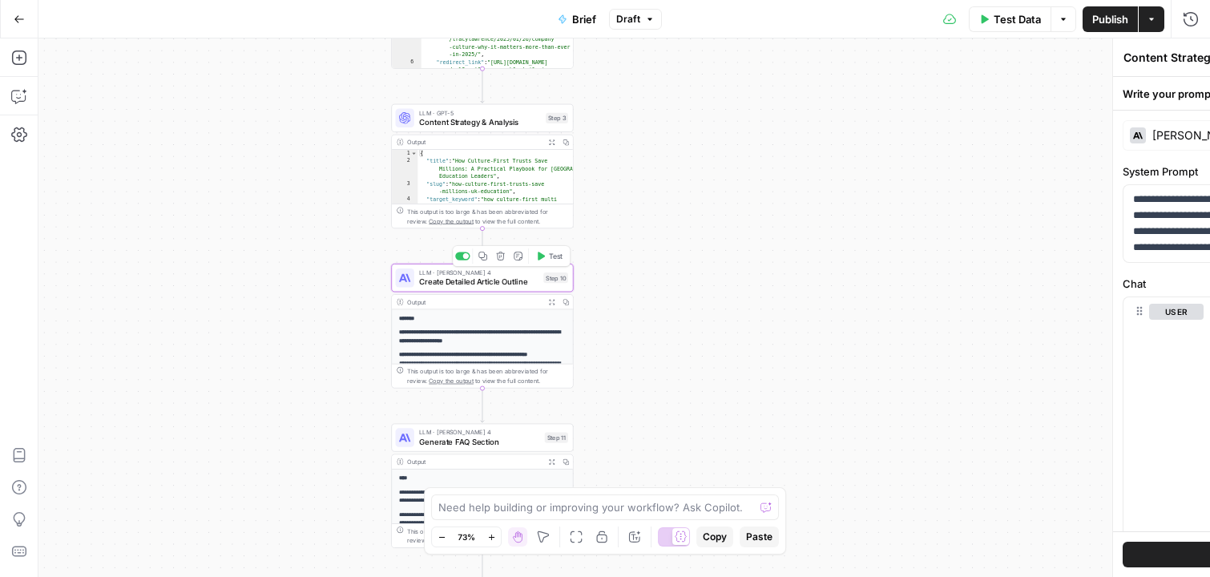
type textarea "Create Detailed Article Outline"
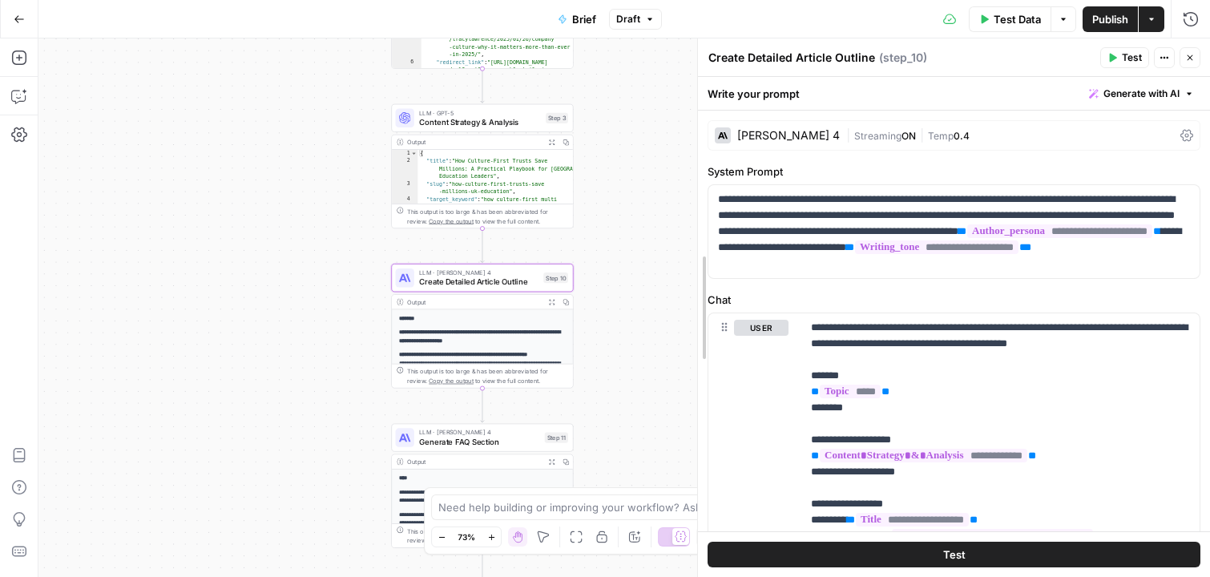
drag, startPoint x: 713, startPoint y: 304, endPoint x: 536, endPoint y: 303, distance: 177.2
click at [536, 303] on body "Mo New Home Browse Insights Opportunities Your Data Recent Grids Write Informat…" at bounding box center [605, 288] width 1210 height 577
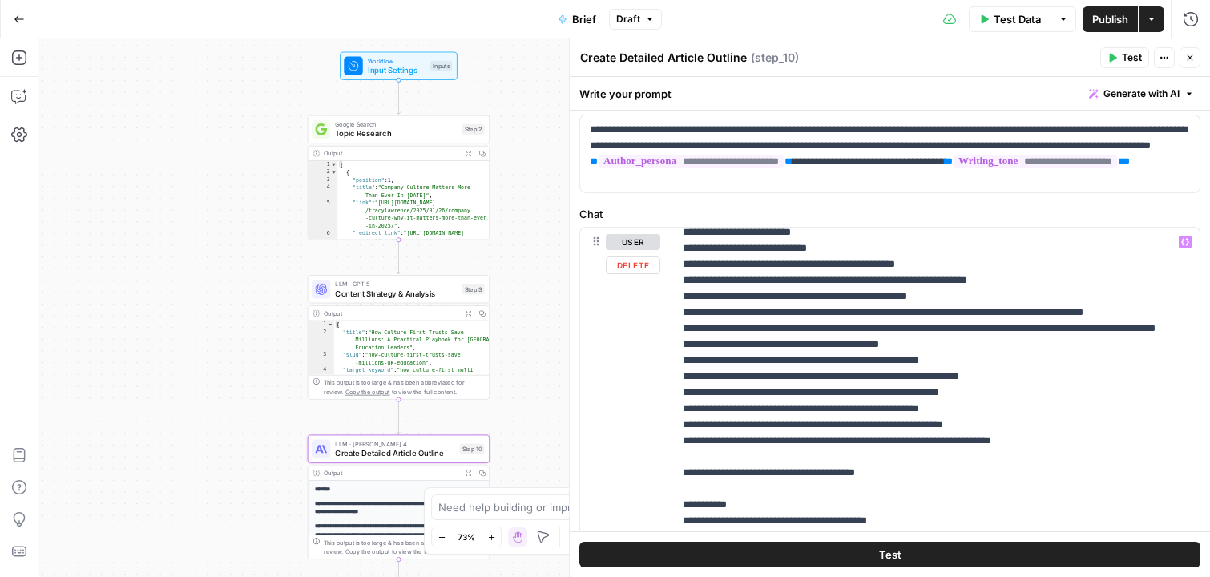
scroll to position [656, 0]
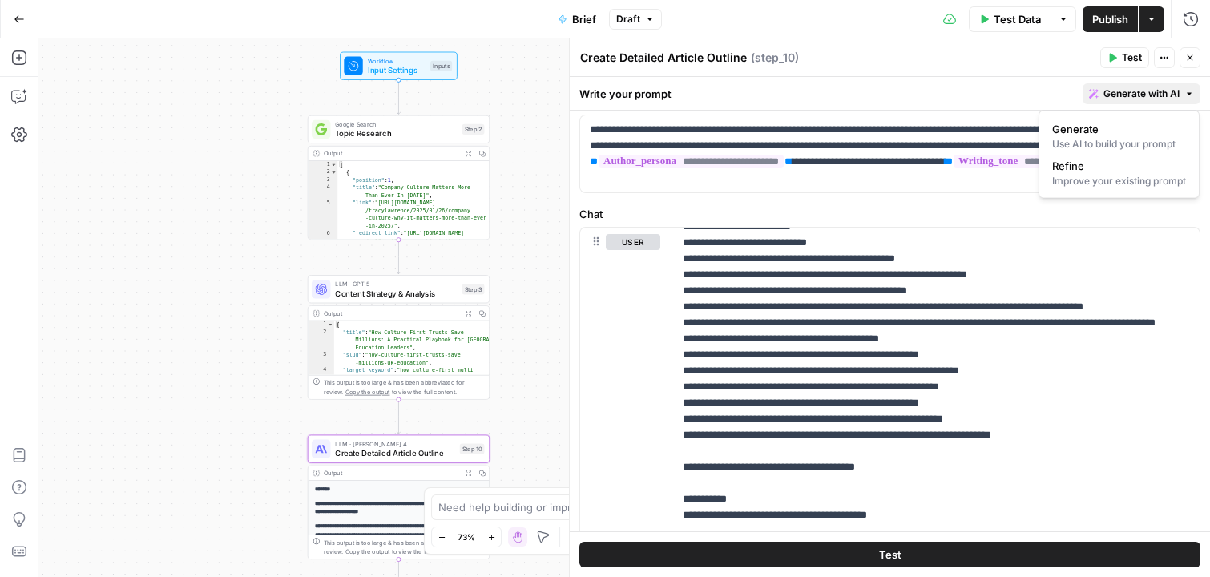
click at [1138, 99] on span "Generate with AI" at bounding box center [1142, 94] width 76 height 14
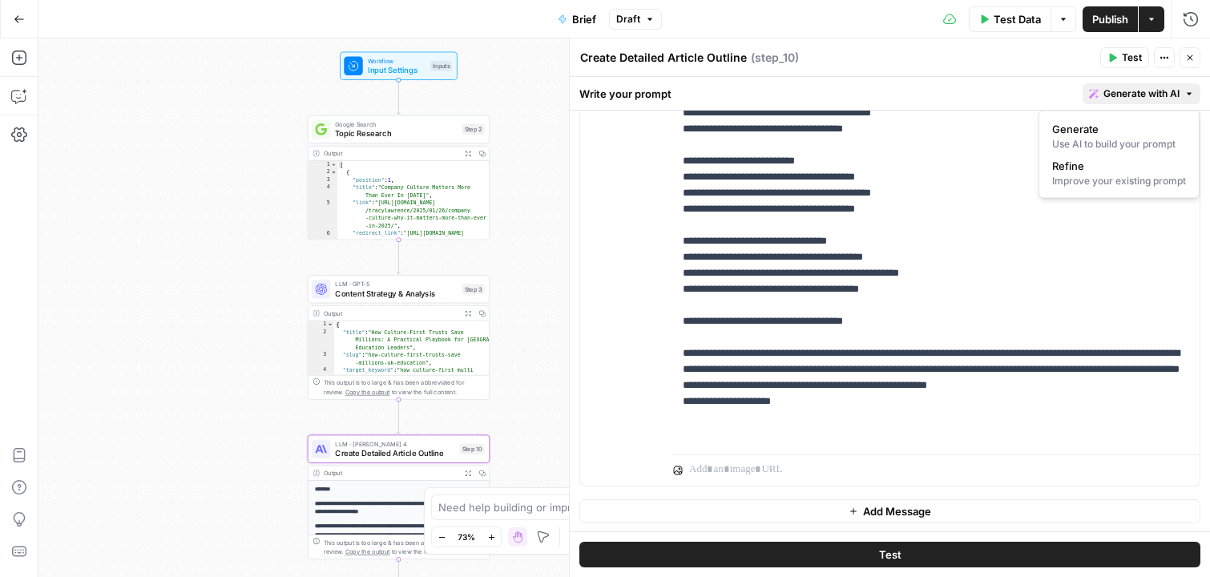
scroll to position [504, 0]
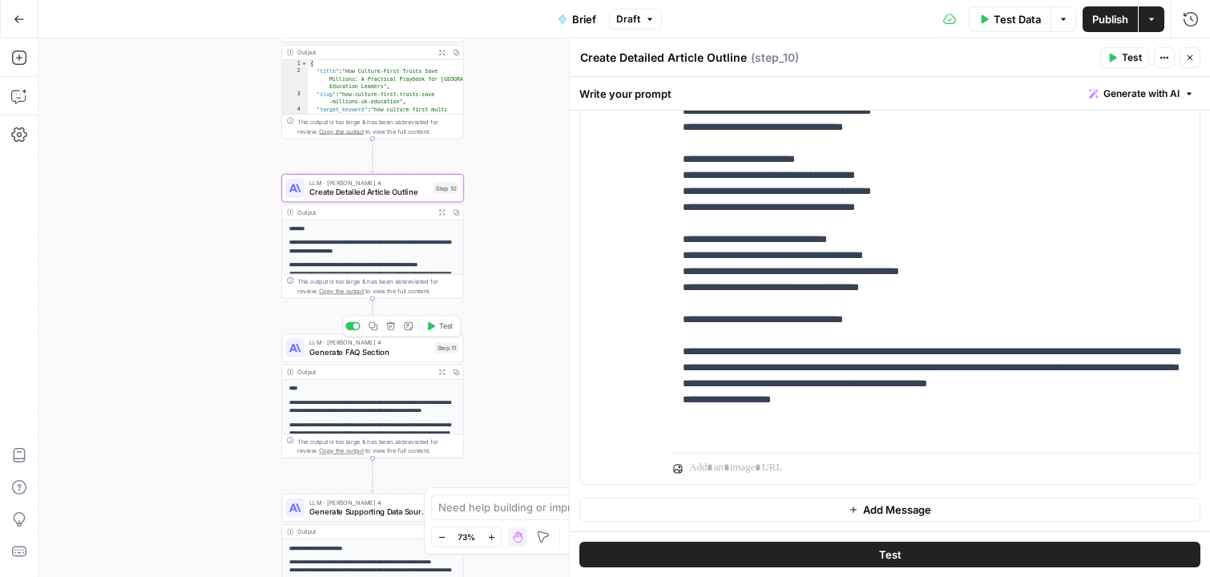
click at [328, 349] on span "Generate FAQ Section" at bounding box center [369, 352] width 121 height 12
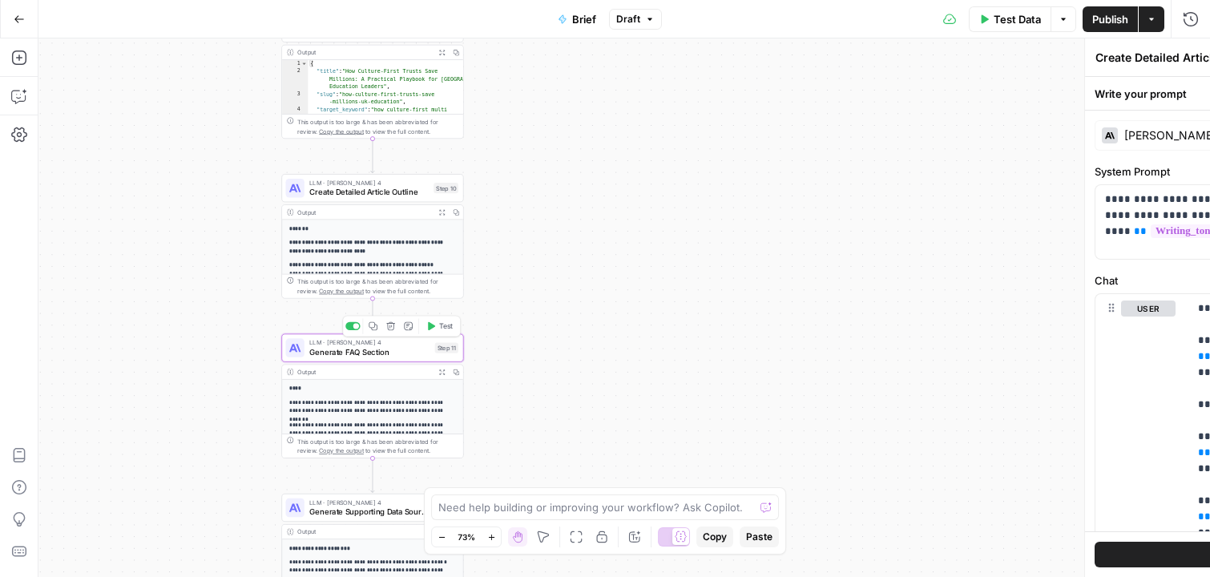
type textarea "Generate FAQ Section"
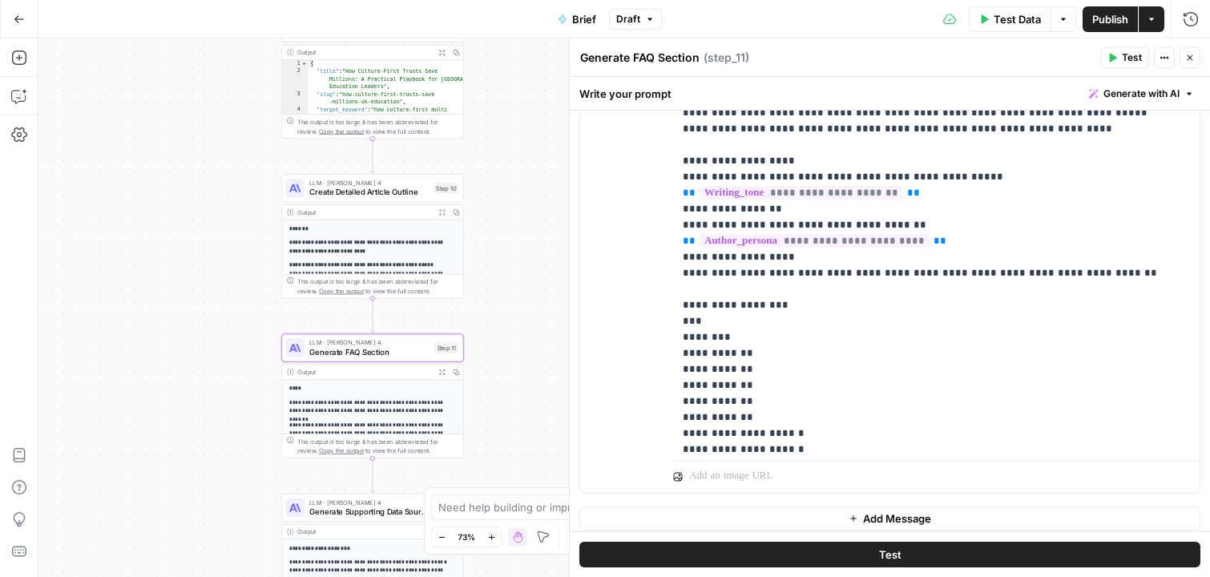
scroll to position [674, 0]
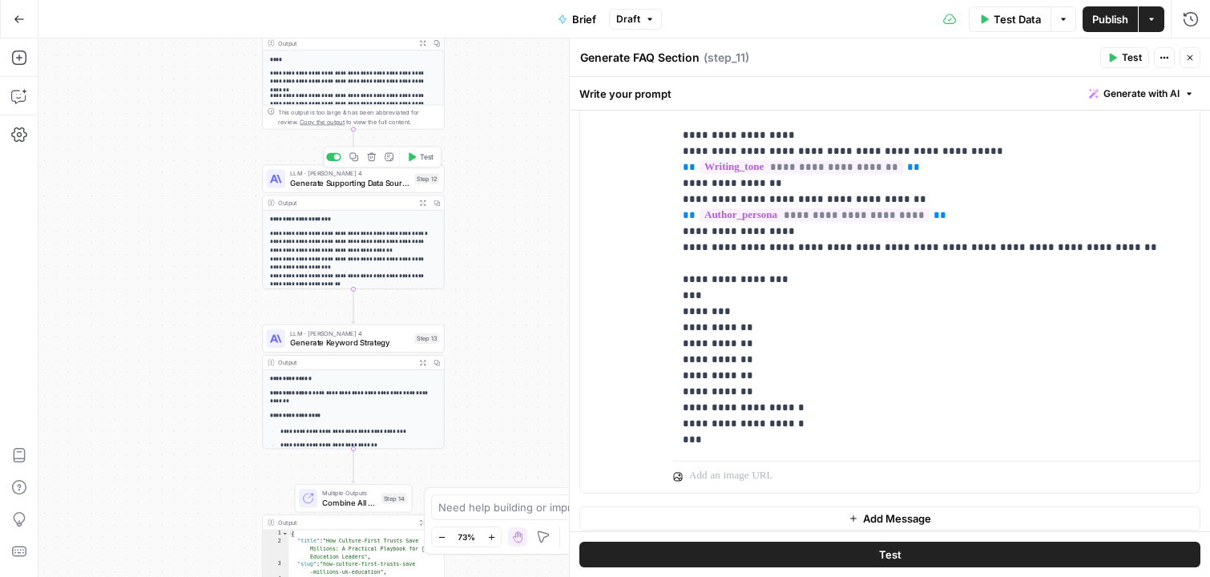
click at [293, 184] on span "Generate Supporting Data Sources" at bounding box center [350, 183] width 120 height 12
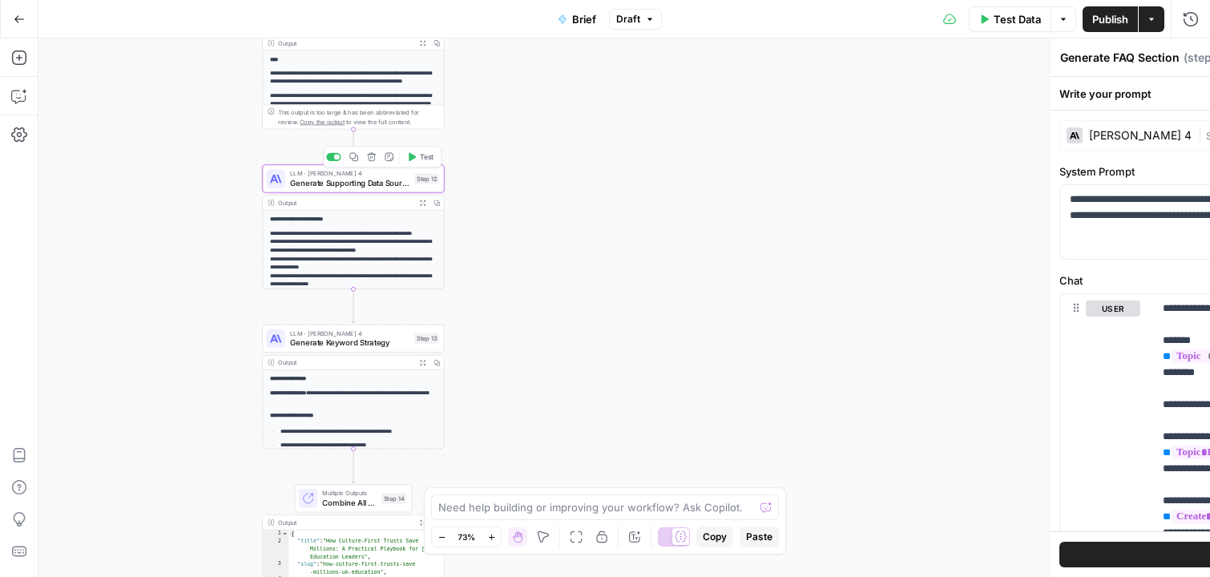
type textarea "Generate Supporting Data Sources"
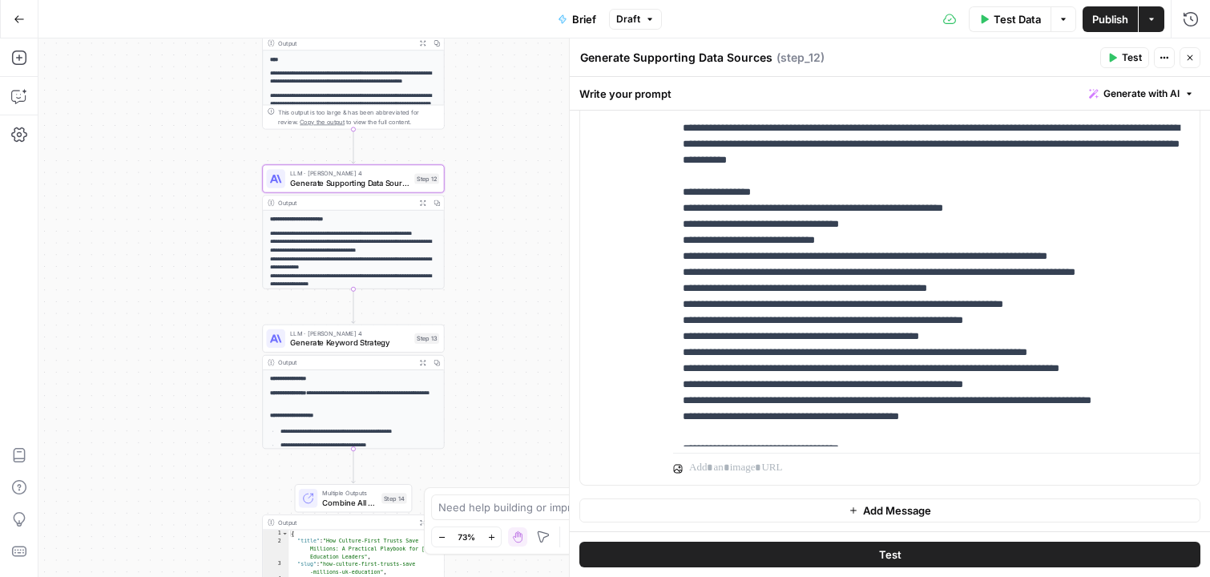
scroll to position [500, 0]
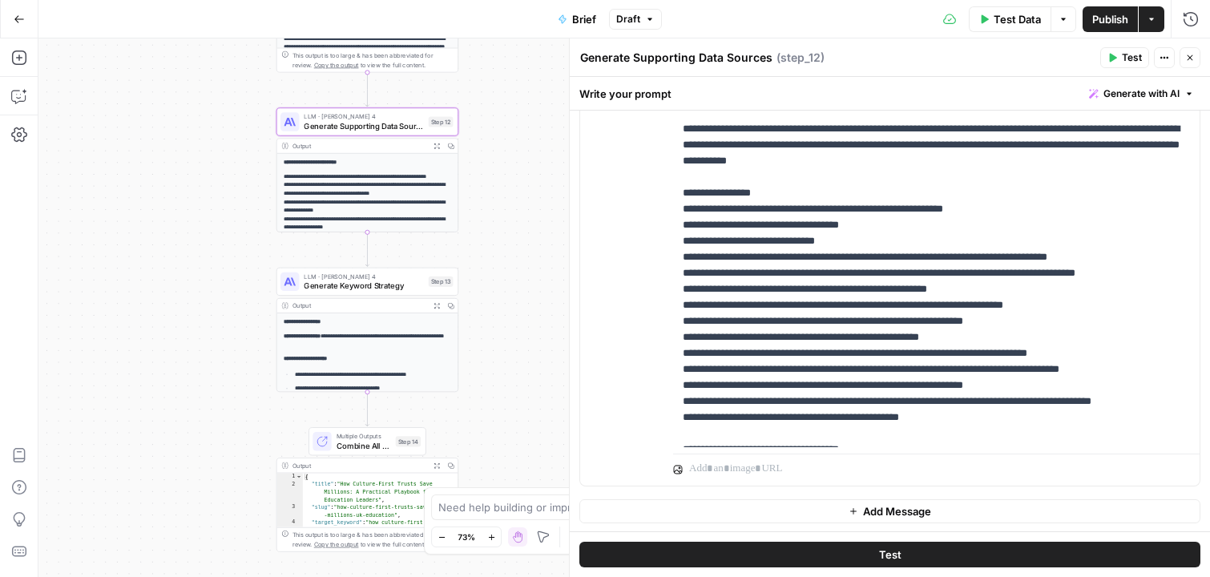
click at [360, 291] on span "Generate Keyword Strategy" at bounding box center [364, 286] width 120 height 12
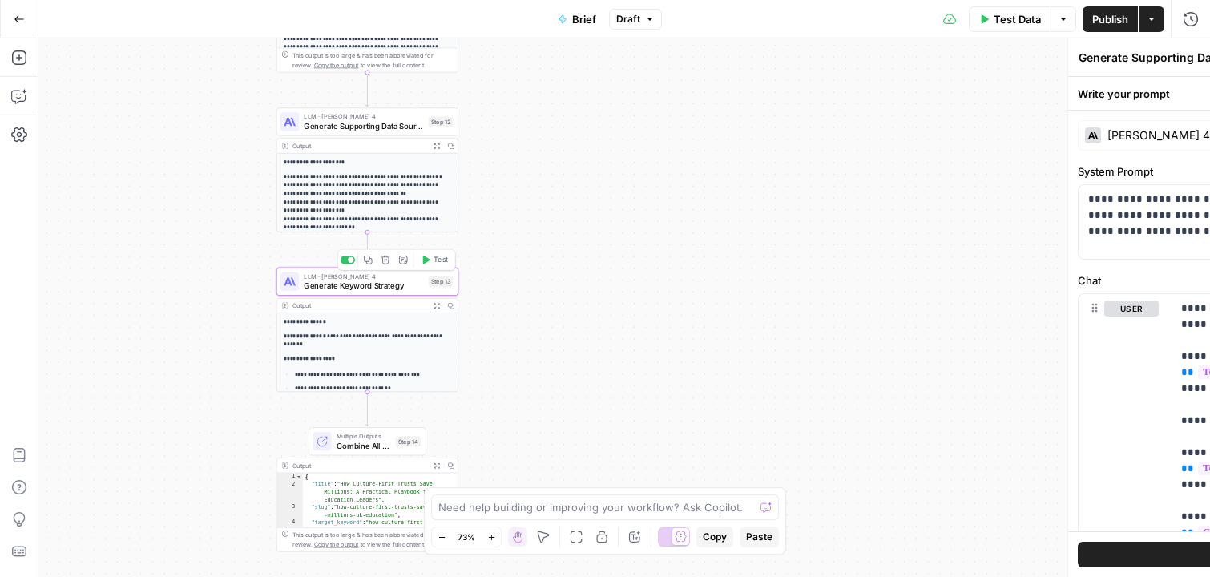
type textarea "Generate Keyword Strategy"
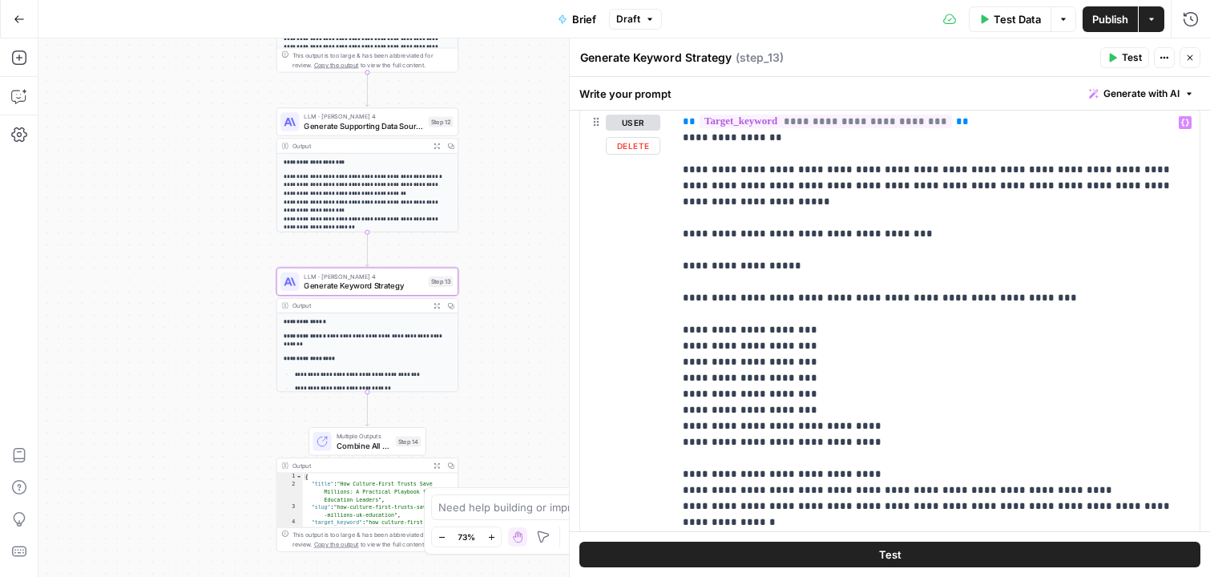
scroll to position [211, 0]
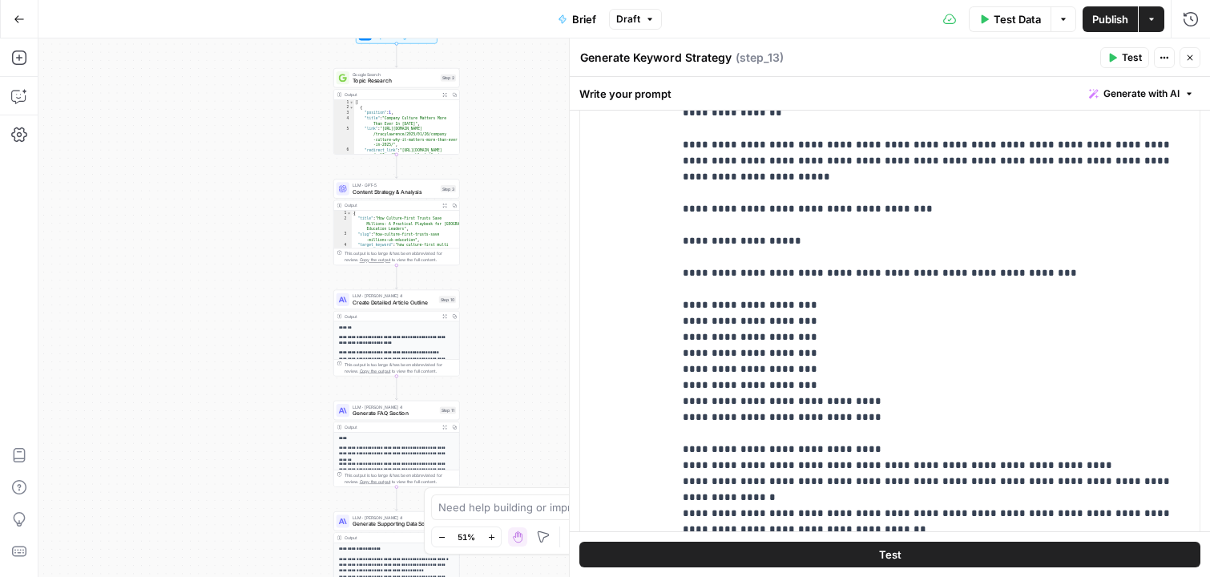
click at [1144, 88] on span "Generate with AI" at bounding box center [1142, 94] width 76 height 14
click at [14, 91] on icon "button" at bounding box center [18, 97] width 14 height 13
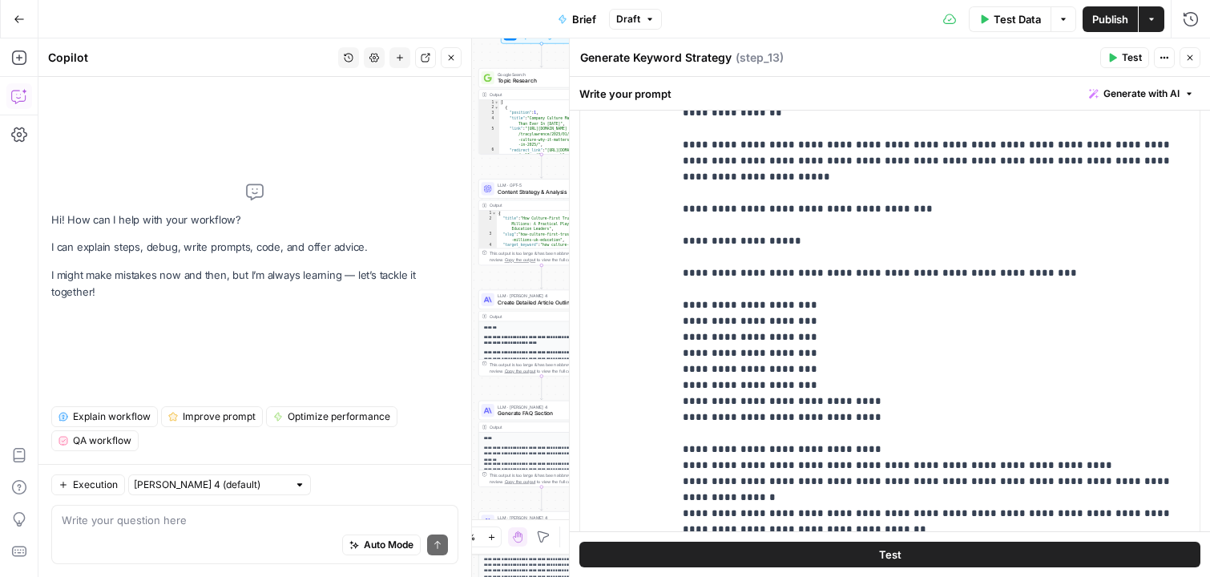
click at [281, 552] on div "Auto Mode Send" at bounding box center [255, 545] width 386 height 35
click at [450, 62] on icon "button" at bounding box center [451, 58] width 10 height 10
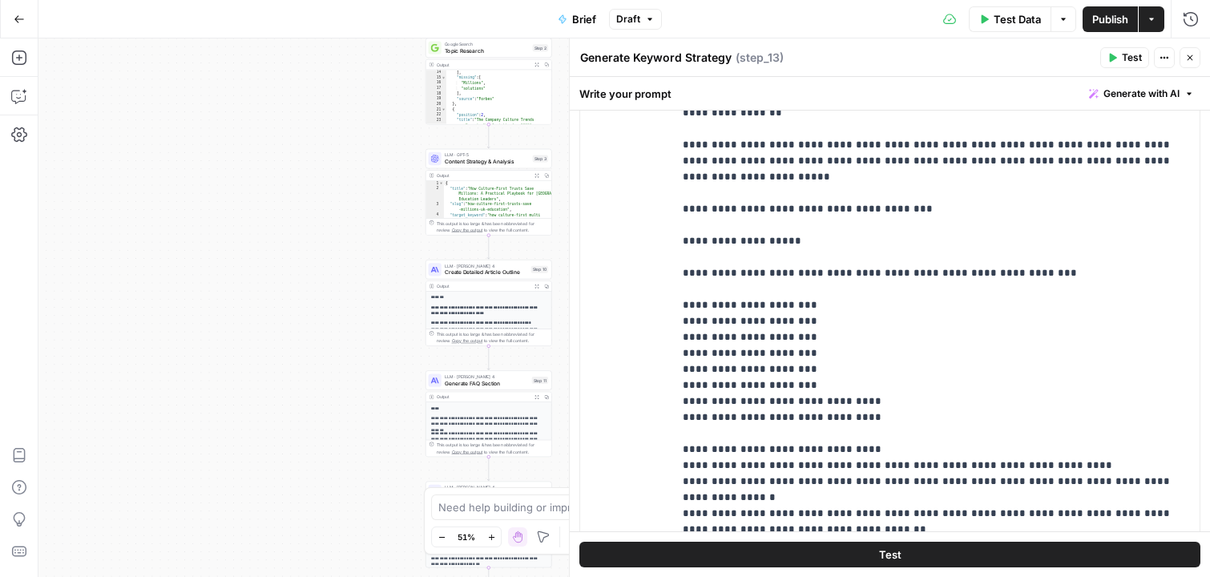
scroll to position [99, 0]
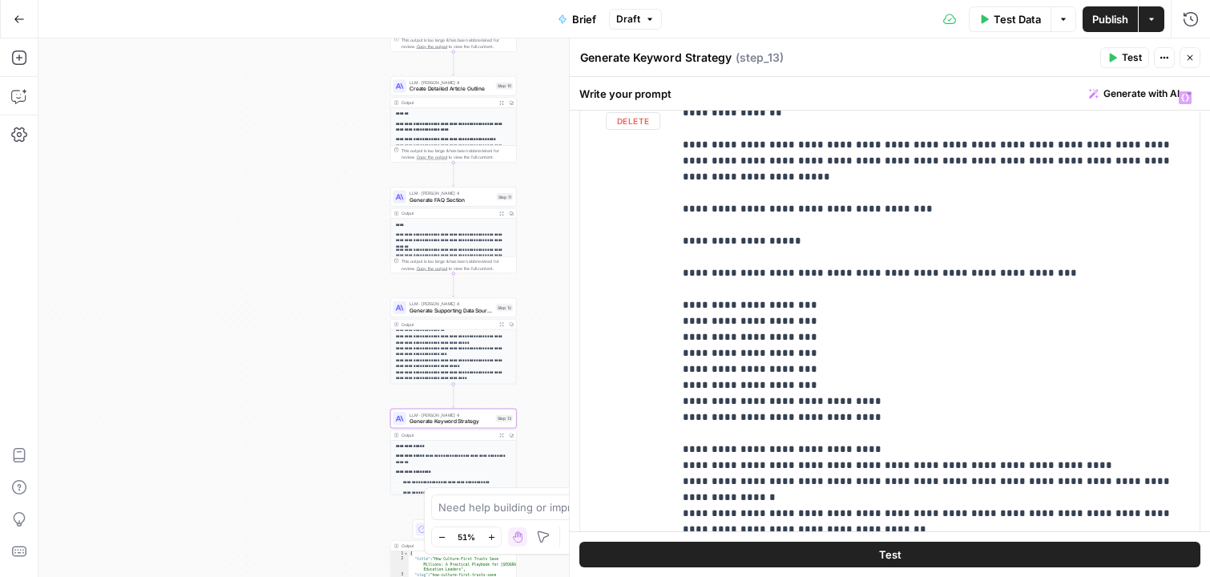
click at [1117, 24] on span "Publish" at bounding box center [1111, 19] width 36 height 16
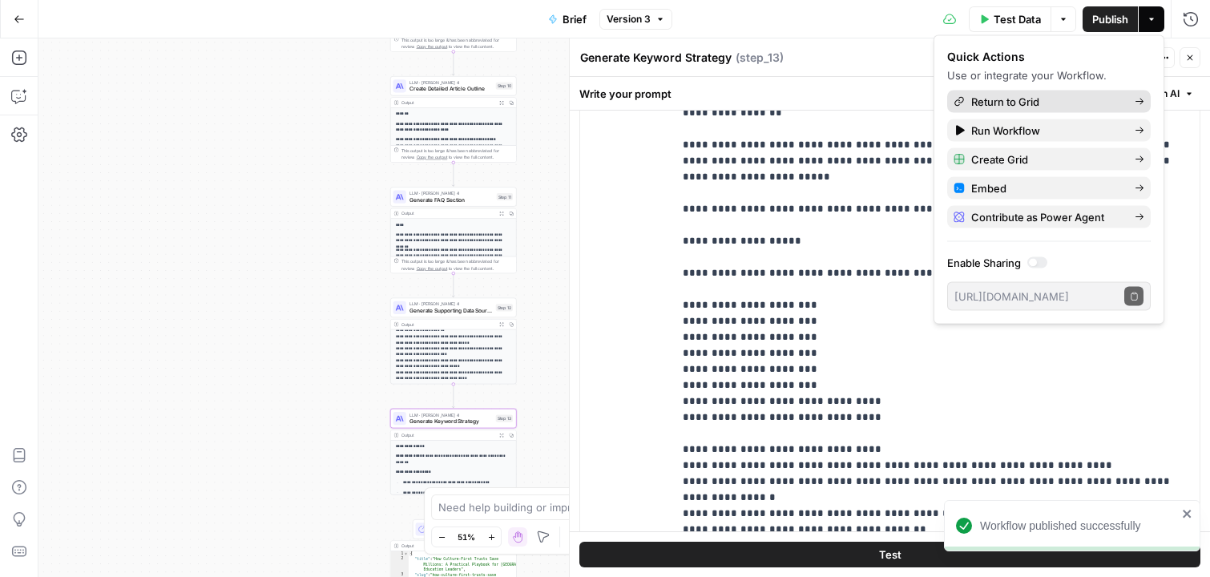
click at [1033, 97] on span "Return to Grid" at bounding box center [1047, 102] width 151 height 16
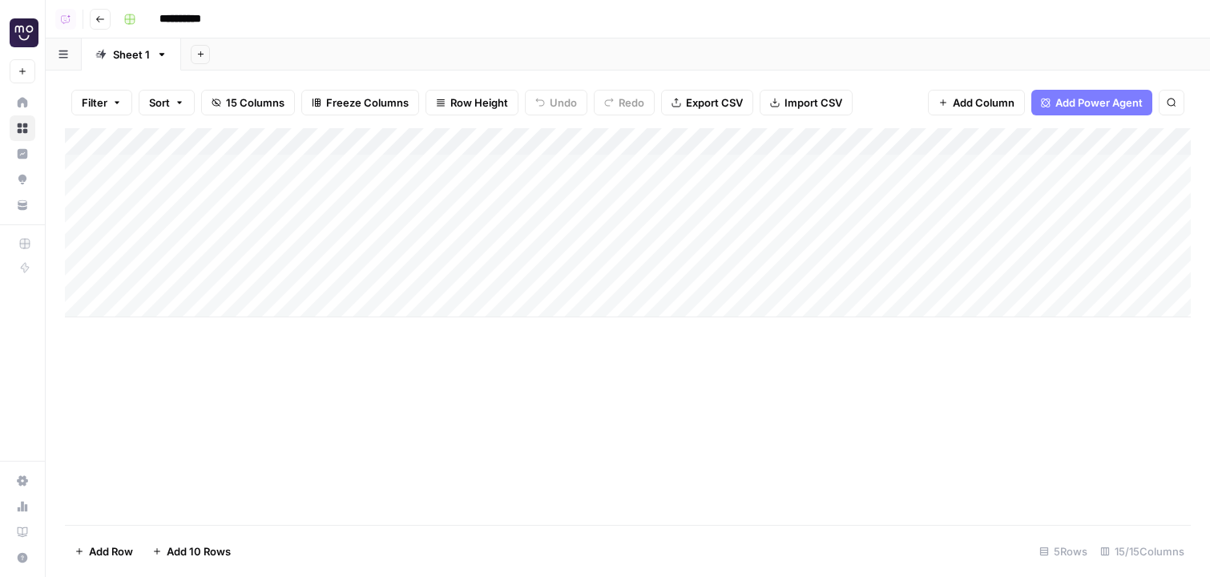
click at [212, 186] on div "Add Column" at bounding box center [628, 222] width 1126 height 189
click at [187, 170] on div "Add Column" at bounding box center [628, 222] width 1126 height 189
click at [187, 170] on textarea "**********" at bounding box center [248, 169] width 257 height 22
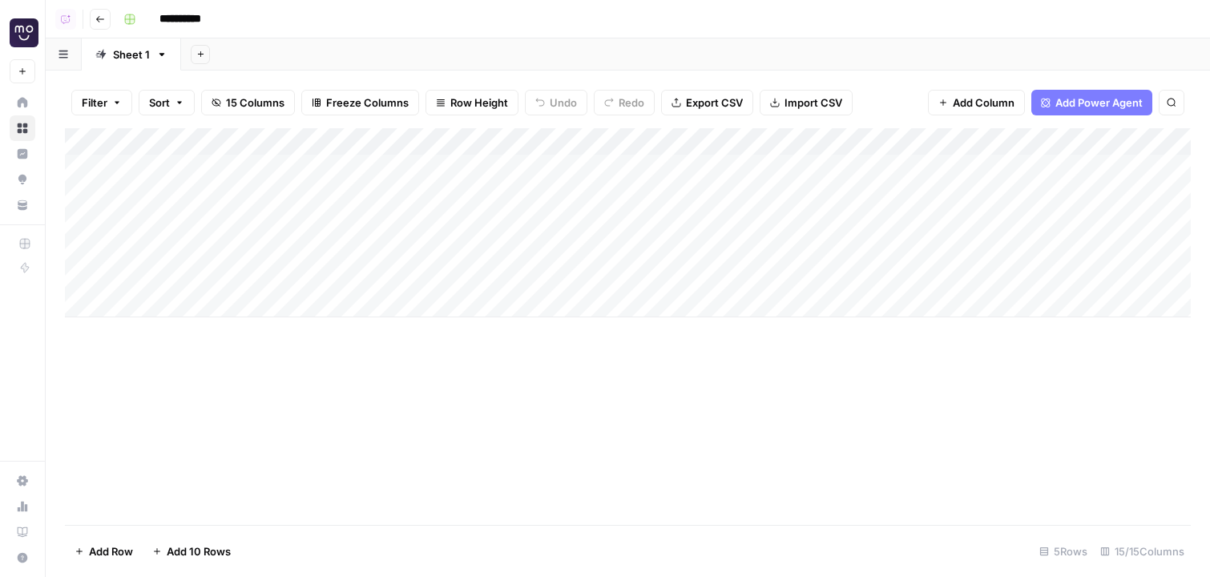
click at [195, 195] on div "Add Column" at bounding box center [628, 222] width 1126 height 189
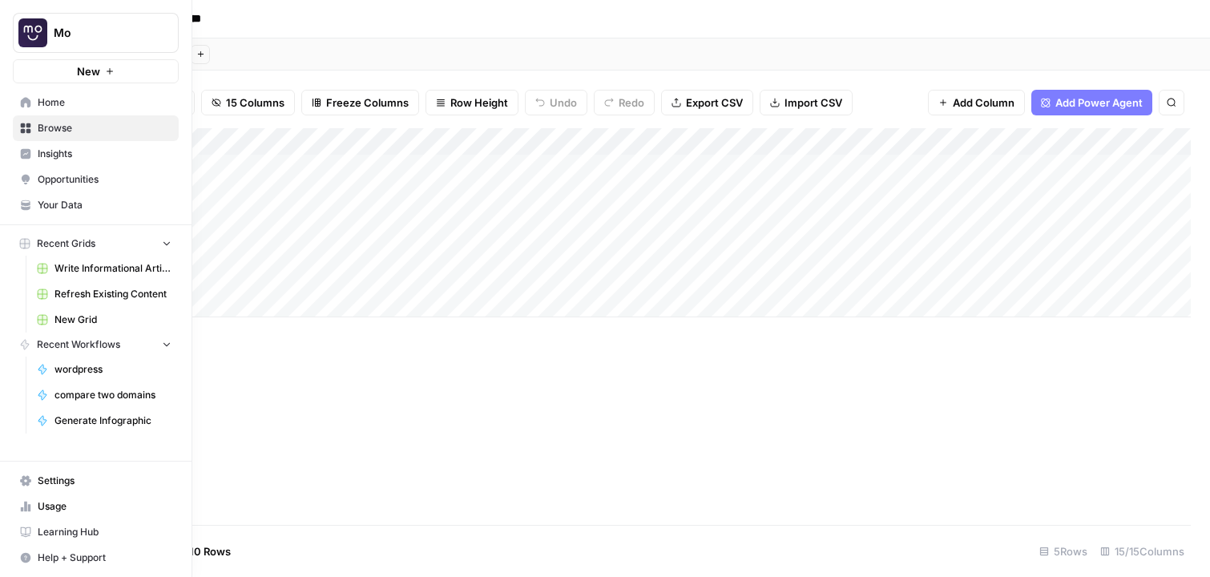
click at [66, 216] on link "Your Data" at bounding box center [96, 205] width 166 height 26
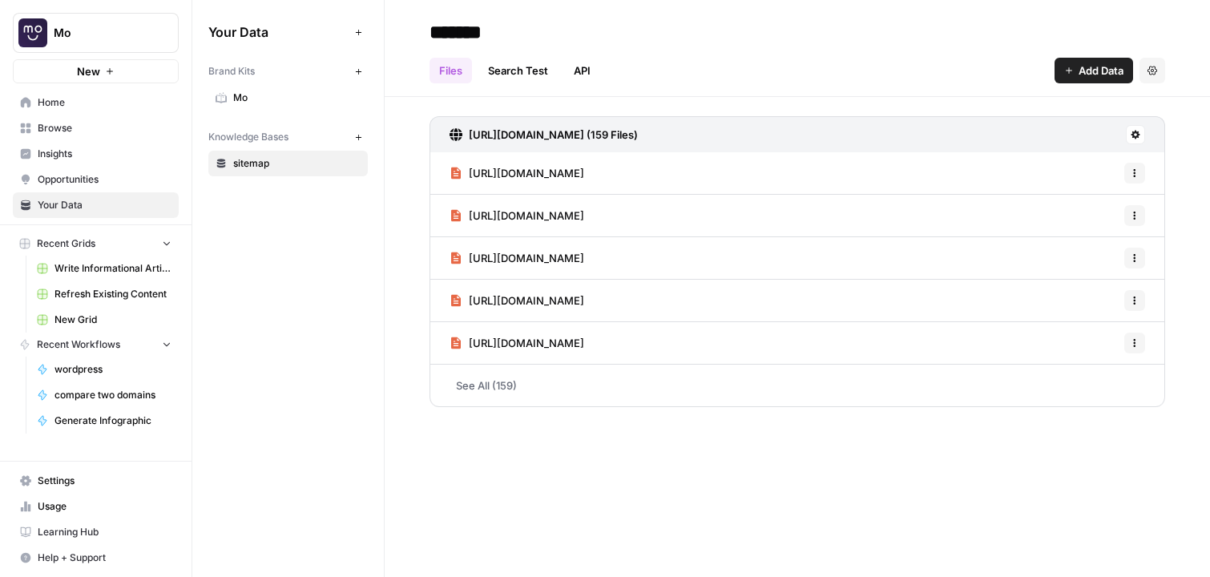
click at [269, 111] on div "Brand Kits New Mo Knowledge Bases New sitemap" at bounding box center [288, 117] width 160 height 119
click at [270, 99] on span "Mo" at bounding box center [296, 98] width 127 height 14
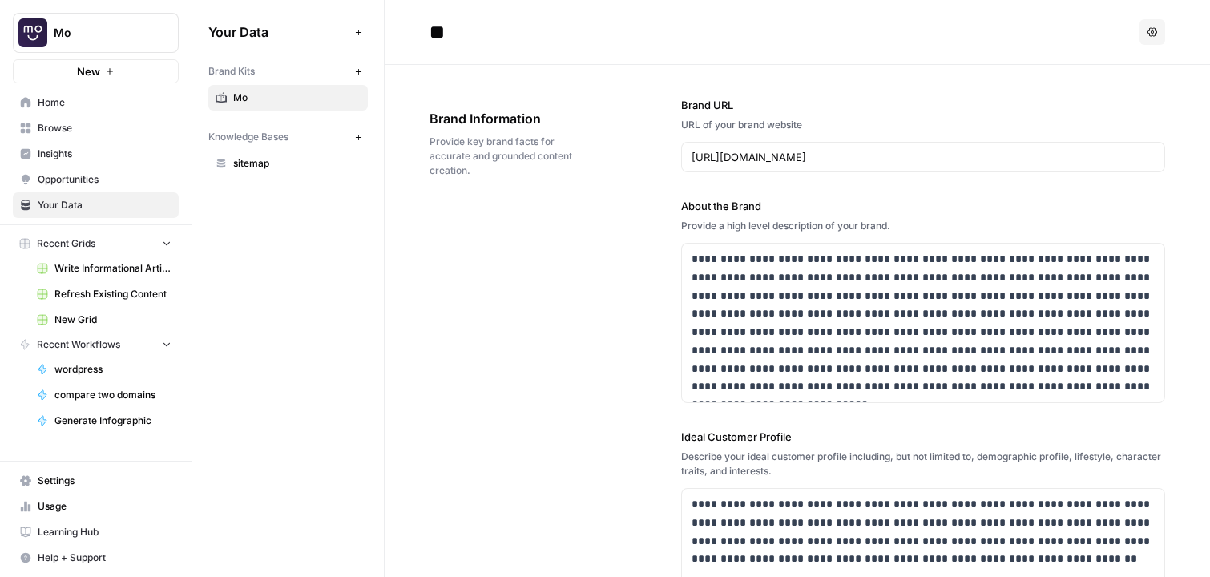
click at [88, 131] on span "Browse" at bounding box center [105, 128] width 134 height 14
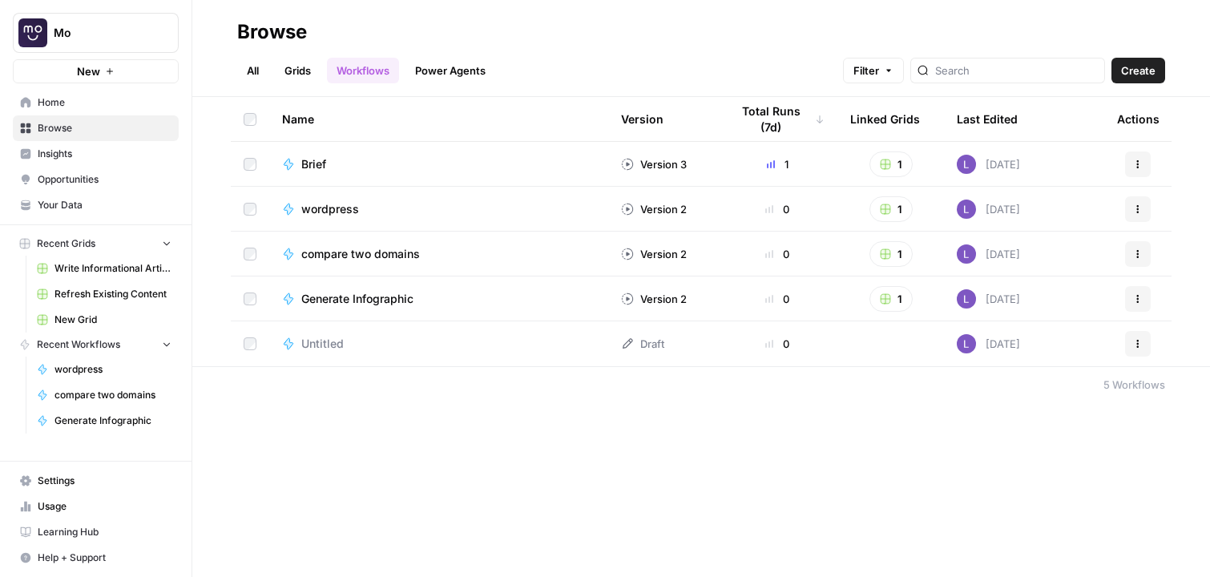
click at [103, 176] on span "Opportunities" at bounding box center [105, 179] width 134 height 14
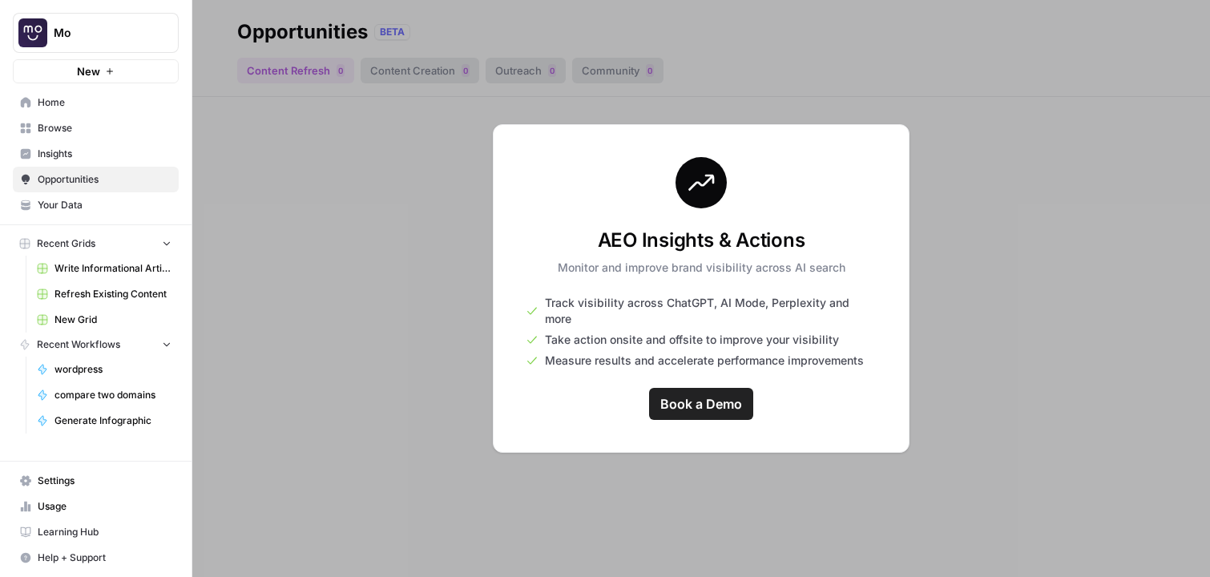
click at [87, 160] on span "Insights" at bounding box center [105, 154] width 134 height 14
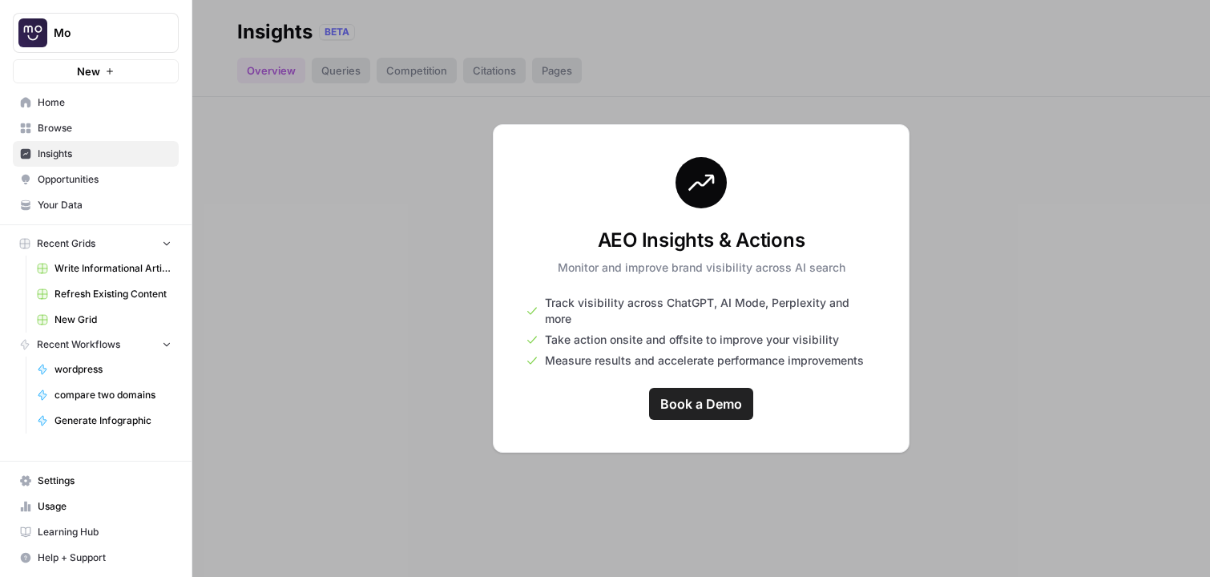
click at [71, 130] on span "Browse" at bounding box center [105, 128] width 134 height 14
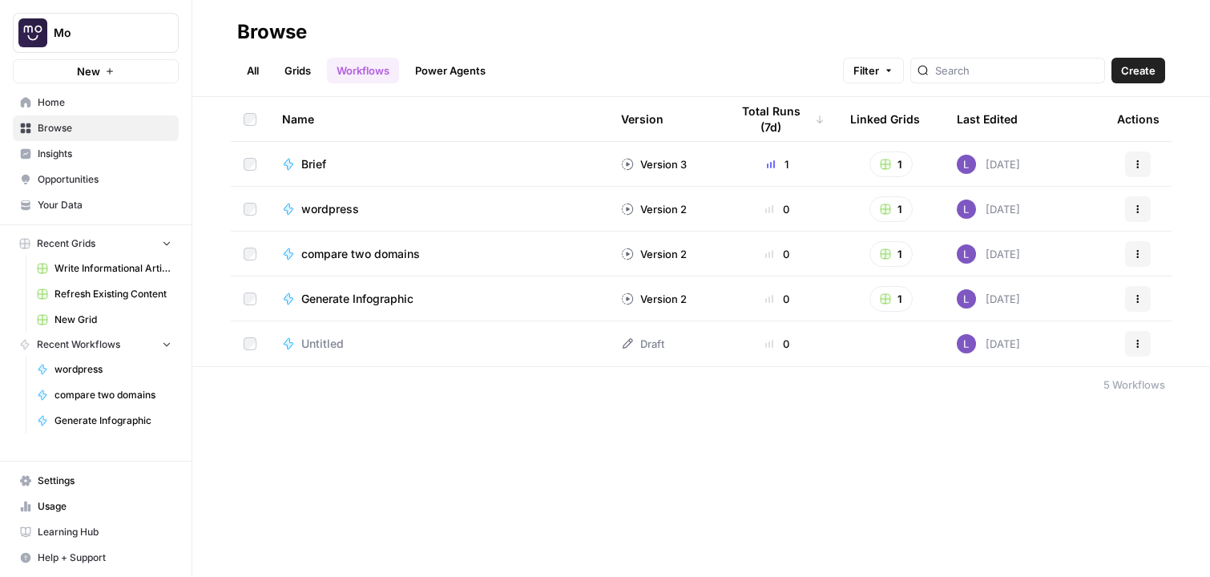
click at [76, 113] on link "Home" at bounding box center [96, 103] width 166 height 26
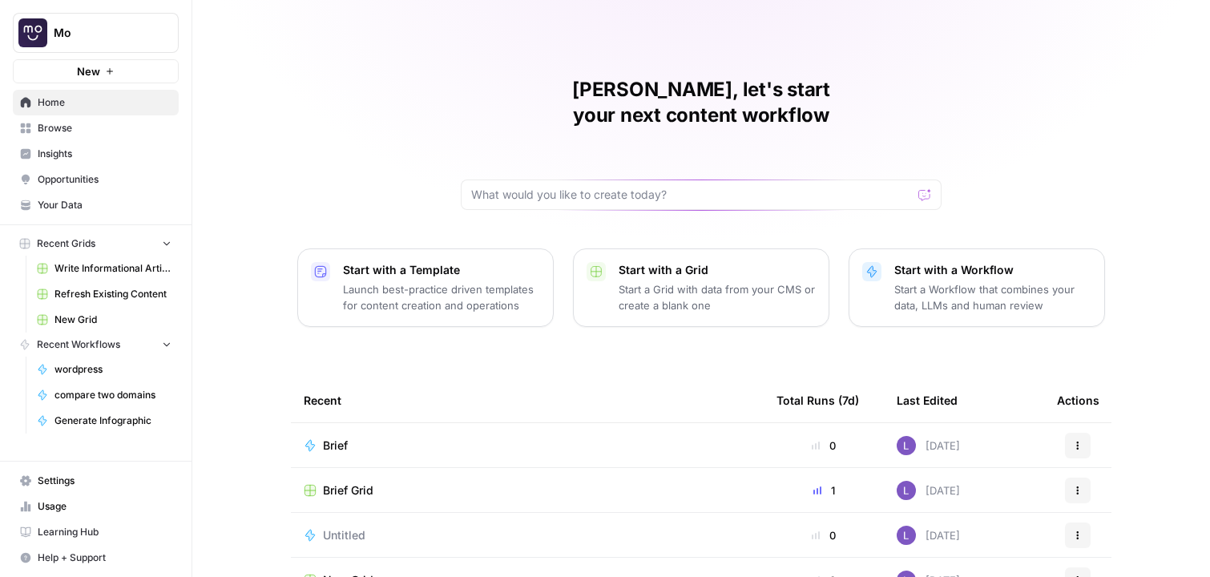
click at [89, 127] on span "Browse" at bounding box center [105, 128] width 134 height 14
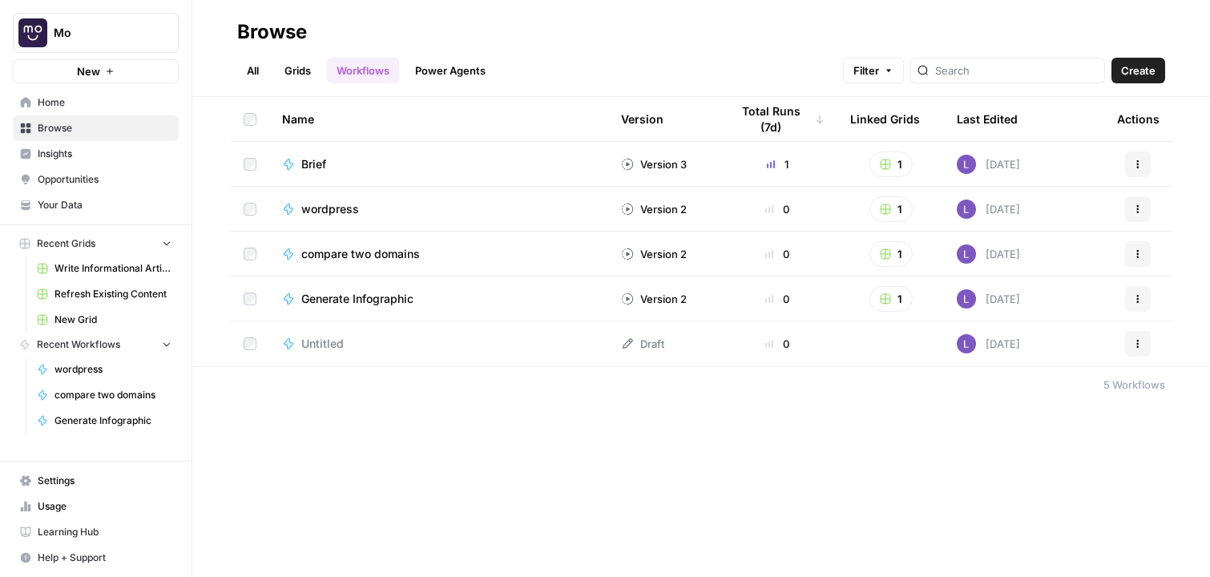
click at [1136, 65] on span "Create" at bounding box center [1138, 71] width 34 height 16
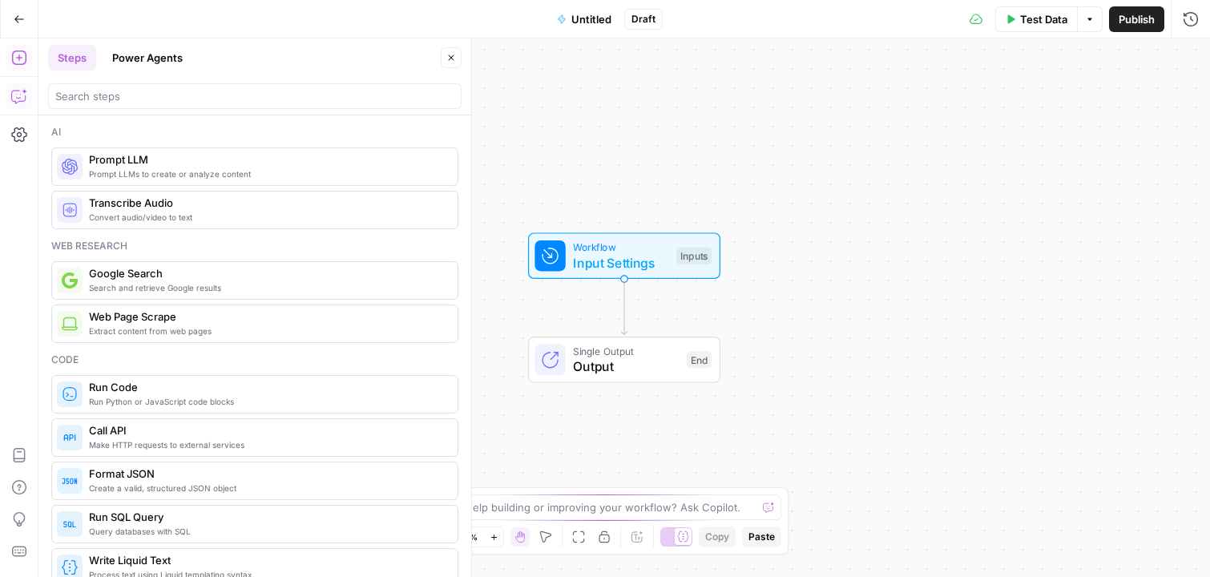
click at [14, 99] on icon "button" at bounding box center [19, 96] width 16 height 16
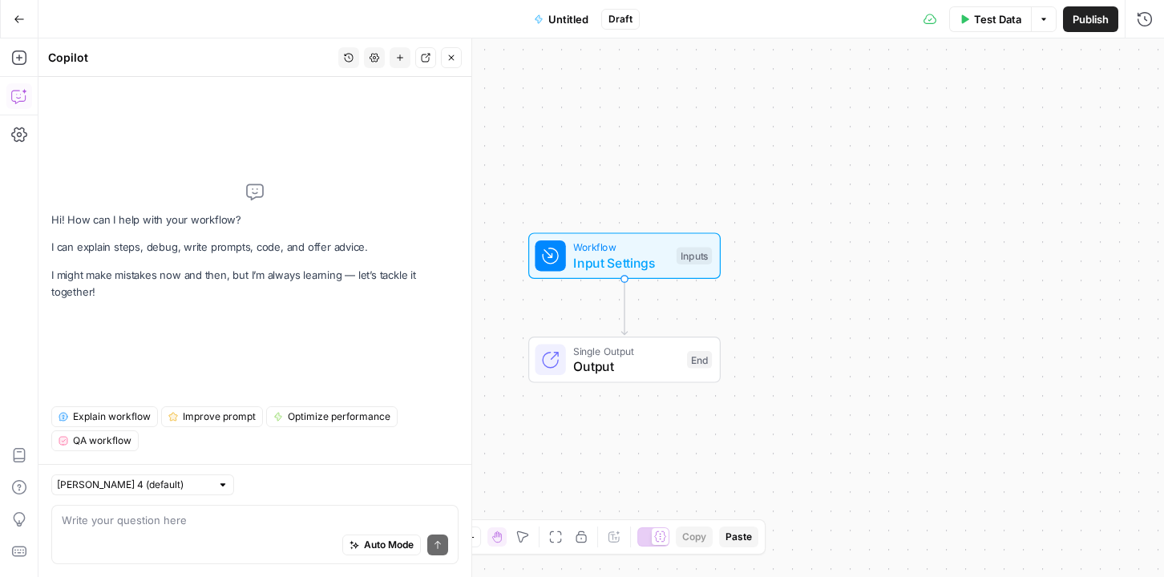
click at [30, 18] on button "Go Back" at bounding box center [19, 19] width 29 height 29
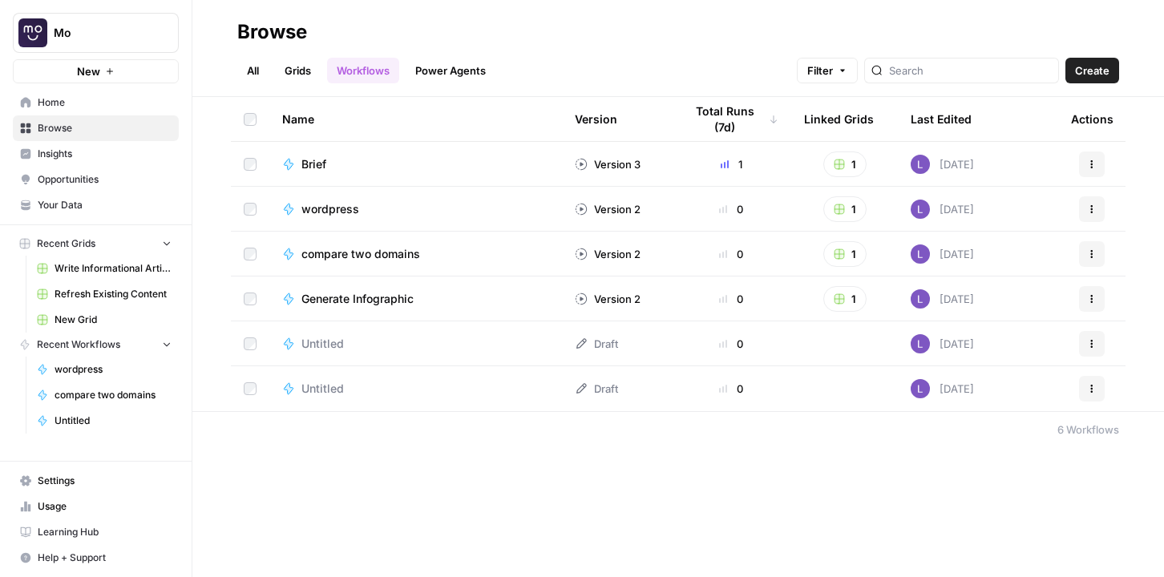
click at [290, 65] on link "Grids" at bounding box center [298, 71] width 46 height 26
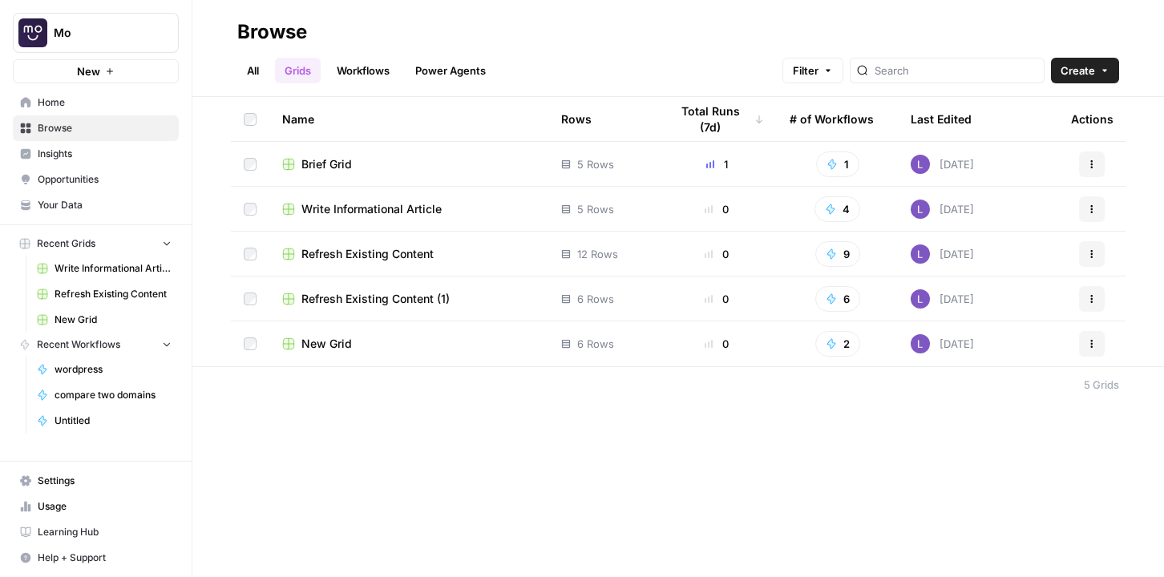
click at [262, 78] on link "All" at bounding box center [252, 71] width 31 height 26
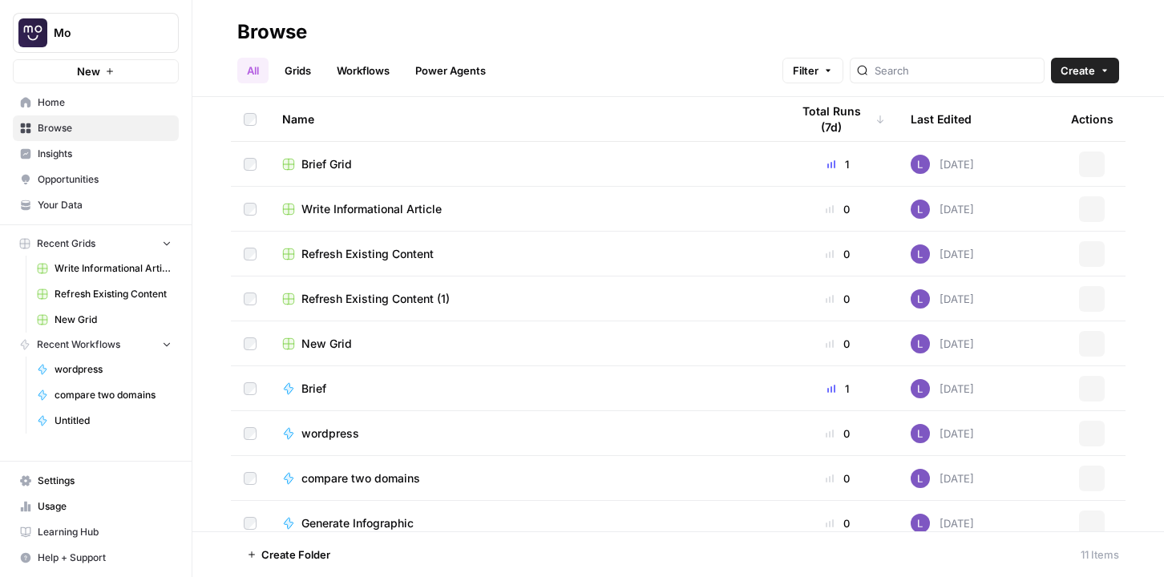
click at [303, 73] on link "Grids" at bounding box center [298, 71] width 46 height 26
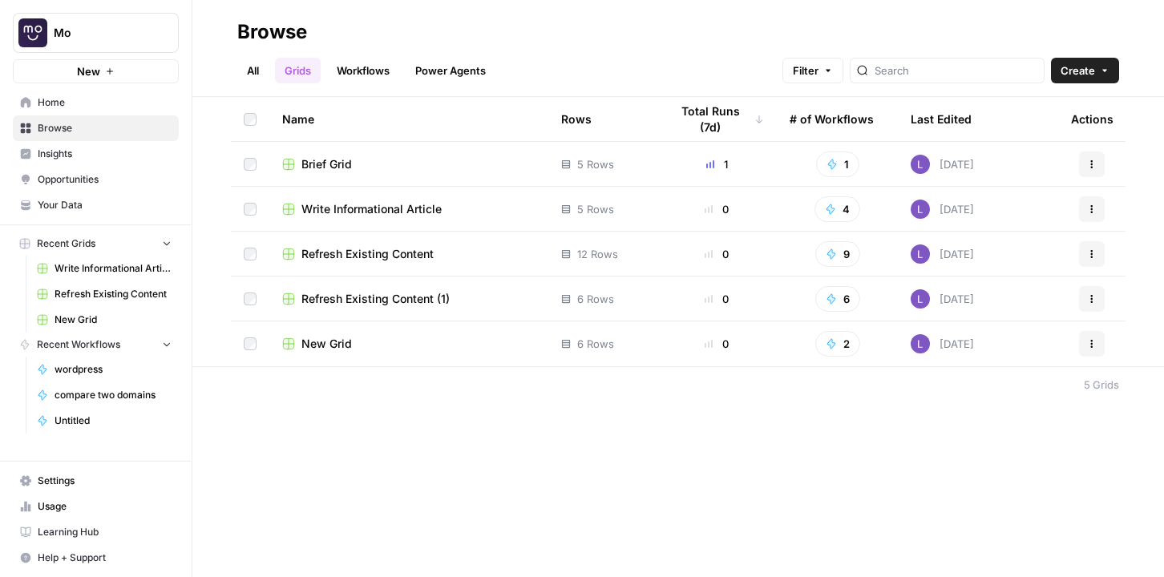
click at [362, 75] on link "Workflows" at bounding box center [363, 71] width 72 height 26
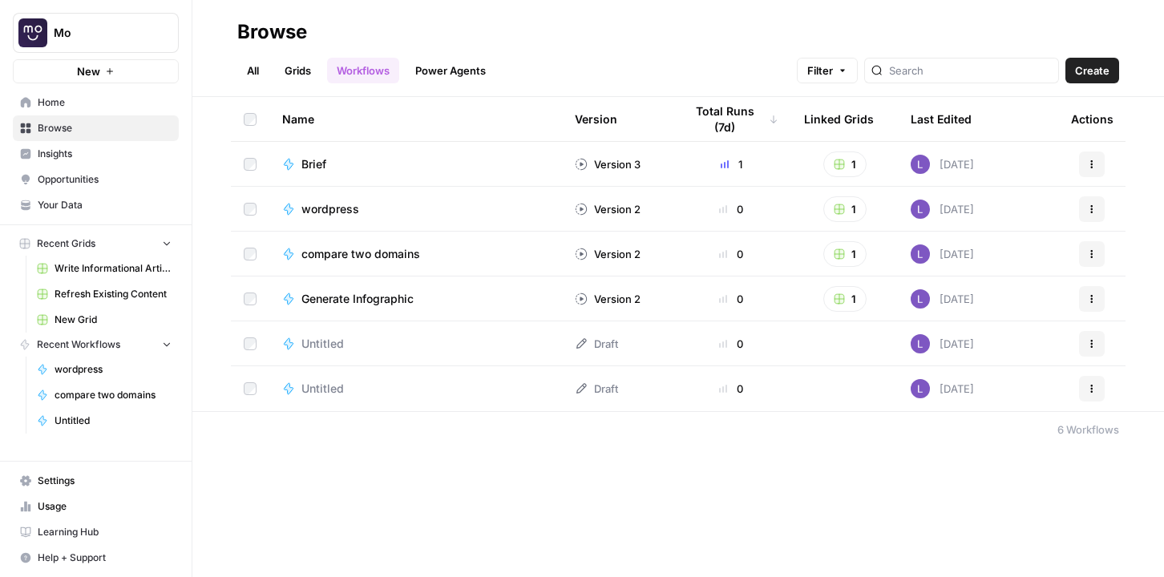
click at [313, 156] on span "Brief" at bounding box center [313, 164] width 25 height 16
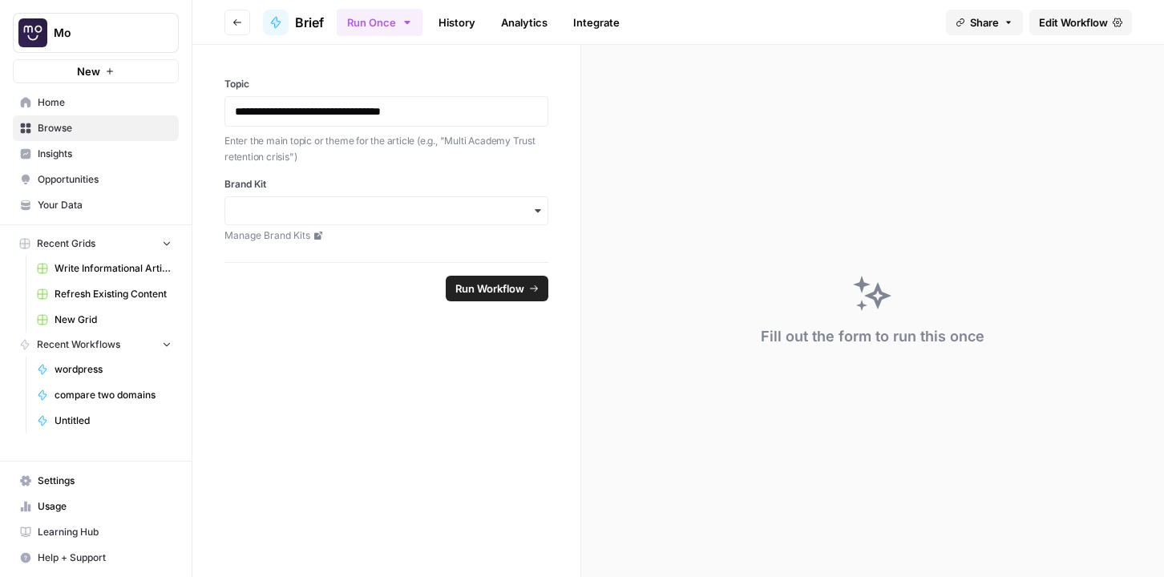
click at [1110, 31] on link "Edit Workflow" at bounding box center [1080, 23] width 103 height 26
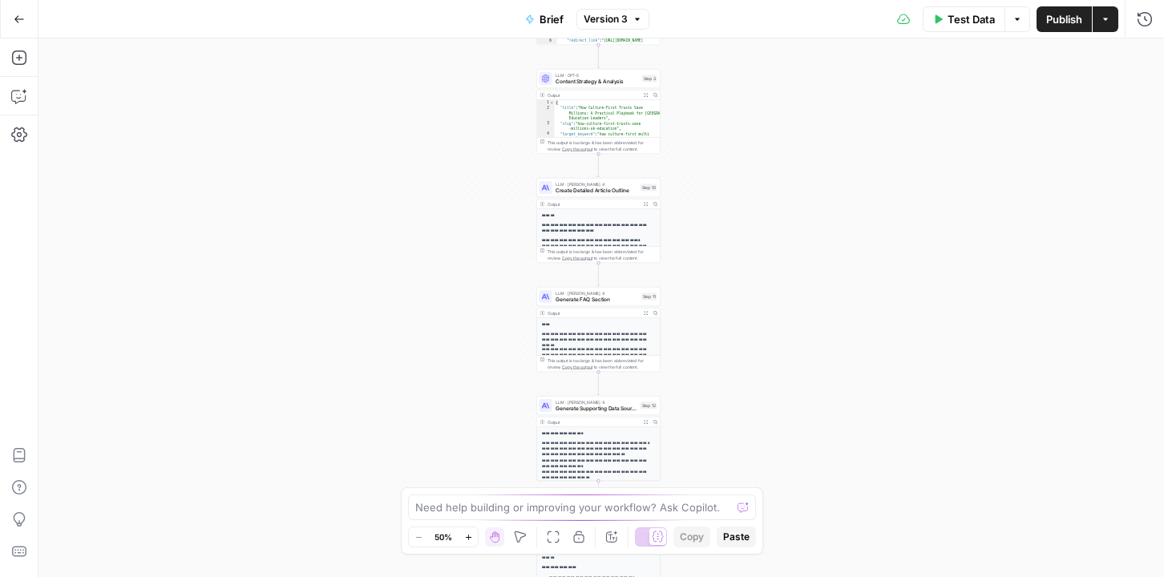
click at [1133, 22] on button "Run History" at bounding box center [1145, 19] width 26 height 26
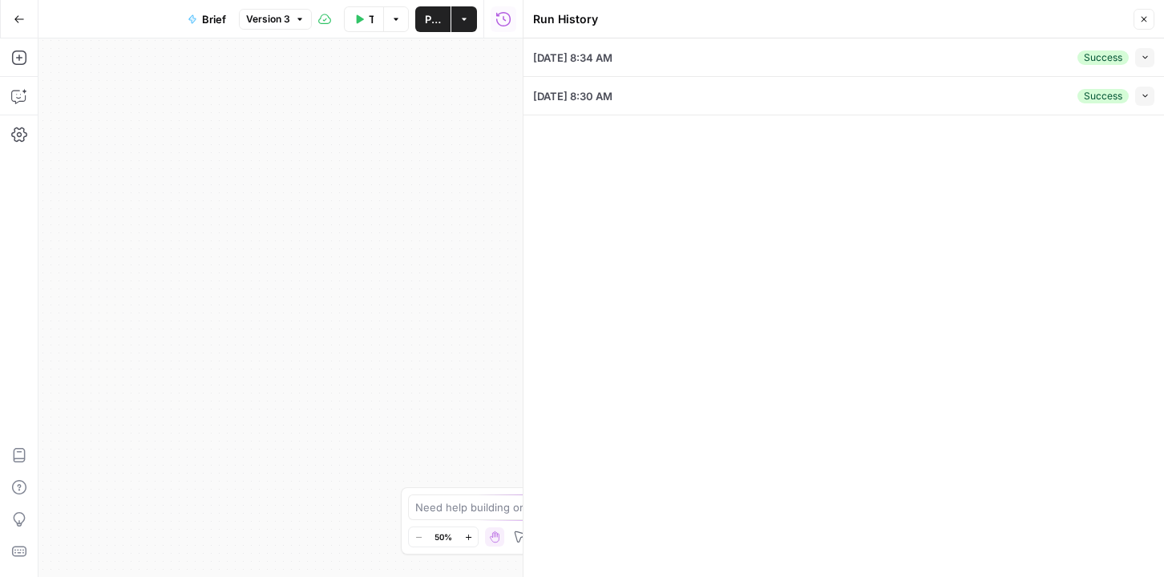
click at [1146, 50] on button "Collapse" at bounding box center [1144, 57] width 19 height 19
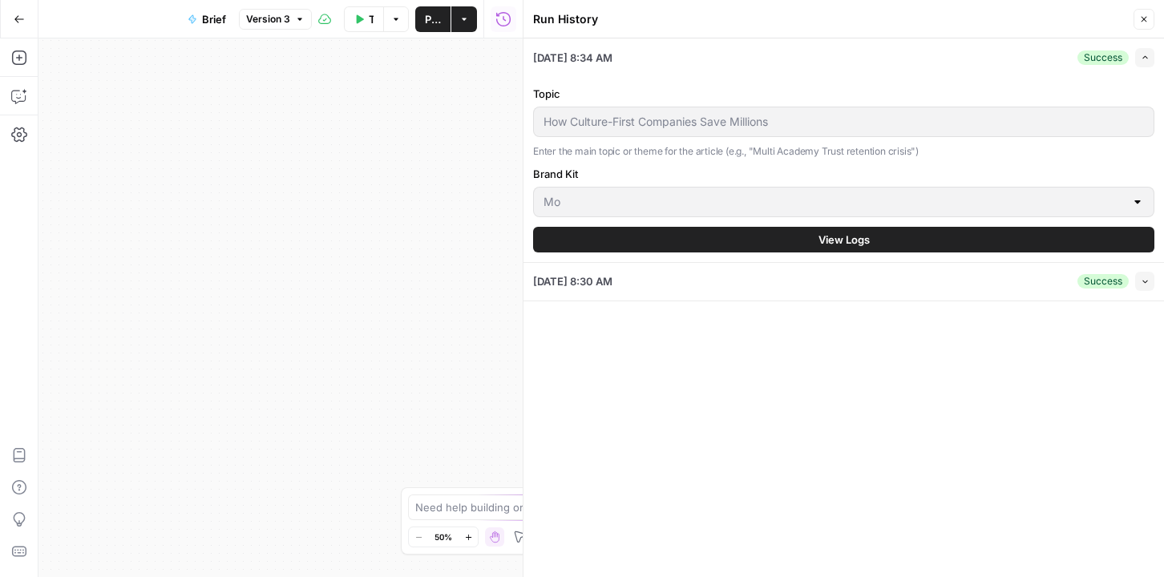
click at [766, 236] on button "View Logs" at bounding box center [843, 240] width 621 height 26
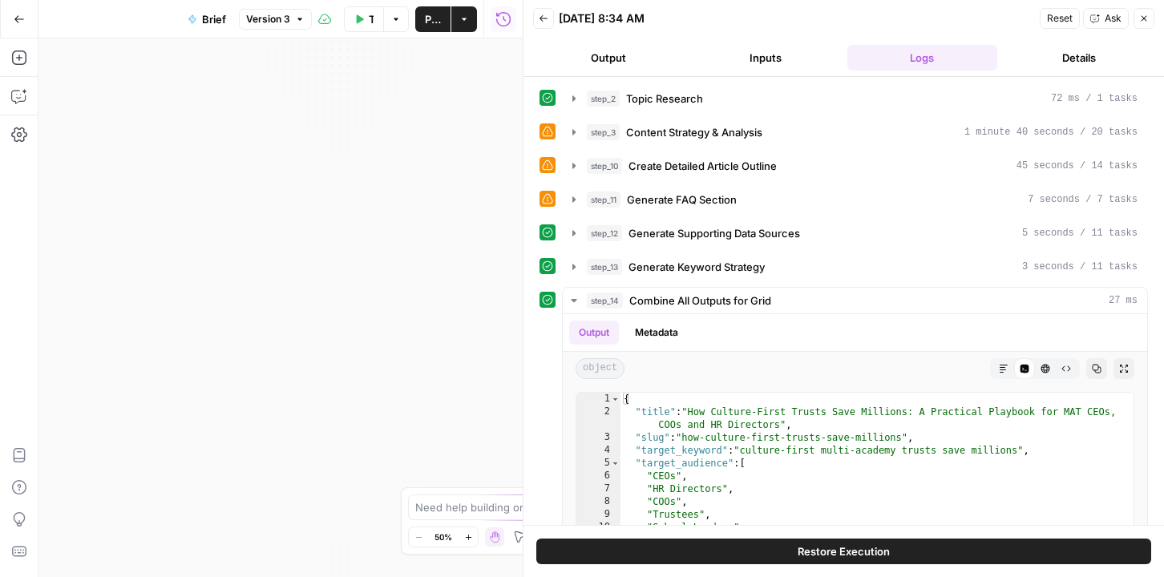
click at [1089, 58] on button "Details" at bounding box center [1079, 58] width 151 height 26
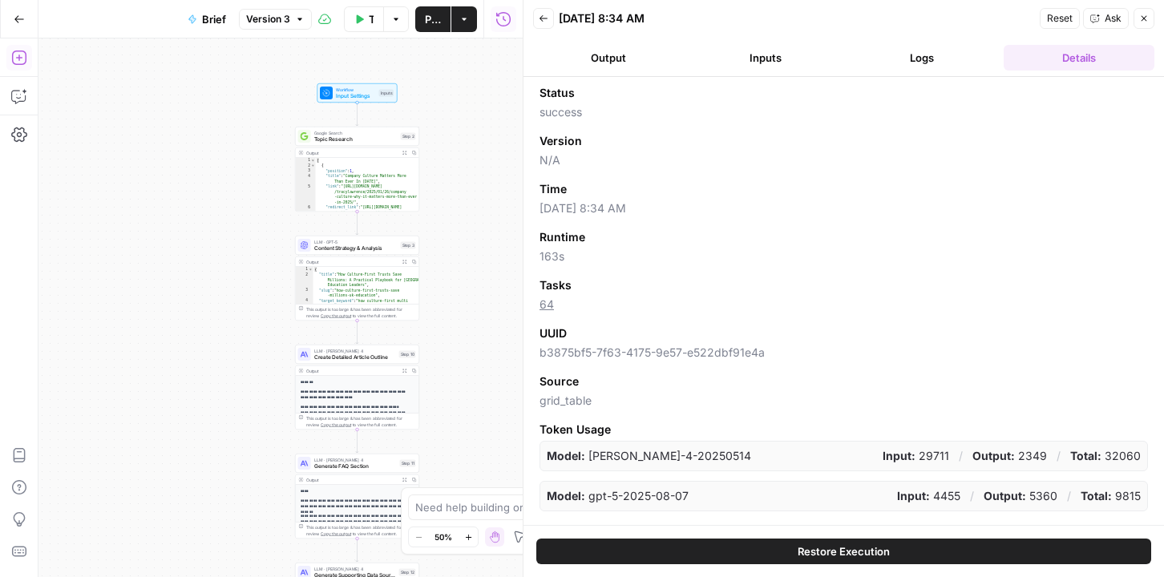
click at [22, 57] on icon "button" at bounding box center [19, 58] width 16 height 16
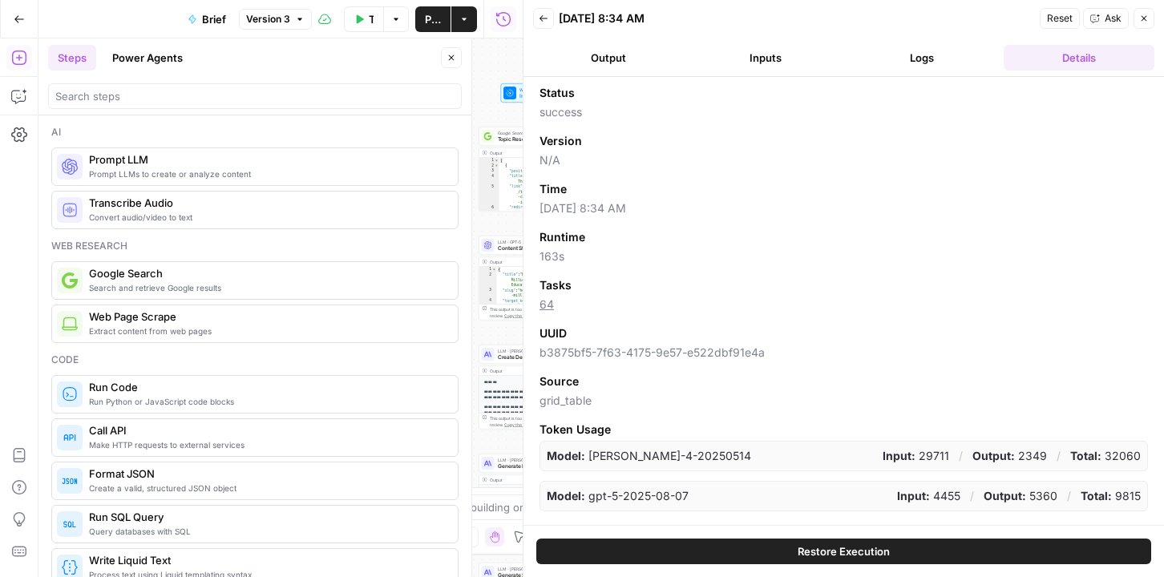
click at [141, 55] on button "Power Agents" at bounding box center [148, 58] width 90 height 26
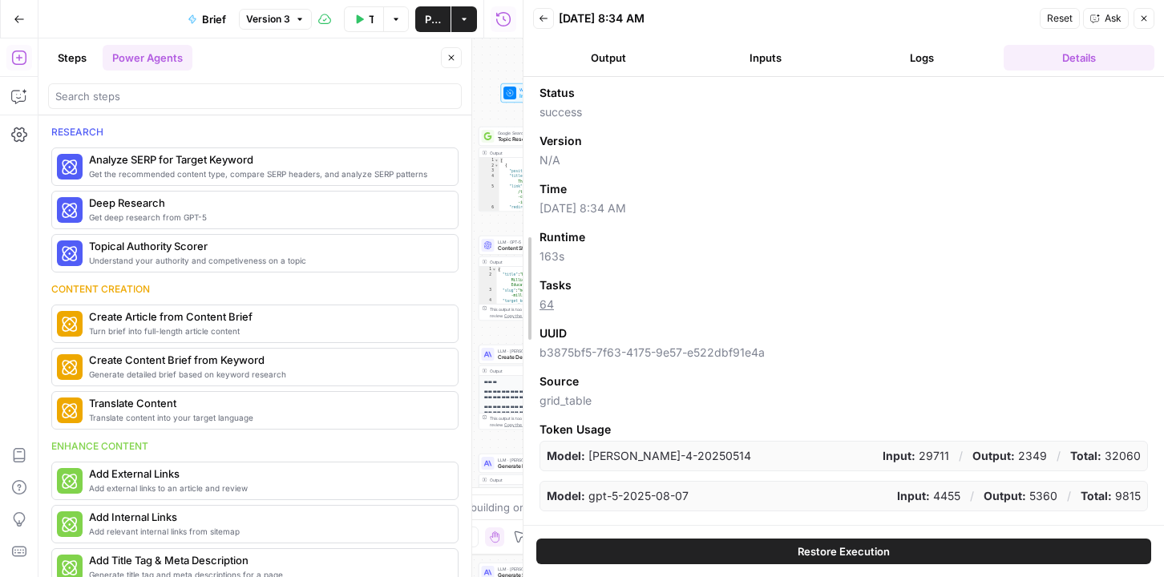
drag, startPoint x: 523, startPoint y: 229, endPoint x: 733, endPoint y: 233, distance: 210.9
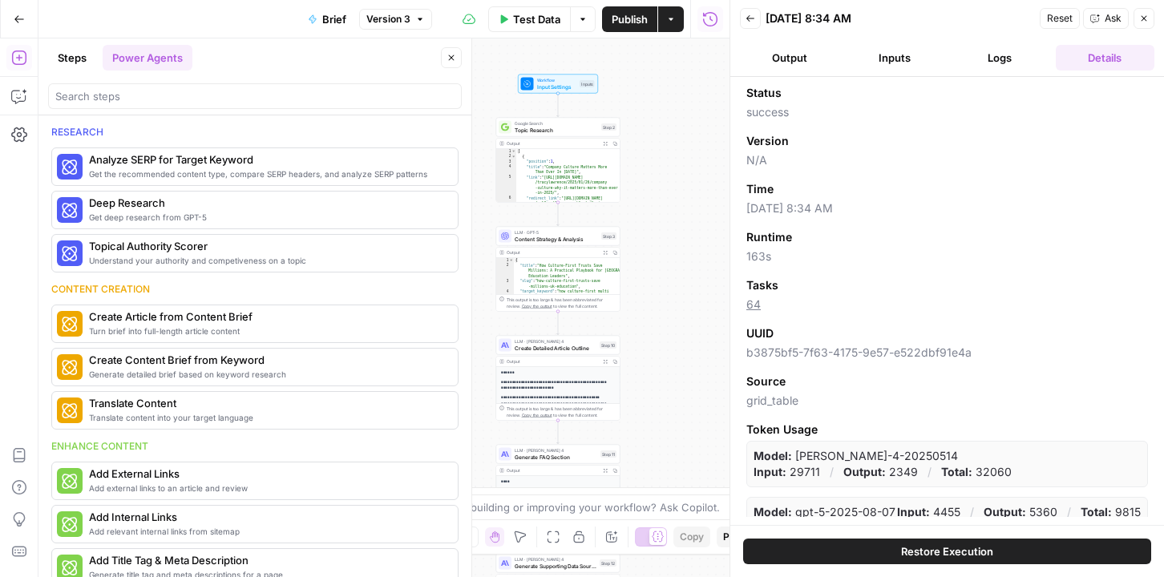
scroll to position [86, 0]
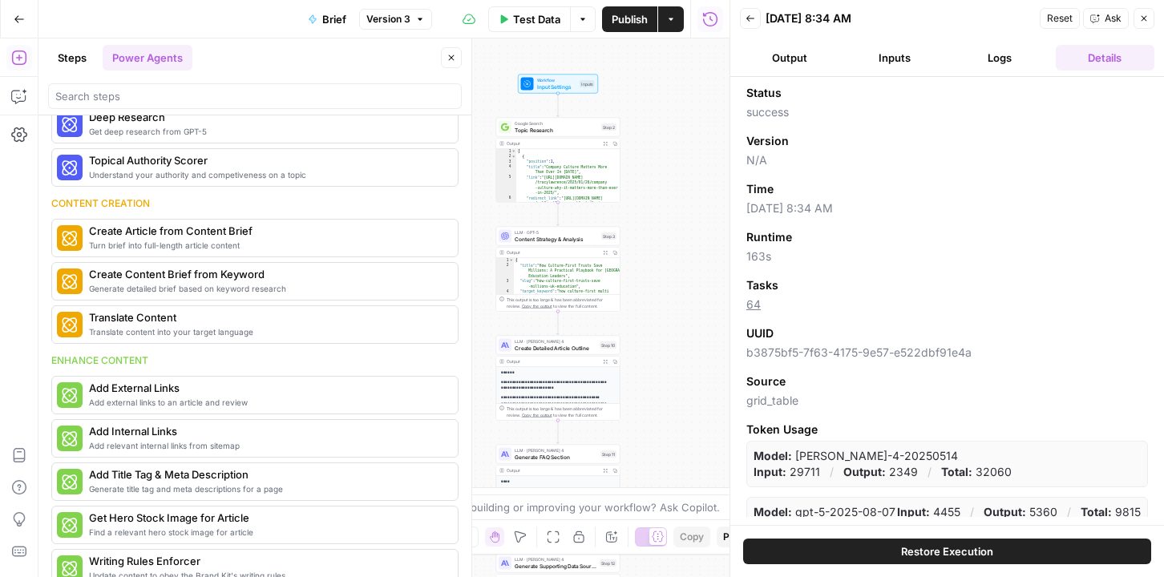
click at [19, 10] on button "Go Back" at bounding box center [19, 19] width 29 height 29
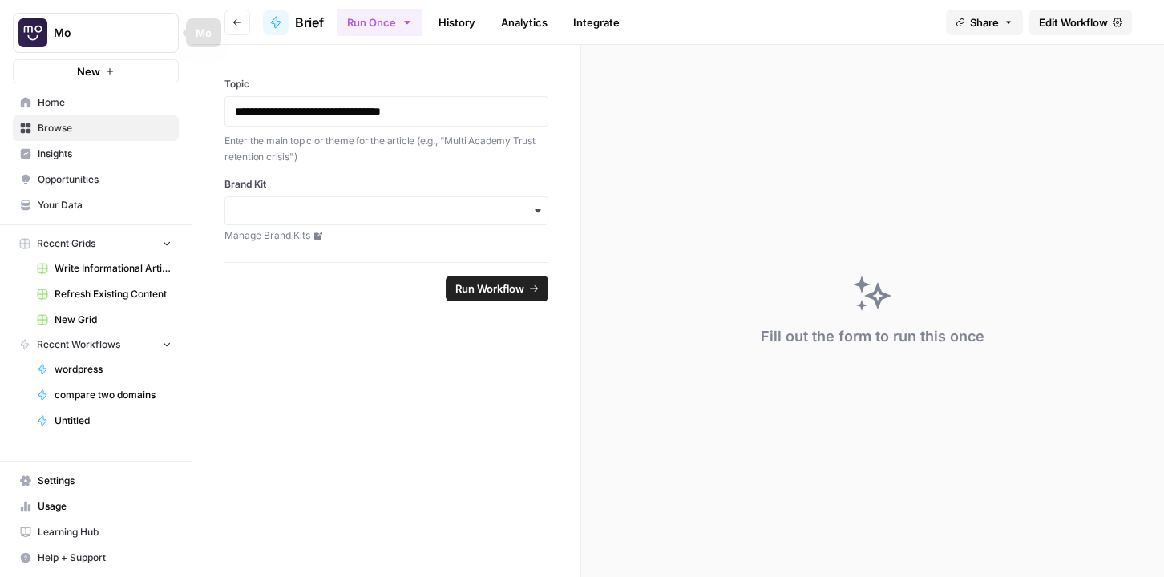
click at [244, 29] on button "Go back" at bounding box center [237, 23] width 26 height 26
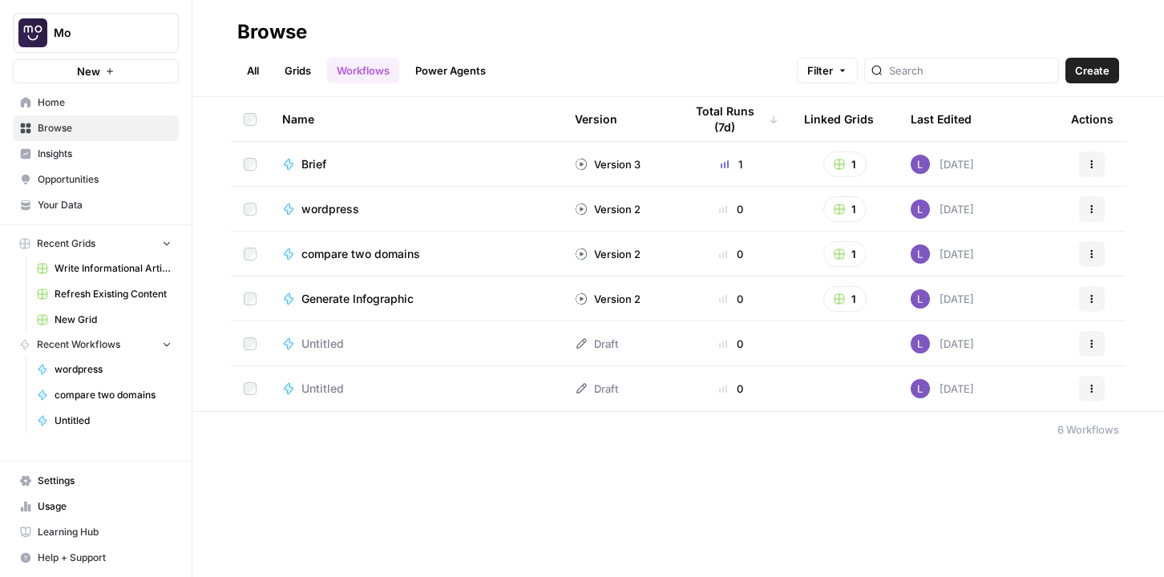
click at [293, 77] on link "Grids" at bounding box center [298, 71] width 46 height 26
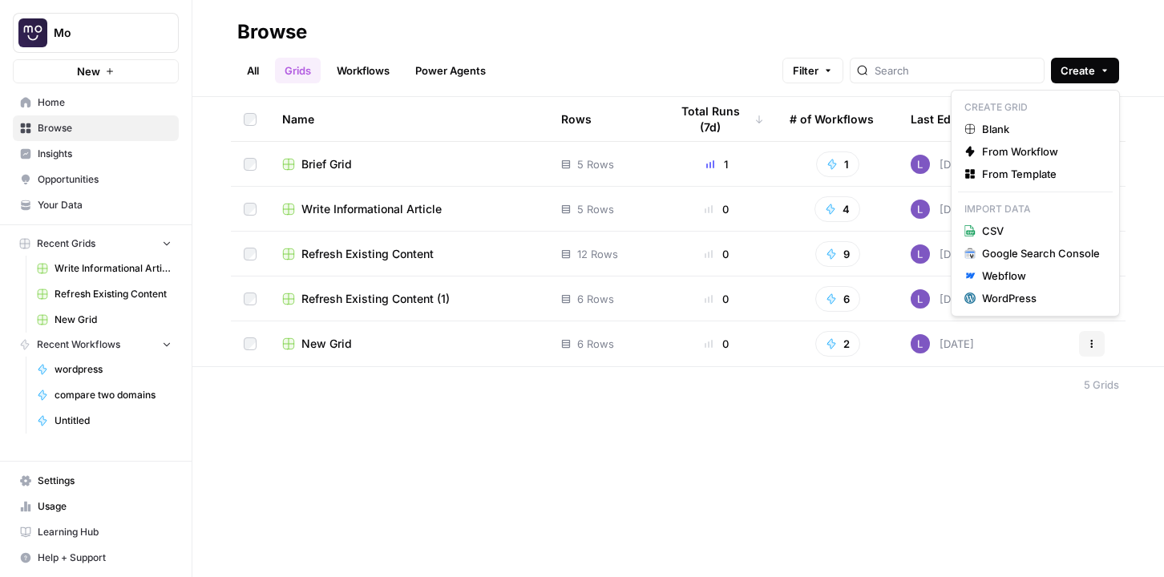
click at [1070, 67] on span "Create" at bounding box center [1077, 71] width 34 height 16
click at [1016, 185] on div "Create Grid Blank From Workflow From Template Import Data CSV Google Search Con…" at bounding box center [1035, 203] width 169 height 227
click at [1018, 184] on button "From Template" at bounding box center [1035, 174] width 155 height 22
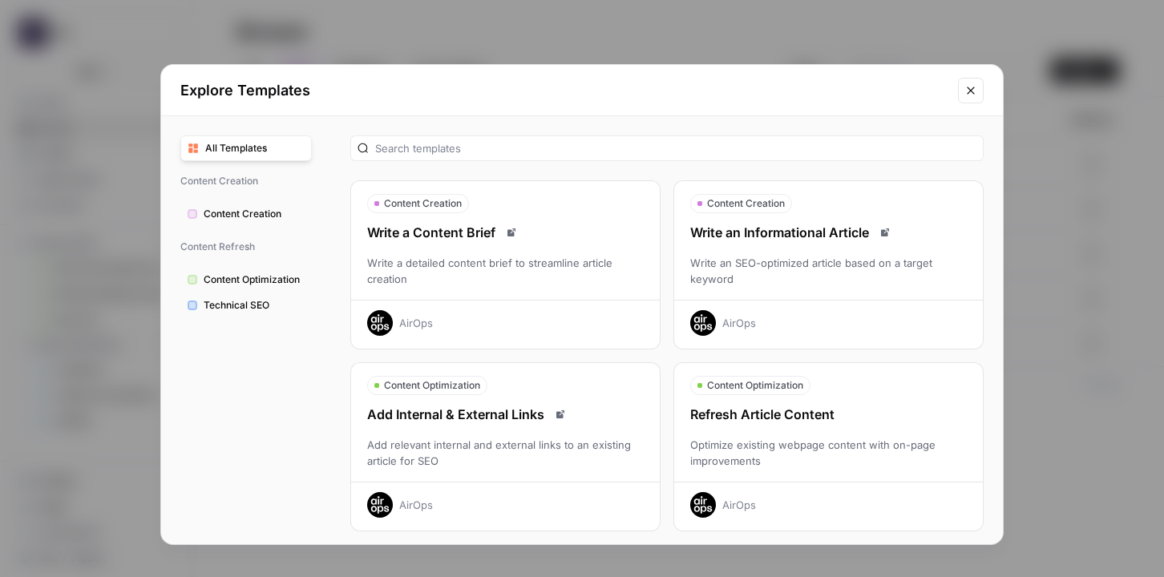
click at [837, 229] on div "Write an Informational Article" at bounding box center [828, 232] width 309 height 19
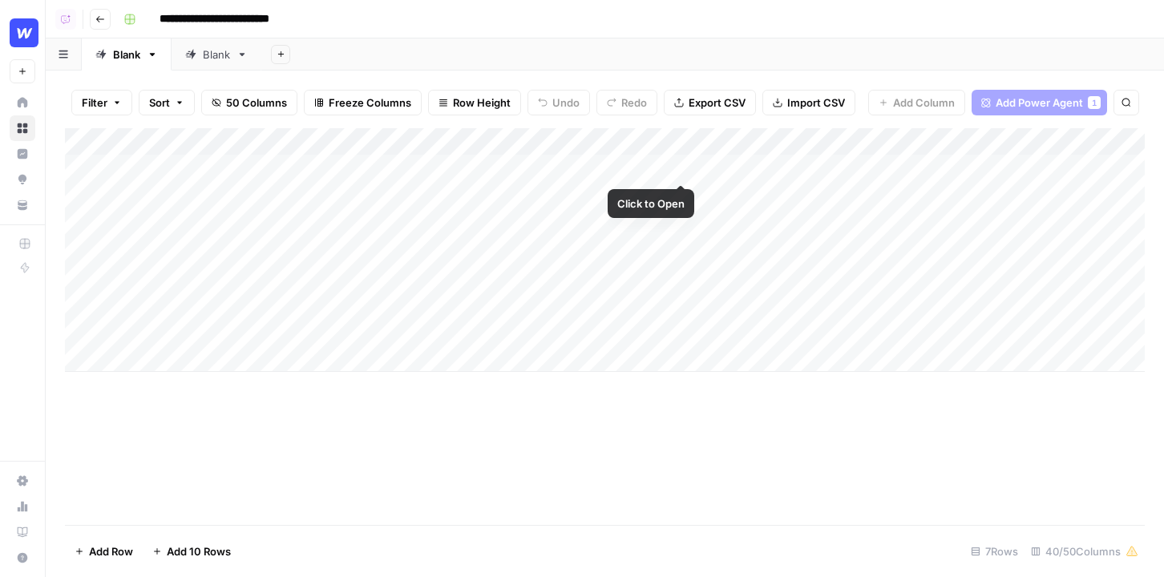
click at [683, 168] on div "Add Column" at bounding box center [605, 250] width 1080 height 244
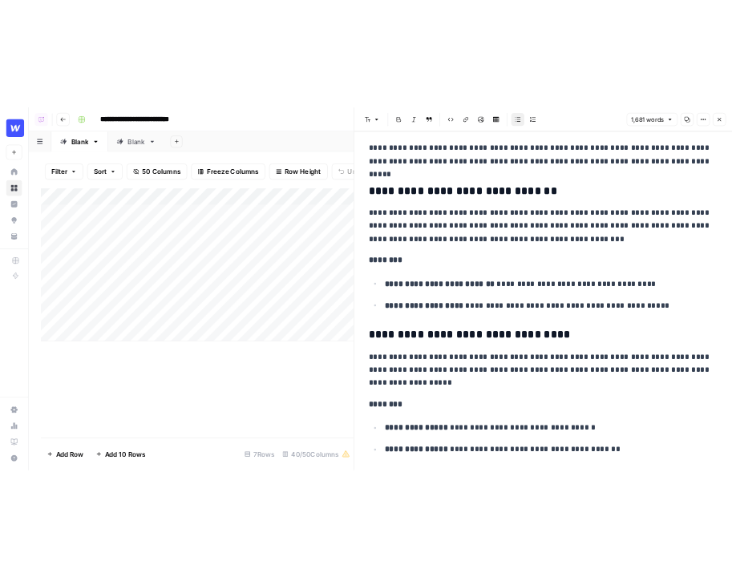
scroll to position [1187, 0]
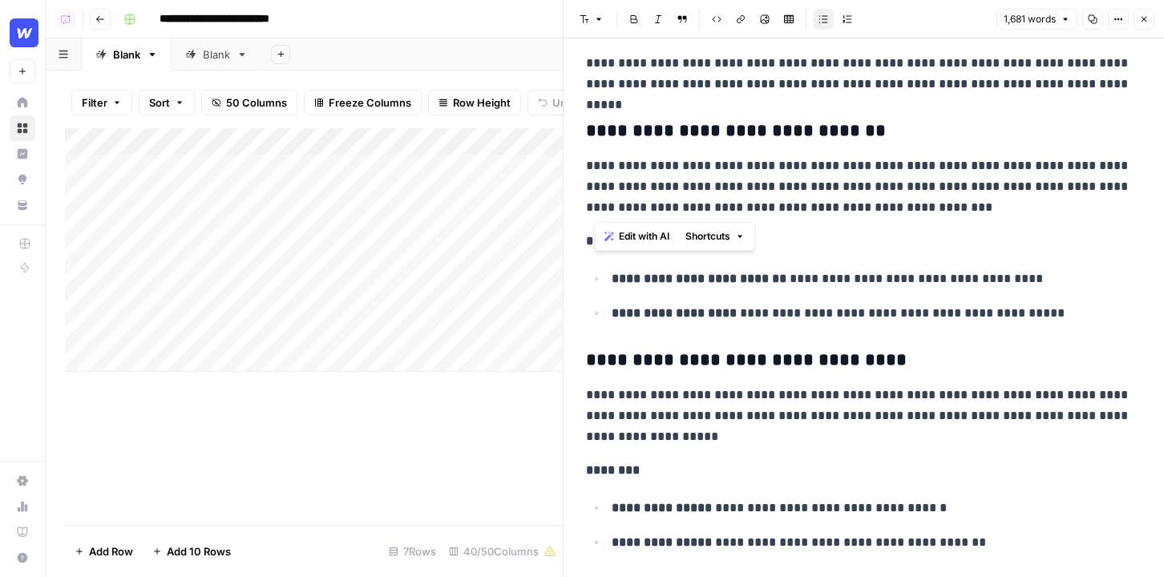
drag, startPoint x: 931, startPoint y: 216, endPoint x: 570, endPoint y: 181, distance: 362.4
click at [570, 181] on div "**********" at bounding box center [863, 288] width 601 height 577
click at [634, 229] on span "Edit with AI" at bounding box center [636, 236] width 50 height 14
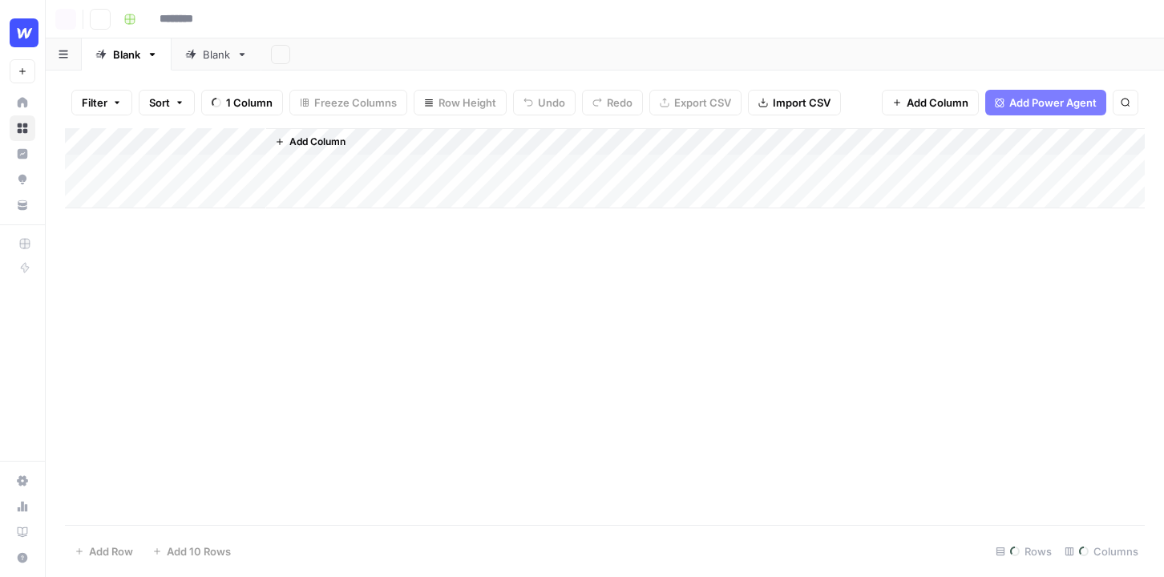
type input "**********"
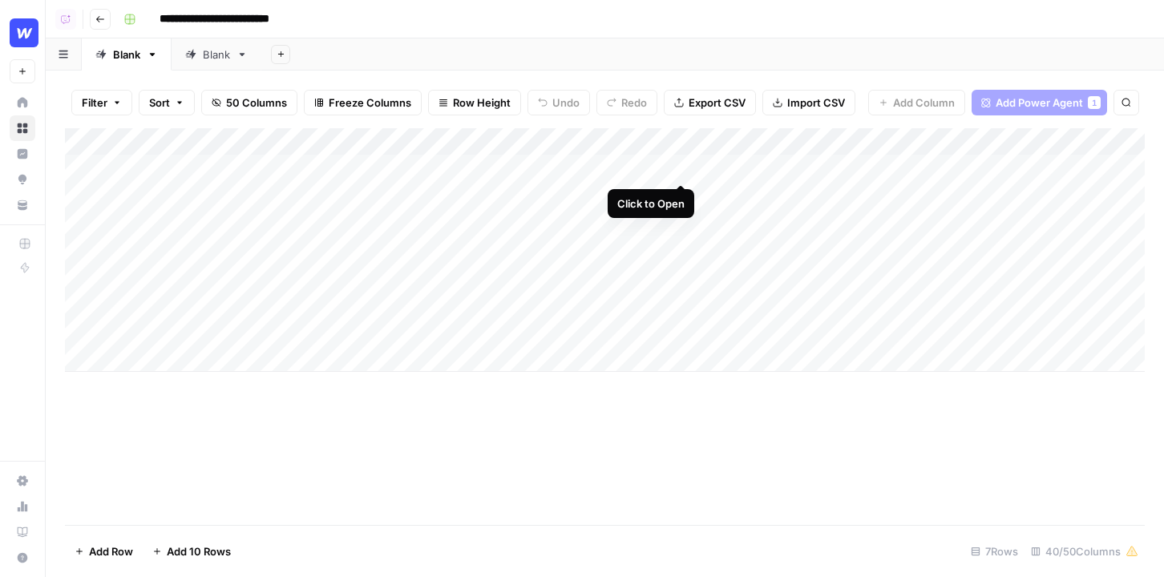
click at [677, 170] on div "Add Column" at bounding box center [605, 250] width 1080 height 244
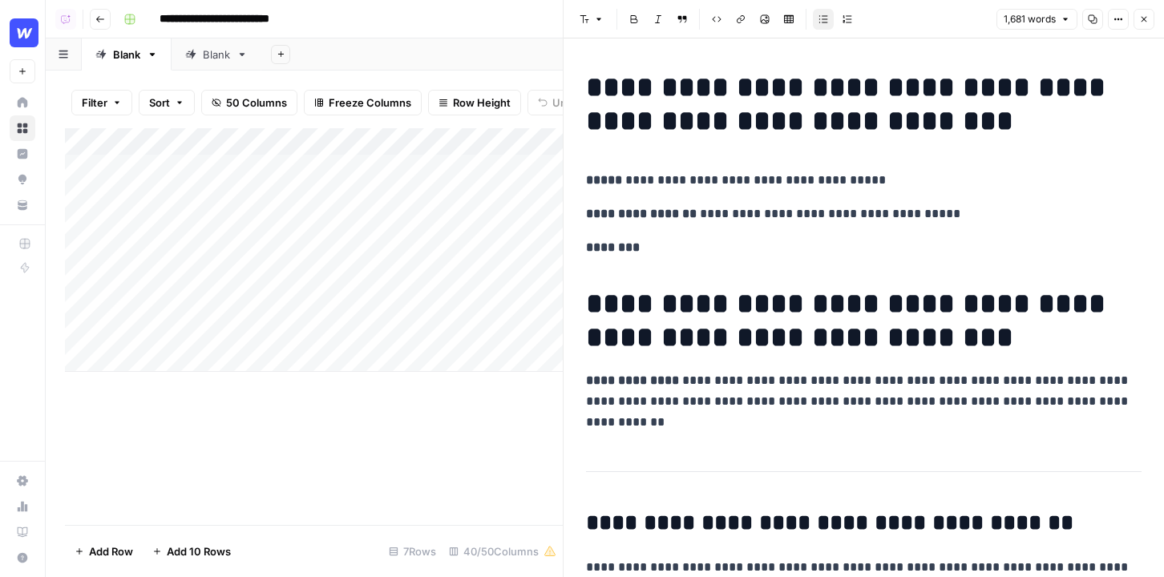
click at [1149, 22] on button "Close" at bounding box center [1143, 19] width 21 height 21
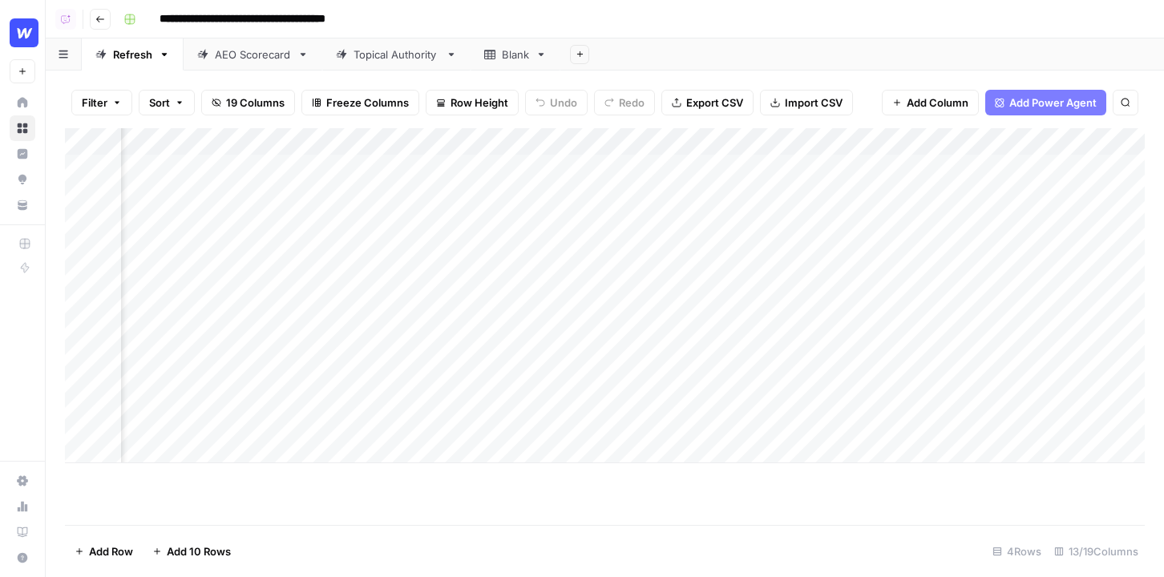
scroll to position [0, 1111]
click at [776, 165] on div "Add Column" at bounding box center [605, 295] width 1080 height 335
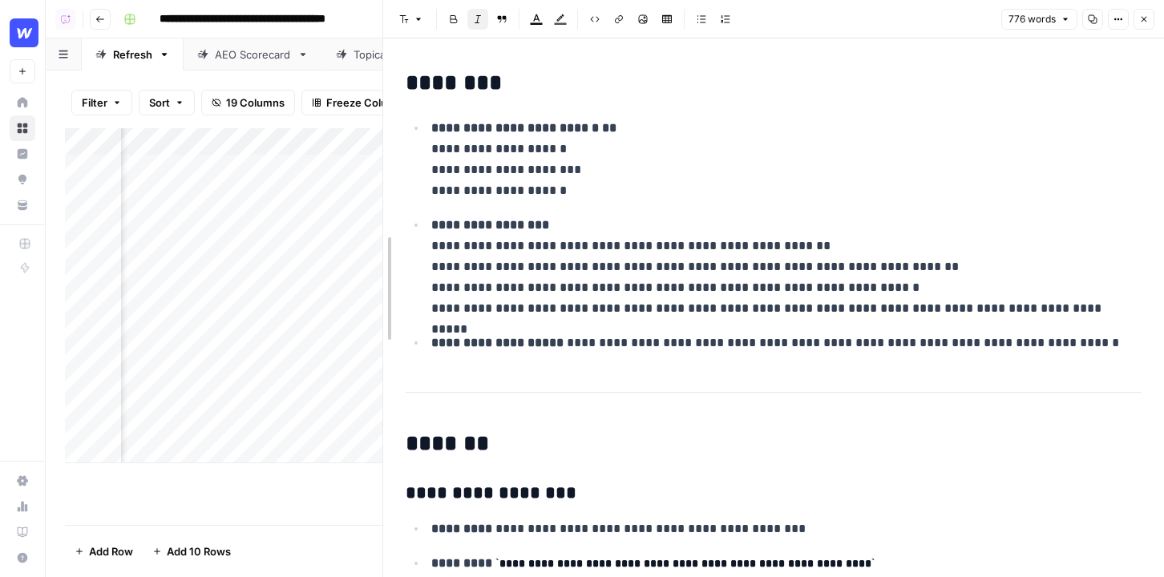
drag, startPoint x: 562, startPoint y: 236, endPoint x: 371, endPoint y: 236, distance: 190.8
click at [375, 236] on div at bounding box center [383, 288] width 16 height 577
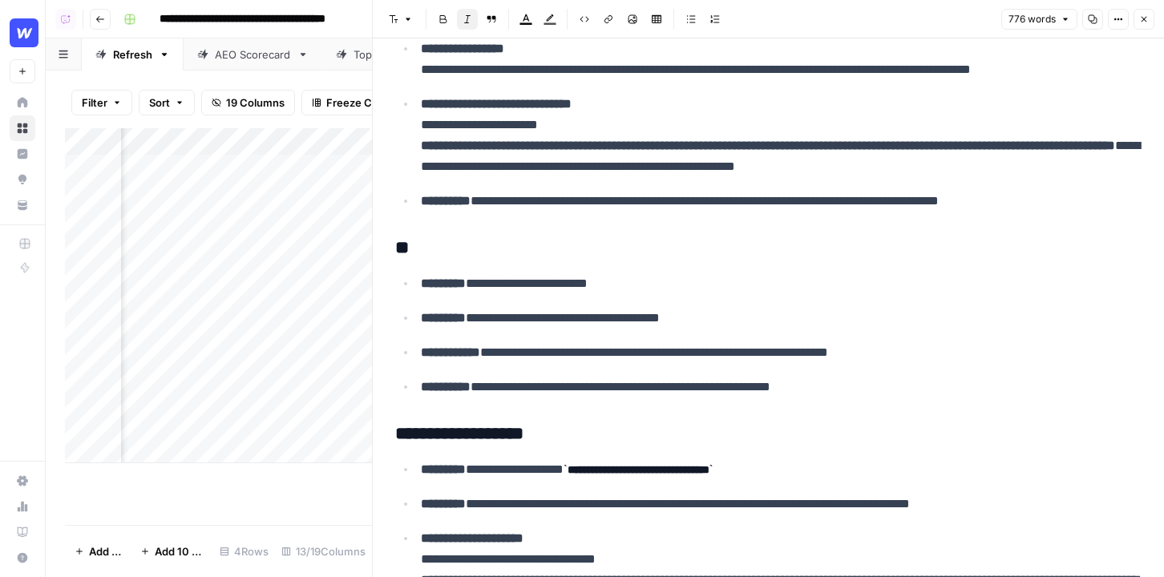
scroll to position [988, 0]
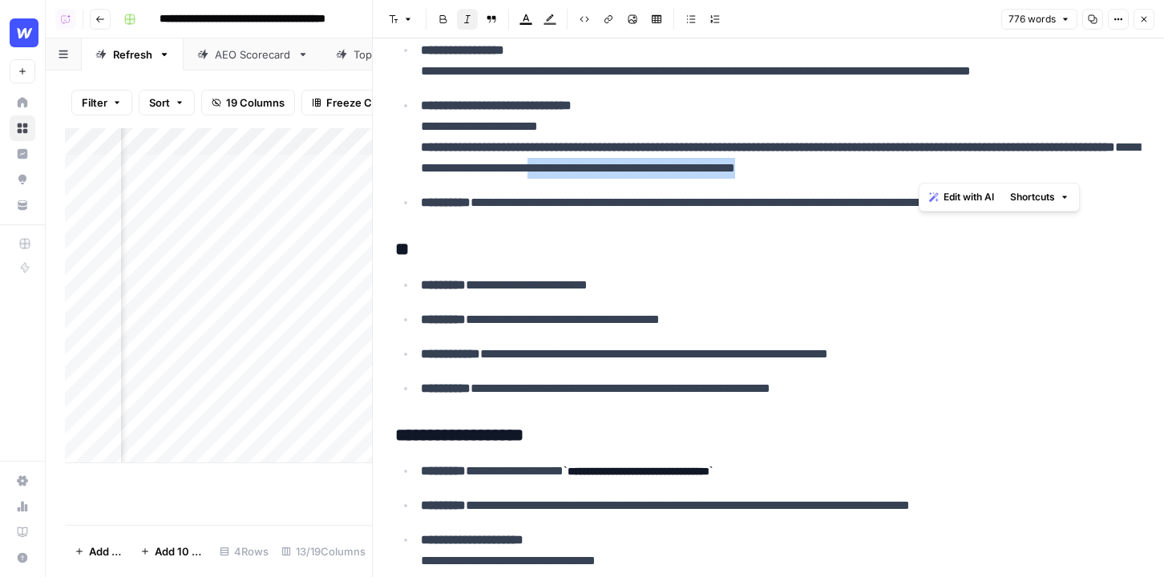
drag, startPoint x: 1030, startPoint y: 168, endPoint x: 781, endPoint y: 166, distance: 249.3
click at [781, 166] on p "**********" at bounding box center [781, 136] width 721 height 83
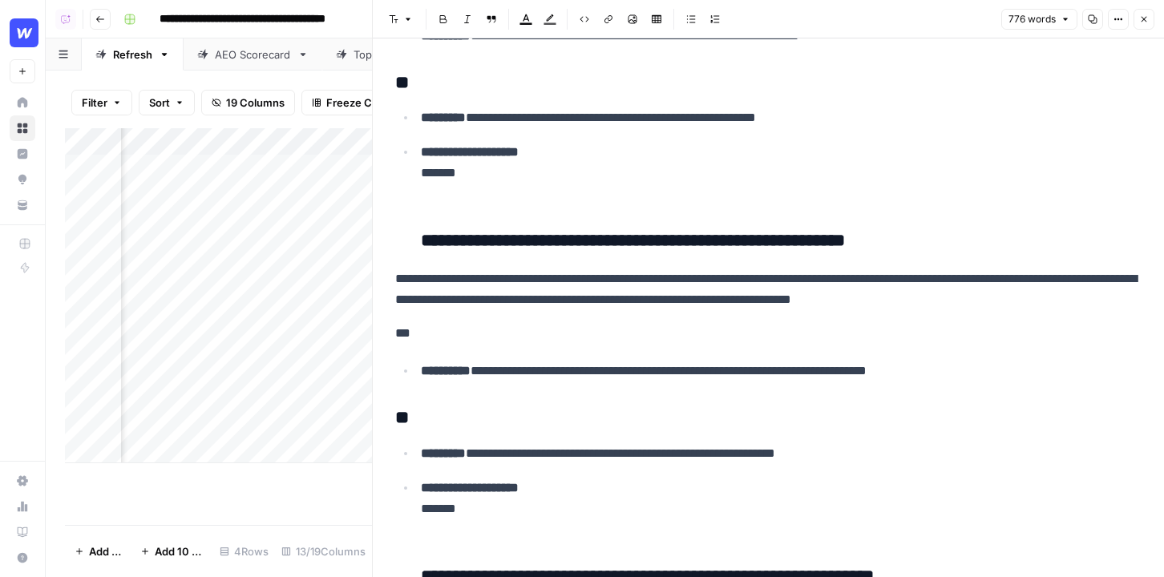
scroll to position [2966, 0]
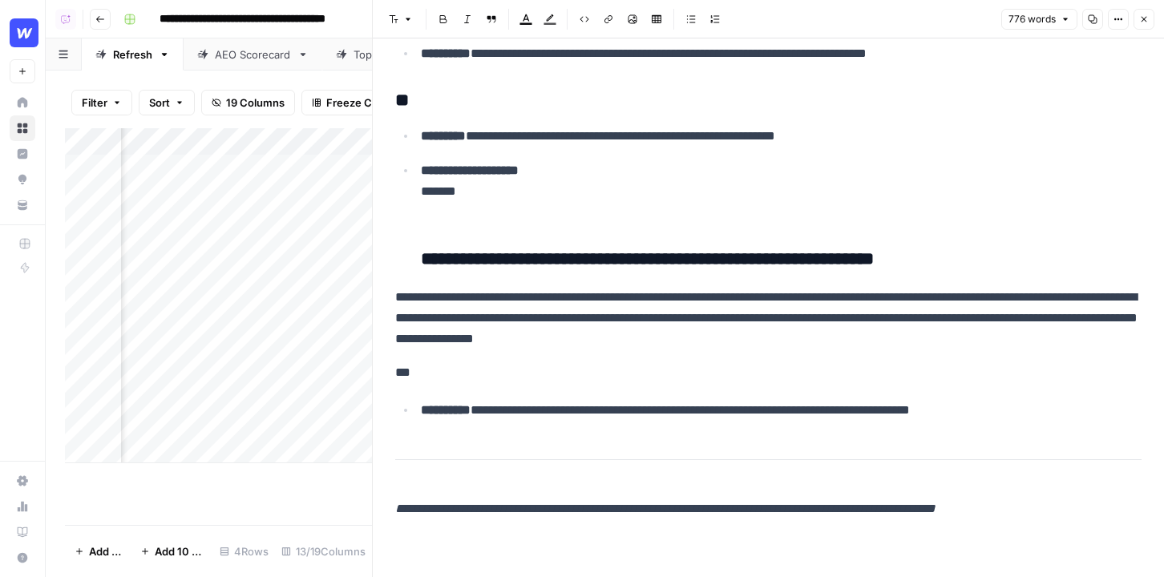
click at [1149, 21] on button "Close" at bounding box center [1143, 19] width 21 height 21
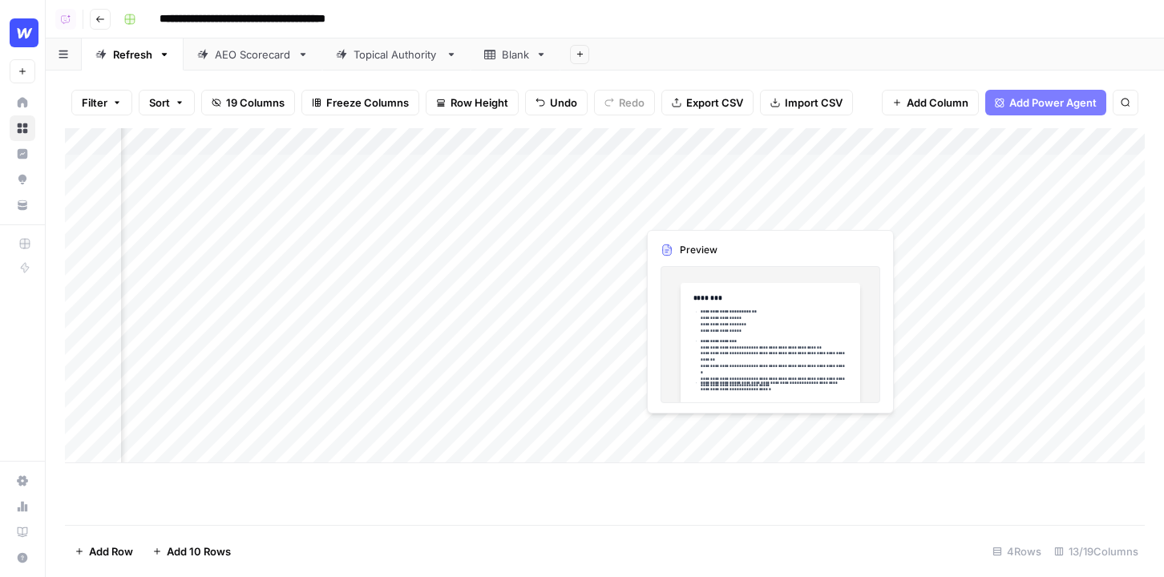
scroll to position [0, 1130]
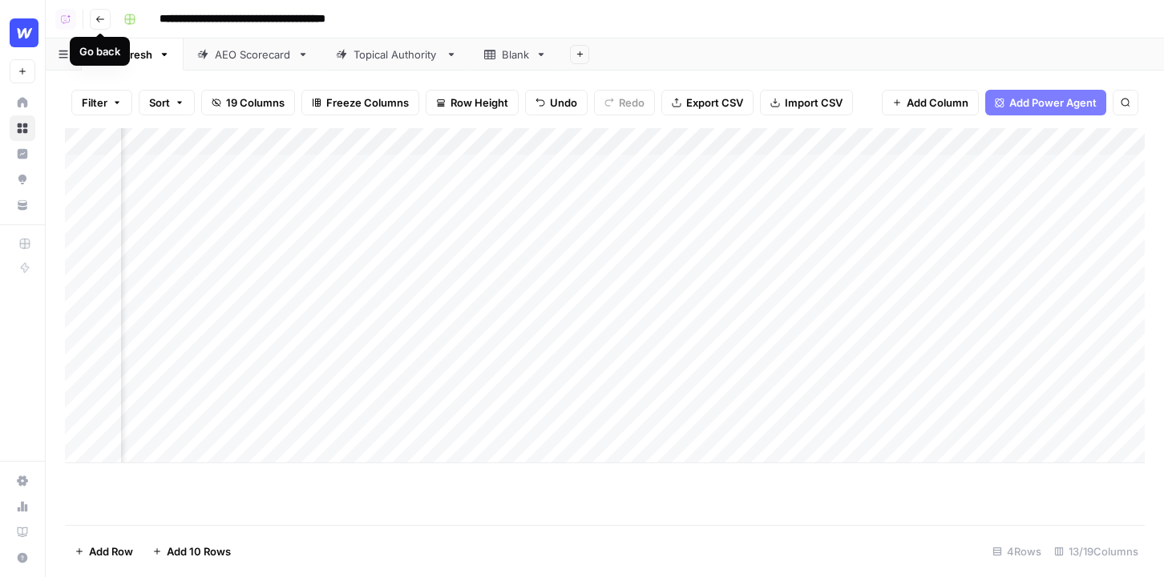
click at [96, 22] on icon "button" at bounding box center [100, 19] width 10 height 10
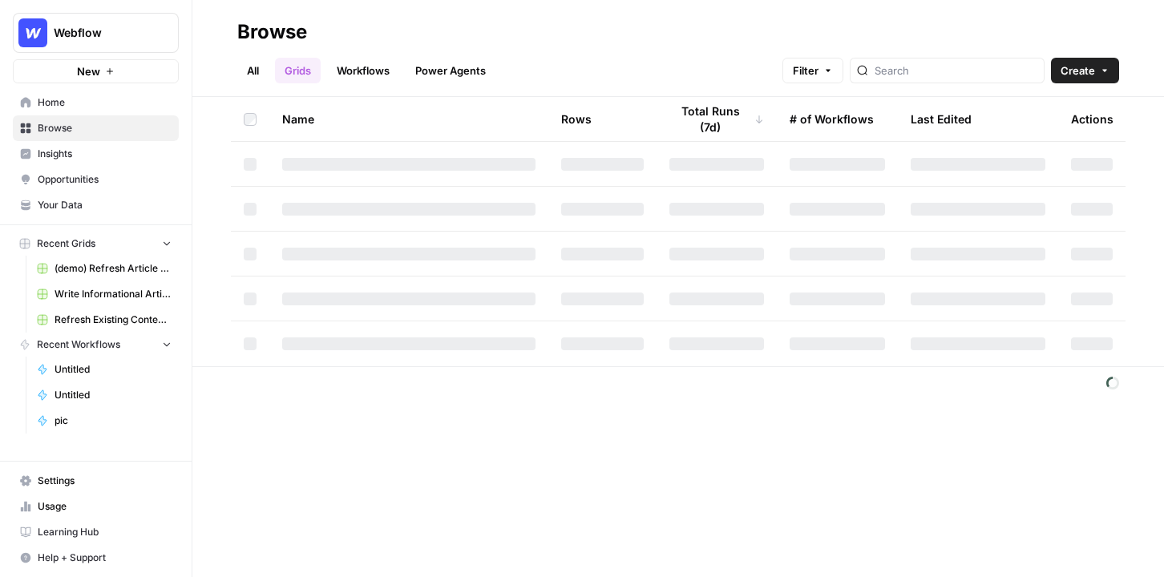
click at [1095, 78] on button "Create" at bounding box center [1085, 71] width 68 height 26
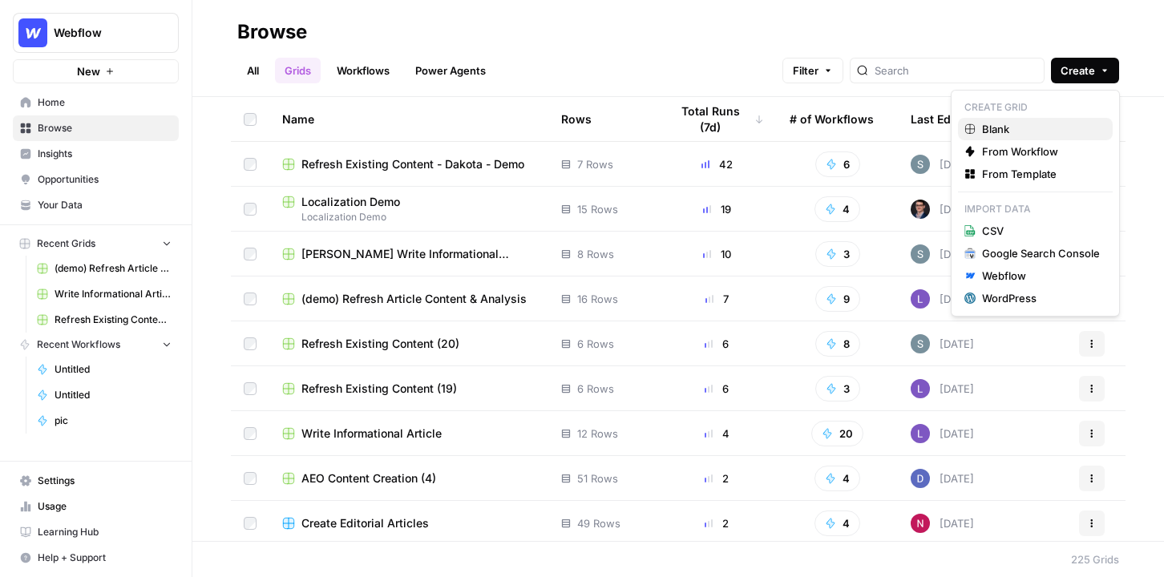
click at [1013, 124] on span "Blank" at bounding box center [1041, 129] width 118 height 16
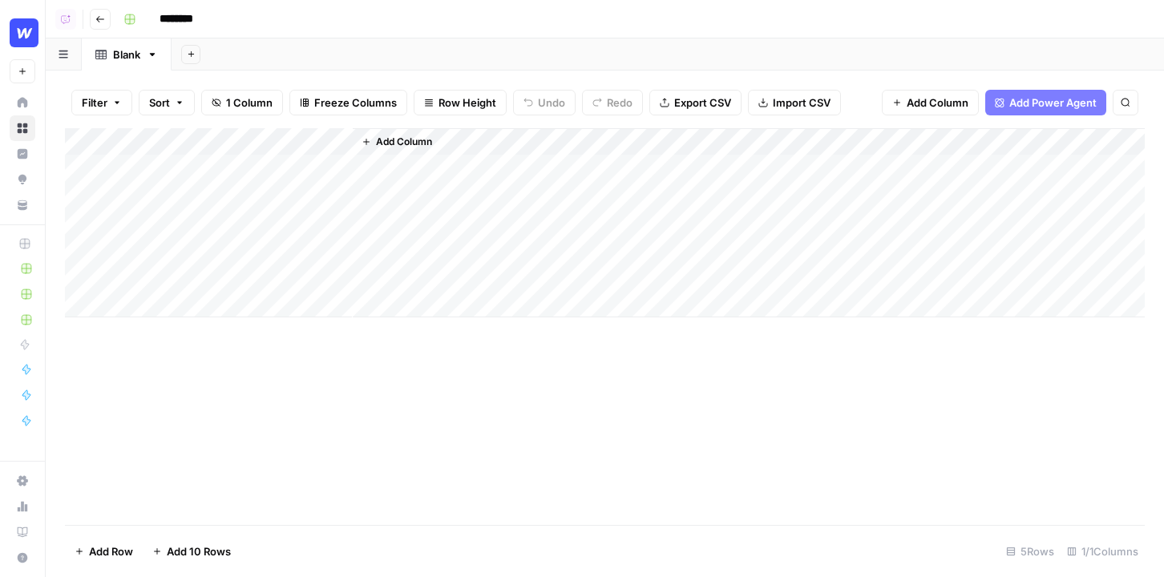
click at [1052, 91] on button "Add Power Agent" at bounding box center [1045, 103] width 121 height 26
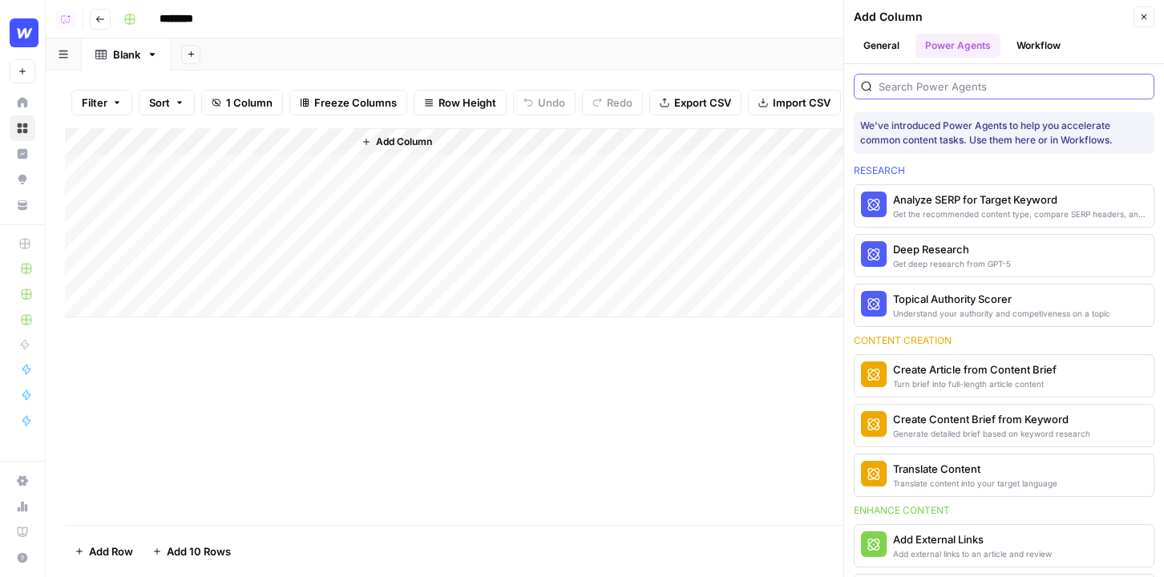
click at [1008, 87] on input "search" at bounding box center [1013, 87] width 269 height 16
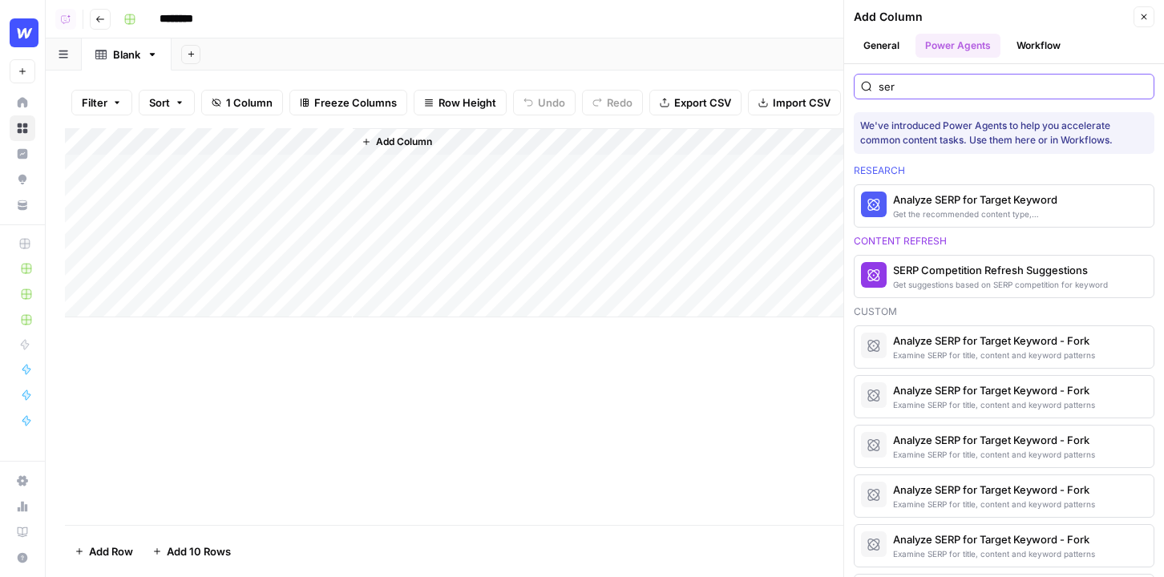
scroll to position [115, 0]
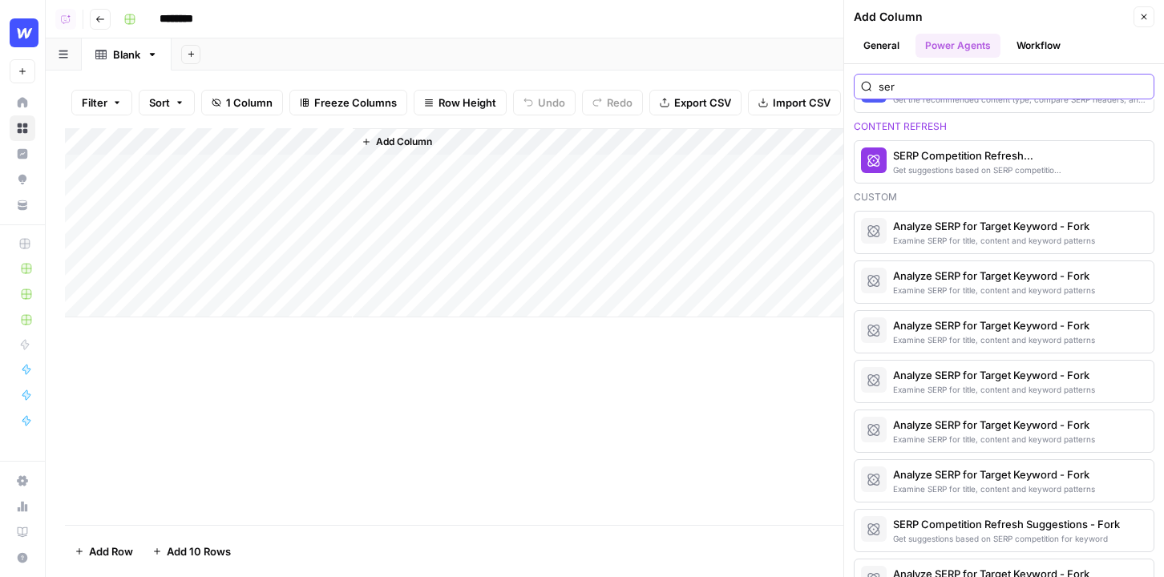
type input "ser"
click at [919, 170] on div "Get suggestions based on SERP competition for keyword" at bounding box center [977, 170] width 168 height 13
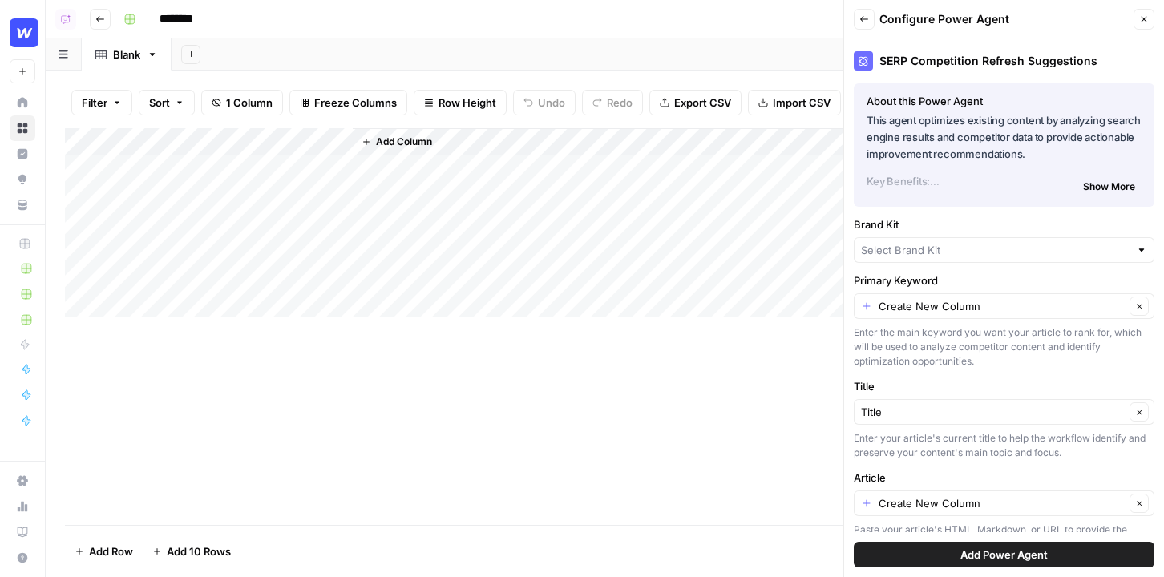
click at [1098, 552] on button "Add Power Agent" at bounding box center [1004, 555] width 301 height 26
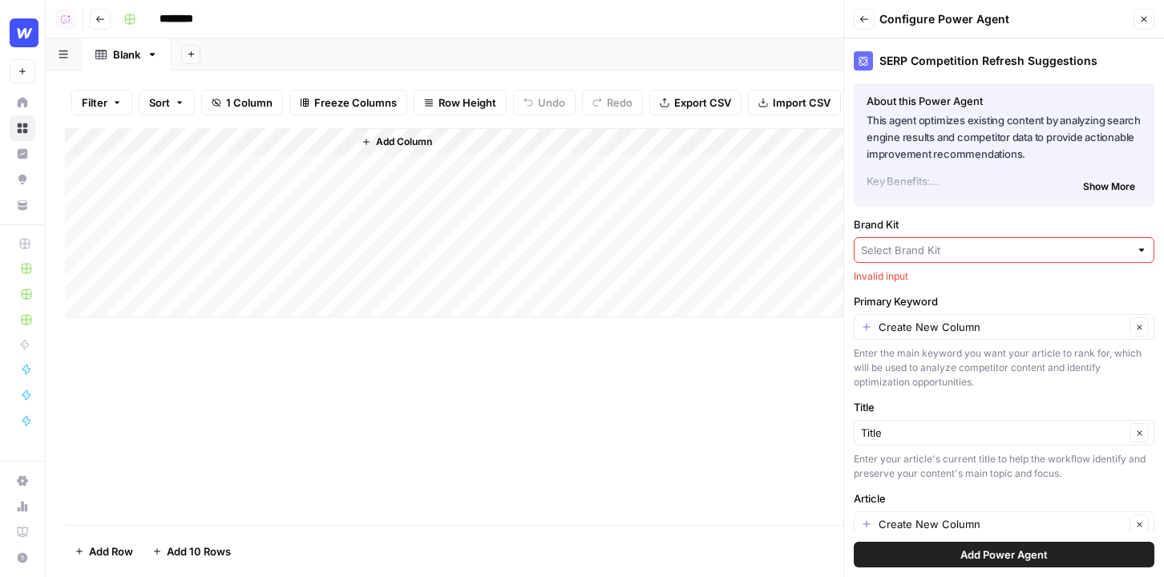
click at [1014, 257] on div at bounding box center [1004, 250] width 301 height 26
click at [901, 305] on span "Webflow" at bounding box center [1000, 310] width 267 height 16
type input "Webflow"
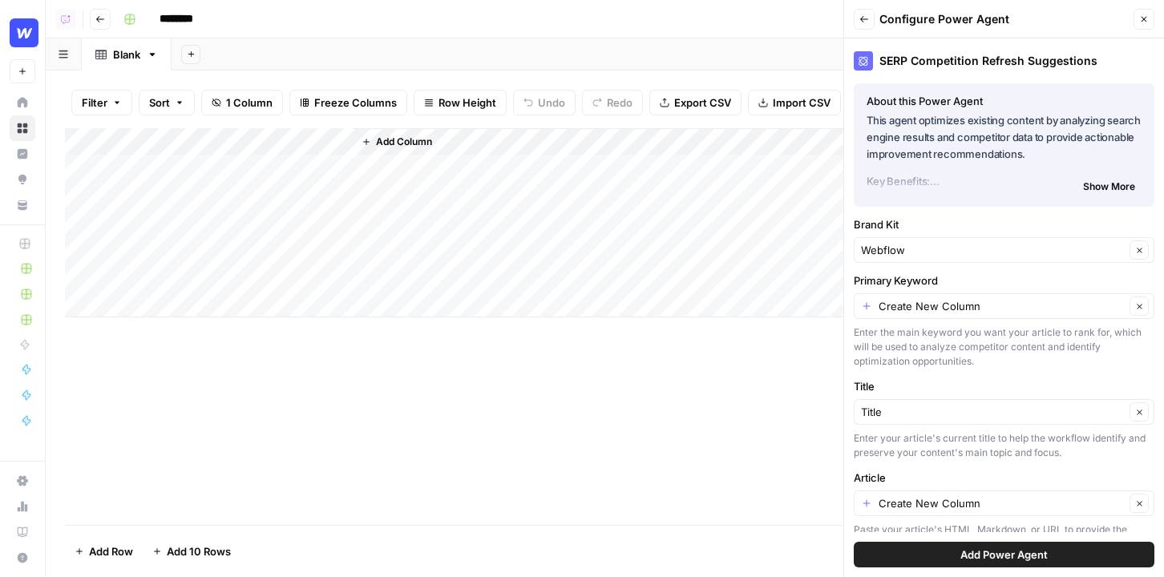
click at [983, 555] on span "Add Power Agent" at bounding box center [1003, 555] width 87 height 16
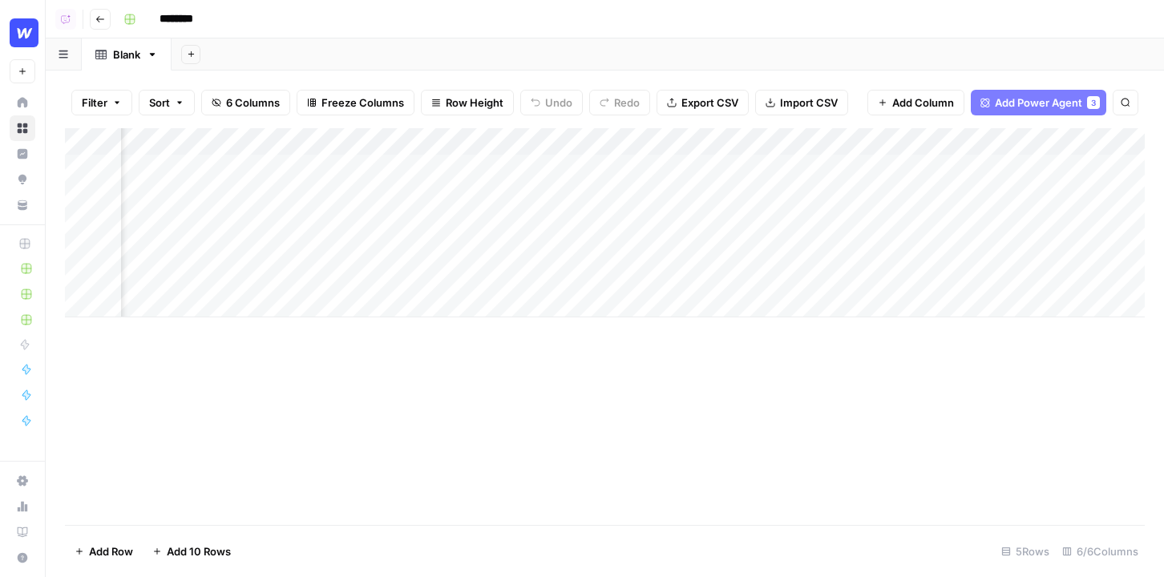
scroll to position [0, 0]
click at [338, 143] on div "Add Column" at bounding box center [605, 222] width 1080 height 189
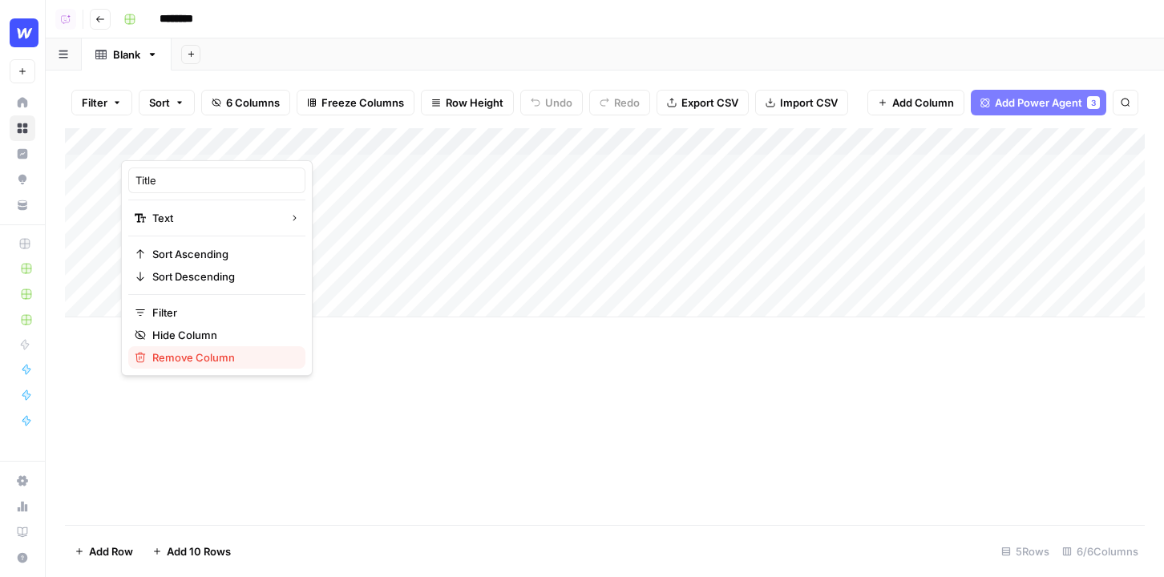
click at [191, 358] on span "Remove Column" at bounding box center [222, 357] width 140 height 16
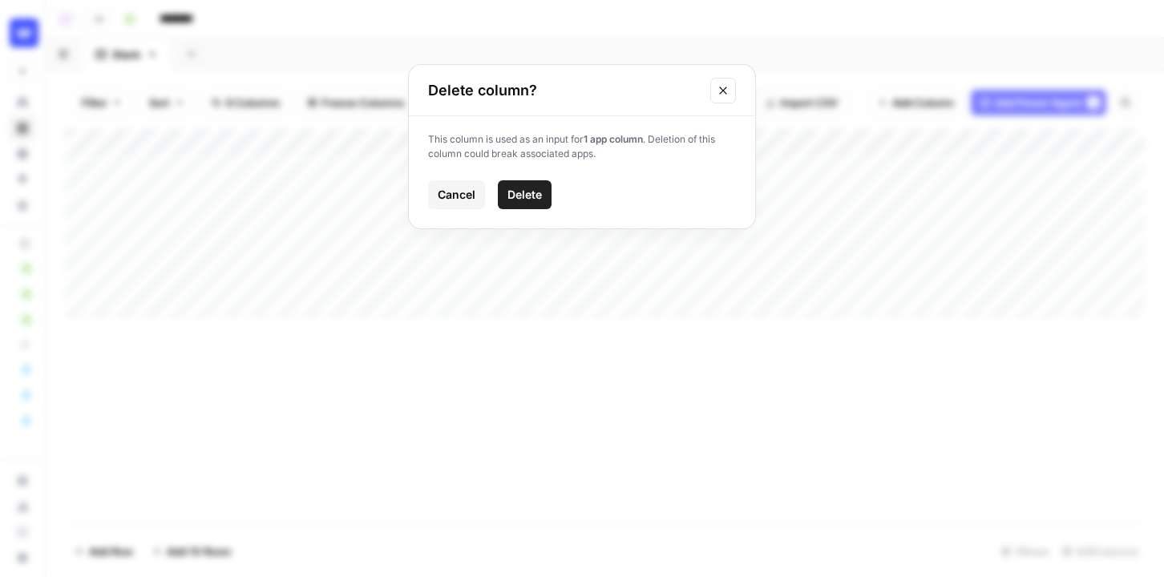
click at [530, 197] on span "Delete" at bounding box center [524, 195] width 34 height 16
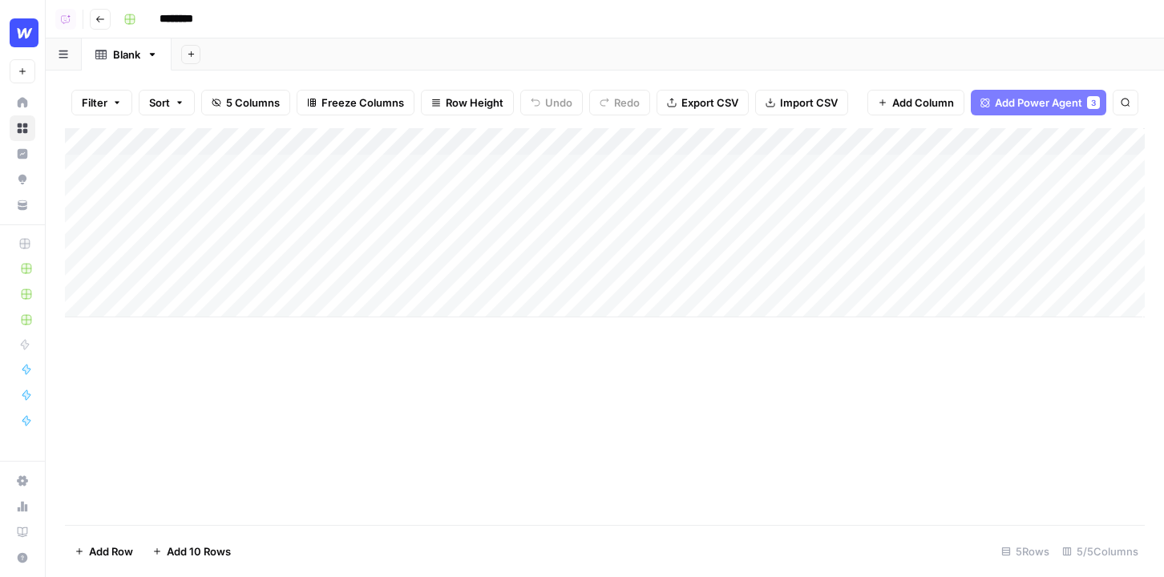
click at [98, 17] on icon "button" at bounding box center [100, 19] width 8 height 6
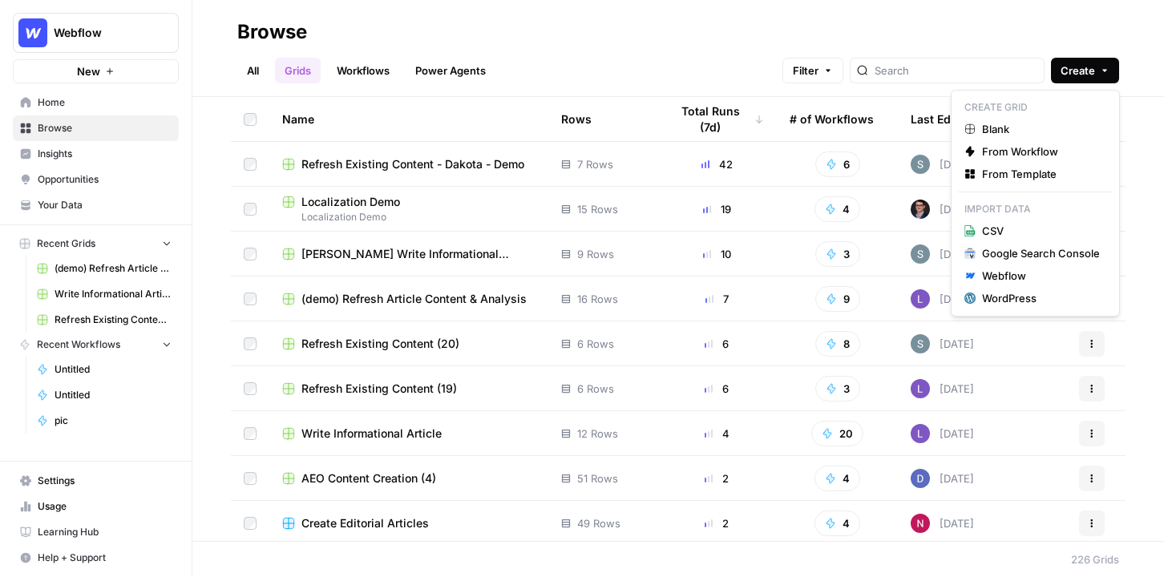
click at [1092, 70] on span "Create" at bounding box center [1077, 71] width 34 height 16
click at [1021, 176] on span "From Template" at bounding box center [1041, 174] width 118 height 16
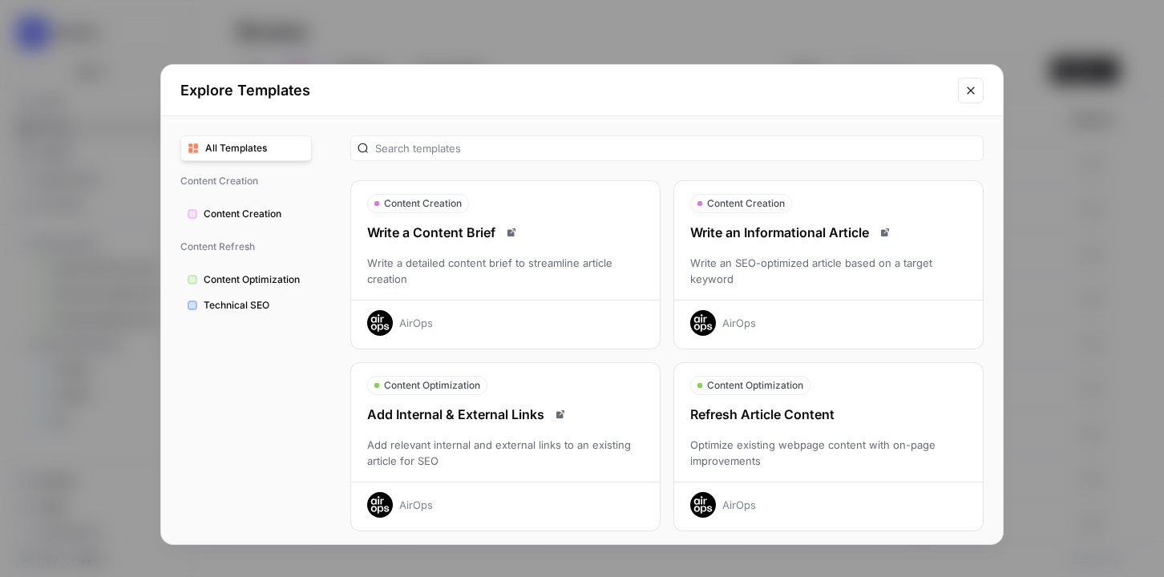
click at [811, 421] on div "Refresh Article Content" at bounding box center [828, 414] width 309 height 19
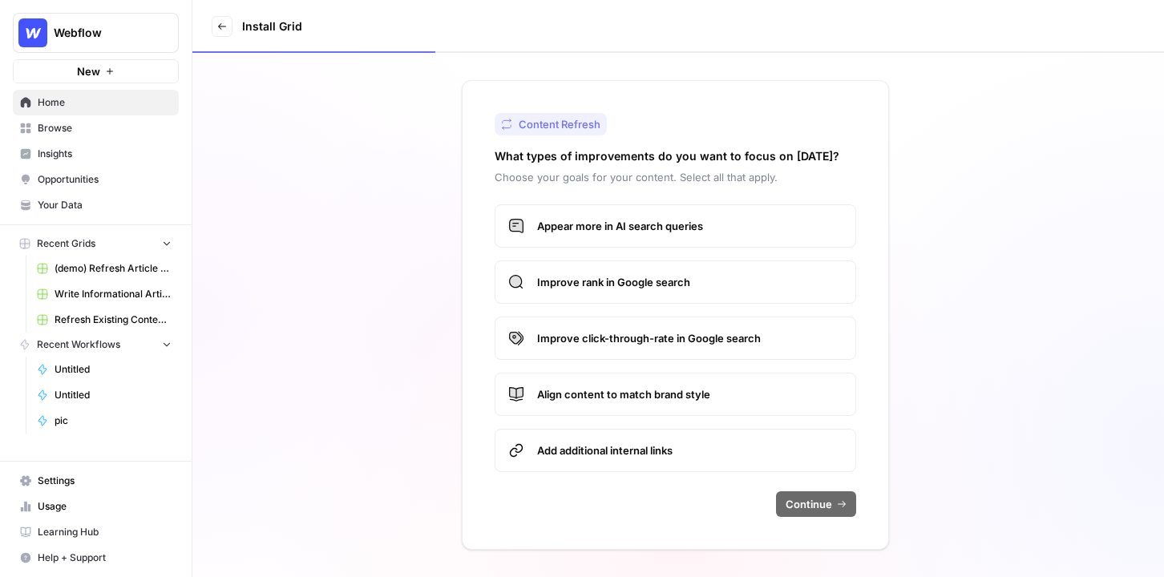
click at [661, 294] on label "Improve rank in Google search" at bounding box center [676, 282] width 362 height 43
click at [847, 507] on button "Continue" at bounding box center [816, 504] width 80 height 26
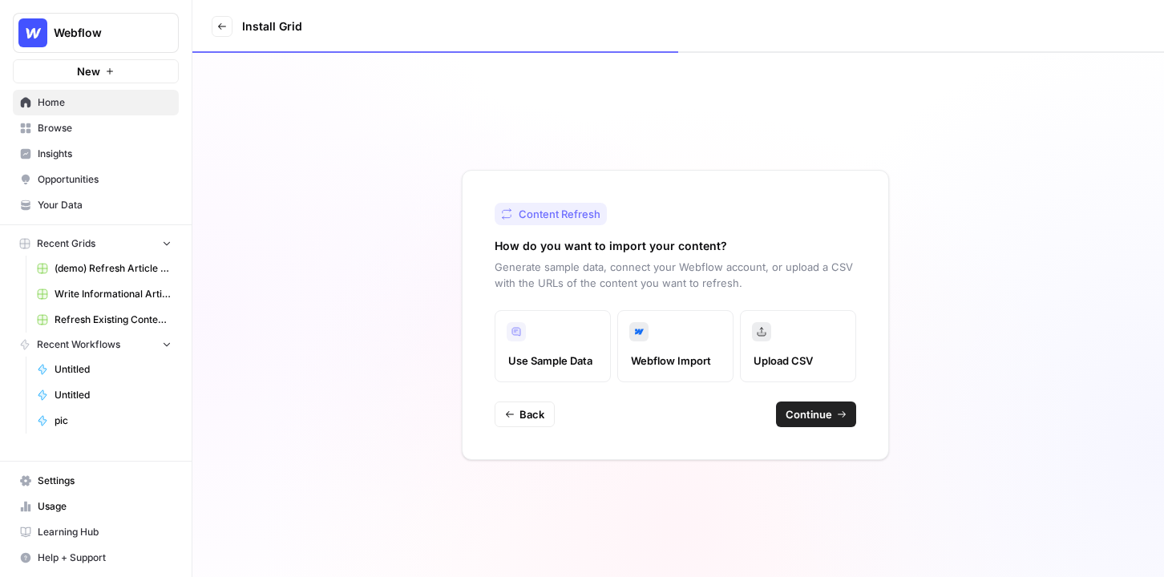
click at [837, 418] on icon "button" at bounding box center [842, 415] width 10 height 10
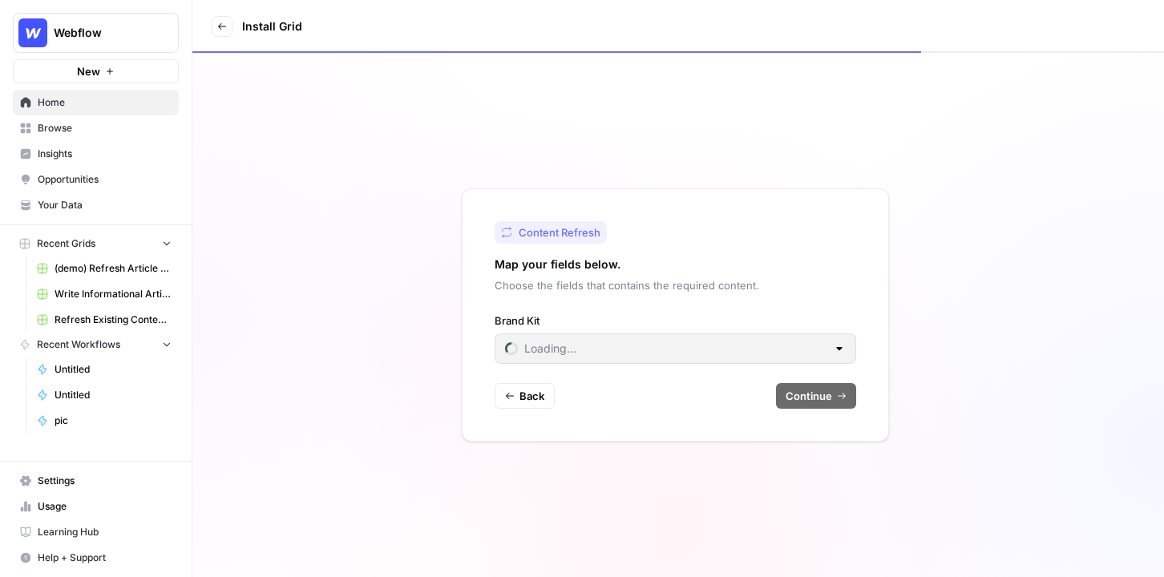
type input "Cluby"
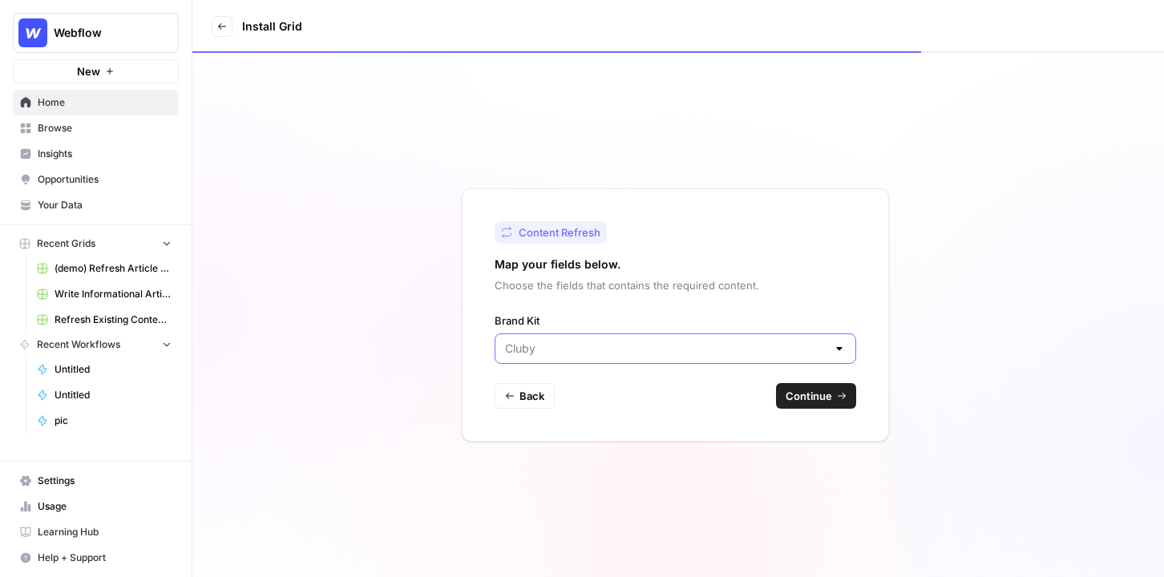
click at [627, 347] on input "Brand Kit" at bounding box center [665, 349] width 321 height 16
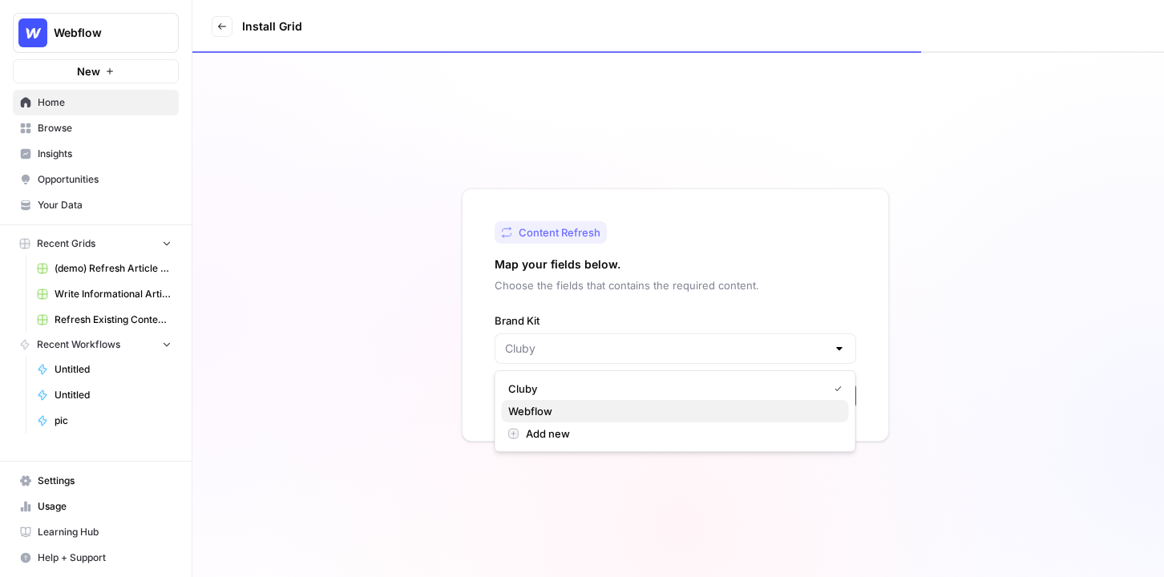
click at [616, 409] on span "Webflow" at bounding box center [672, 411] width 328 height 16
type input "Webflow"
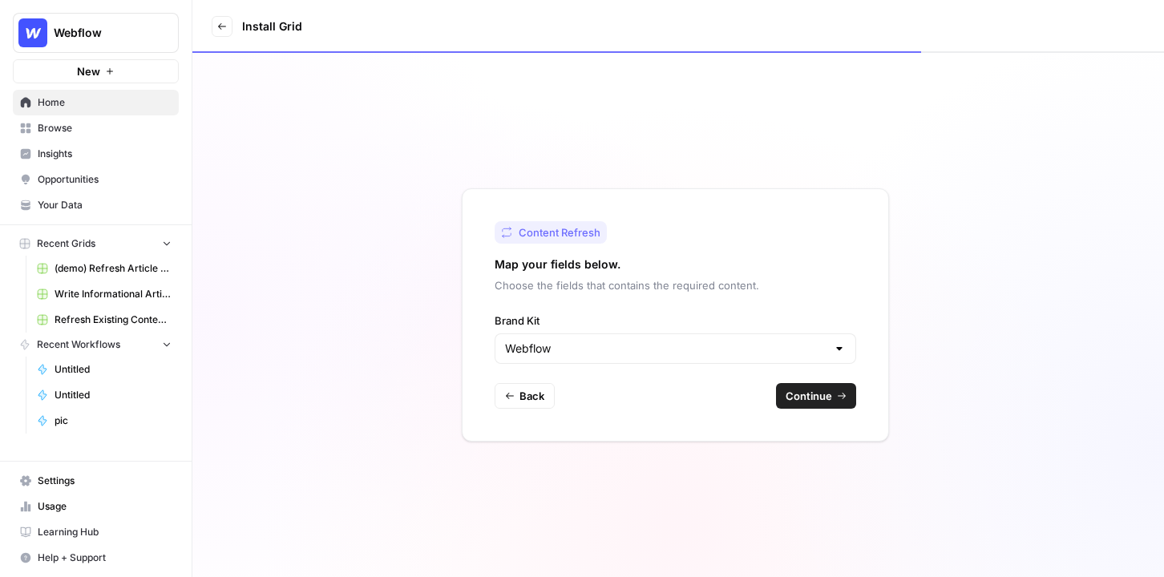
click at [834, 403] on button "Continue" at bounding box center [816, 396] width 80 height 26
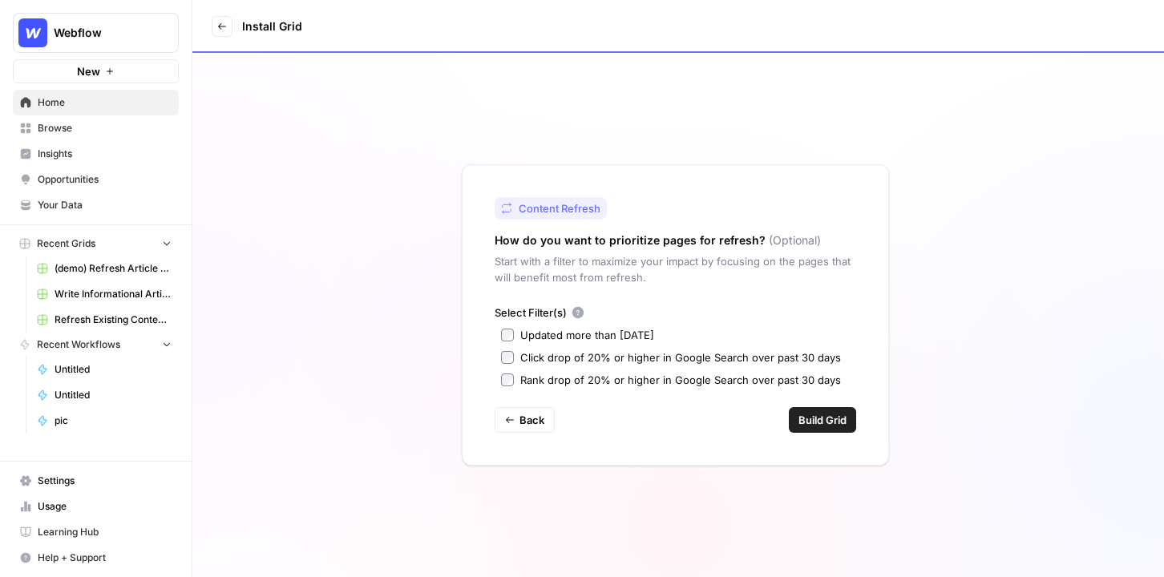
click at [515, 360] on label "Click drop of 20% or higher in Google Search over past 30 days" at bounding box center [675, 357] width 349 height 16
click at [509, 344] on div "Select Filter(s) Updated more than [DATE] Click drop of 20% or higher in Google…" at bounding box center [676, 346] width 362 height 83
click at [508, 341] on label "Updated more than [DATE]" at bounding box center [675, 335] width 349 height 16
click at [812, 408] on button "Build Grid" at bounding box center [822, 420] width 67 height 26
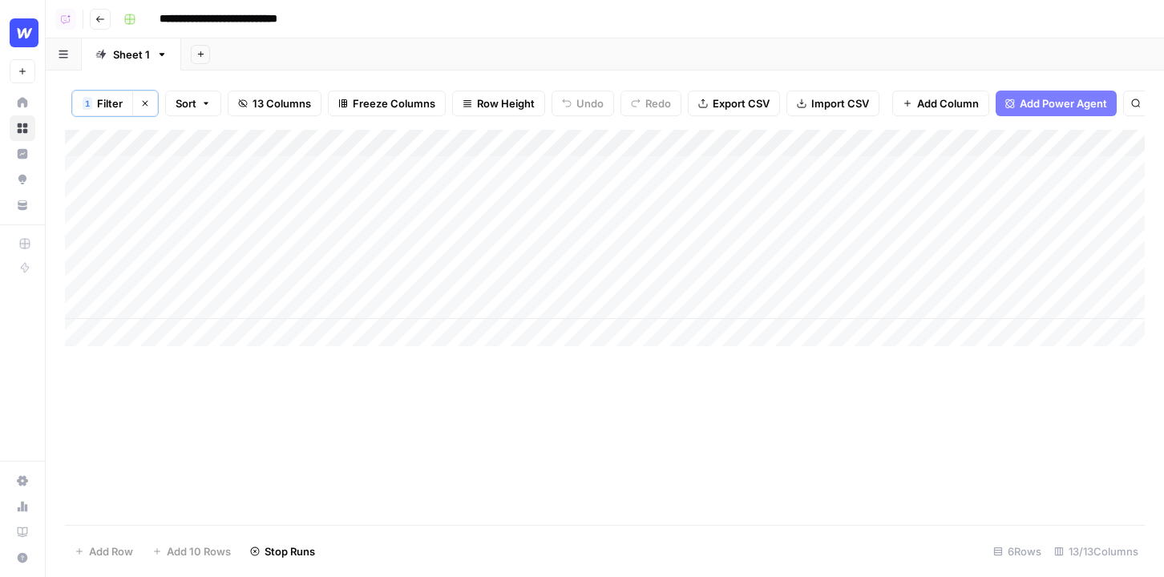
click at [141, 175] on div "Add Column" at bounding box center [605, 238] width 1080 height 216
click at [141, 175] on input "**********" at bounding box center [255, 173] width 257 height 19
click at [158, 188] on div "Add Column" at bounding box center [605, 238] width 1080 height 216
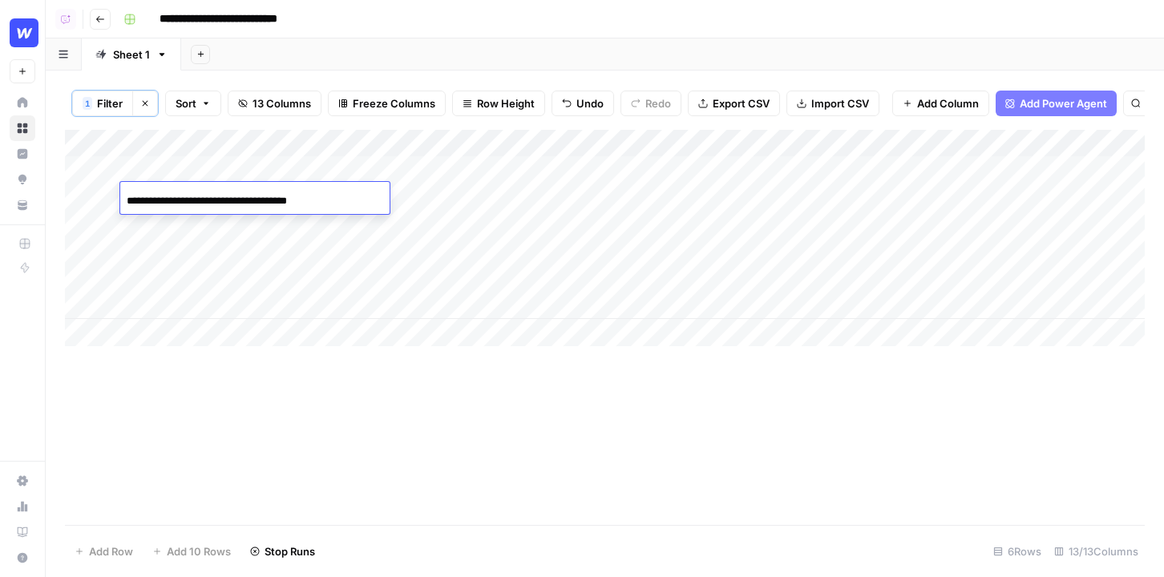
click at [158, 188] on div "**********" at bounding box center [254, 200] width 269 height 27
click at [889, 144] on div "Add Column" at bounding box center [605, 238] width 1080 height 216
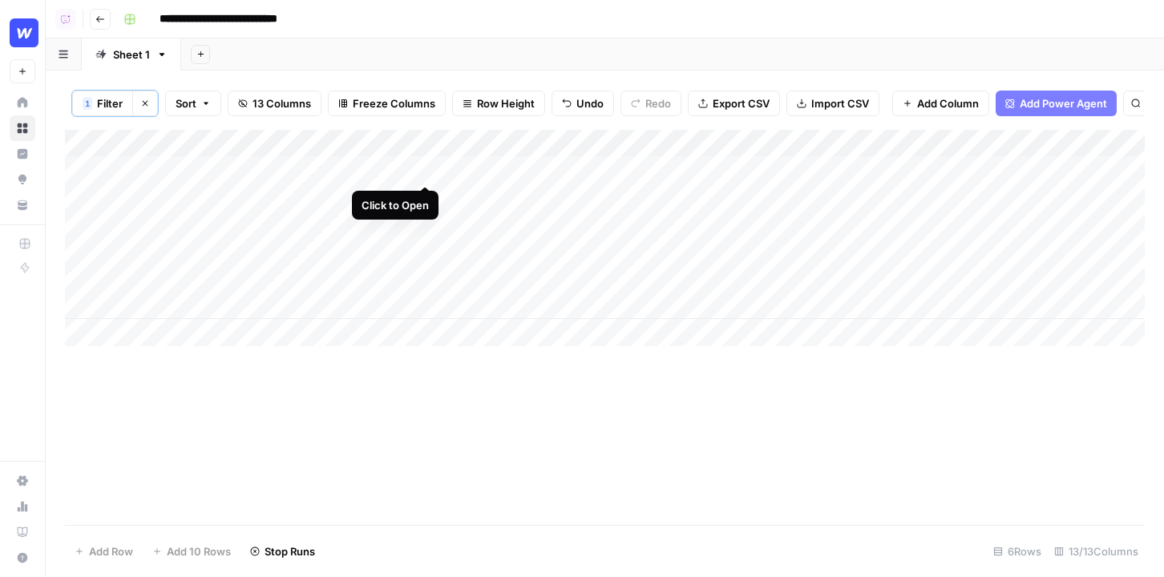
click at [425, 172] on div "Add Column" at bounding box center [605, 238] width 1080 height 216
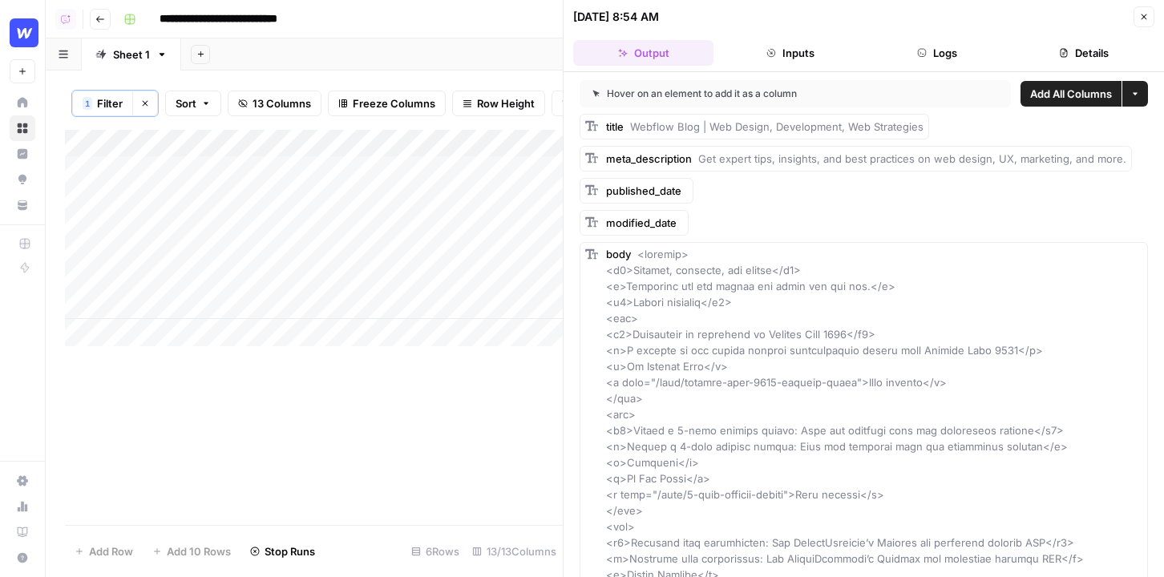
click at [1056, 47] on button "Details" at bounding box center [1084, 53] width 140 height 26
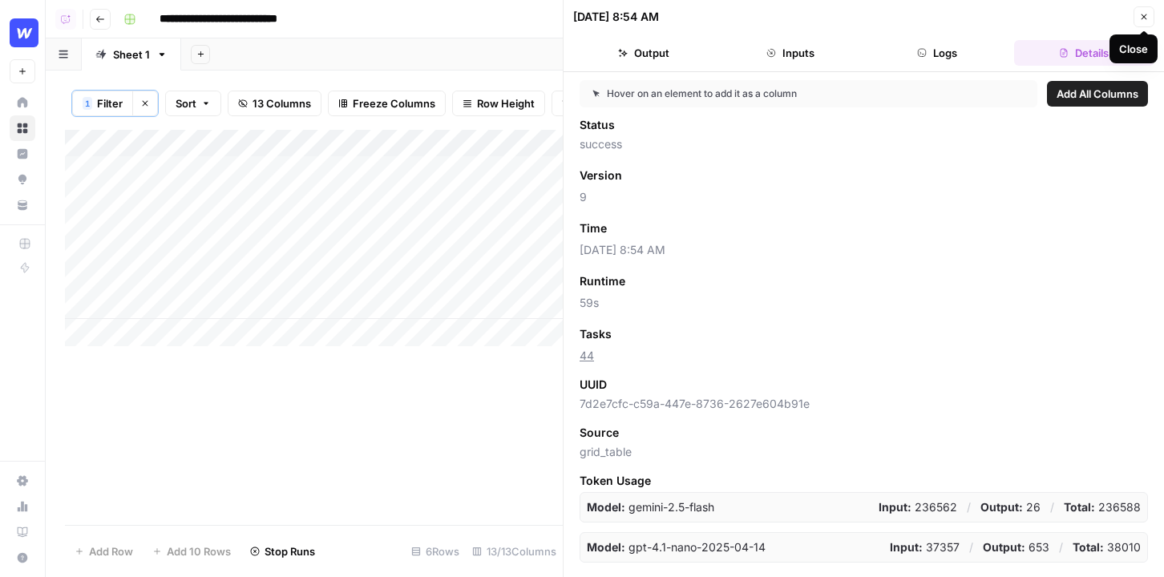
click at [1151, 22] on button "Close" at bounding box center [1143, 16] width 21 height 21
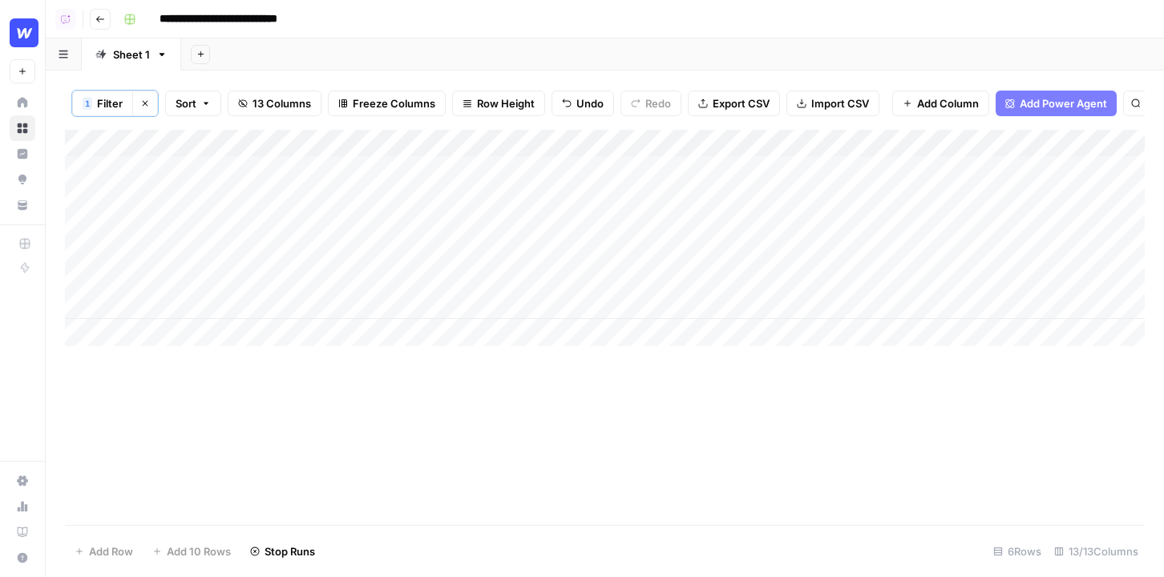
click at [1044, 109] on span "Add Power Agent" at bounding box center [1063, 103] width 87 height 16
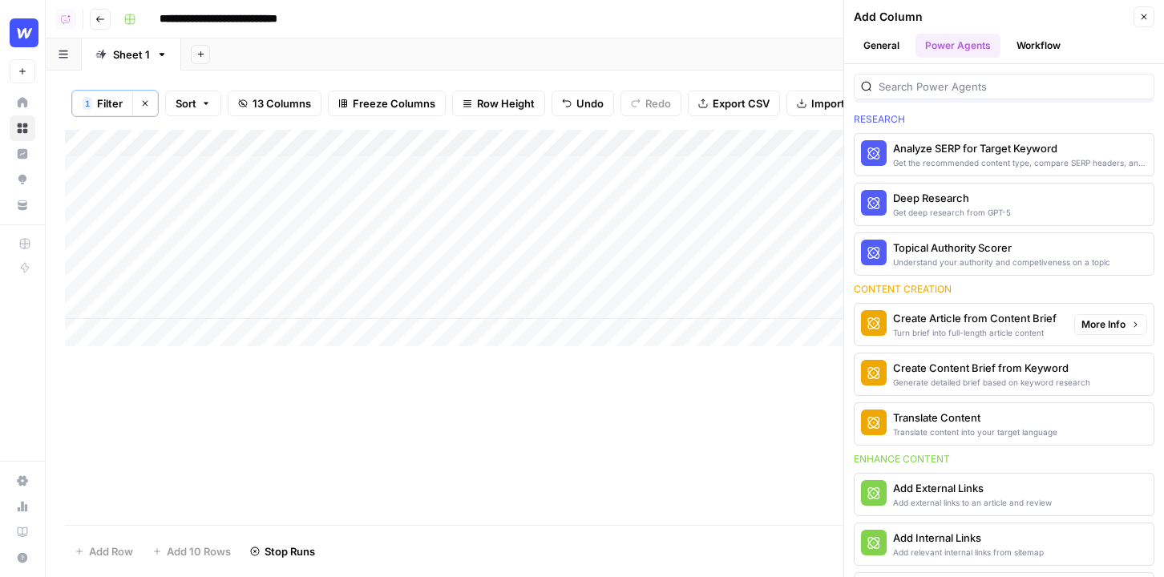
scroll to position [69, 0]
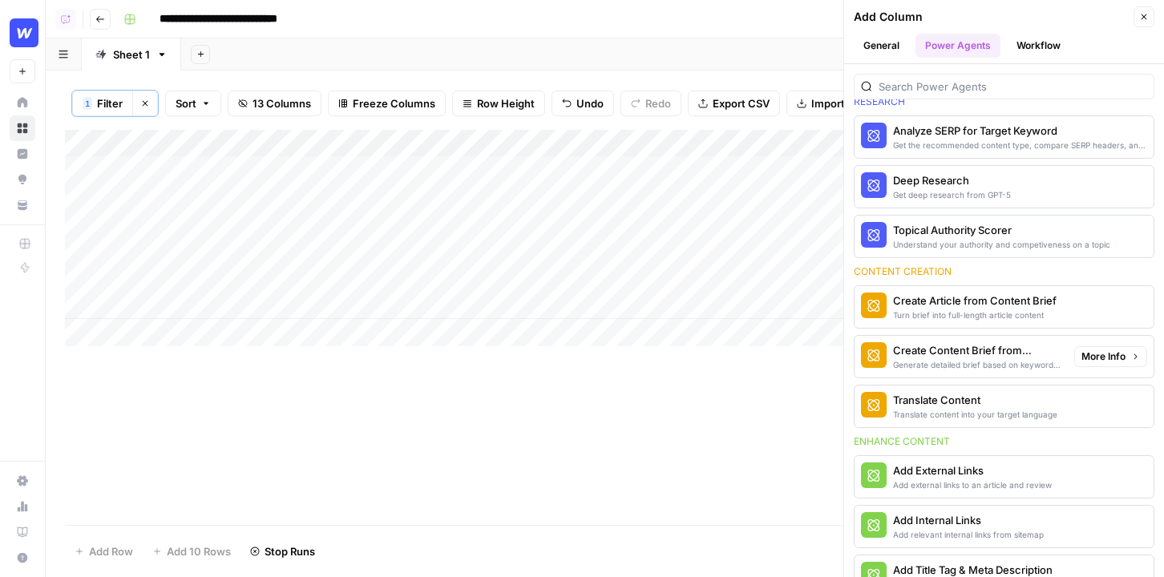
click at [1122, 353] on span "More Info" at bounding box center [1103, 356] width 44 height 14
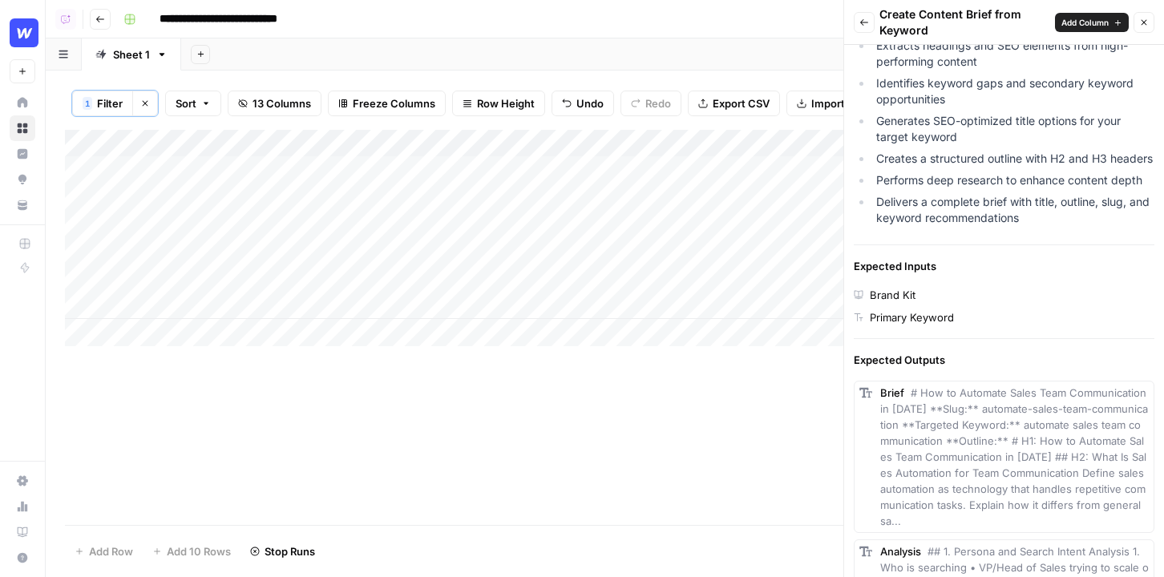
scroll to position [972, 0]
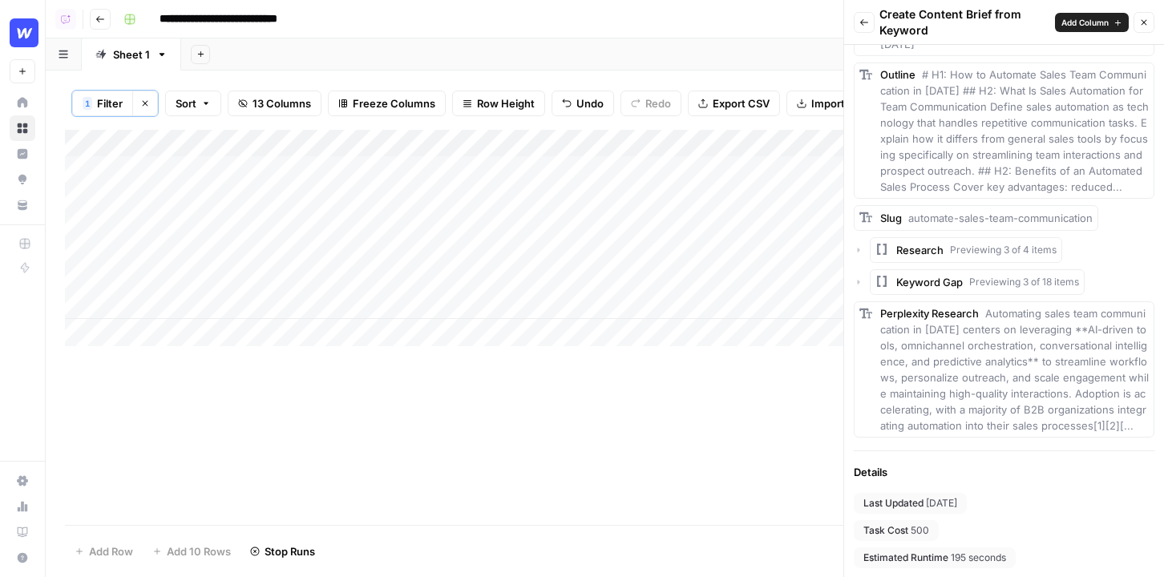
drag, startPoint x: 964, startPoint y: 523, endPoint x: 897, endPoint y: 537, distance: 67.9
click at [897, 537] on div "Last Updated [DATE] Task Cost 500 Estimated Runtime 195 seconds" at bounding box center [1004, 530] width 301 height 75
click at [939, 538] on div "Last Updated [DATE] Task Cost 500 Estimated Runtime 195 seconds" at bounding box center [1004, 530] width 301 height 75
click at [867, 26] on icon "button" at bounding box center [864, 23] width 10 height 10
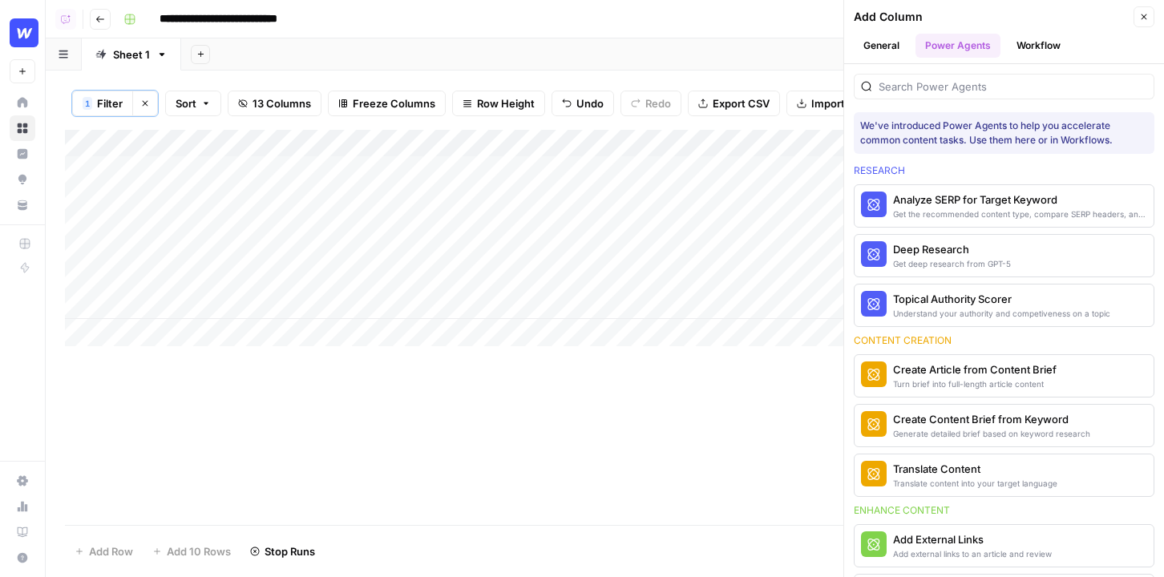
scroll to position [69, 0]
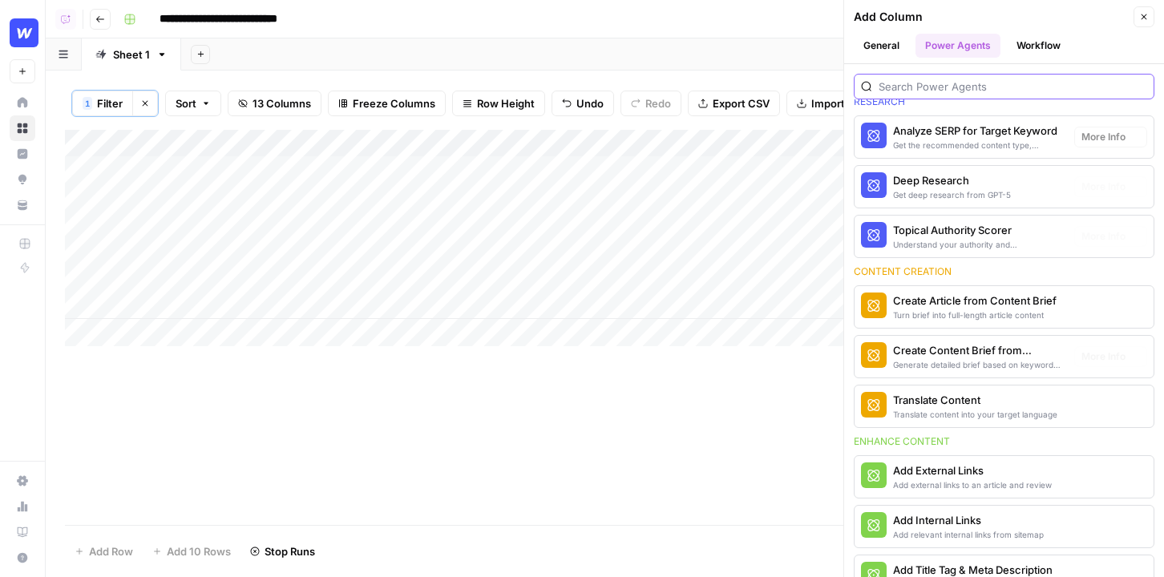
click at [931, 84] on input "search" at bounding box center [1013, 87] width 269 height 16
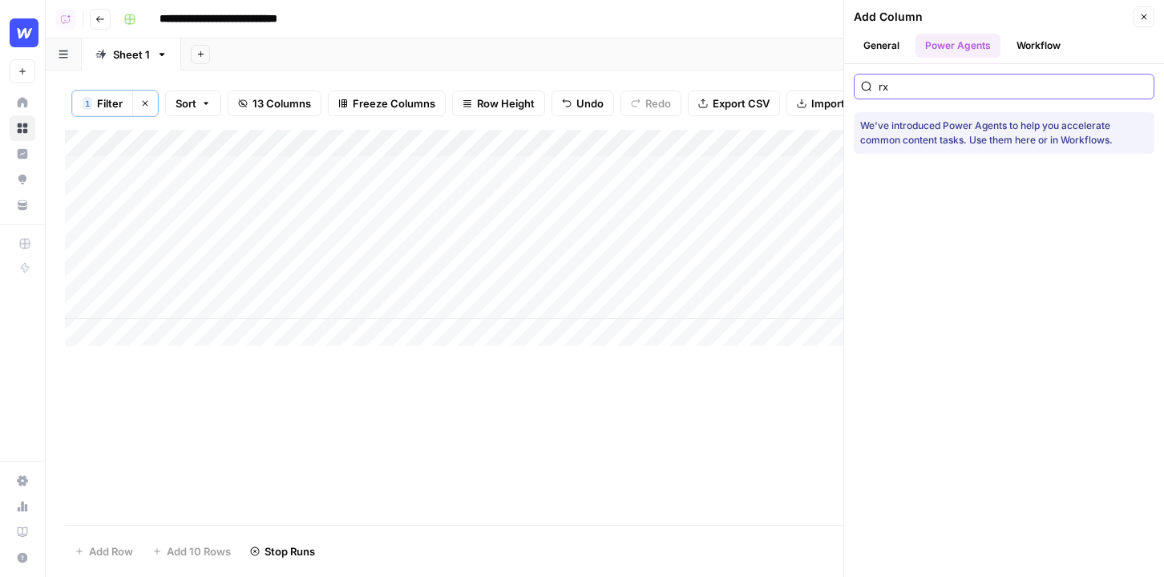
scroll to position [0, 0]
type input "r"
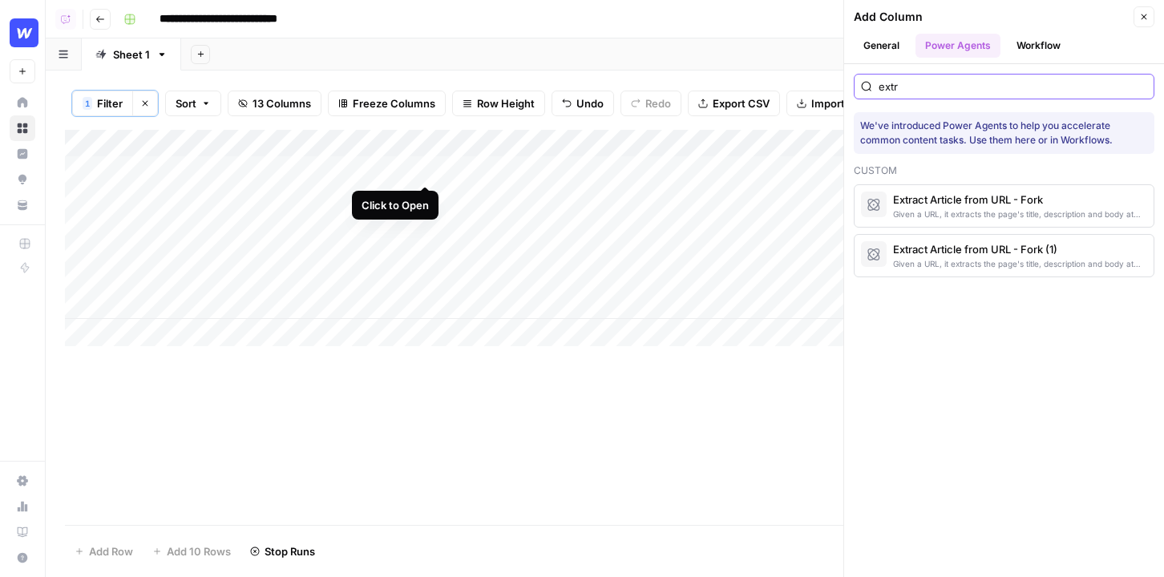
click at [430, 170] on div "Add Column" at bounding box center [605, 238] width 1080 height 216
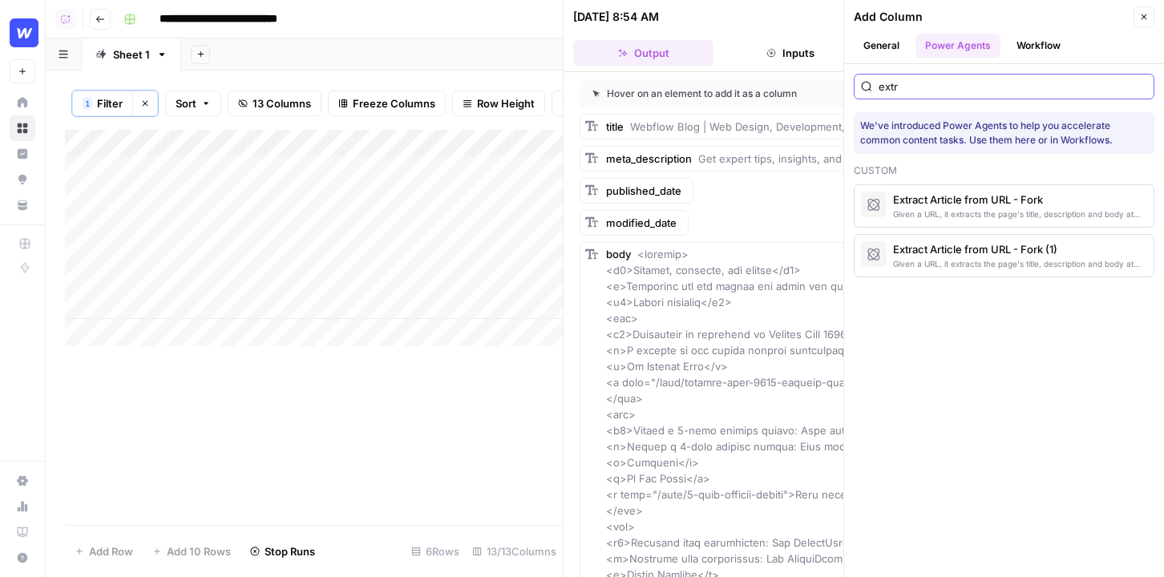
type input "extr"
drag, startPoint x: 1142, startPoint y: 22, endPoint x: 1115, endPoint y: 38, distance: 31.6
click at [1142, 22] on button "Close" at bounding box center [1143, 16] width 21 height 21
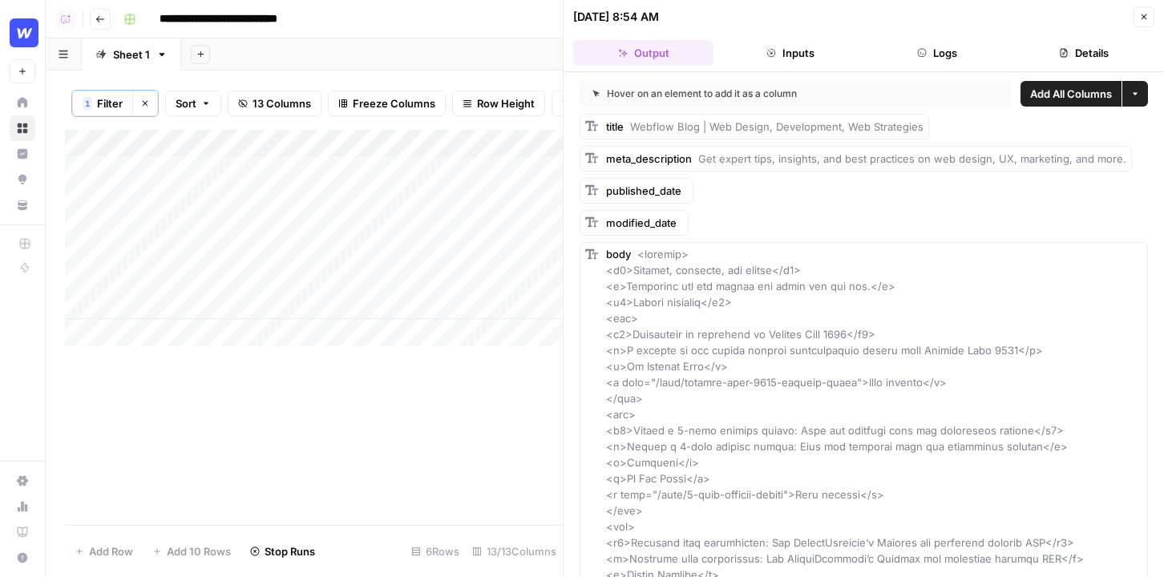
click at [1073, 53] on button "Details" at bounding box center [1084, 53] width 140 height 26
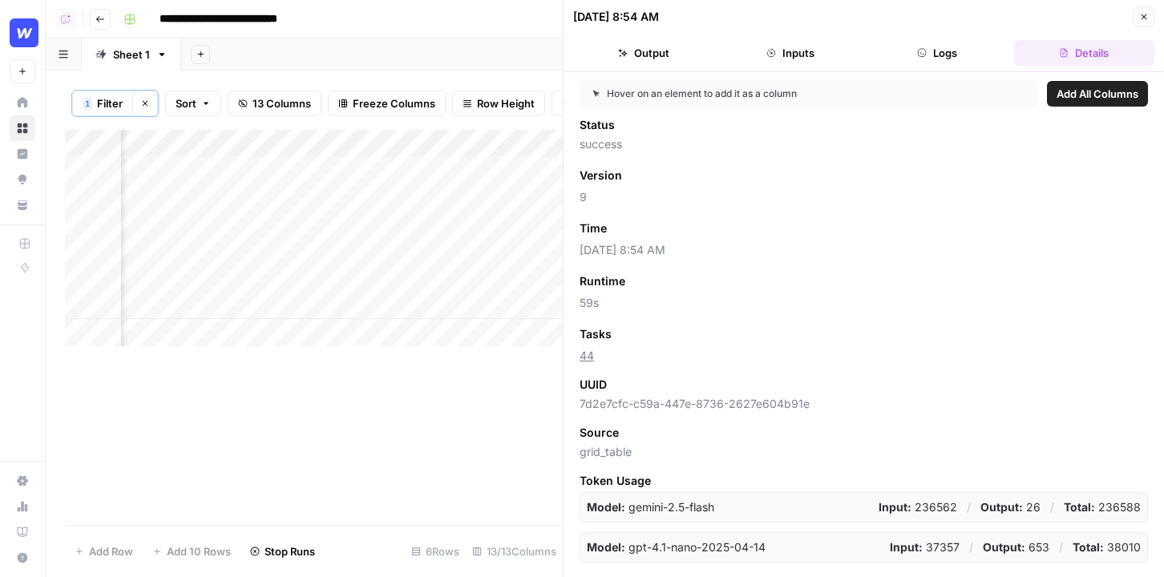
scroll to position [0, 809]
click at [1145, 11] on button "Close" at bounding box center [1143, 16] width 21 height 21
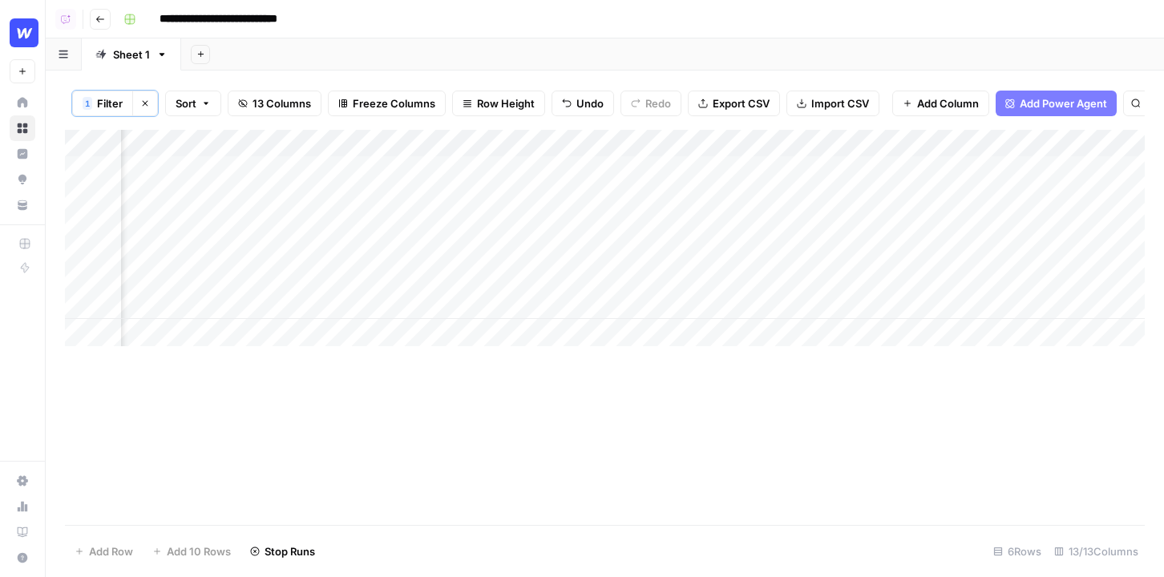
click at [1077, 101] on span "Add Power Agent" at bounding box center [1063, 103] width 87 height 16
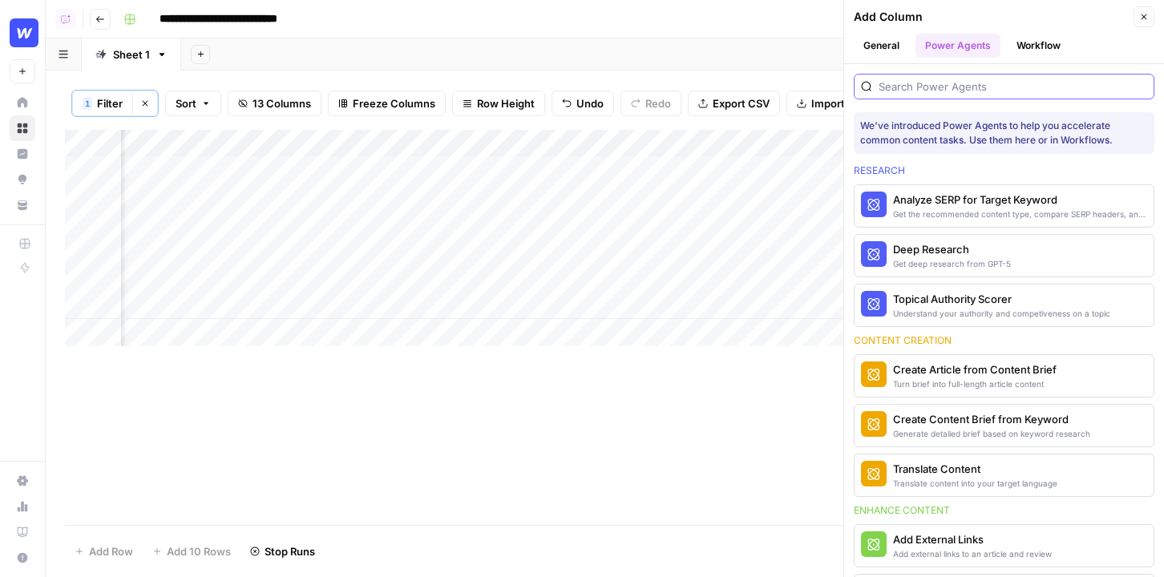
click at [899, 81] on input "search" at bounding box center [1013, 87] width 269 height 16
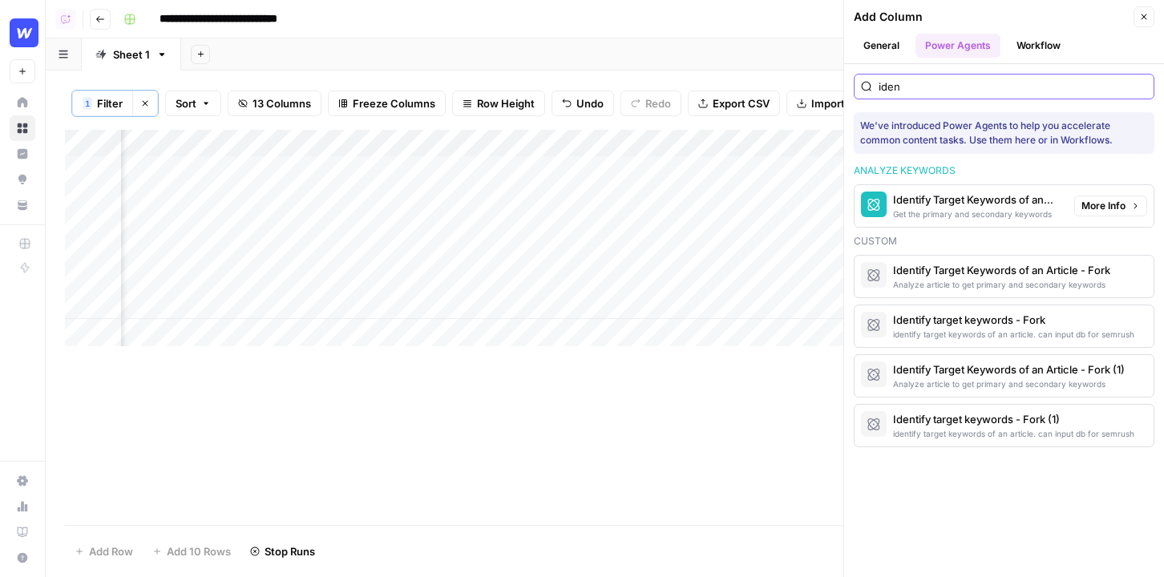
type input "iden"
click at [1114, 203] on span "More Info" at bounding box center [1103, 206] width 44 height 14
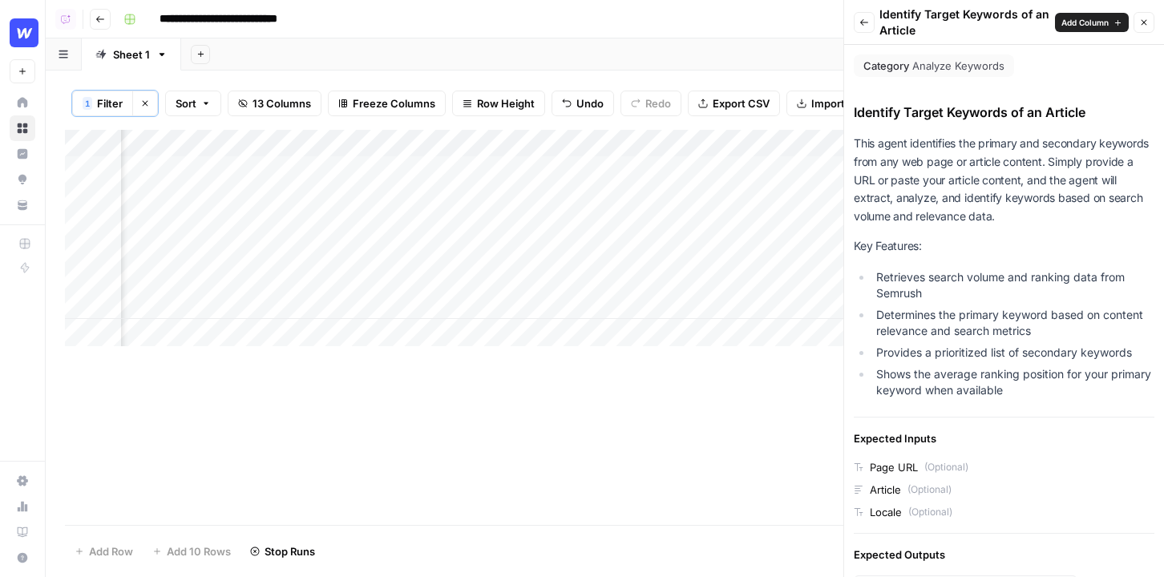
scroll to position [323, 0]
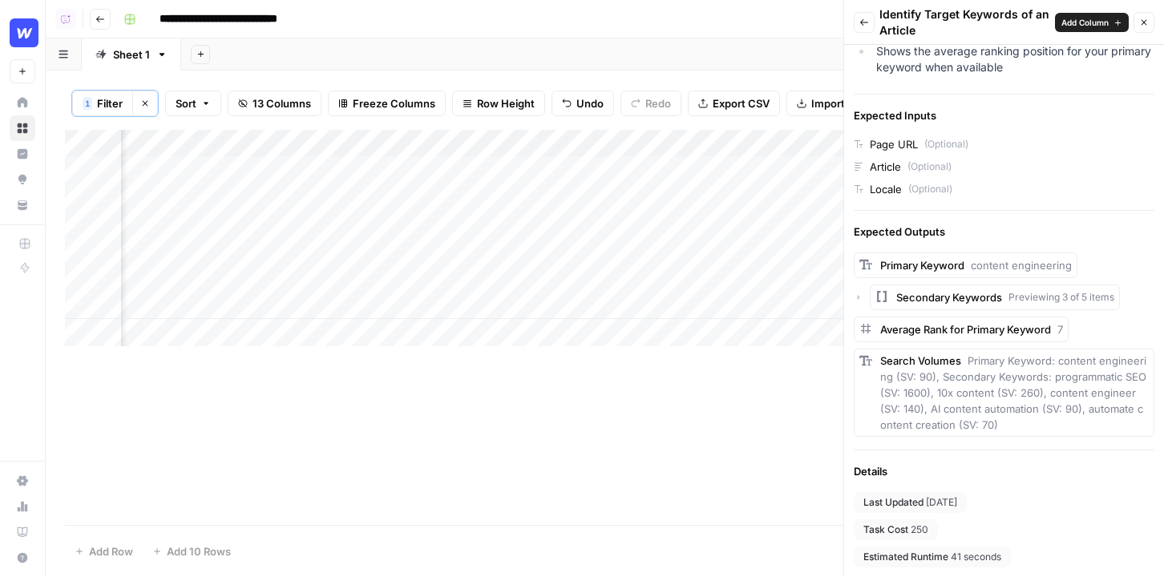
click at [1146, 28] on button "Close" at bounding box center [1143, 22] width 21 height 21
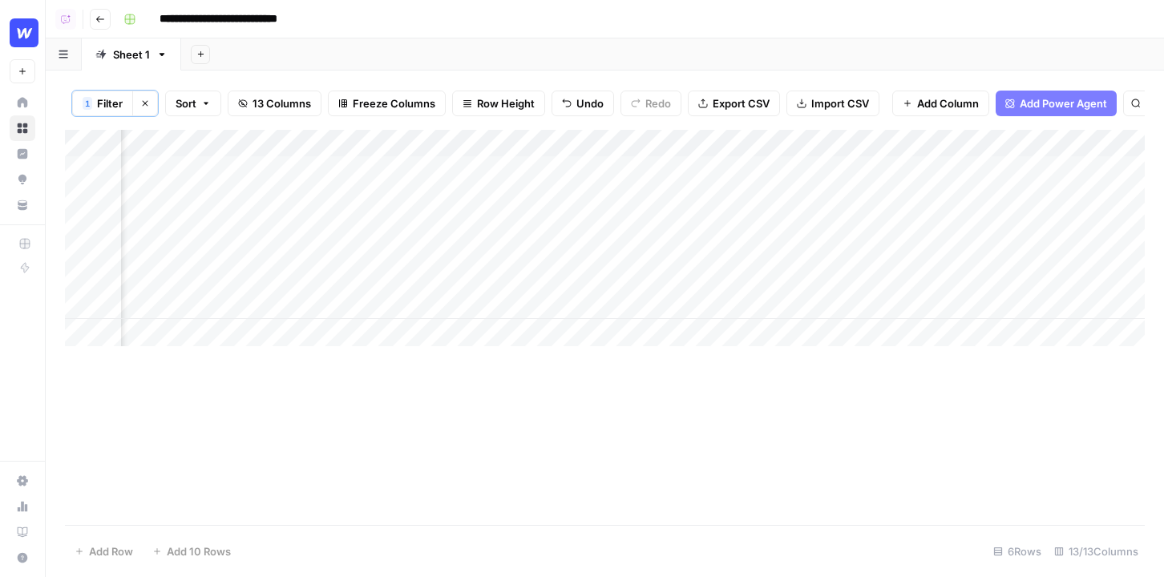
click at [1018, 141] on div "Add Column" at bounding box center [605, 238] width 1080 height 216
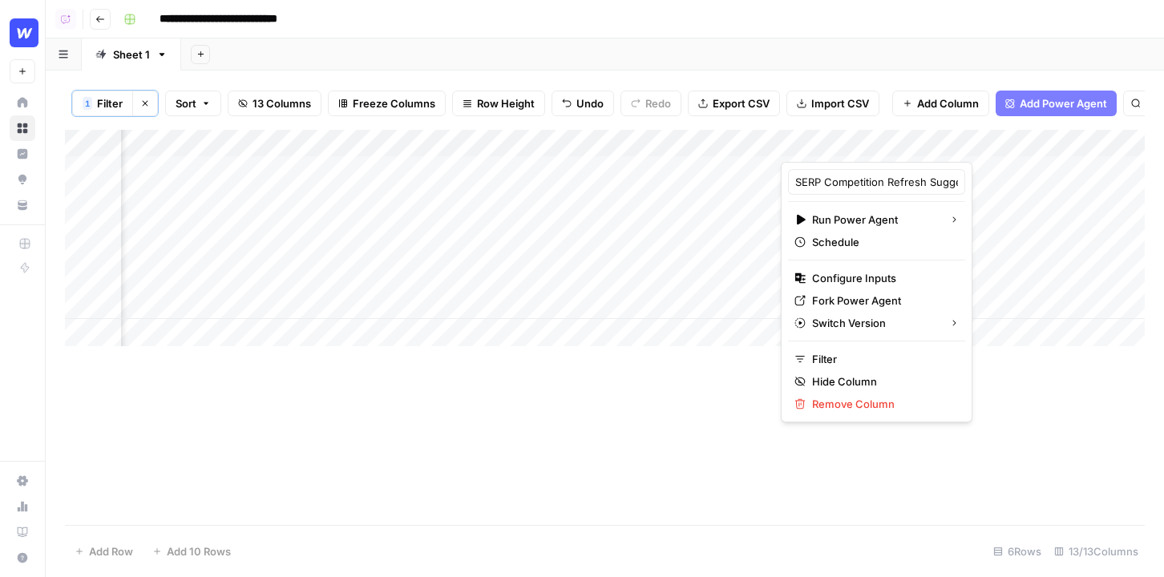
click at [1081, 96] on span "Add Power Agent" at bounding box center [1063, 103] width 87 height 16
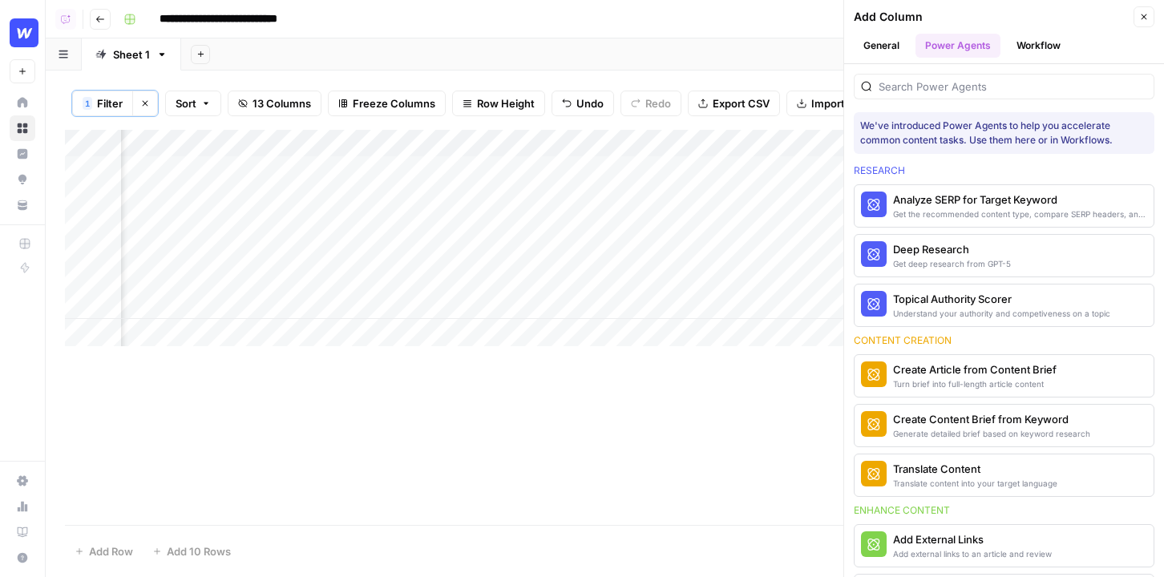
click at [996, 99] on div at bounding box center [1004, 87] width 301 height 26
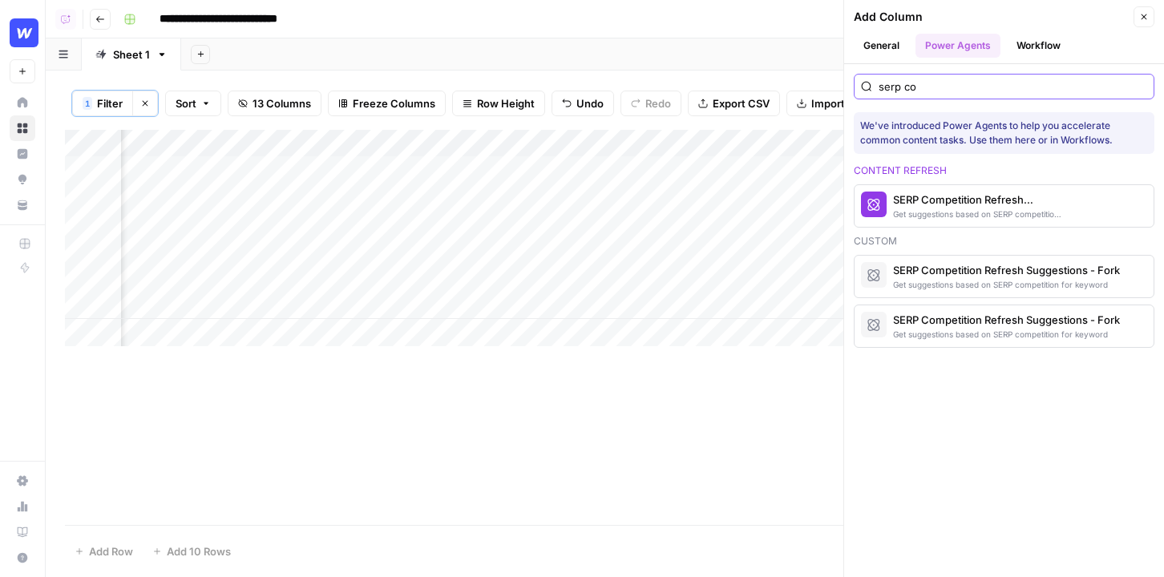
type input "serp co"
click at [1126, 207] on button "More Info" at bounding box center [1110, 206] width 73 height 21
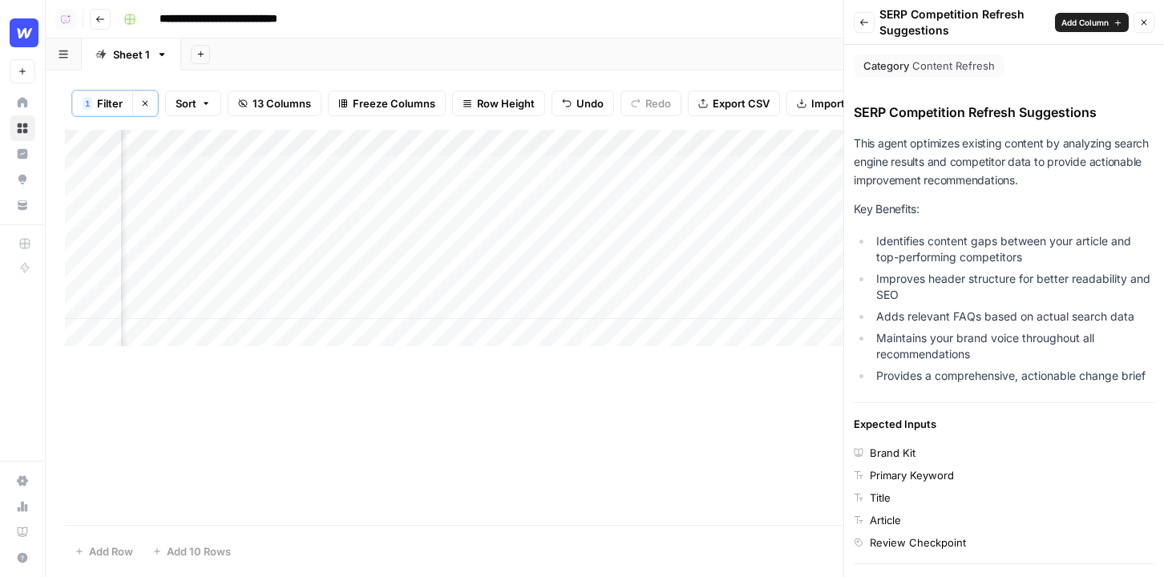
scroll to position [363, 0]
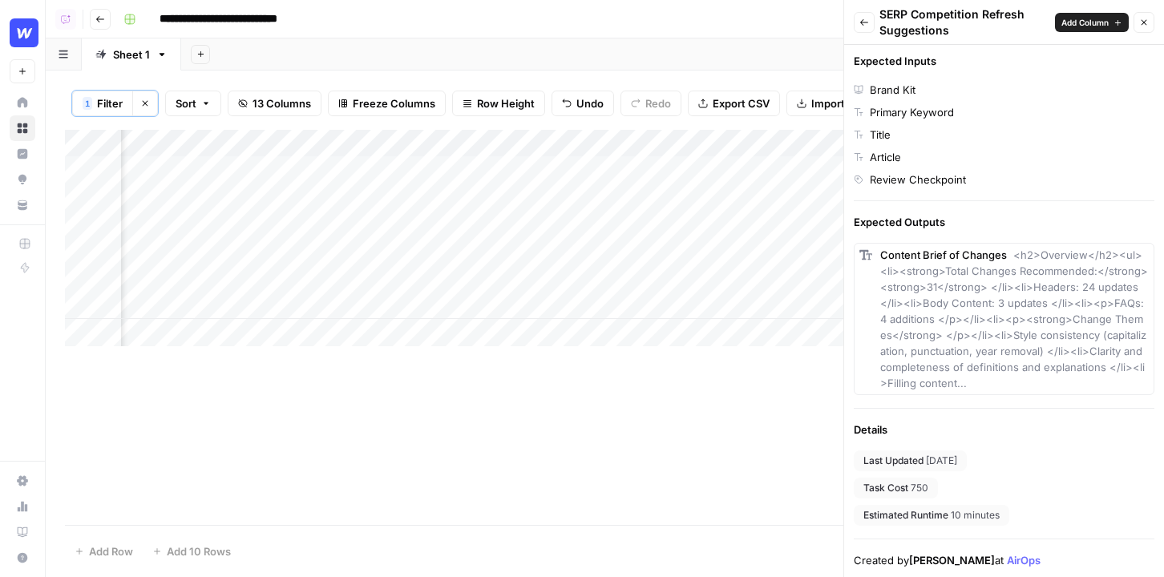
click at [1147, 26] on icon "button" at bounding box center [1144, 23] width 10 height 10
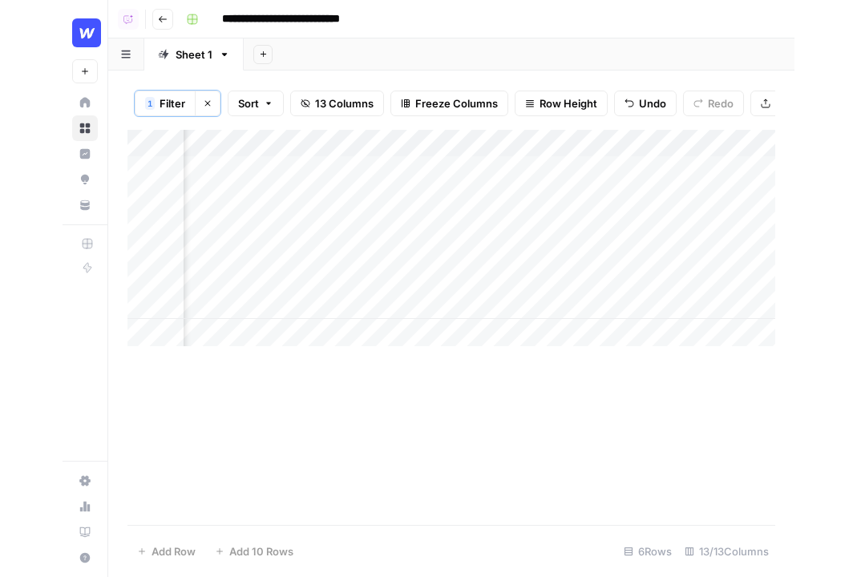
scroll to position [0, 699]
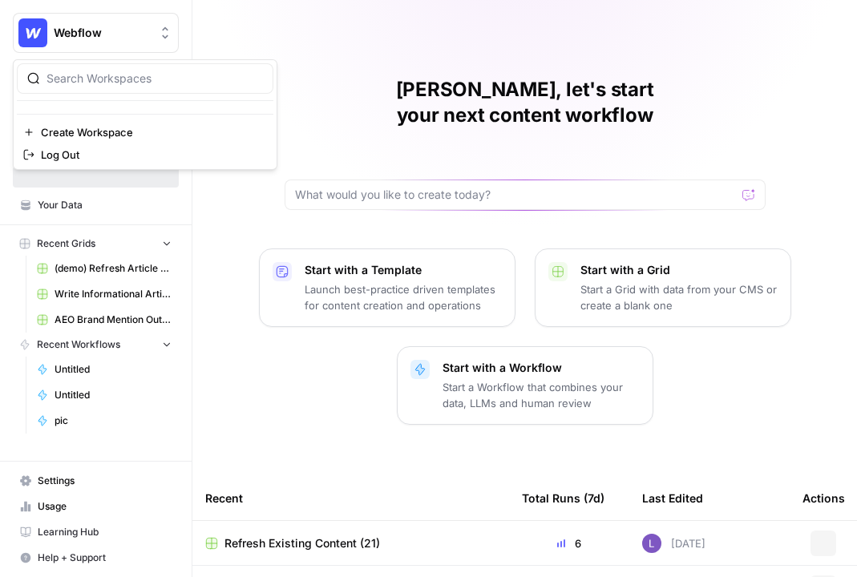
click at [139, 32] on span "Webflow" at bounding box center [102, 33] width 97 height 16
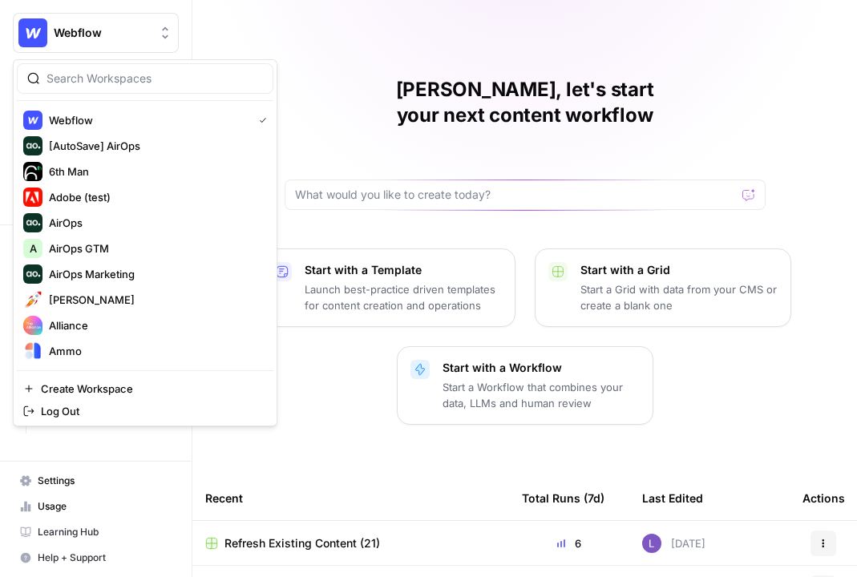
click at [141, 68] on div at bounding box center [145, 78] width 257 height 30
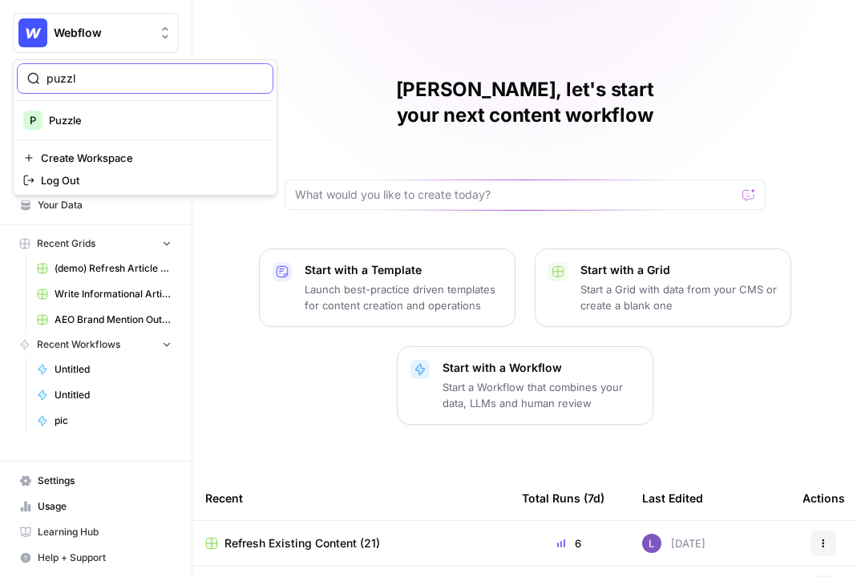
type input "puzzl"
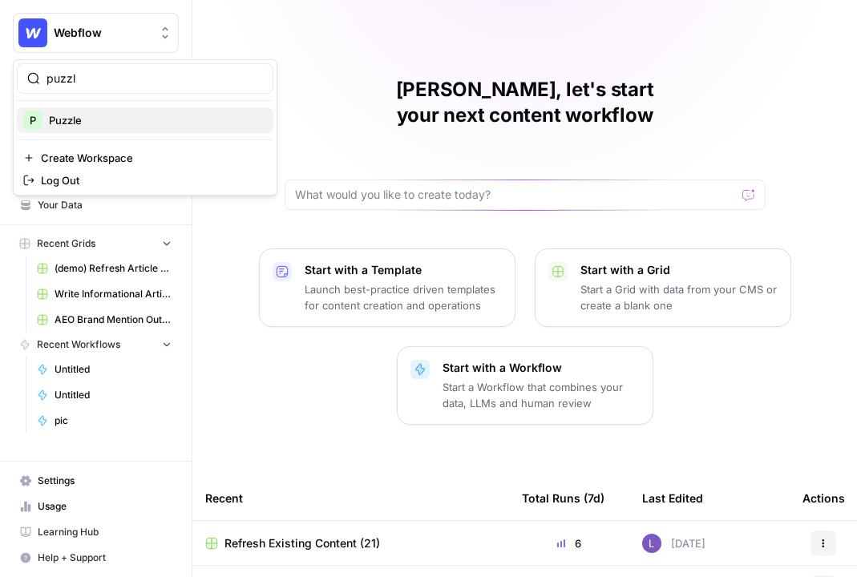
click at [123, 123] on span "Puzzle" at bounding box center [155, 120] width 212 height 16
